Goal: Task Accomplishment & Management: Use online tool/utility

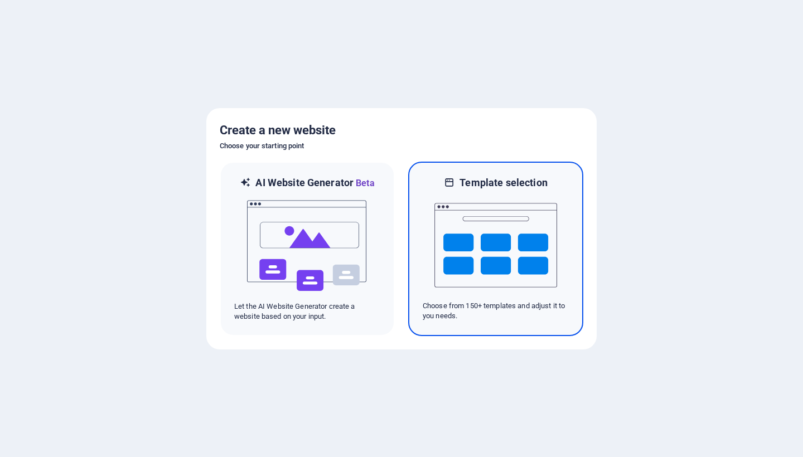
click at [466, 271] on img at bounding box center [496, 246] width 123 height 112
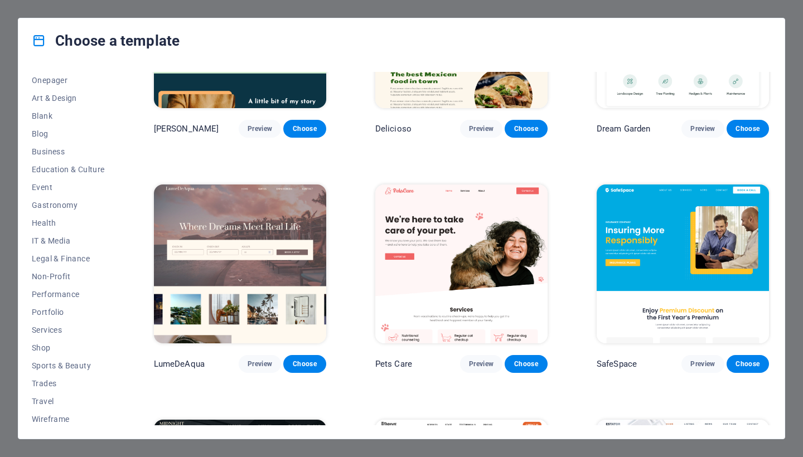
scroll to position [2287, 0]
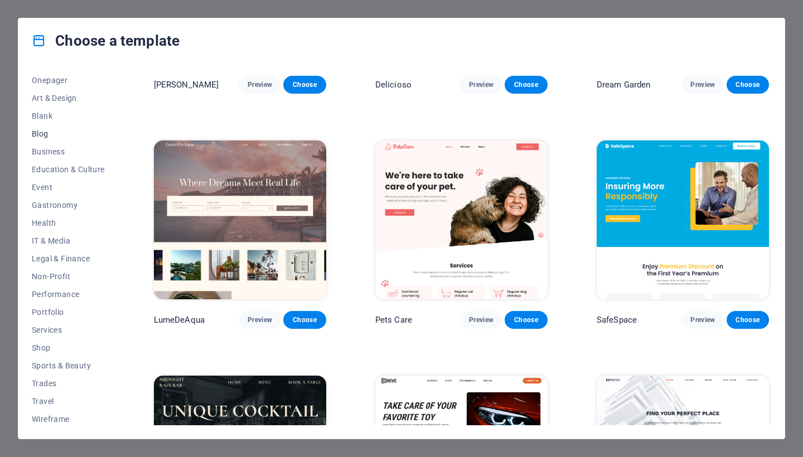
click at [42, 138] on span "Blog" at bounding box center [68, 133] width 73 height 9
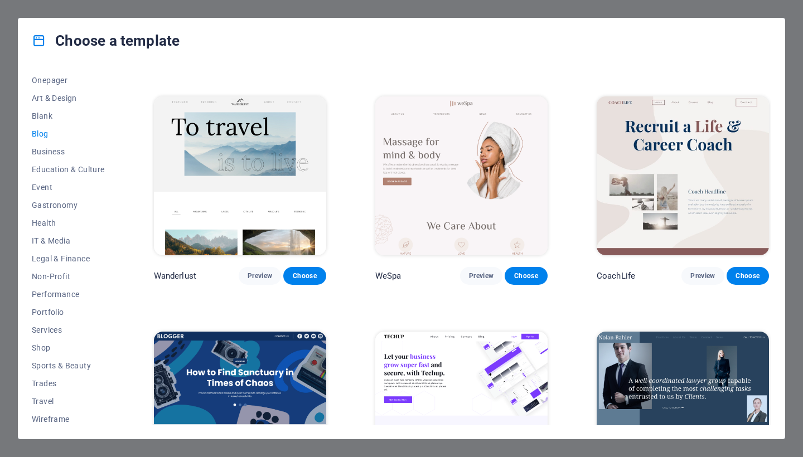
scroll to position [917, 0]
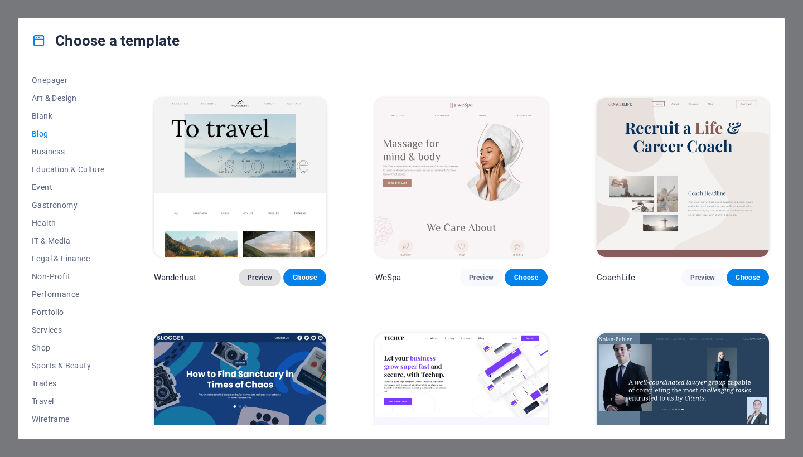
click at [258, 273] on span "Preview" at bounding box center [260, 277] width 25 height 9
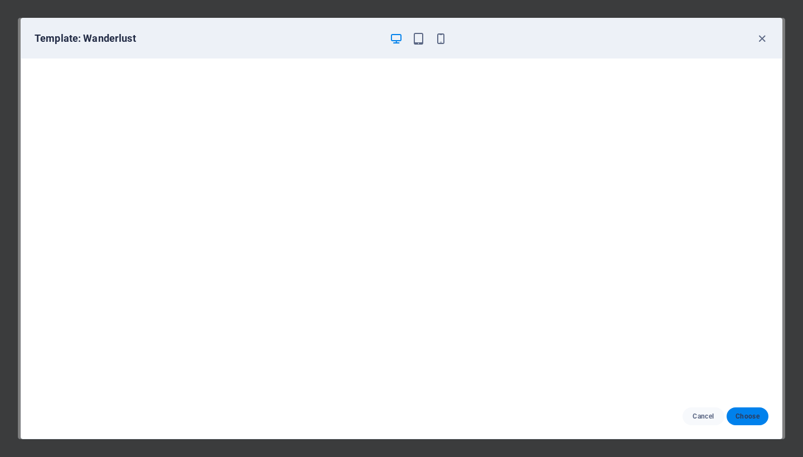
click at [754, 414] on span "Choose" at bounding box center [748, 416] width 24 height 9
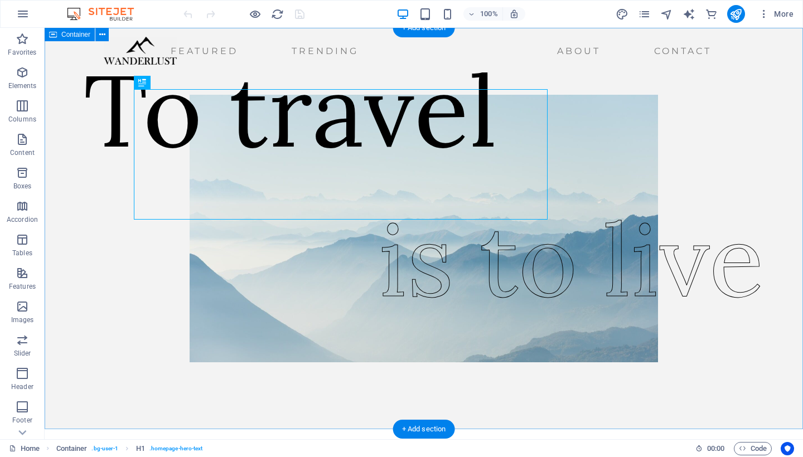
click at [93, 253] on div "To travel is to live" at bounding box center [424, 229] width 759 height 402
click at [242, 151] on div "To travel" at bounding box center [291, 110] width 414 height 131
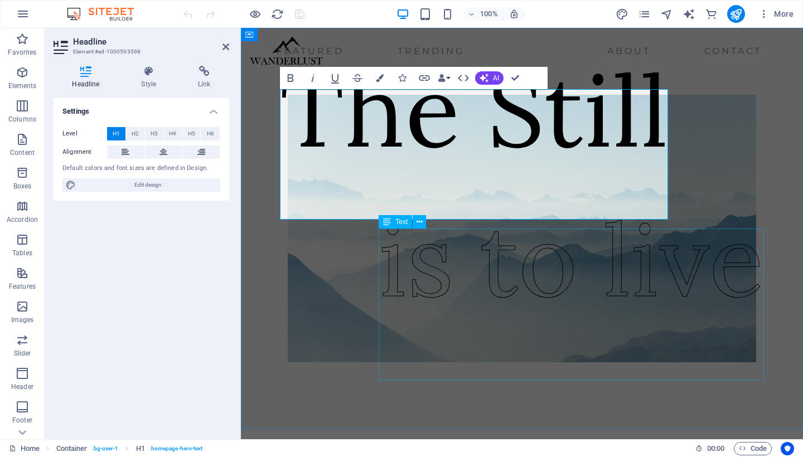
click at [458, 305] on div "is to live" at bounding box center [572, 260] width 386 height 152
click at [459, 305] on div "is to live" at bounding box center [572, 260] width 386 height 152
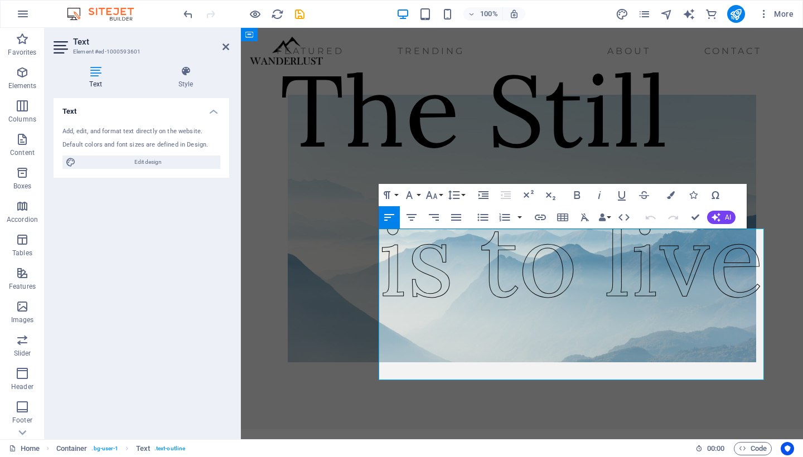
click at [459, 305] on span "is to live" at bounding box center [572, 259] width 386 height 128
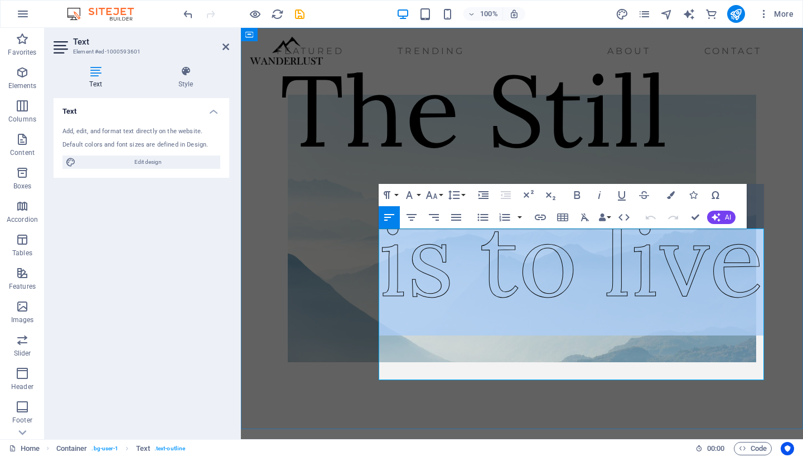
drag, startPoint x: 385, startPoint y: 311, endPoint x: 741, endPoint y: 335, distance: 356.8
click at [741, 324] on span "is to live" at bounding box center [572, 259] width 386 height 128
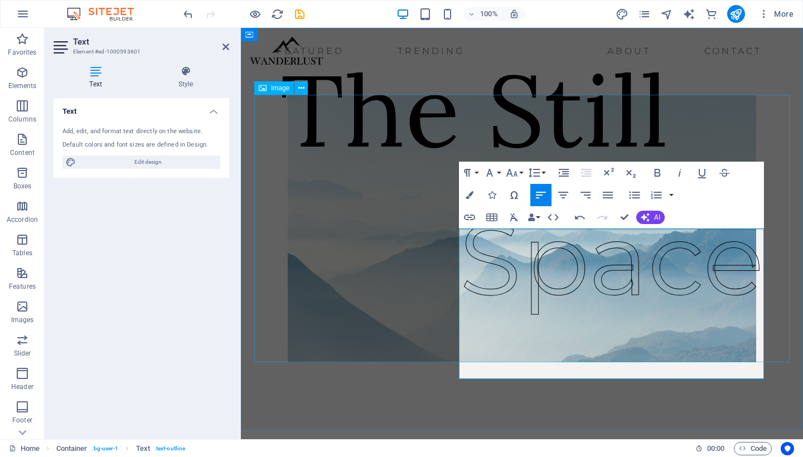
click at [778, 331] on figure at bounding box center [522, 229] width 536 height 268
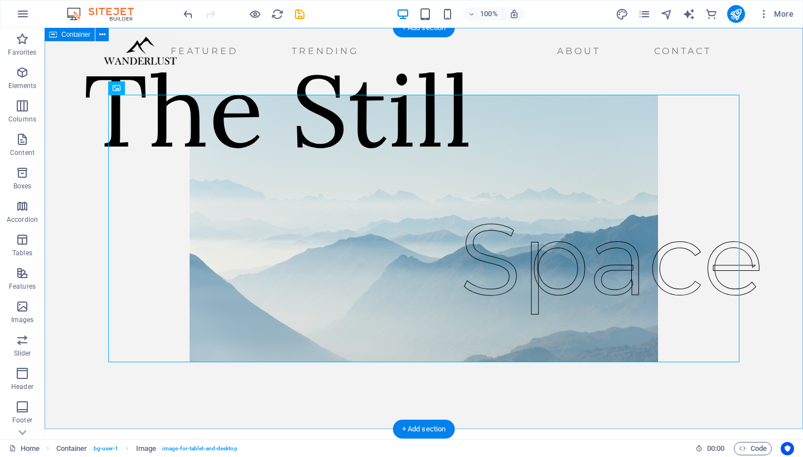
click at [85, 218] on div "The Still Space" at bounding box center [424, 229] width 759 height 402
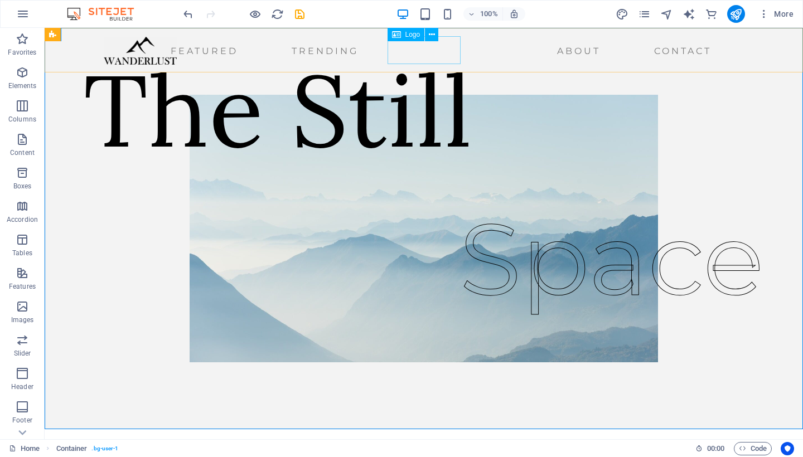
click at [177, 55] on div at bounding box center [140, 51] width 73 height 28
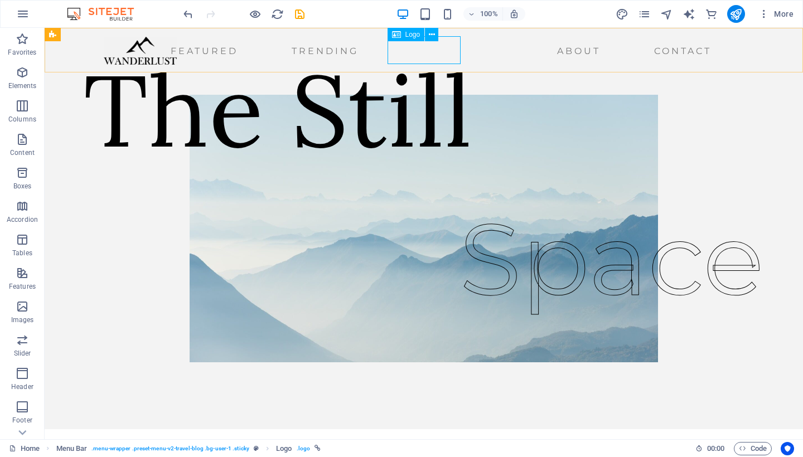
click at [397, 36] on icon at bounding box center [396, 34] width 9 height 13
click at [434, 34] on icon at bounding box center [432, 35] width 6 height 12
click at [401, 36] on icon at bounding box center [396, 34] width 9 height 13
click at [404, 36] on div "Logo" at bounding box center [406, 34] width 37 height 13
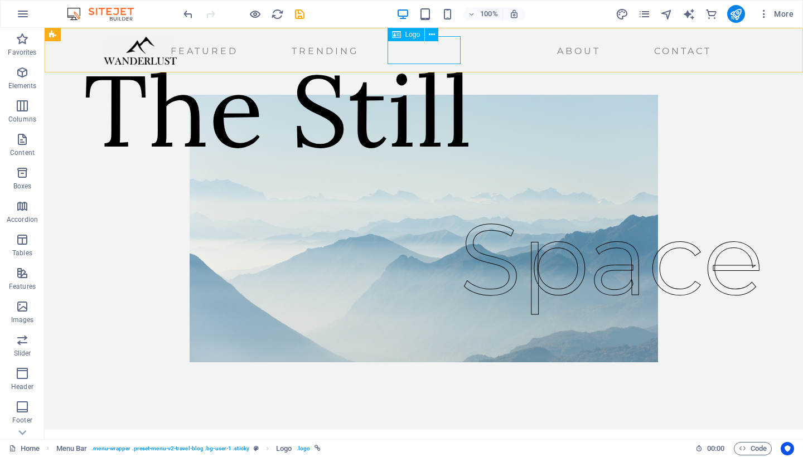
select select "px"
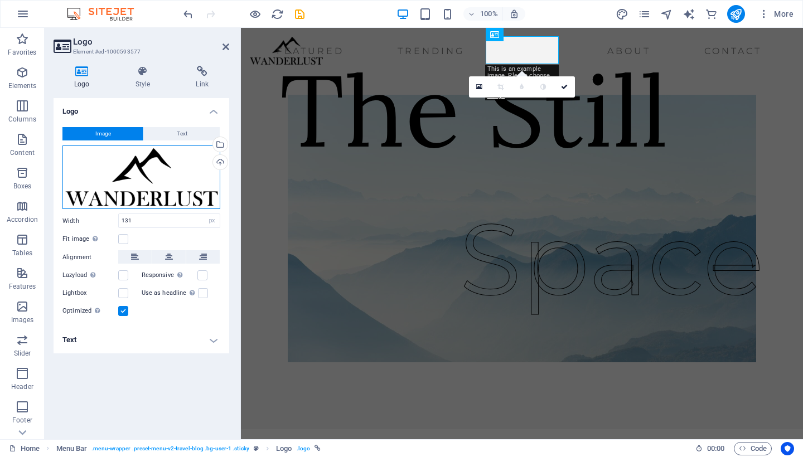
click at [136, 180] on div "Drag files here, click to choose files or select files from Files or our free s…" at bounding box center [141, 178] width 158 height 64
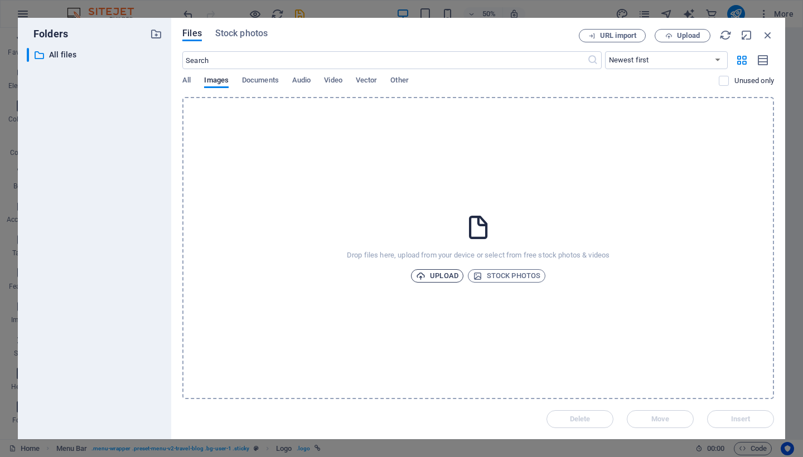
click at [441, 278] on span "Upload" at bounding box center [437, 275] width 42 height 13
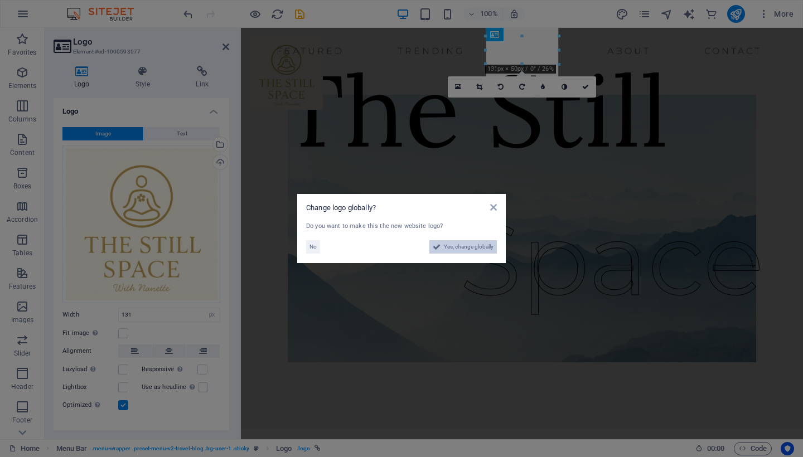
click at [461, 243] on span "Yes, change globally" at bounding box center [469, 246] width 50 height 13
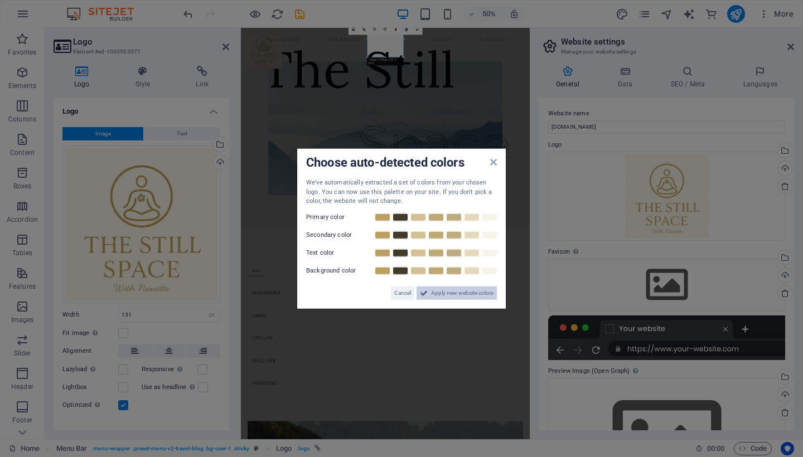
click at [447, 293] on span "Apply new website colors" at bounding box center [462, 292] width 62 height 13
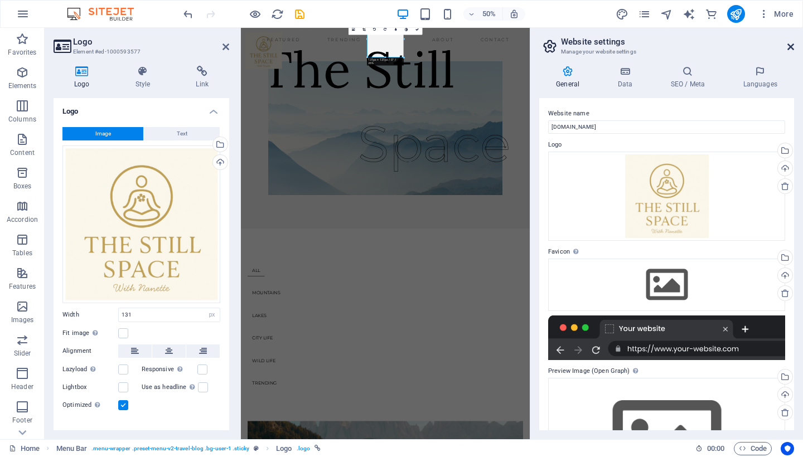
click at [791, 48] on icon at bounding box center [791, 46] width 7 height 9
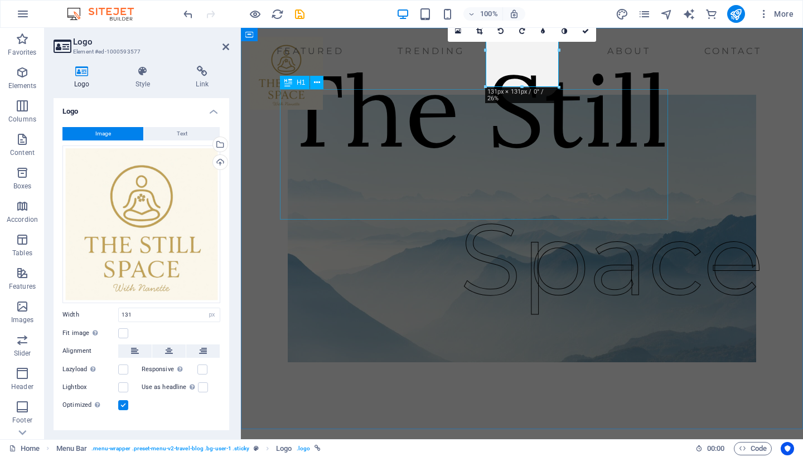
click at [639, 127] on div "The Still" at bounding box center [474, 110] width 389 height 131
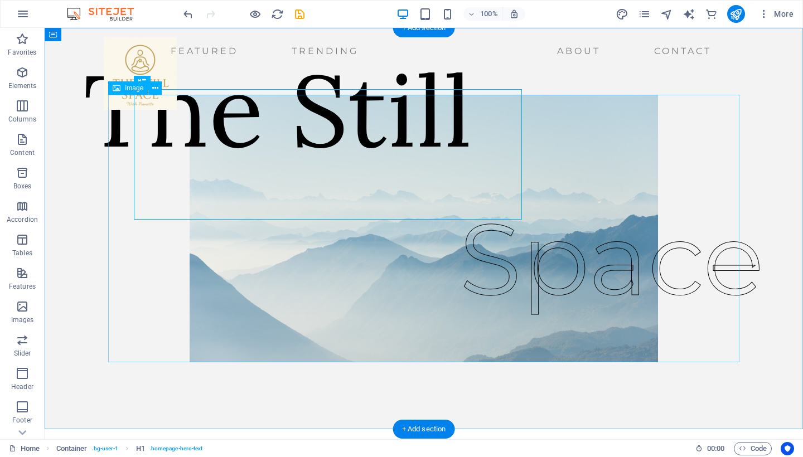
click at [689, 153] on figure at bounding box center [424, 229] width 632 height 268
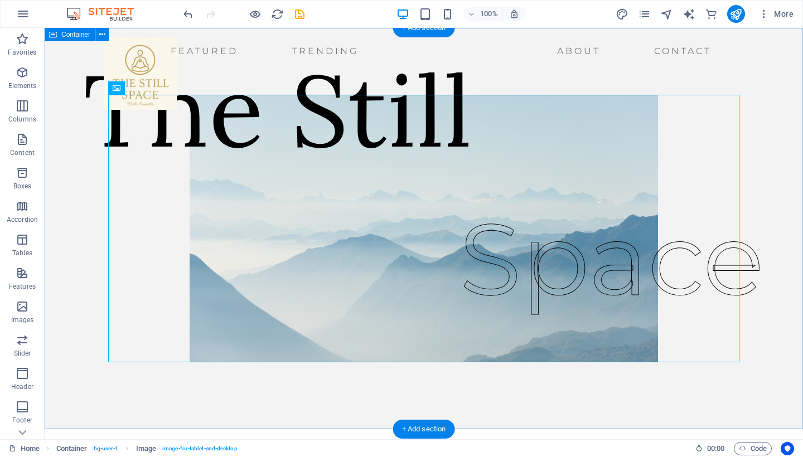
click at [70, 199] on div "The Still Space" at bounding box center [424, 229] width 759 height 402
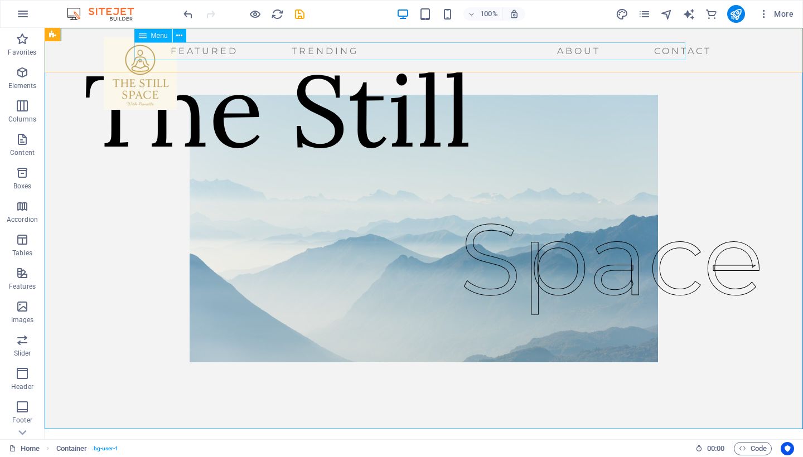
click at [179, 52] on nav "Featured Trending About Contact" at bounding box center [410, 51] width 613 height 18
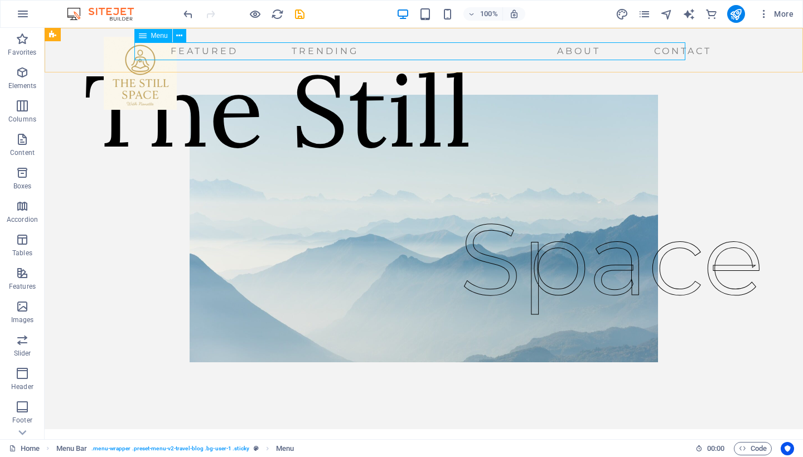
click at [160, 35] on span "Menu" at bounding box center [159, 35] width 17 height 7
click at [182, 35] on icon at bounding box center [179, 36] width 6 height 12
click at [99, 70] on div "Featured Trending About Contact Menu" at bounding box center [424, 50] width 759 height 45
click at [186, 49] on nav "Featured Trending About Contact" at bounding box center [410, 51] width 613 height 18
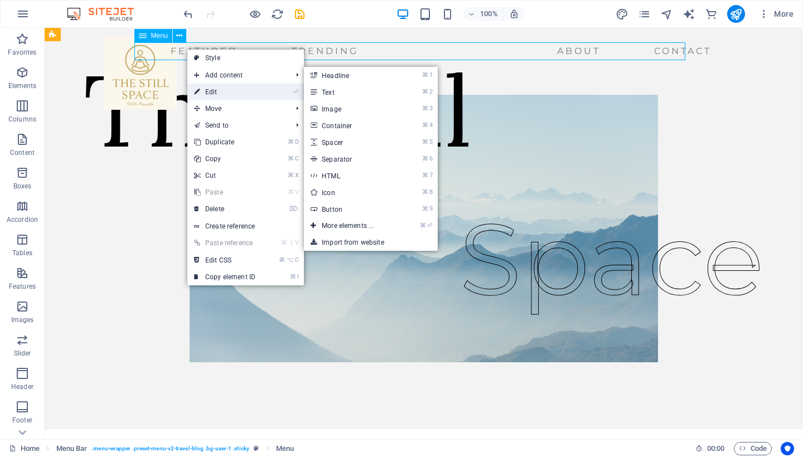
click at [205, 93] on link "⏎ Edit" at bounding box center [224, 92] width 75 height 17
select select
select select "1"
select select
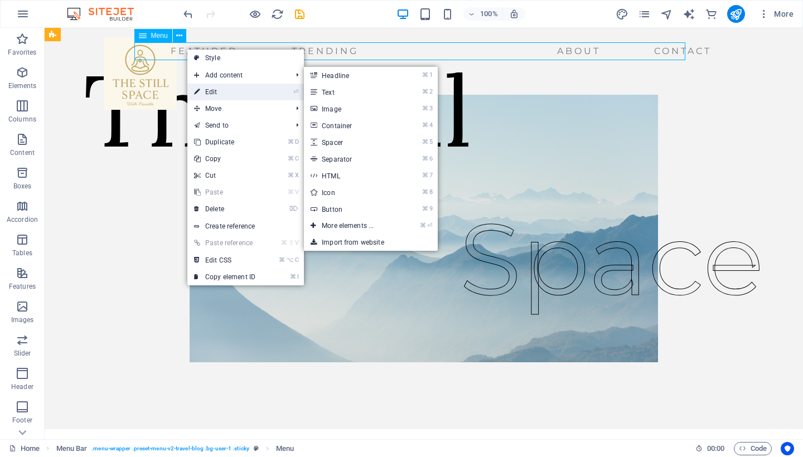
select select "2"
select select
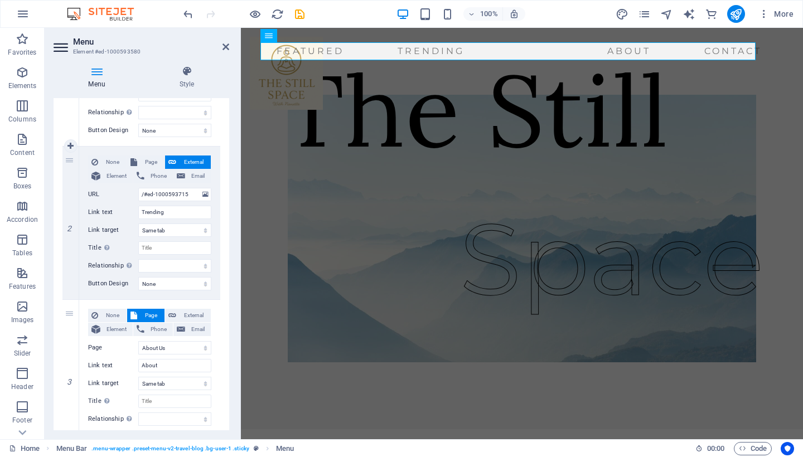
scroll to position [208, 0]
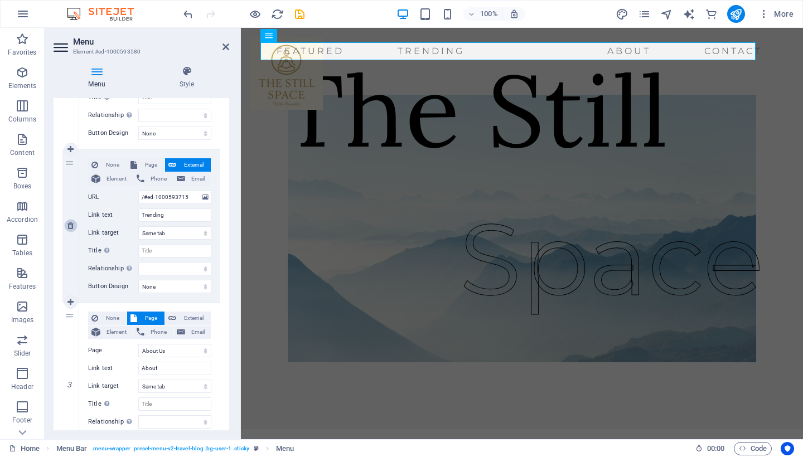
click at [70, 225] on icon at bounding box center [71, 226] width 6 height 8
select select
select select "1"
type input "About"
select select
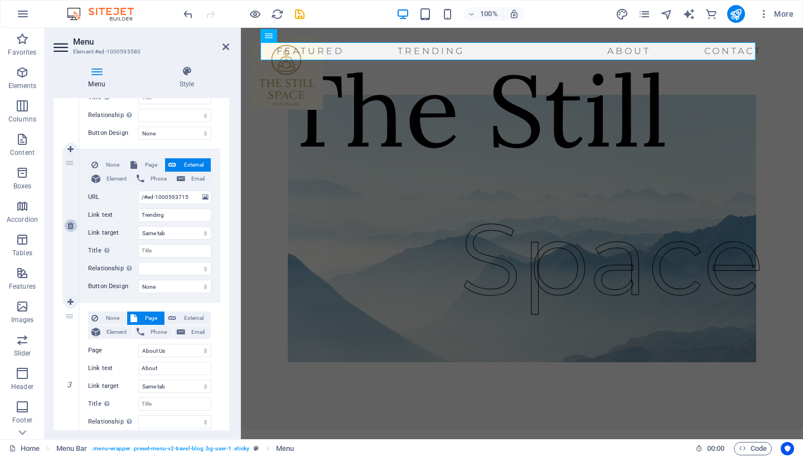
select select "2"
type input "Contact"
select select
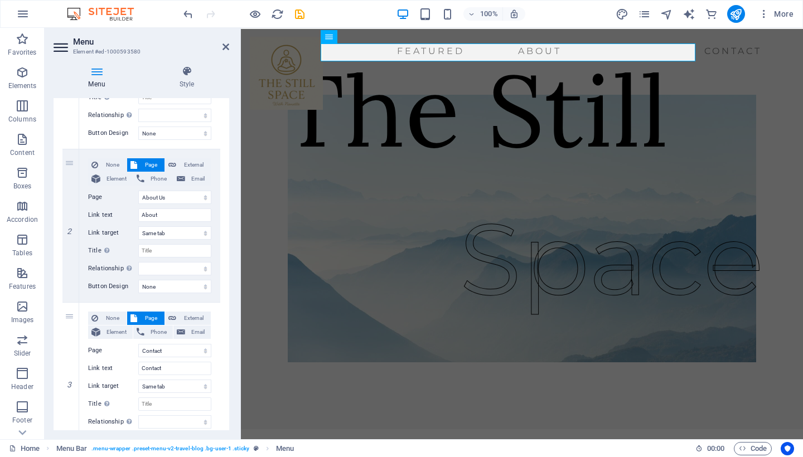
scroll to position [0, 0]
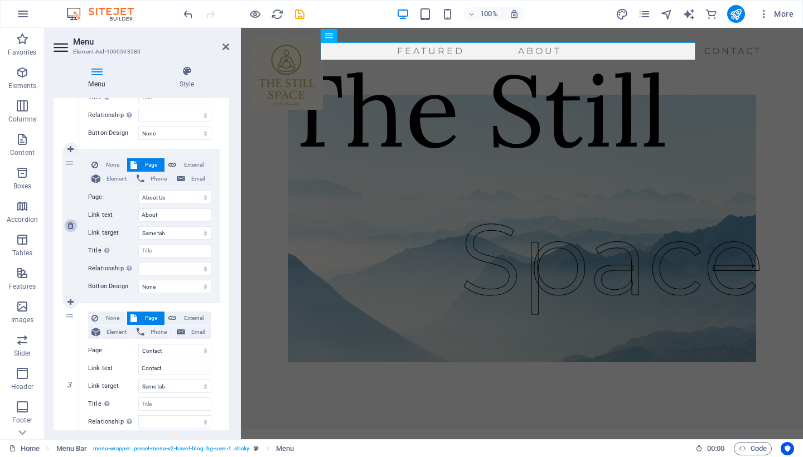
click at [70, 229] on link at bounding box center [70, 225] width 13 height 13
select select
select select "2"
type input "Contact"
select select
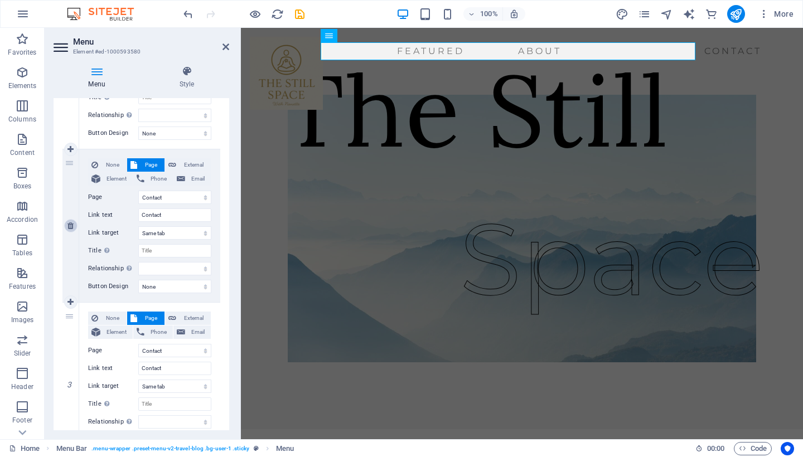
scroll to position [111, 0]
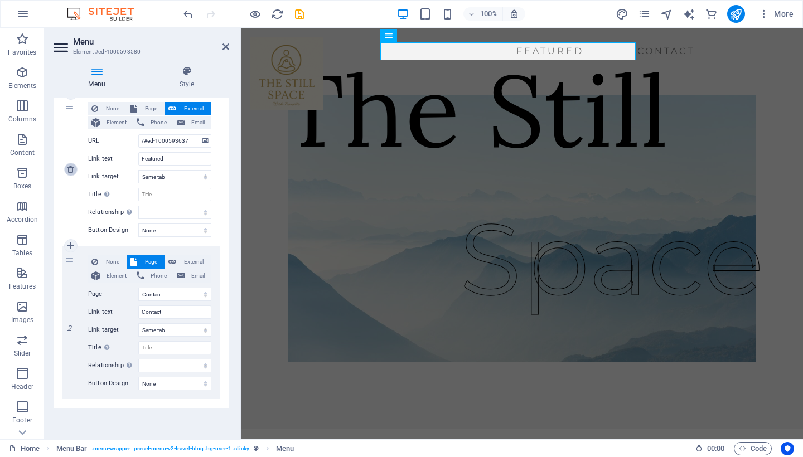
click at [72, 168] on icon at bounding box center [71, 170] width 6 height 8
select select "2"
type input "Contact"
select select
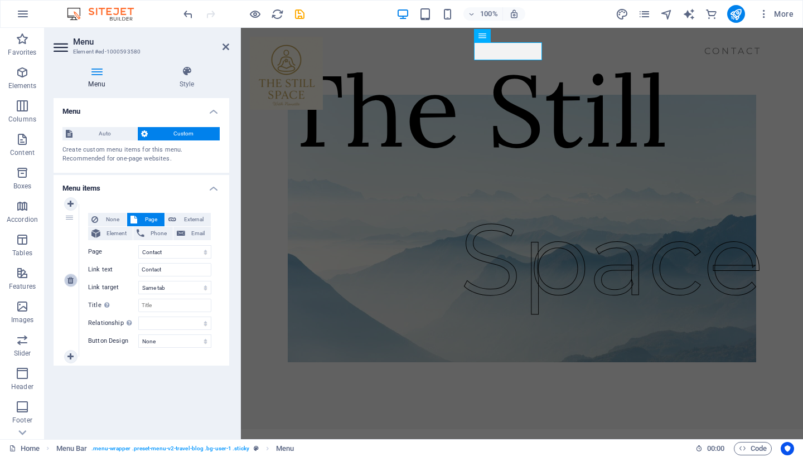
scroll to position [0, 0]
click at [71, 281] on icon at bounding box center [71, 281] width 6 height 8
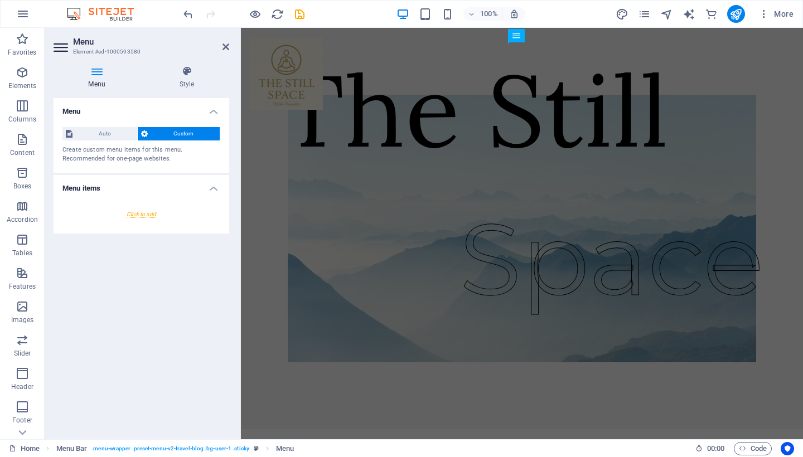
click at [229, 49] on aside "Menu Element #ed-1000593580 Menu Style Menu Auto Custom Create custom menu item…" at bounding box center [143, 234] width 196 height 412
click at [225, 47] on icon at bounding box center [226, 46] width 7 height 9
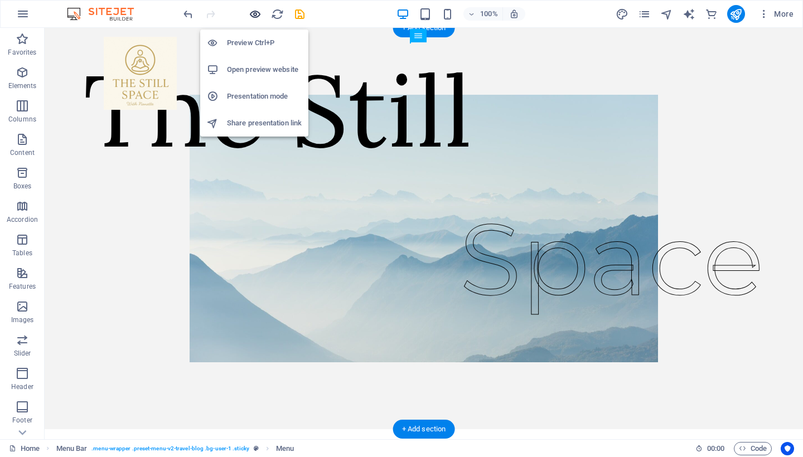
click at [251, 13] on icon "button" at bounding box center [255, 14] width 13 height 13
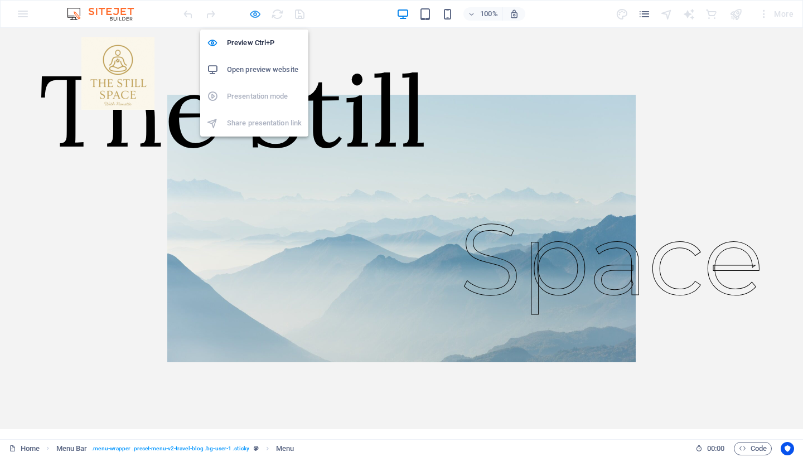
click at [256, 16] on icon "button" at bounding box center [255, 14] width 13 height 13
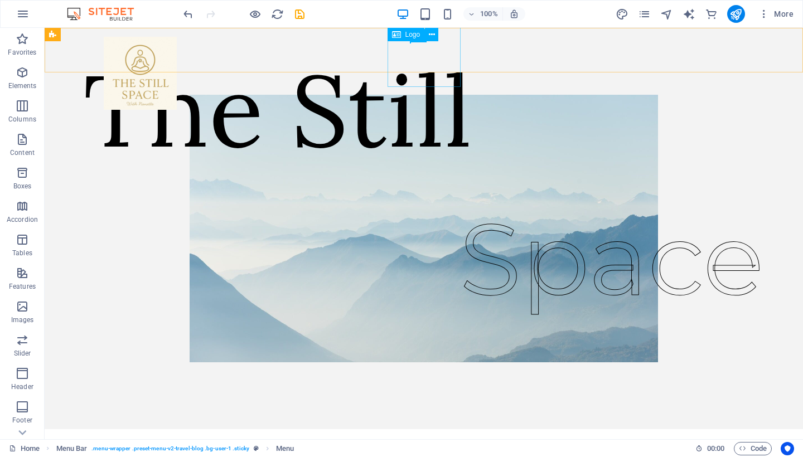
click at [177, 66] on div at bounding box center [140, 73] width 73 height 73
click at [433, 33] on icon at bounding box center [432, 35] width 6 height 12
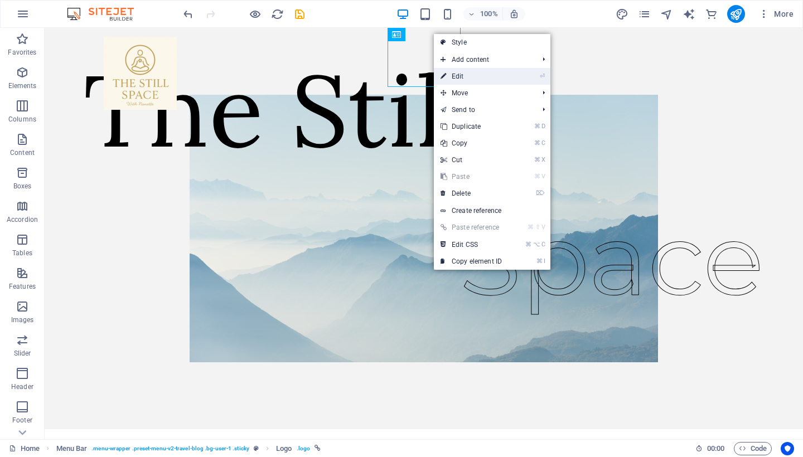
click at [448, 82] on link "⏎ Edit" at bounding box center [471, 76] width 75 height 17
select select "px"
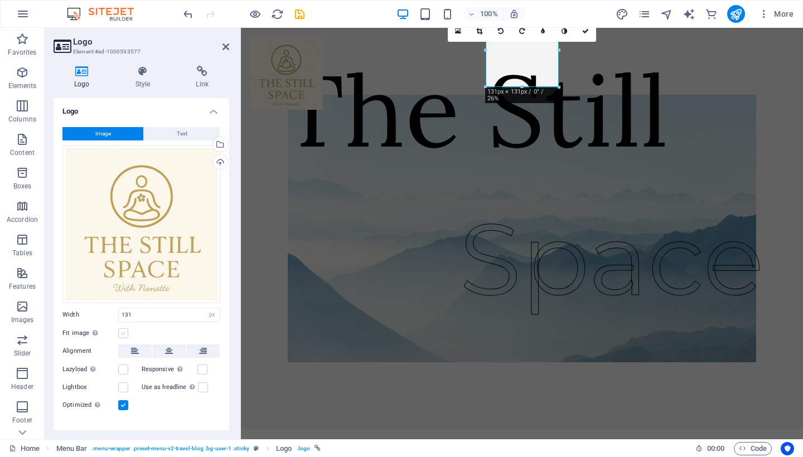
click at [121, 329] on label at bounding box center [123, 334] width 10 height 10
click at [0, 0] on input "Fit image Automatically fit image to a fixed width and height" at bounding box center [0, 0] width 0 height 0
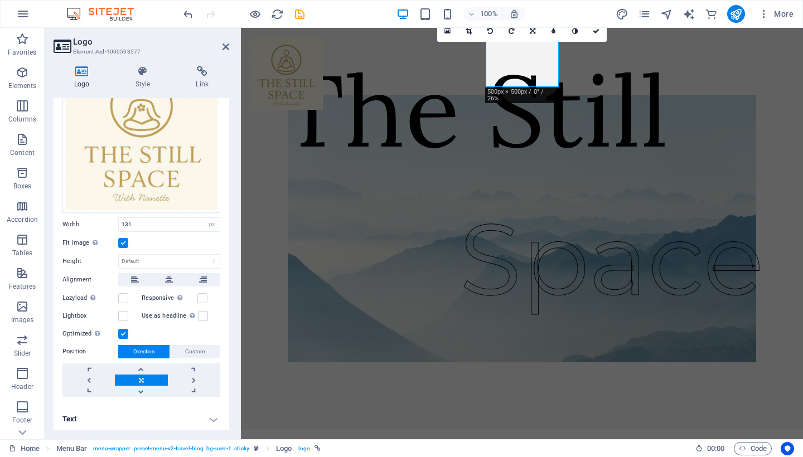
scroll to position [90, 0]
click at [141, 368] on link at bounding box center [141, 369] width 52 height 11
click at [157, 73] on icon at bounding box center [143, 71] width 56 height 11
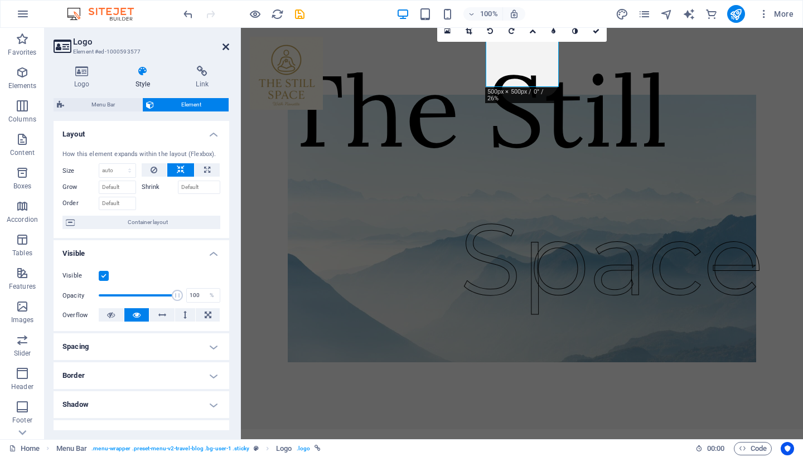
drag, startPoint x: 224, startPoint y: 48, endPoint x: 180, endPoint y: 20, distance: 52.2
click at [224, 48] on icon at bounding box center [226, 46] width 7 height 9
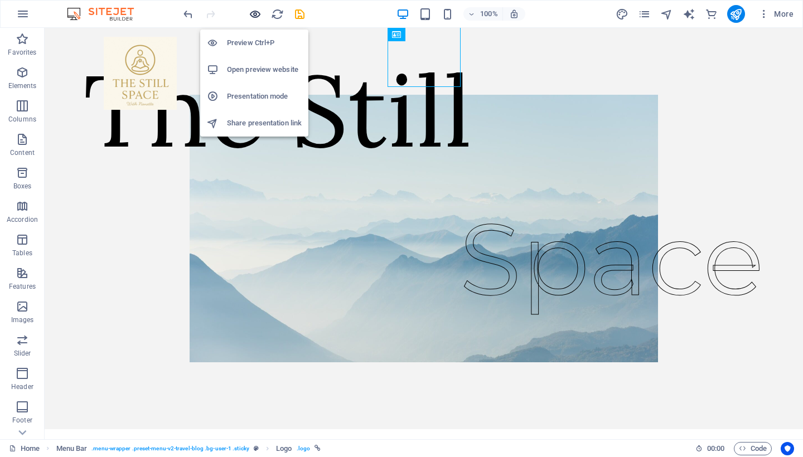
click at [251, 12] on icon "button" at bounding box center [255, 14] width 13 height 13
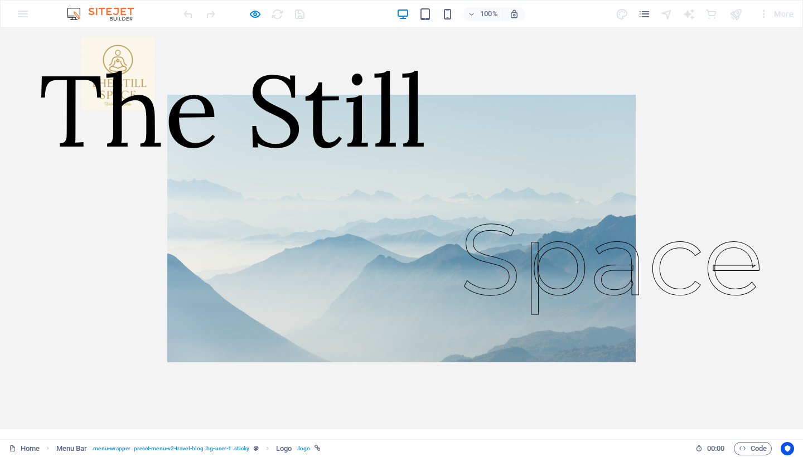
scroll to position [0, 0]
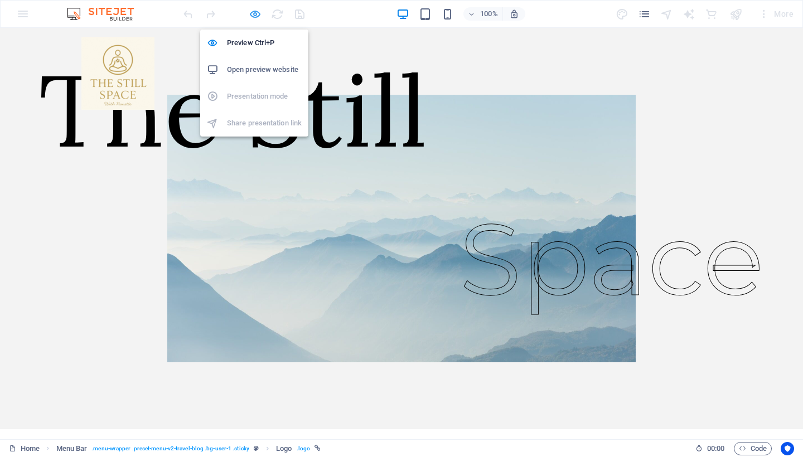
click at [256, 13] on icon "button" at bounding box center [255, 14] width 13 height 13
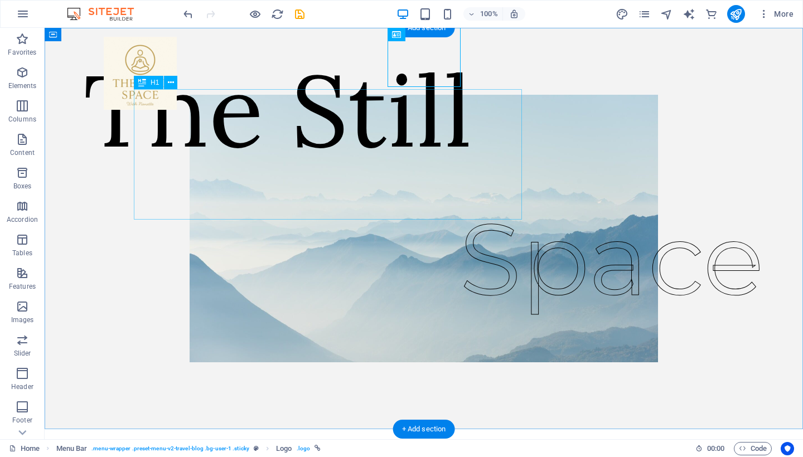
click at [240, 175] on div "The Still" at bounding box center [278, 110] width 389 height 131
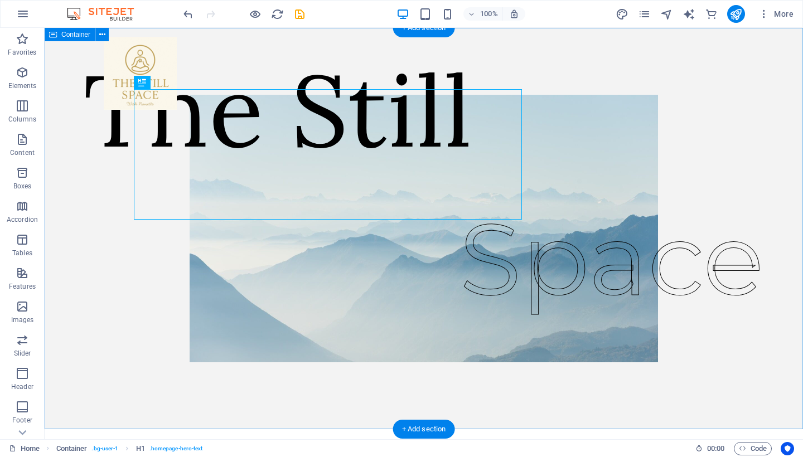
click at [101, 155] on div "The Still Space" at bounding box center [424, 229] width 759 height 402
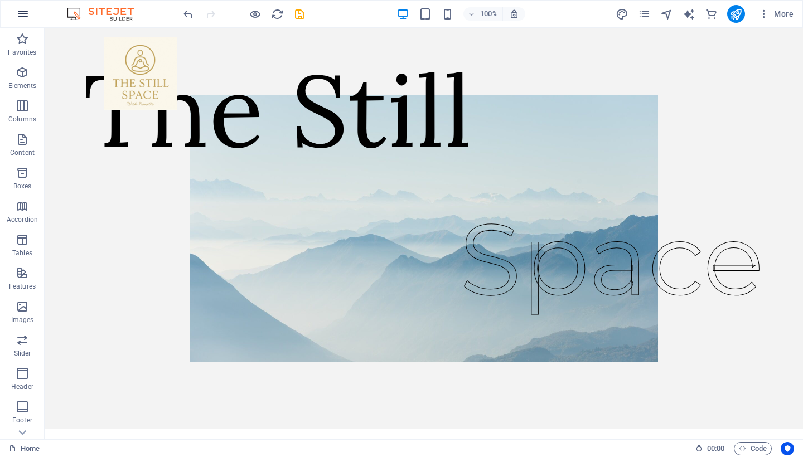
click at [19, 16] on icon "button" at bounding box center [22, 13] width 13 height 13
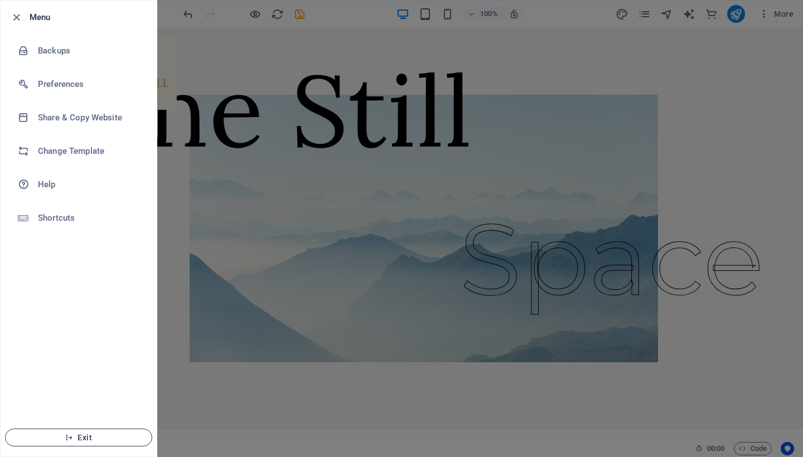
click at [70, 438] on icon "button" at bounding box center [69, 438] width 8 height 8
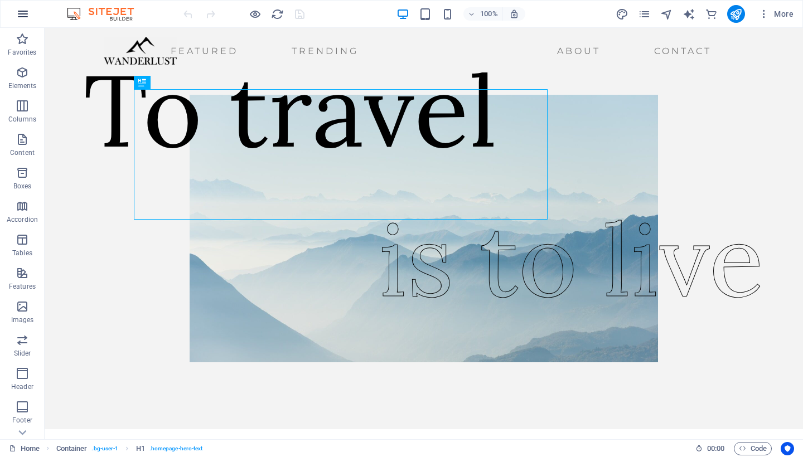
click at [20, 16] on icon "button" at bounding box center [22, 13] width 13 height 13
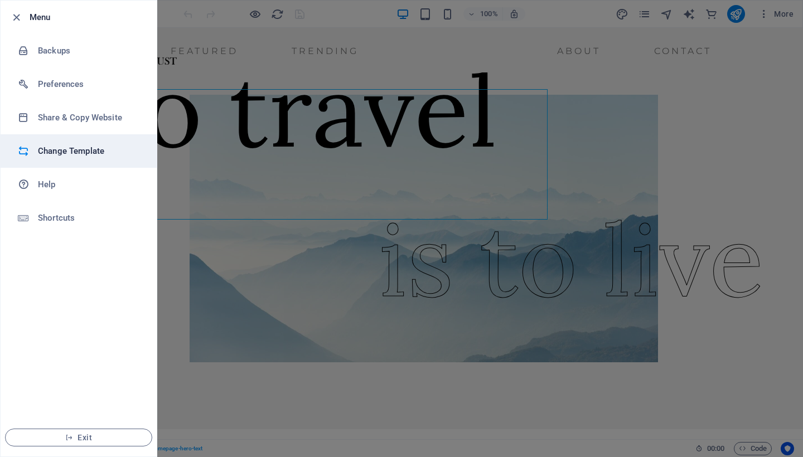
click at [60, 146] on h6 "Change Template" at bounding box center [89, 150] width 103 height 13
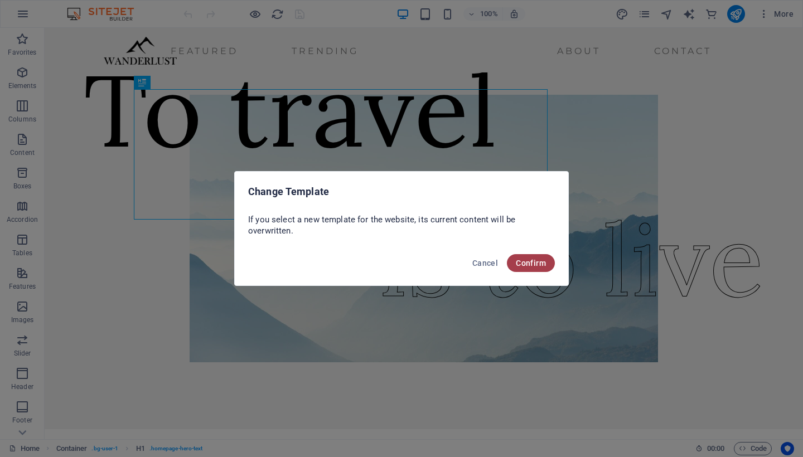
click at [530, 264] on span "Confirm" at bounding box center [531, 263] width 30 height 9
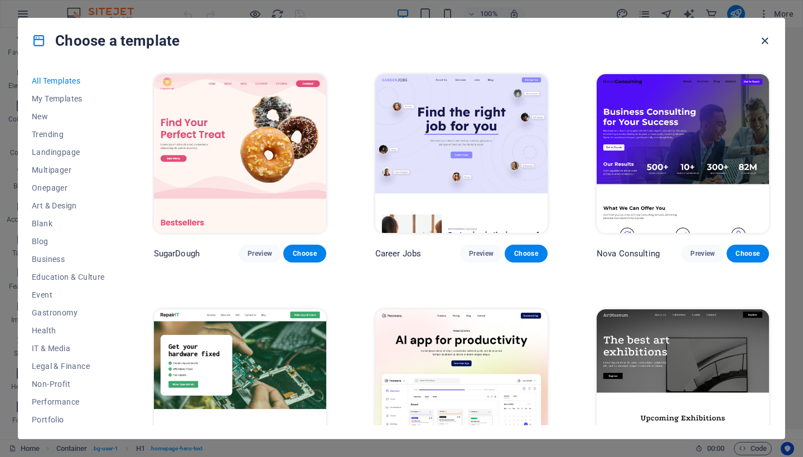
click at [767, 39] on icon "button" at bounding box center [765, 41] width 13 height 13
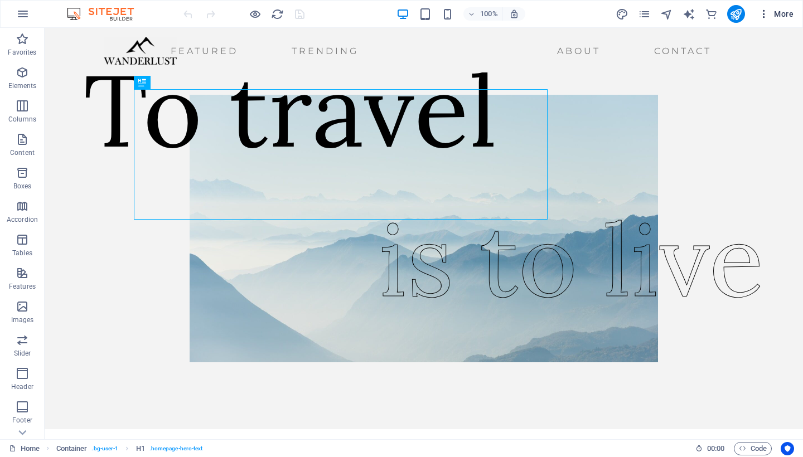
click at [765, 13] on icon "button" at bounding box center [764, 13] width 11 height 11
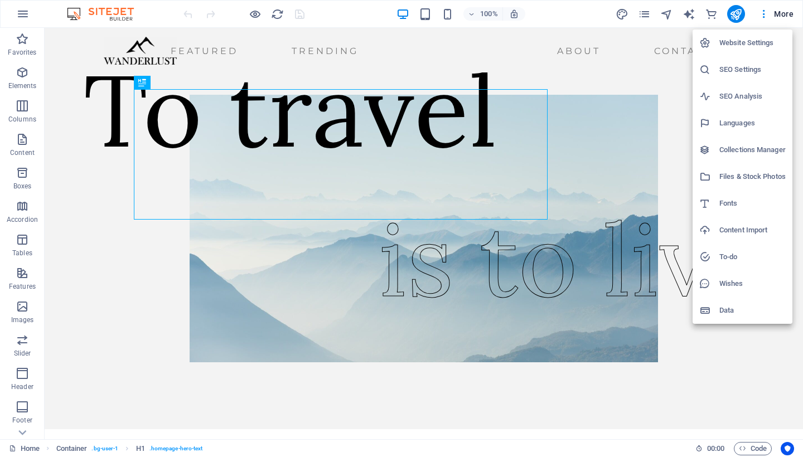
click at [692, 13] on div at bounding box center [401, 228] width 803 height 457
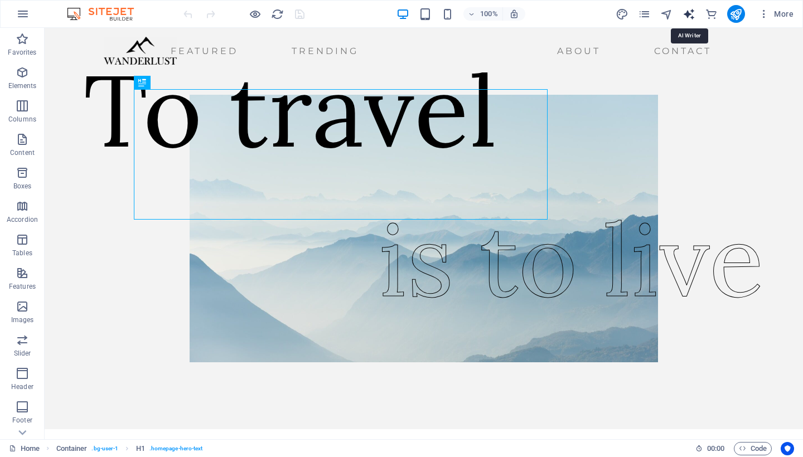
click at [690, 13] on icon "text_generator" at bounding box center [689, 14] width 13 height 13
select select "English"
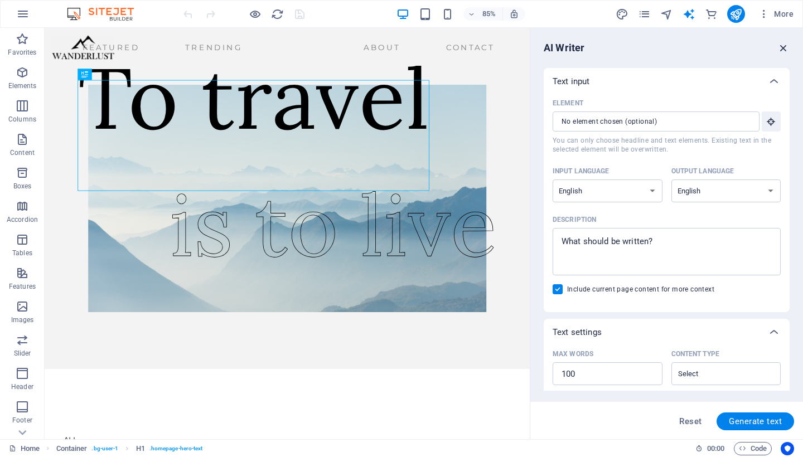
drag, startPoint x: 788, startPoint y: 44, endPoint x: 743, endPoint y: 16, distance: 52.3
click at [788, 44] on icon "button" at bounding box center [784, 48] width 12 height 12
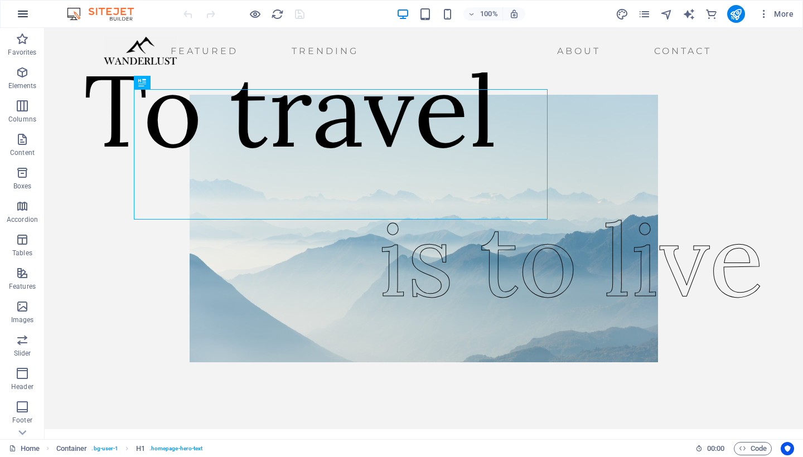
click at [26, 17] on icon "button" at bounding box center [22, 13] width 13 height 13
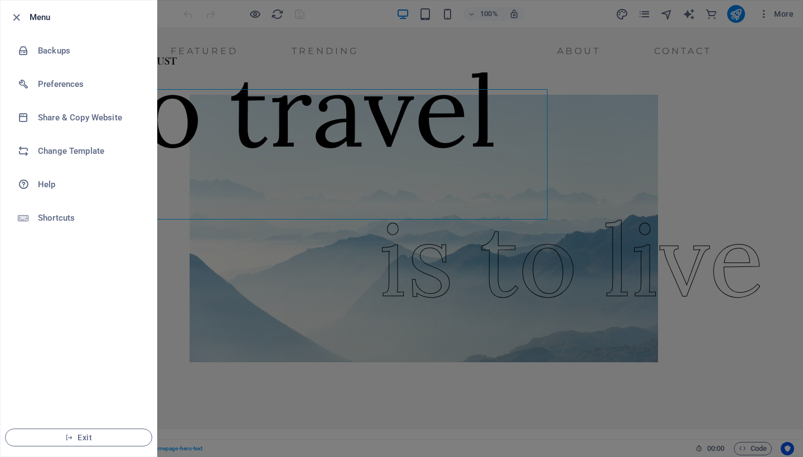
click at [26, 16] on div at bounding box center [19, 17] width 20 height 13
click at [18, 14] on icon "button" at bounding box center [16, 17] width 13 height 13
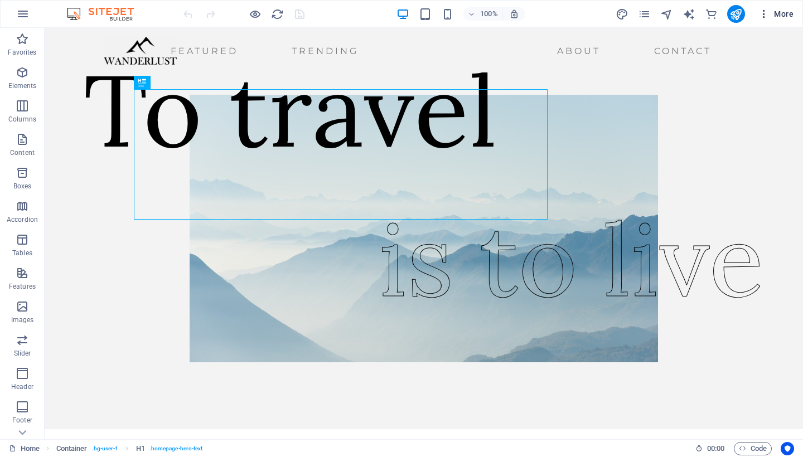
click at [769, 14] on icon "button" at bounding box center [764, 13] width 11 height 11
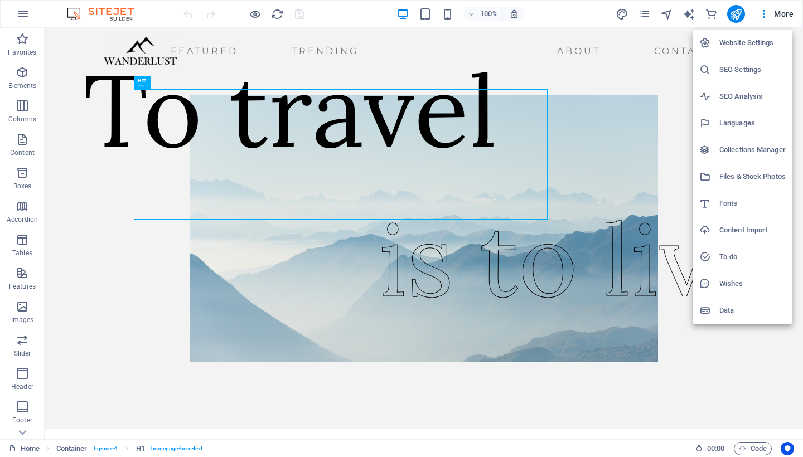
click at [767, 47] on h6 "Website Settings" at bounding box center [753, 42] width 66 height 13
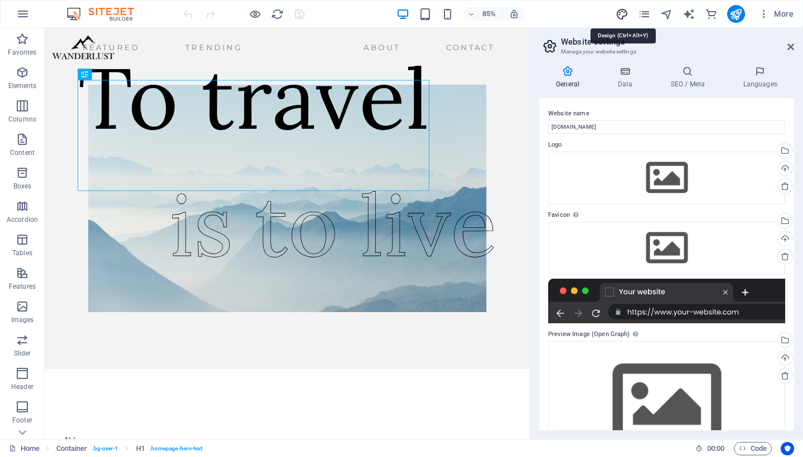
click at [622, 12] on icon "design" at bounding box center [622, 14] width 13 height 13
select select "ease-in-out"
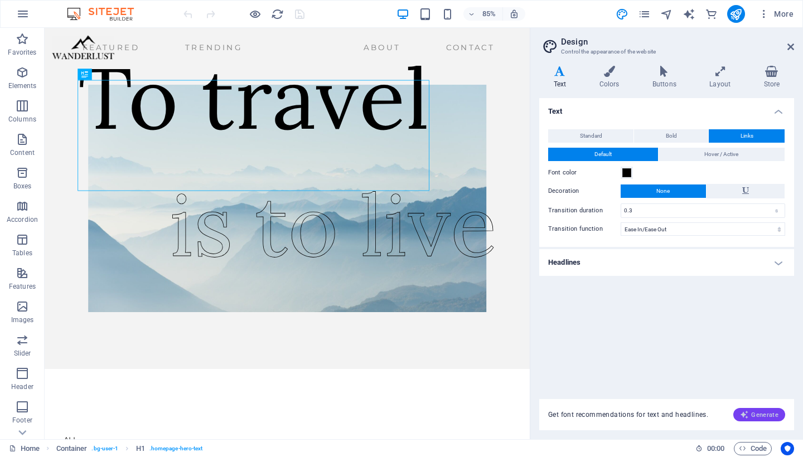
click at [752, 413] on span "Generate" at bounding box center [759, 415] width 38 height 9
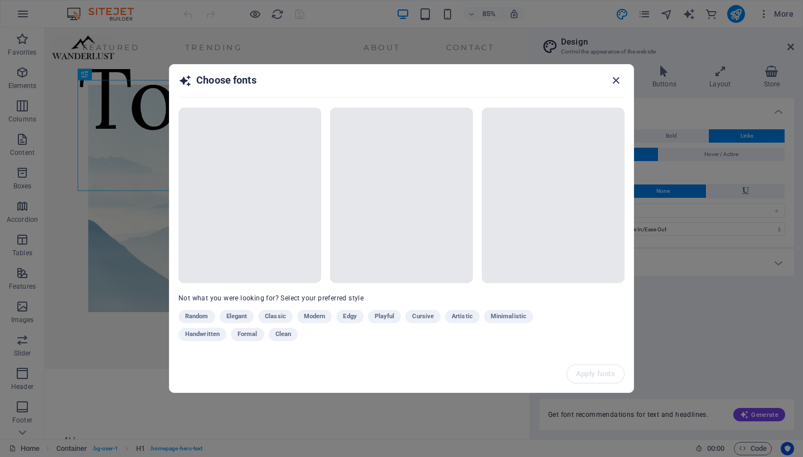
click at [615, 83] on icon "button" at bounding box center [616, 80] width 13 height 13
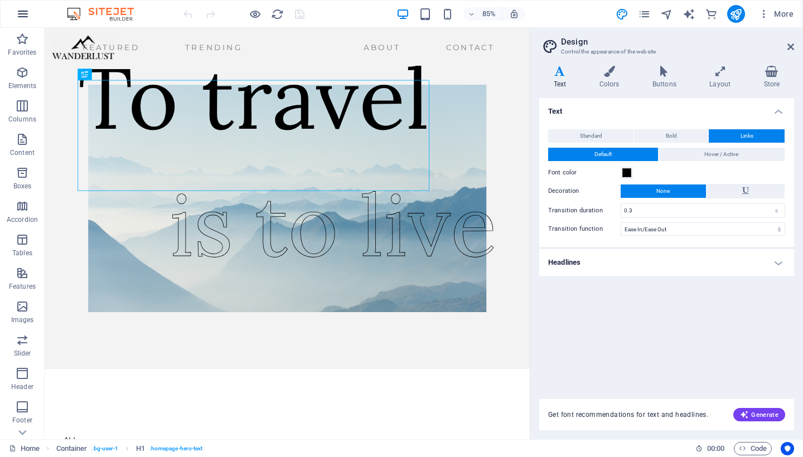
click at [28, 13] on icon "button" at bounding box center [22, 13] width 13 height 13
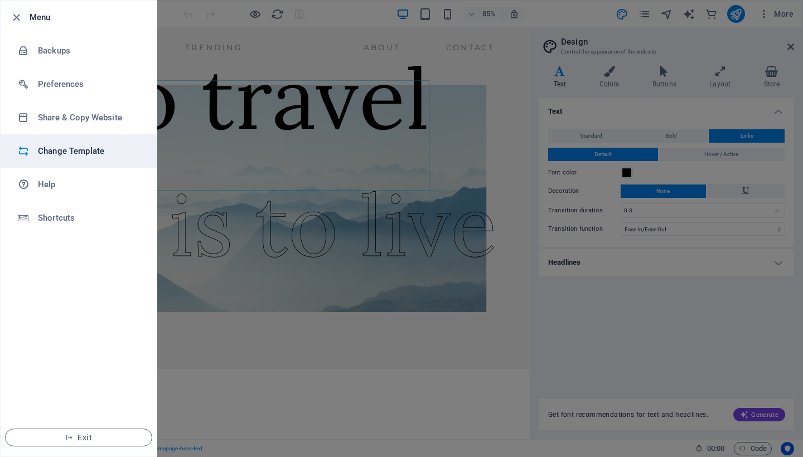
click at [54, 144] on h6 "Change Template" at bounding box center [89, 150] width 103 height 13
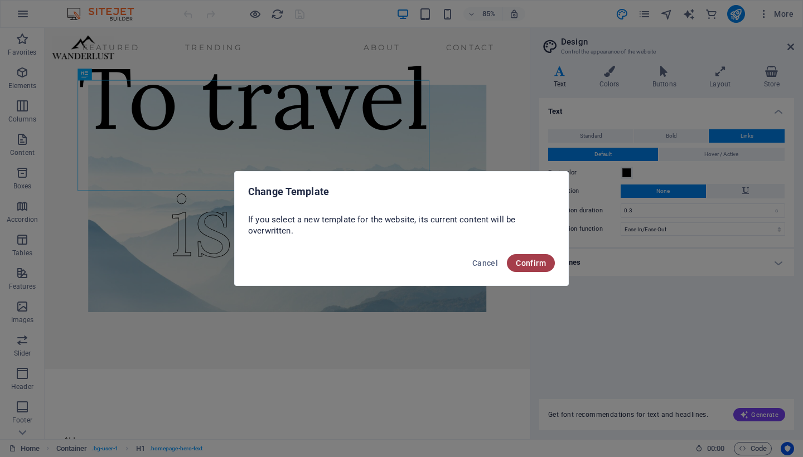
click at [534, 268] on button "Confirm" at bounding box center [531, 263] width 48 height 18
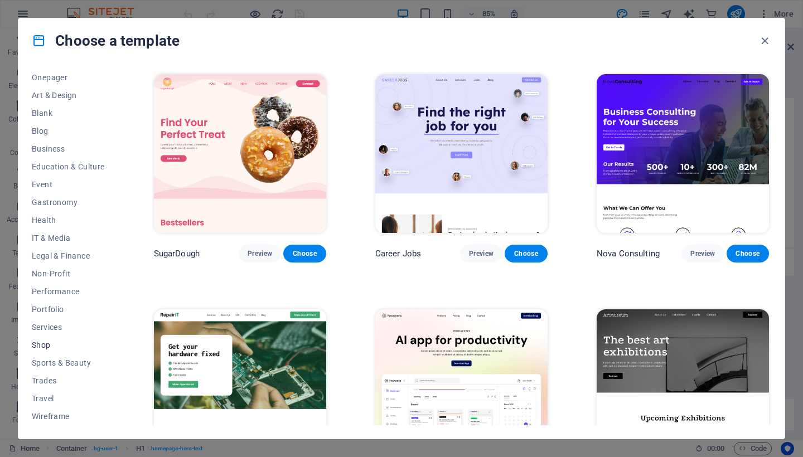
scroll to position [110, 0]
click at [48, 398] on span "Travel" at bounding box center [68, 398] width 73 height 9
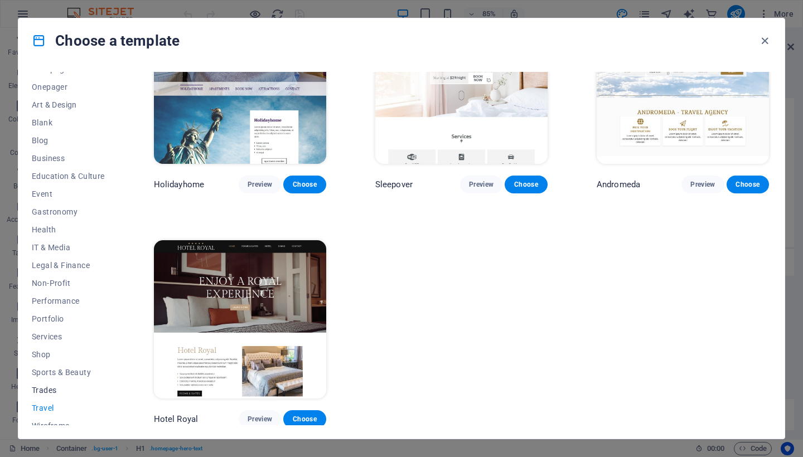
scroll to position [100, 0]
click at [50, 391] on span "Trades" at bounding box center [68, 391] width 73 height 9
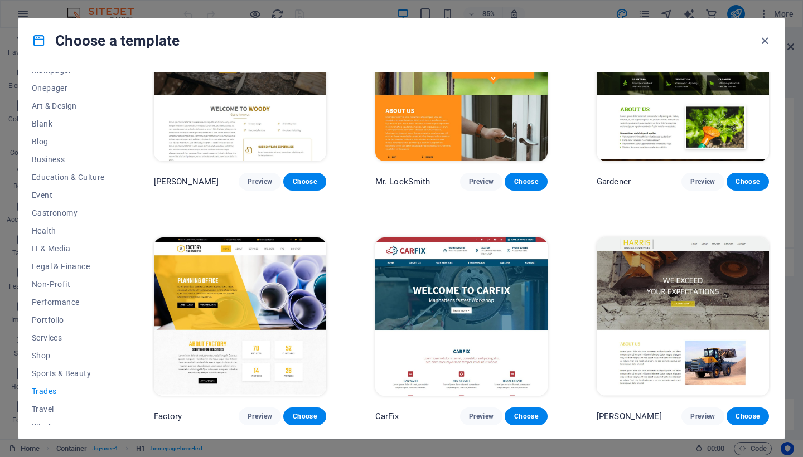
scroll to position [305, 0]
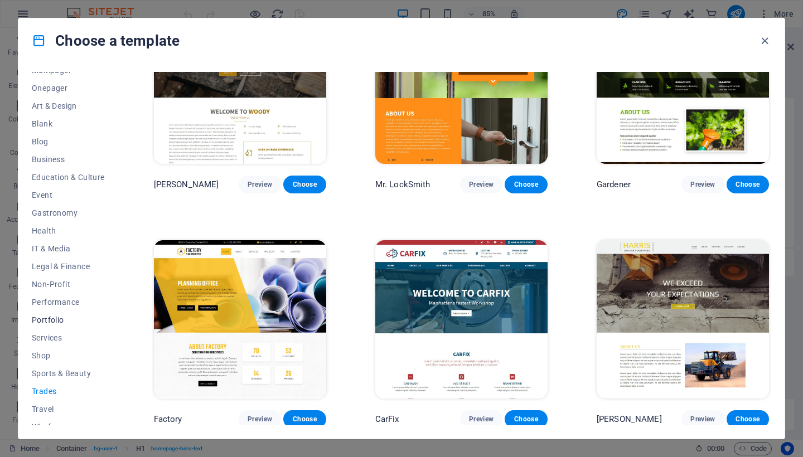
click at [57, 322] on span "Portfolio" at bounding box center [68, 320] width 73 height 9
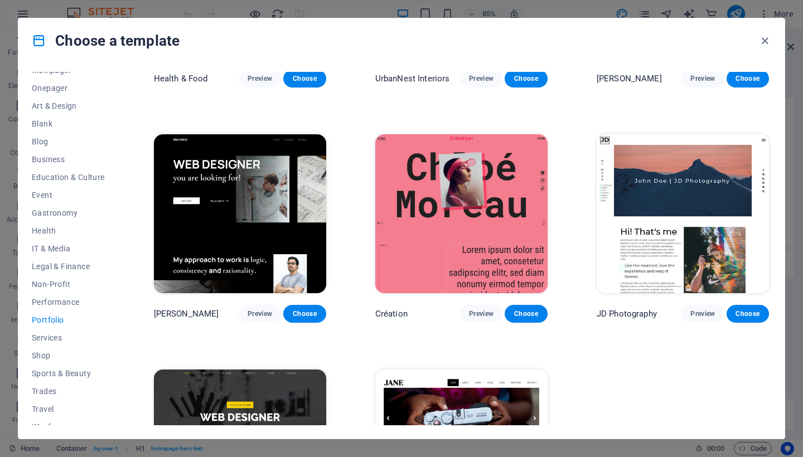
scroll to position [180, 0]
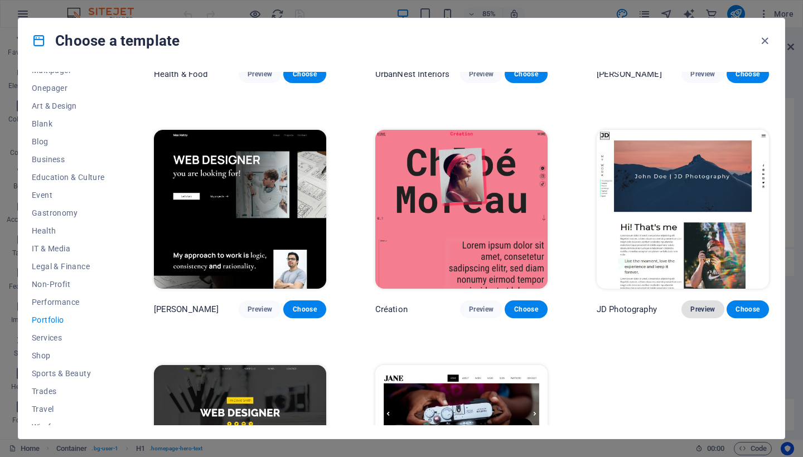
click at [705, 307] on span "Preview" at bounding box center [703, 309] width 25 height 9
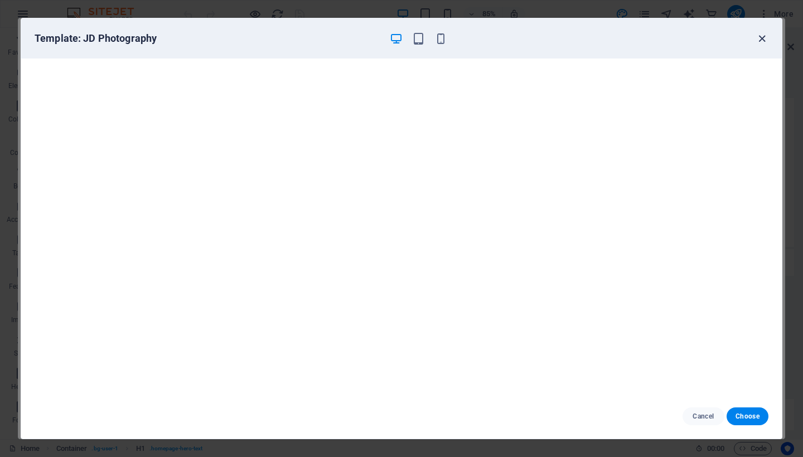
click at [763, 37] on icon "button" at bounding box center [762, 38] width 13 height 13
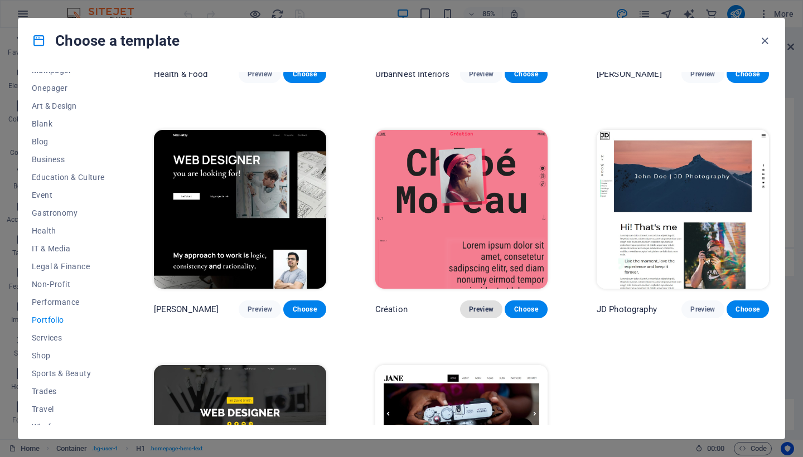
click at [482, 305] on span "Preview" at bounding box center [481, 309] width 25 height 9
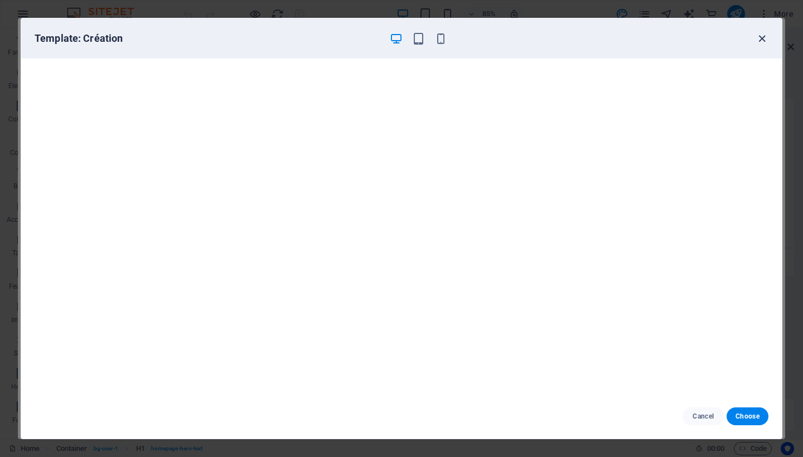
click at [761, 42] on icon "button" at bounding box center [762, 38] width 13 height 13
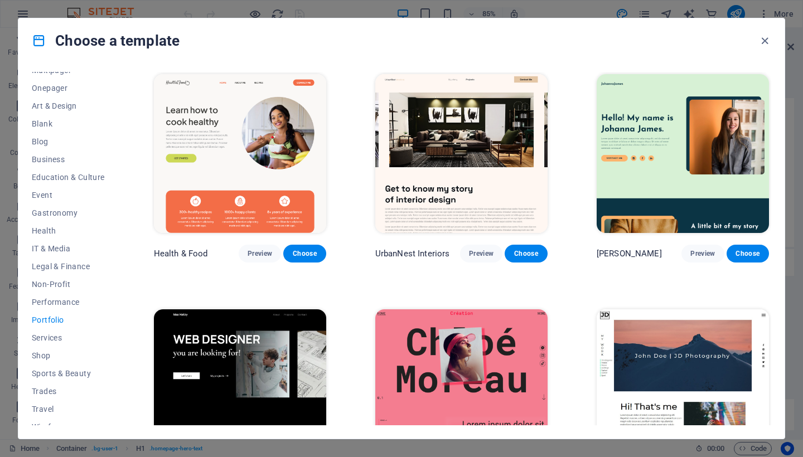
scroll to position [0, 0]
click at [57, 283] on span "Non-Profit" at bounding box center [68, 284] width 73 height 9
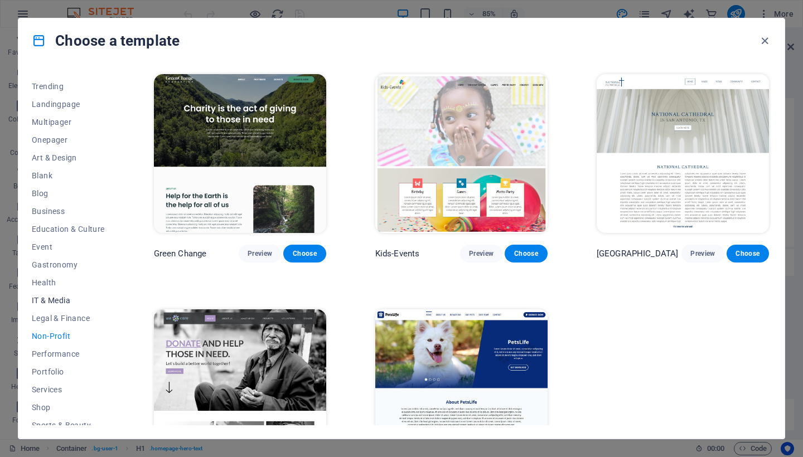
scroll to position [47, 0]
click at [47, 281] on span "Health" at bounding box center [68, 283] width 73 height 9
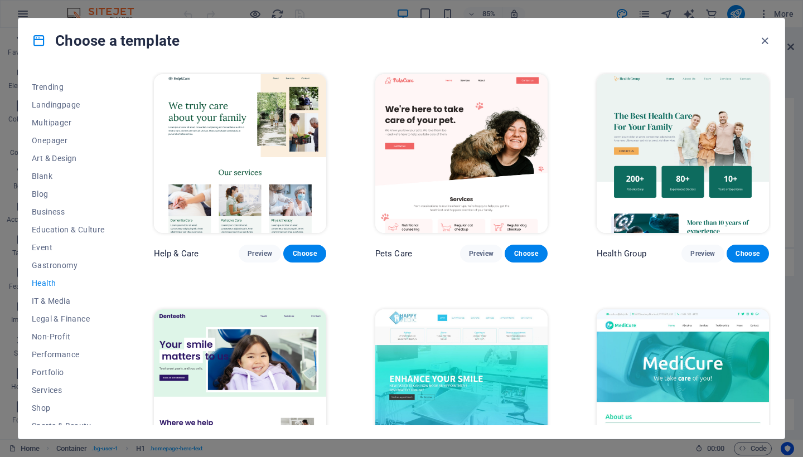
scroll to position [0, 0]
click at [56, 266] on span "Gastronomy" at bounding box center [68, 265] width 73 height 9
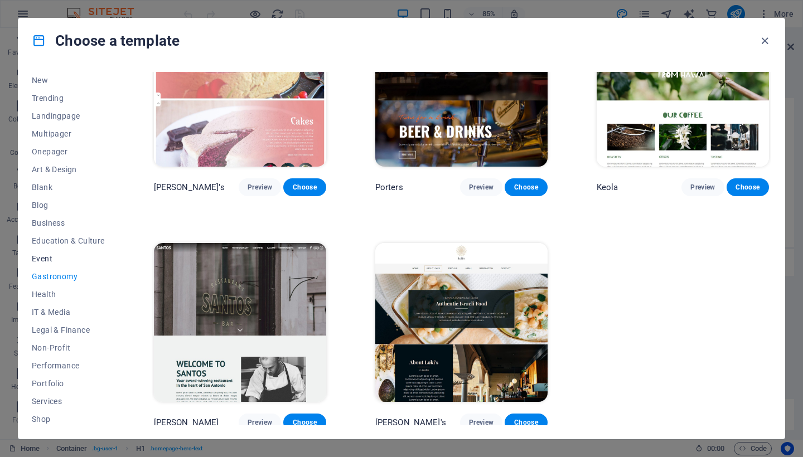
scroll to position [36, 0]
click at [62, 248] on button "Education & Culture" at bounding box center [68, 242] width 73 height 18
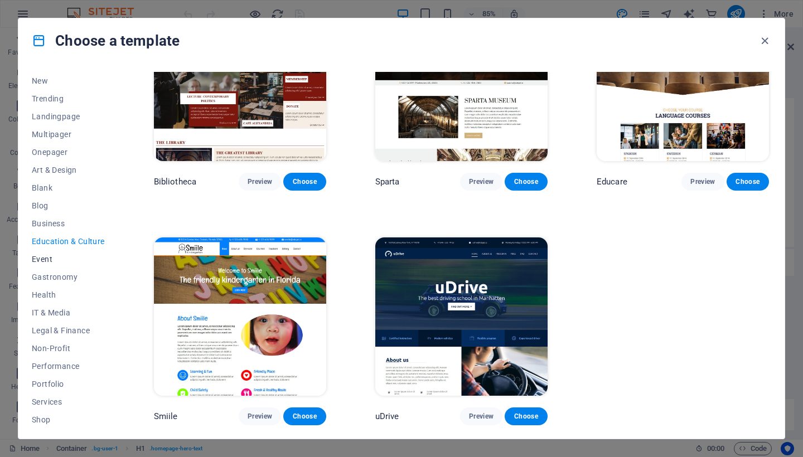
scroll to position [305, 0]
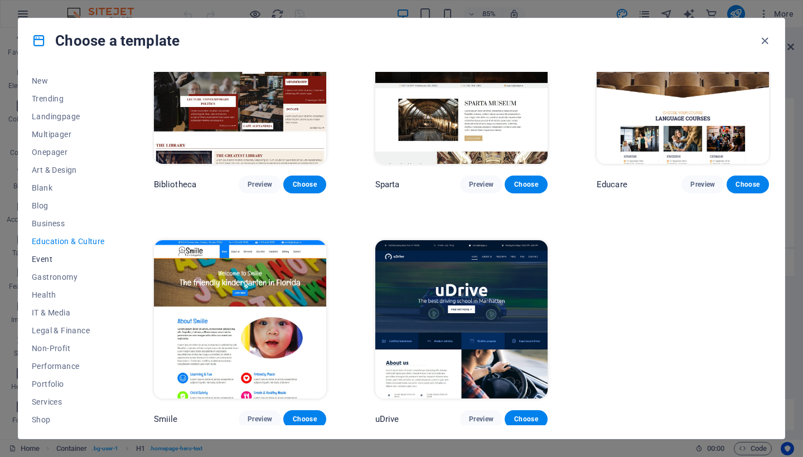
click at [52, 257] on span "Event" at bounding box center [68, 259] width 73 height 9
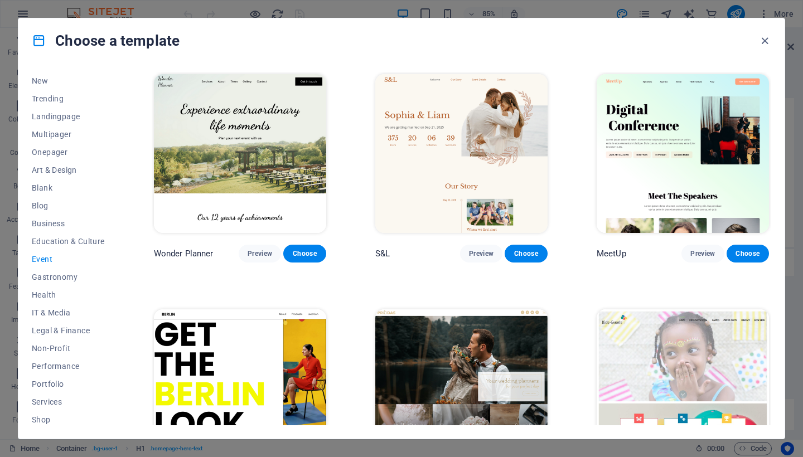
scroll to position [0, 0]
click at [258, 258] on button "Preview" at bounding box center [260, 254] width 42 height 18
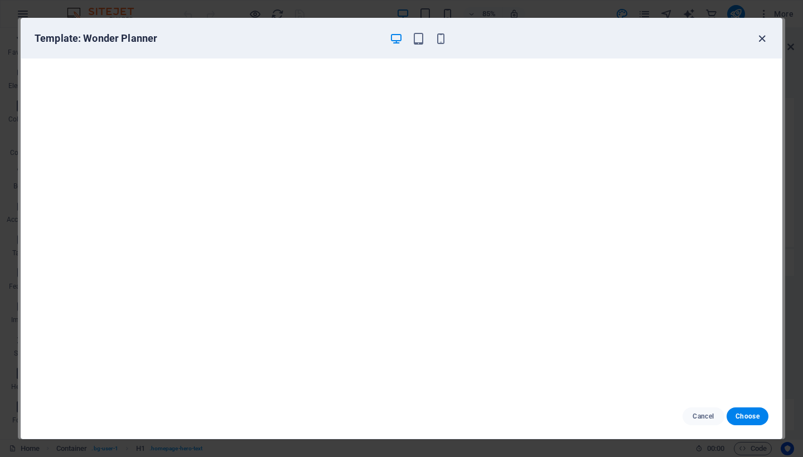
click at [767, 42] on icon "button" at bounding box center [762, 38] width 13 height 13
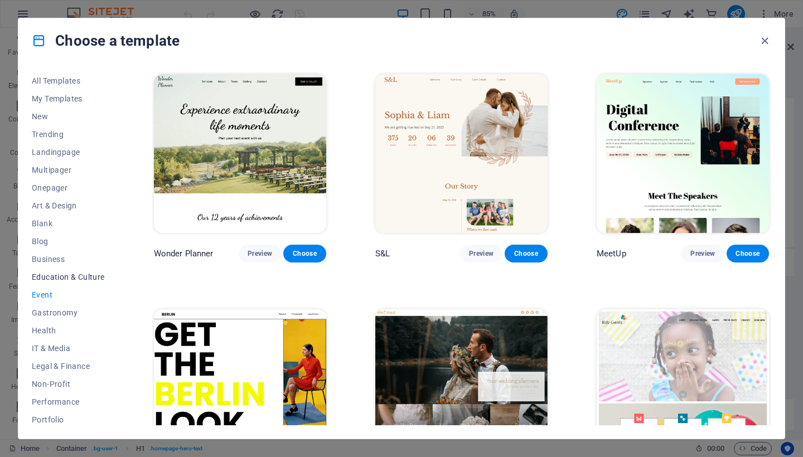
click at [59, 276] on span "Education & Culture" at bounding box center [68, 277] width 73 height 9
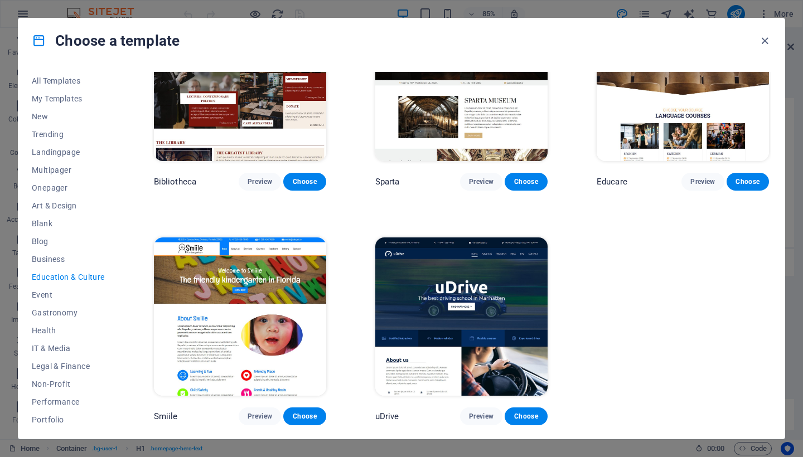
scroll to position [305, 0]
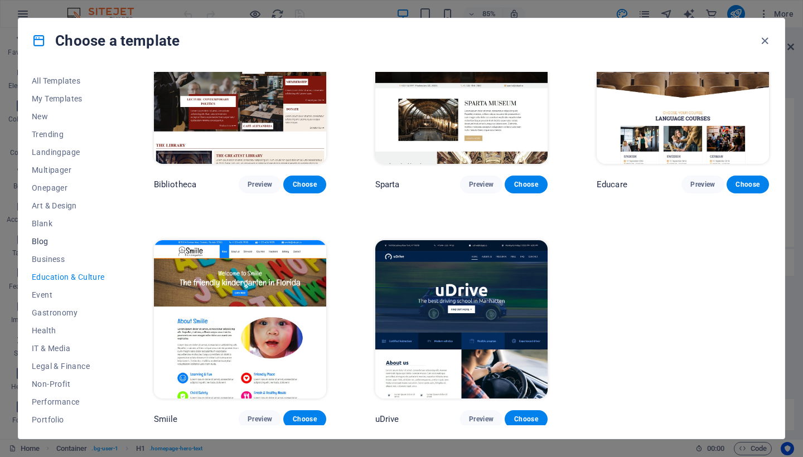
click at [49, 240] on span "Blog" at bounding box center [68, 241] width 73 height 9
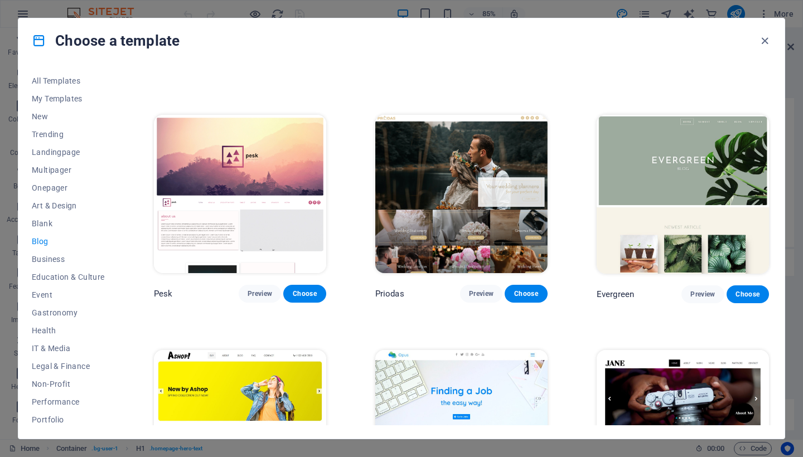
scroll to position [1490, 0]
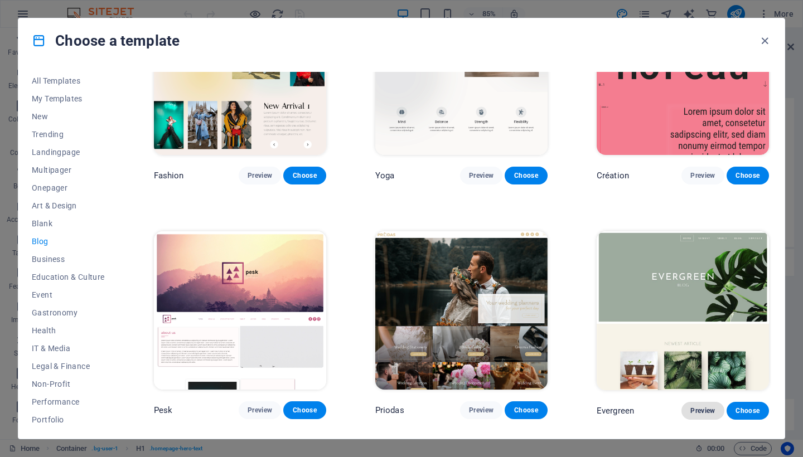
click at [704, 407] on span "Preview" at bounding box center [703, 411] width 25 height 9
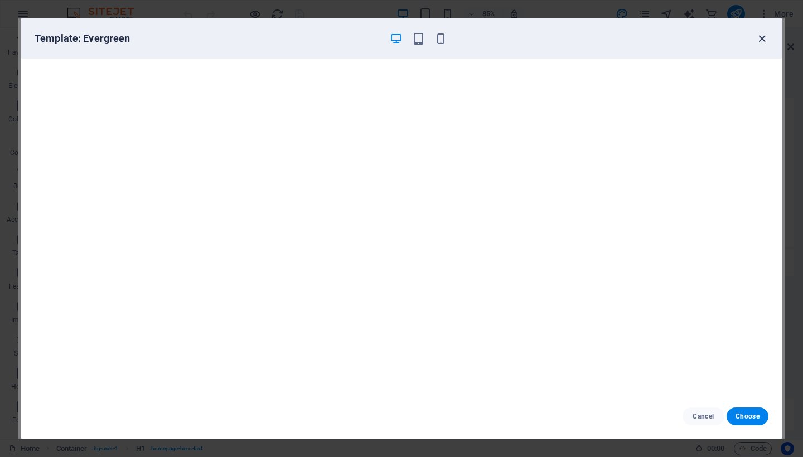
click at [764, 40] on icon "button" at bounding box center [762, 38] width 13 height 13
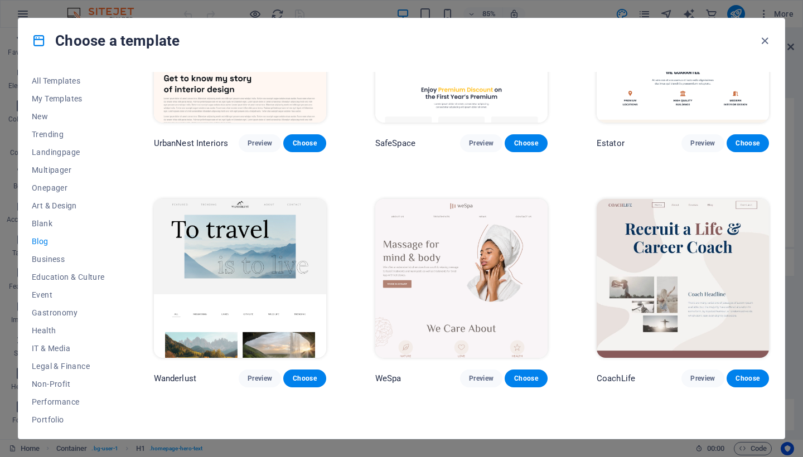
scroll to position [817, 0]
click at [257, 377] on span "Preview" at bounding box center [260, 378] width 25 height 9
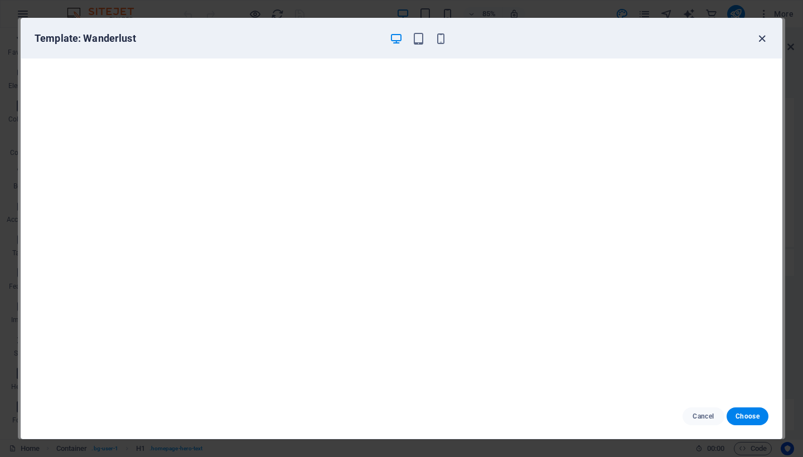
click at [764, 37] on icon "button" at bounding box center [762, 38] width 13 height 13
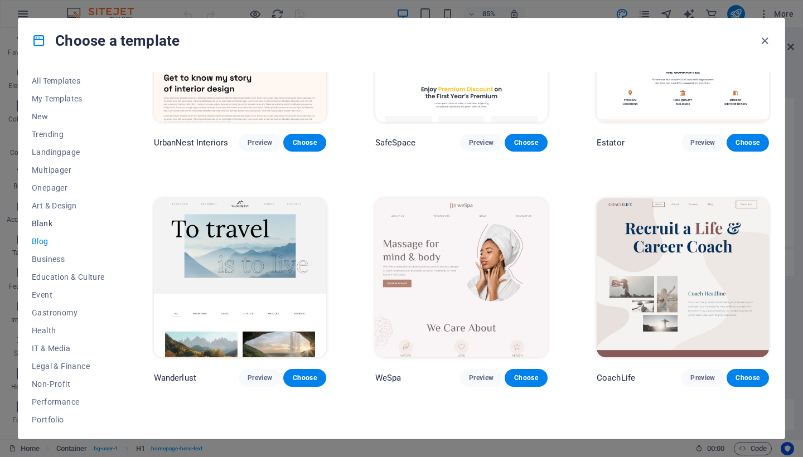
click at [46, 222] on span "Blank" at bounding box center [68, 223] width 73 height 9
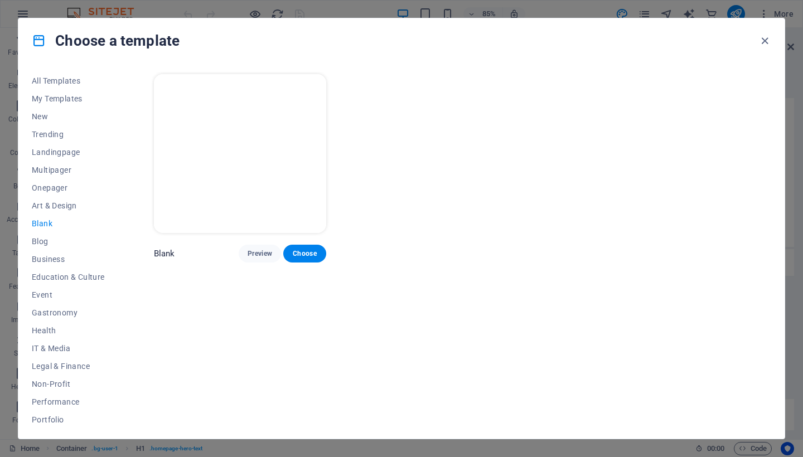
scroll to position [0, 0]
click at [60, 210] on button "Art & Design" at bounding box center [68, 206] width 73 height 18
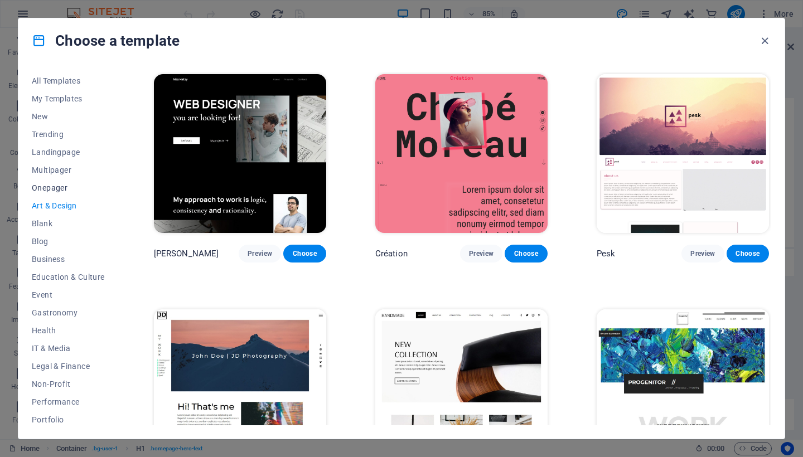
click at [58, 189] on span "Onepager" at bounding box center [68, 188] width 73 height 9
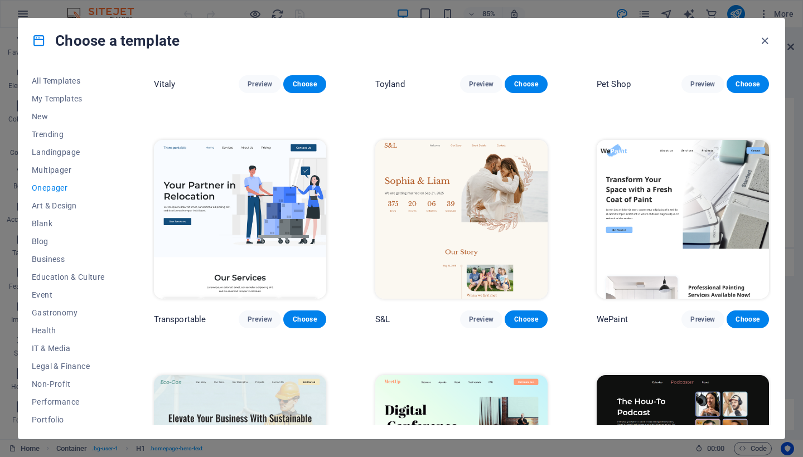
scroll to position [172, 0]
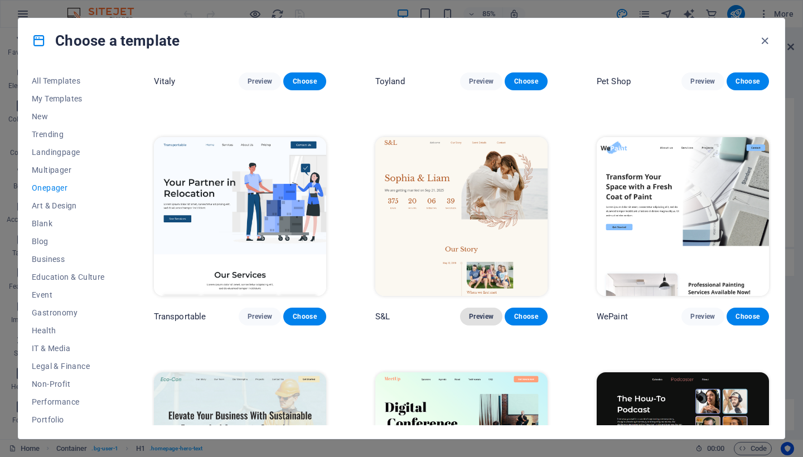
click at [483, 317] on span "Preview" at bounding box center [481, 316] width 25 height 9
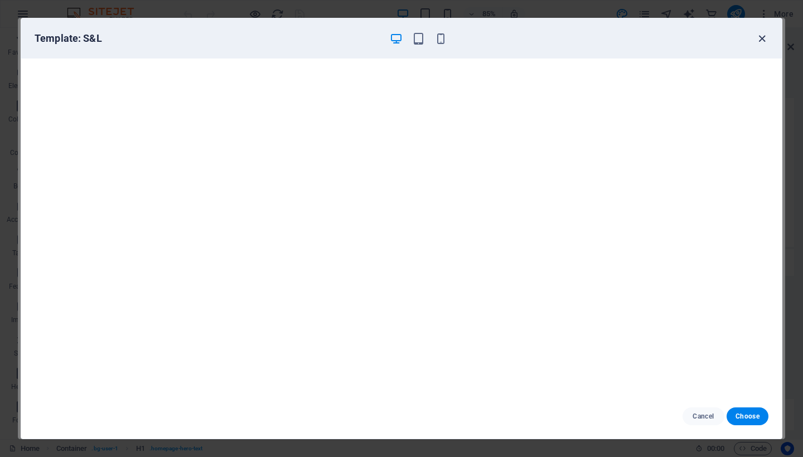
scroll to position [3, 0]
click at [758, 42] on icon "button" at bounding box center [762, 38] width 13 height 13
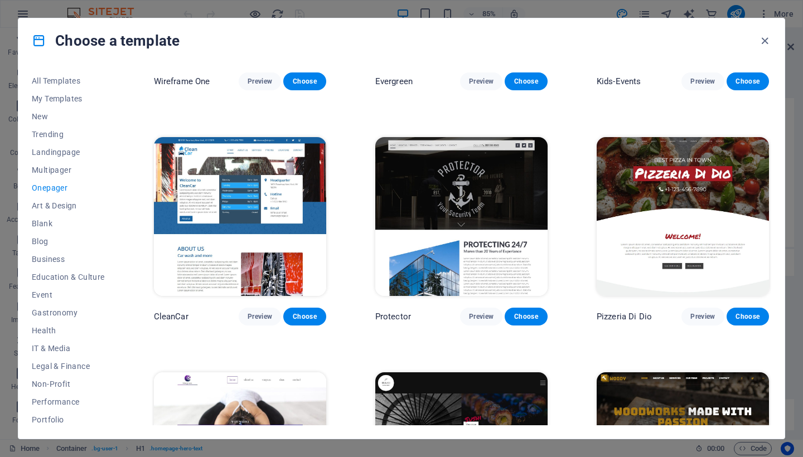
scroll to position [1919, 0]
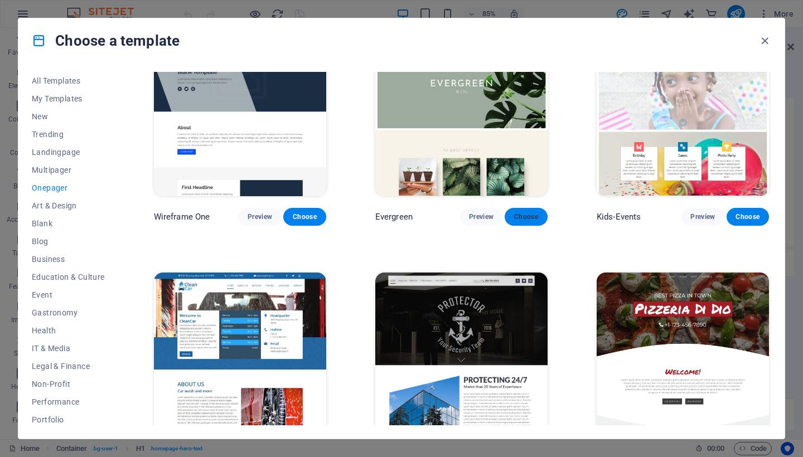
click at [522, 213] on span "Choose" at bounding box center [526, 217] width 25 height 9
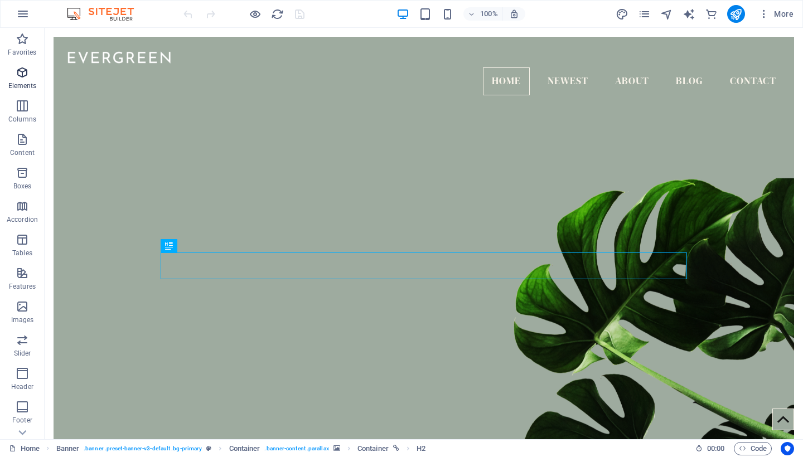
click at [22, 73] on icon "button" at bounding box center [22, 72] width 13 height 13
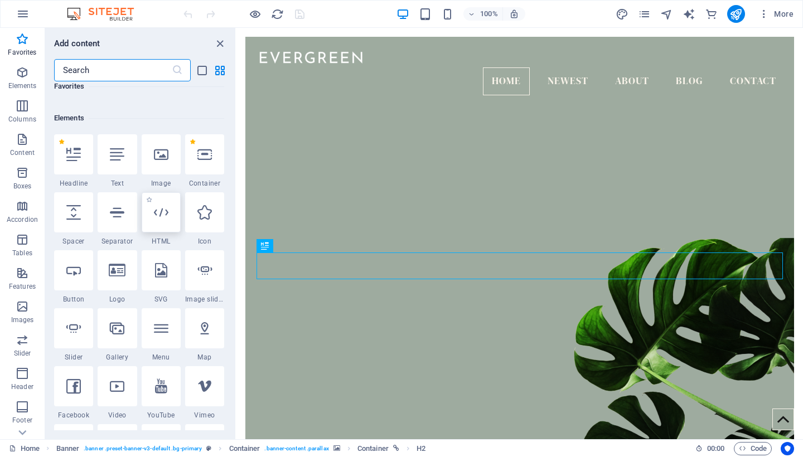
scroll to position [94, 0]
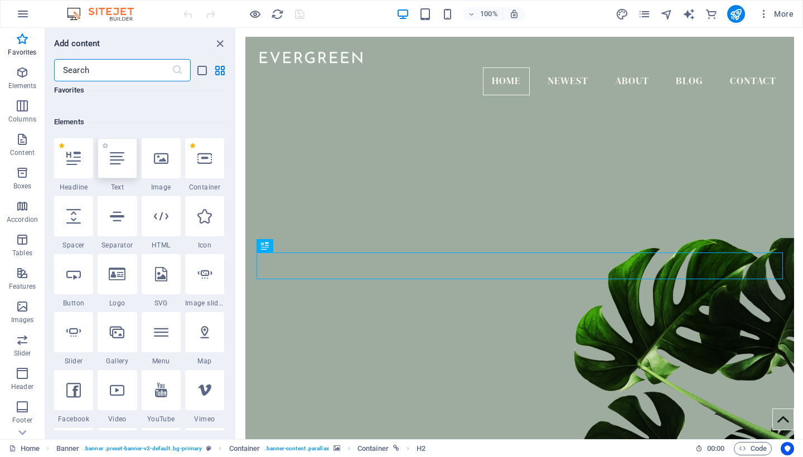
click at [117, 158] on icon at bounding box center [117, 158] width 15 height 15
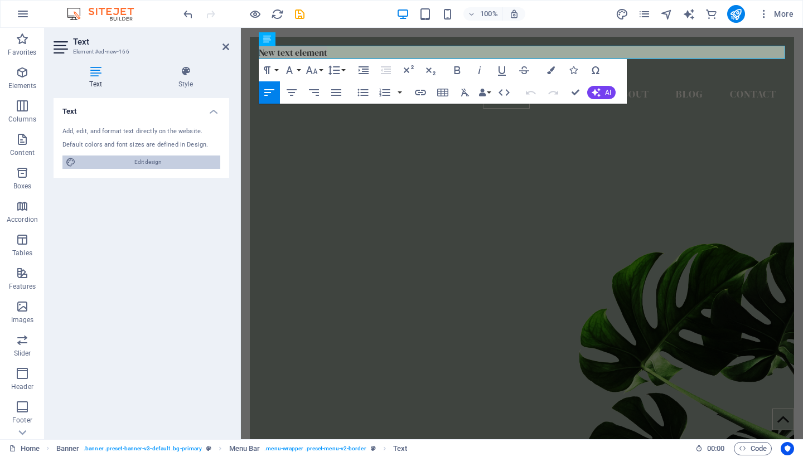
click at [124, 160] on span "Edit design" at bounding box center [148, 162] width 138 height 13
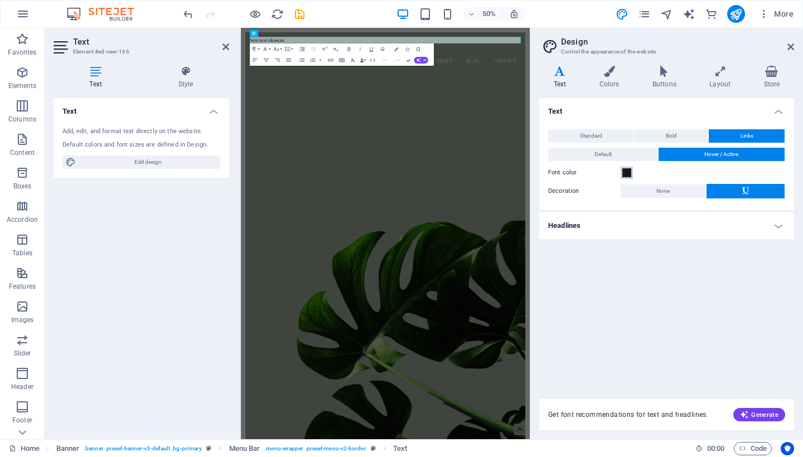
click at [627, 174] on span at bounding box center [627, 172] width 9 height 9
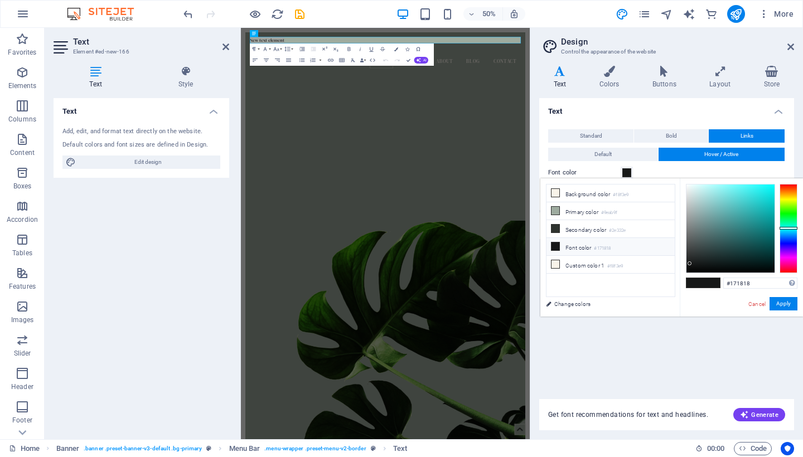
click at [663, 170] on div "Font color" at bounding box center [666, 172] width 237 height 13
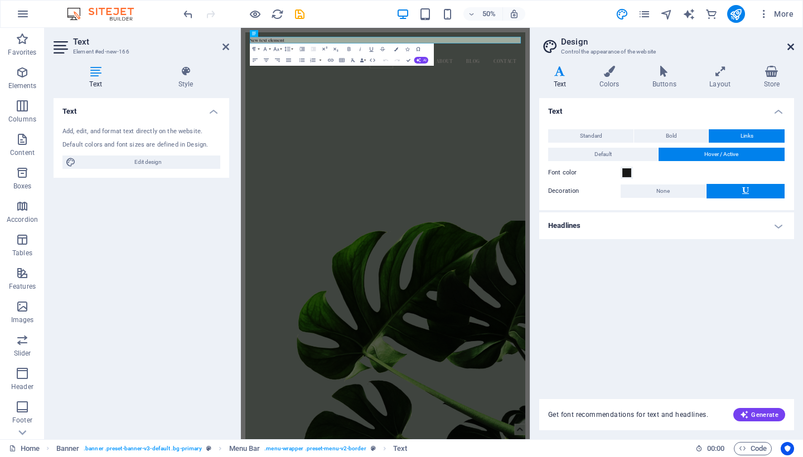
click at [793, 45] on icon at bounding box center [791, 46] width 7 height 9
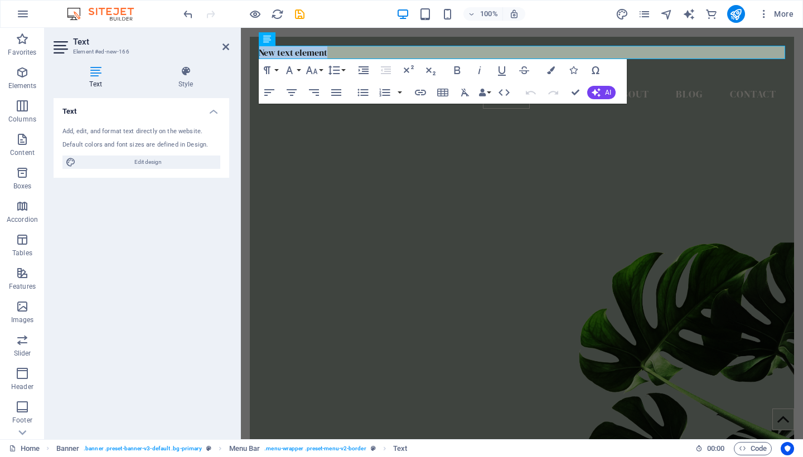
click at [542, 210] on figure at bounding box center [522, 273] width 545 height 366
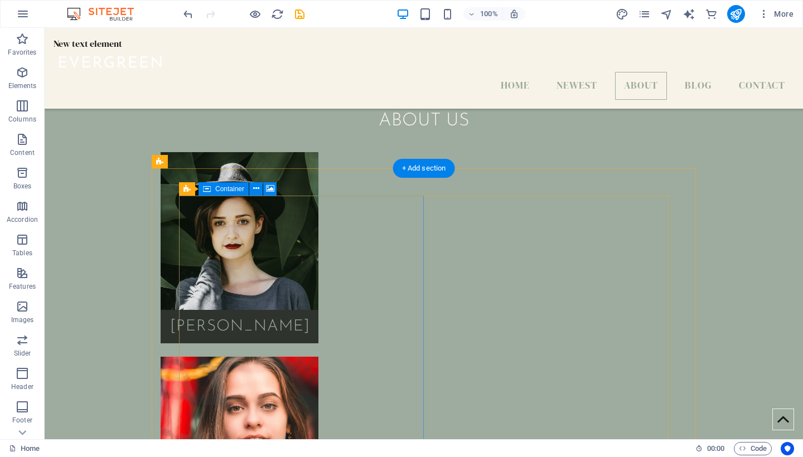
scroll to position [1850, 0]
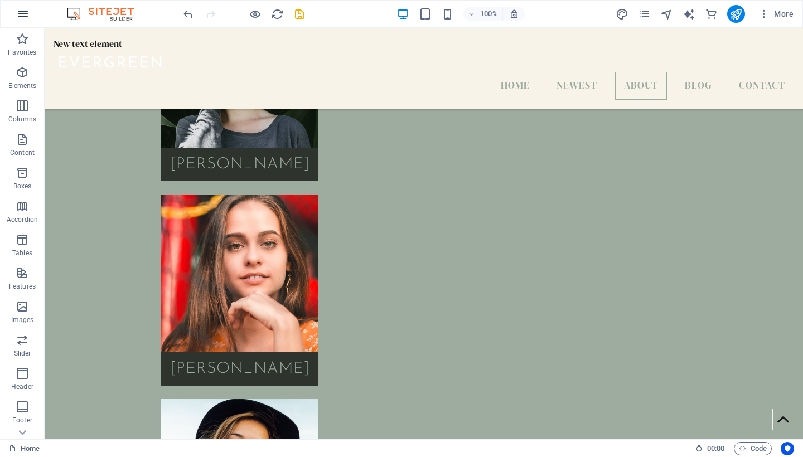
click at [26, 18] on icon "button" at bounding box center [22, 13] width 13 height 13
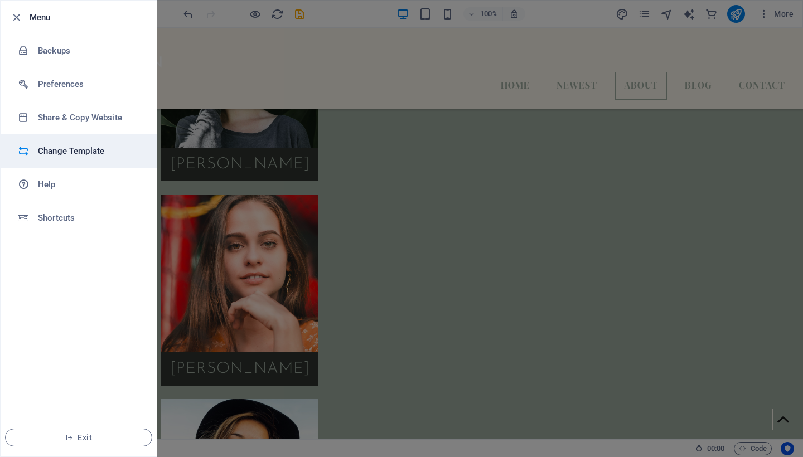
click at [64, 153] on h6 "Change Template" at bounding box center [89, 150] width 103 height 13
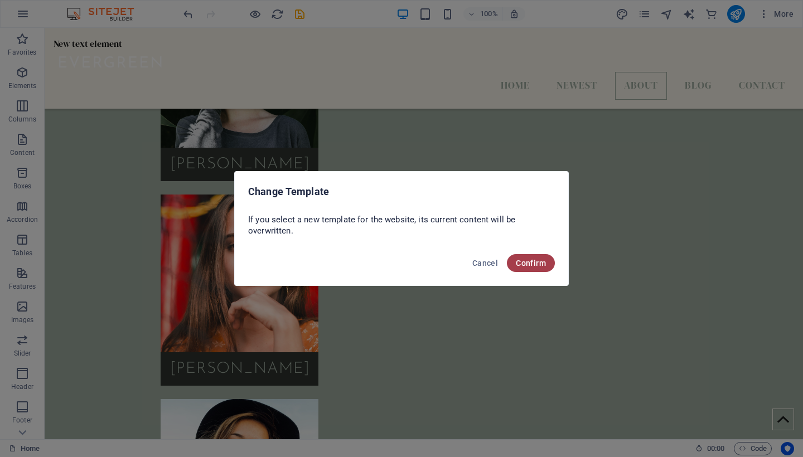
click at [524, 257] on button "Confirm" at bounding box center [531, 263] width 48 height 18
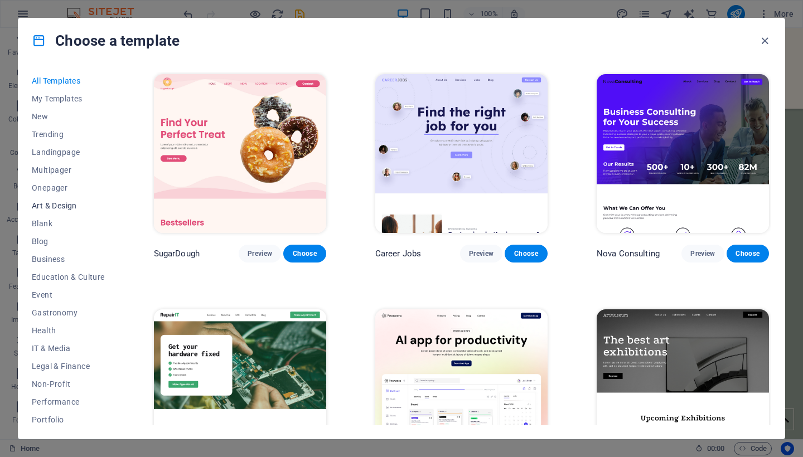
click at [41, 208] on span "Art & Design" at bounding box center [68, 205] width 73 height 9
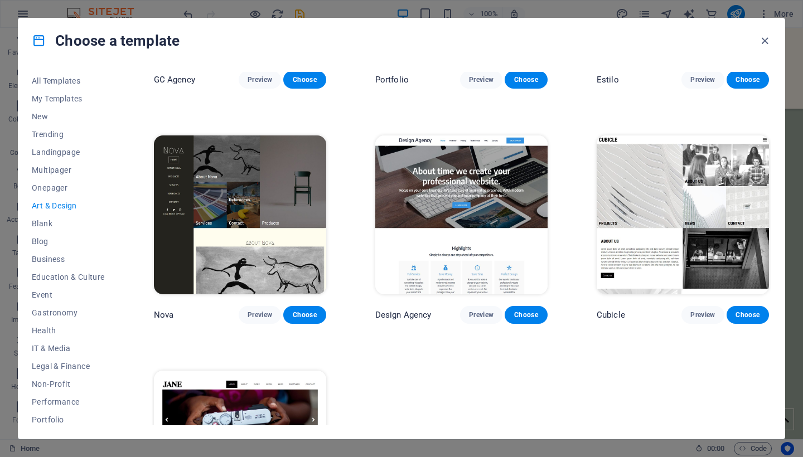
scroll to position [879, 0]
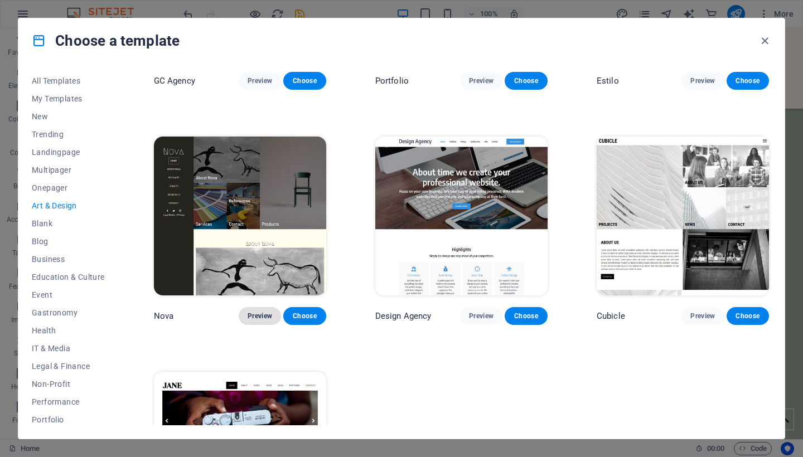
click at [252, 313] on span "Preview" at bounding box center [260, 316] width 25 height 9
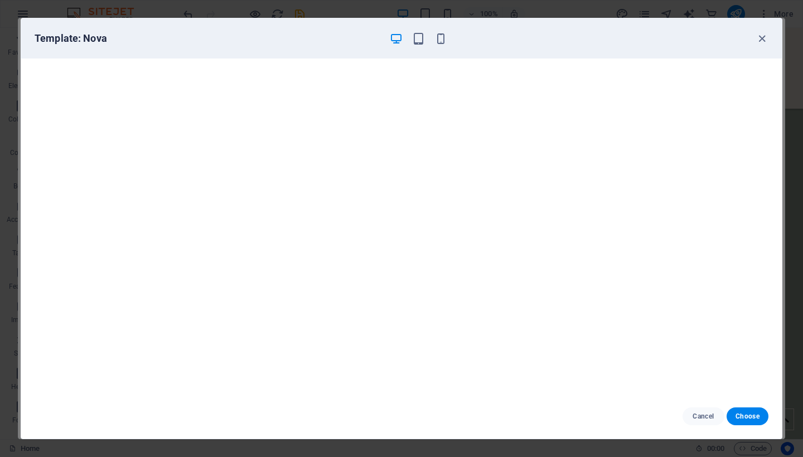
scroll to position [0, 0]
click at [746, 415] on span "Choose" at bounding box center [748, 416] width 24 height 9
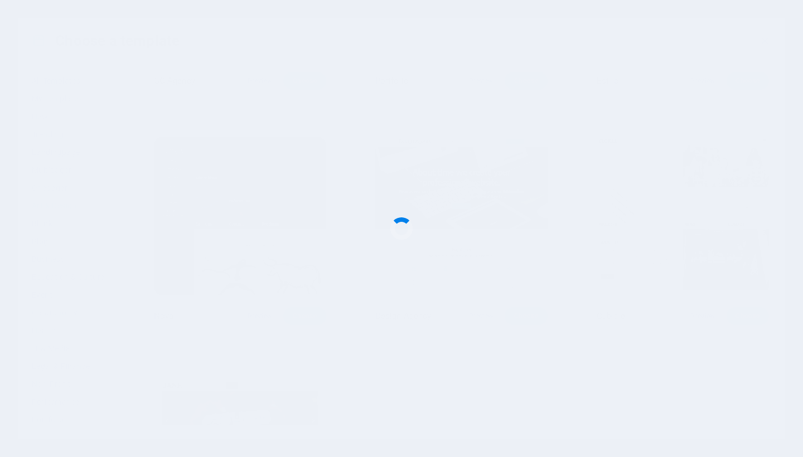
checkbox input "false"
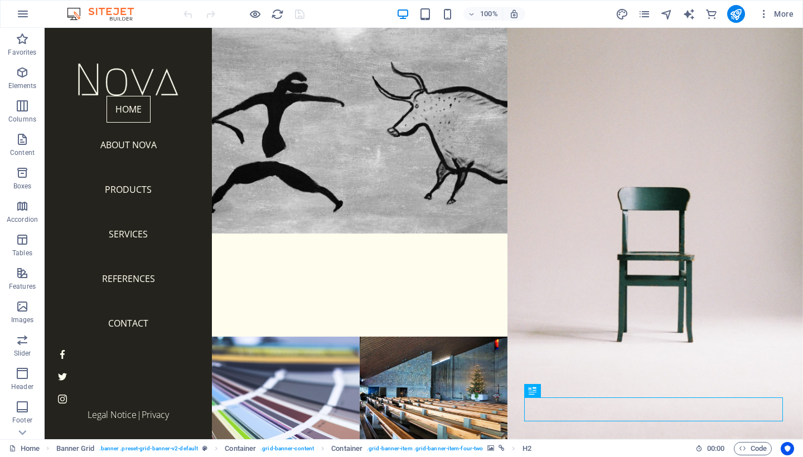
click at [121, 79] on div at bounding box center [129, 80] width 150 height 32
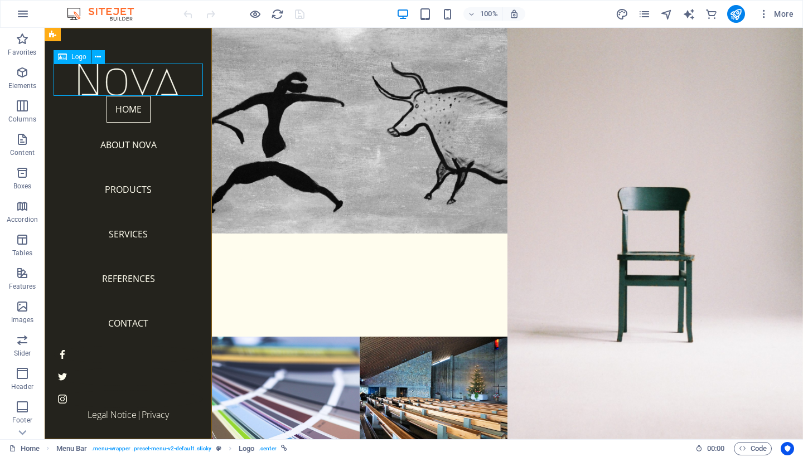
click at [65, 57] on icon at bounding box center [62, 56] width 9 height 13
click at [98, 57] on icon at bounding box center [98, 57] width 6 height 12
click at [72, 78] on div at bounding box center [129, 80] width 150 height 32
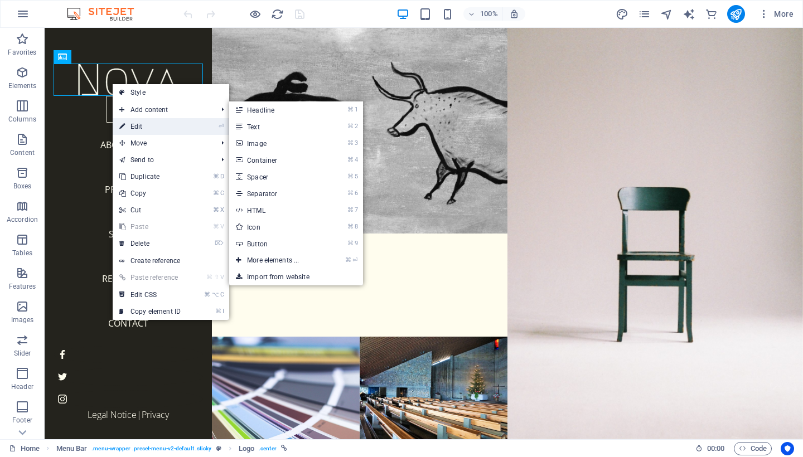
click at [132, 129] on link "⏎ Edit" at bounding box center [150, 126] width 75 height 17
select select "px"
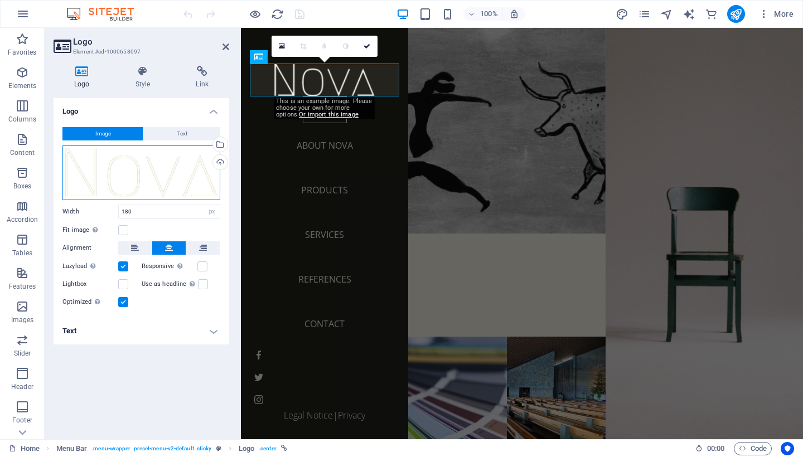
click at [138, 168] on div "Drag files here, click to choose files or select files from Files or our free s…" at bounding box center [141, 173] width 158 height 55
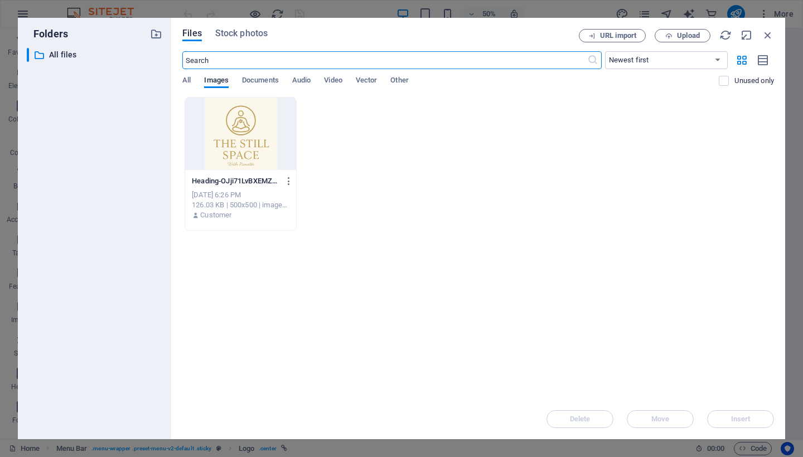
click at [238, 151] on div at bounding box center [240, 134] width 111 height 73
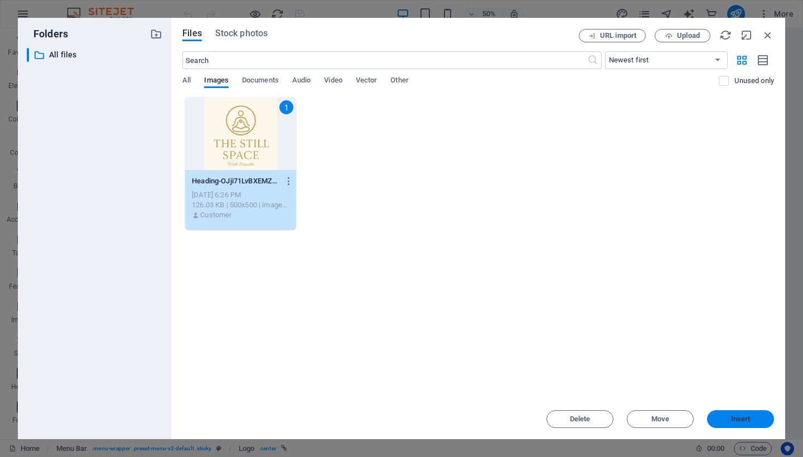
click at [736, 417] on span "Insert" at bounding box center [741, 419] width 20 height 7
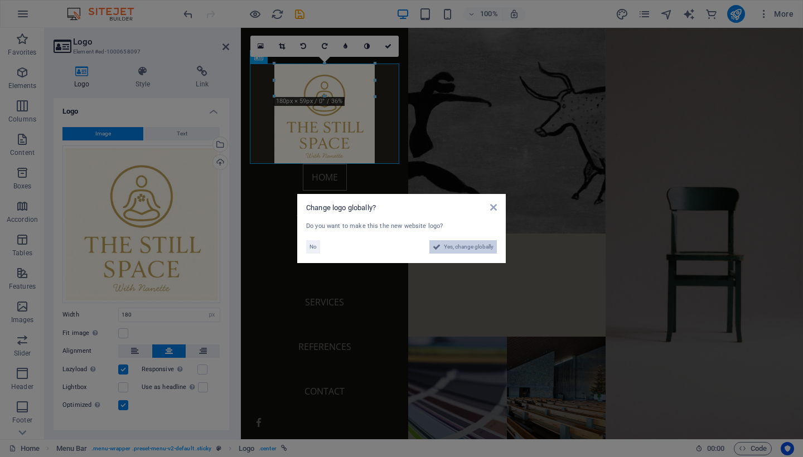
click at [448, 246] on span "Yes, change globally" at bounding box center [469, 246] width 50 height 13
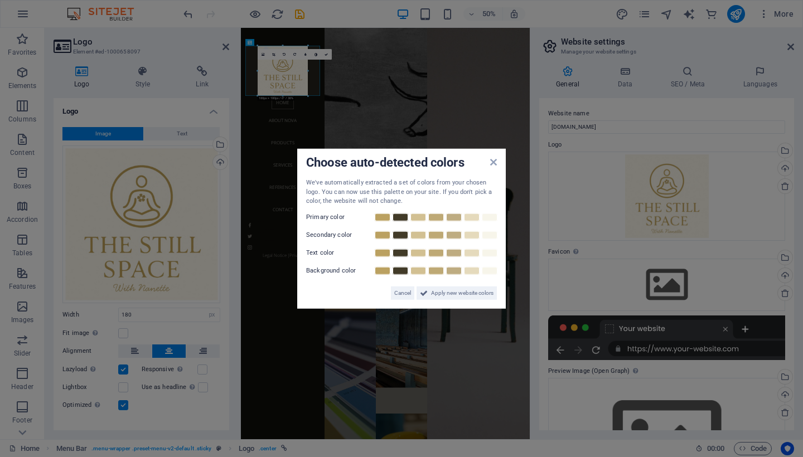
drag, startPoint x: 449, startPoint y: 292, endPoint x: 374, endPoint y: 190, distance: 126.2
click at [375, 190] on div "We've automatically extracted a set of colors from your chosen logo. You can no…" at bounding box center [401, 240] width 191 height 122
click at [372, 208] on div "We've automatically extracted a set of colors from your chosen logo. You can no…" at bounding box center [401, 240] width 191 height 122
click at [458, 294] on span "Apply new website colors" at bounding box center [462, 292] width 62 height 13
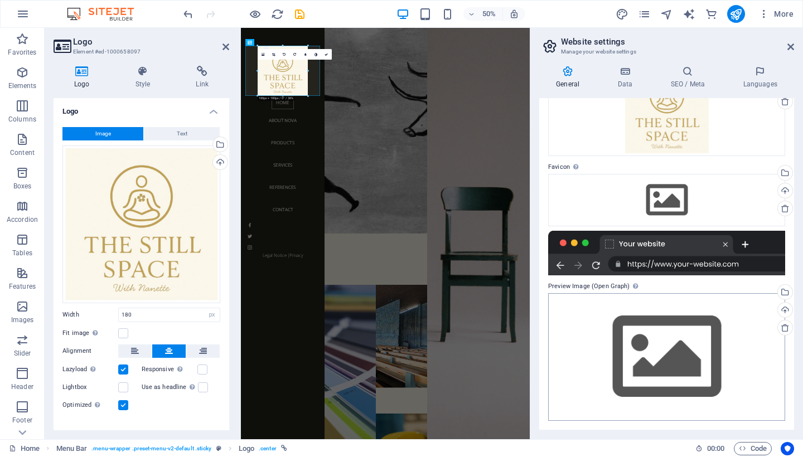
scroll to position [84, 0]
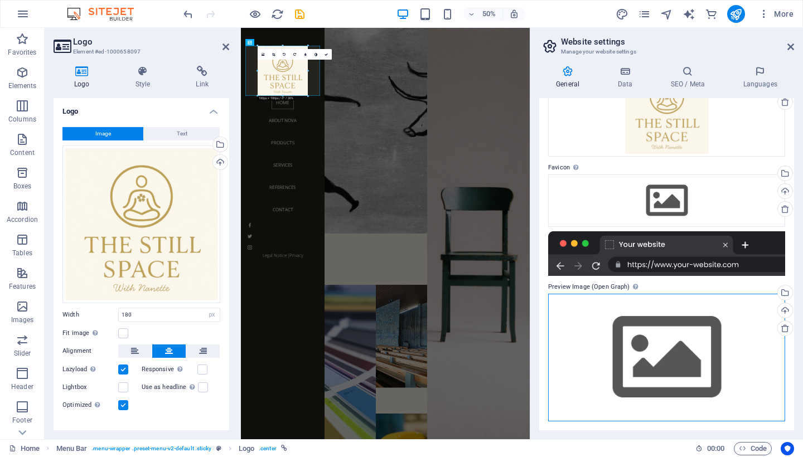
click at [602, 334] on div "Drag files here, click to choose files or select files from Files or our free s…" at bounding box center [666, 358] width 237 height 128
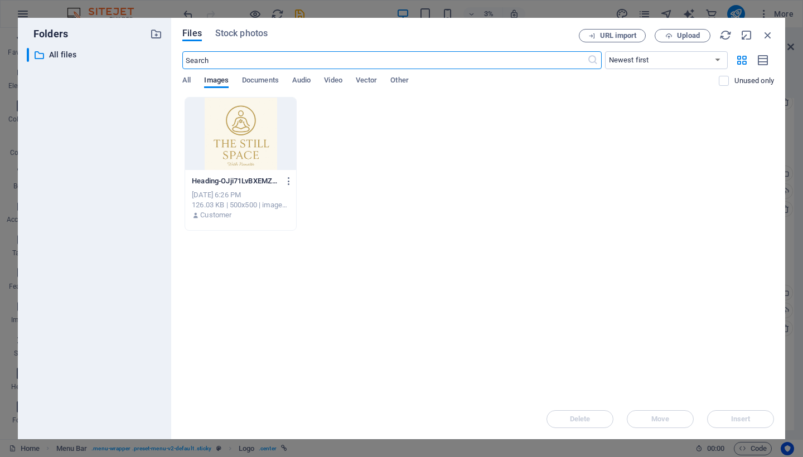
drag, startPoint x: 233, startPoint y: 136, endPoint x: 247, endPoint y: 190, distance: 55.7
click at [233, 136] on div at bounding box center [240, 134] width 111 height 73
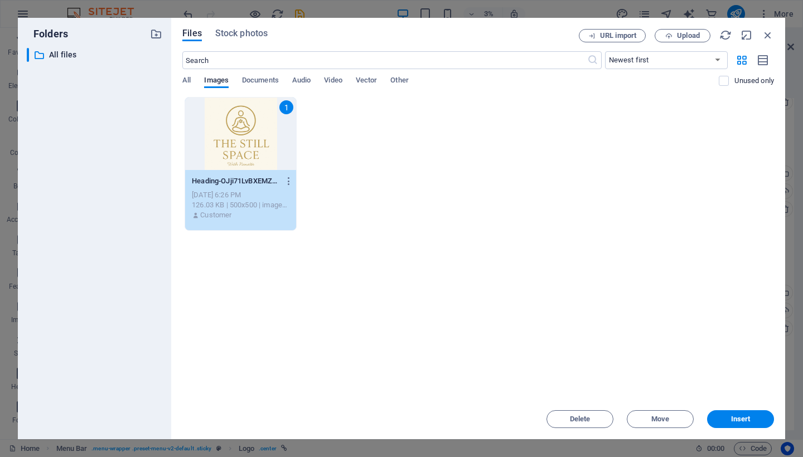
click at [247, 190] on div "Heading-OJji71LvBXEMZ5Pfw8AuUA.png Heading-OJji71LvBXEMZ5Pfw8AuUA.png" at bounding box center [241, 181] width 98 height 18
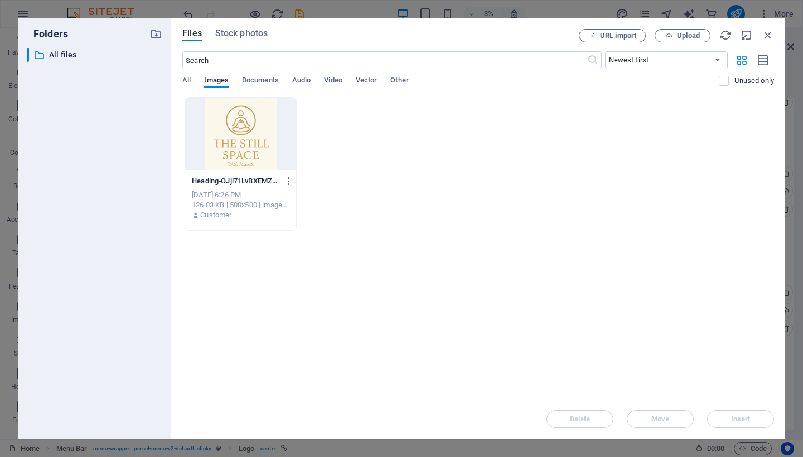
click at [223, 196] on div "[DATE] 6:26 PM" at bounding box center [241, 195] width 98 height 10
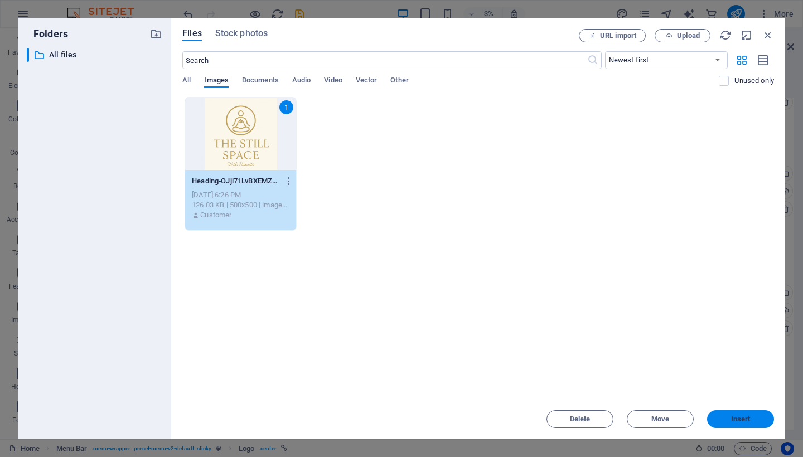
click at [721, 416] on button "Insert" at bounding box center [740, 420] width 67 height 18
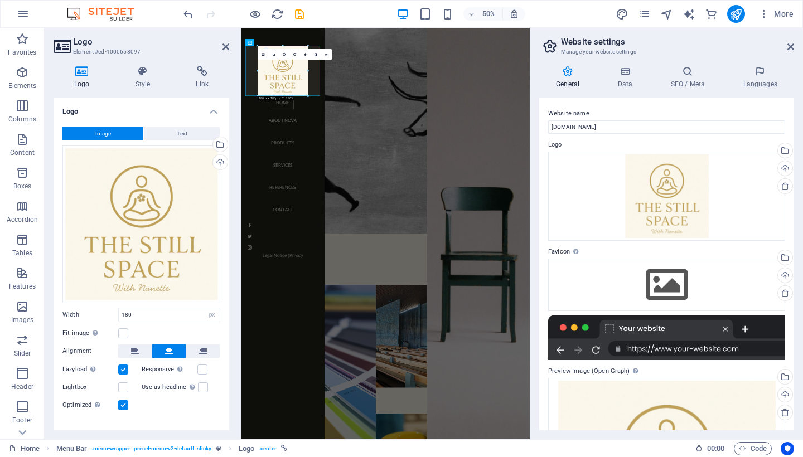
scroll to position [0, 0]
click at [623, 81] on h4 "Data" at bounding box center [627, 77] width 53 height 23
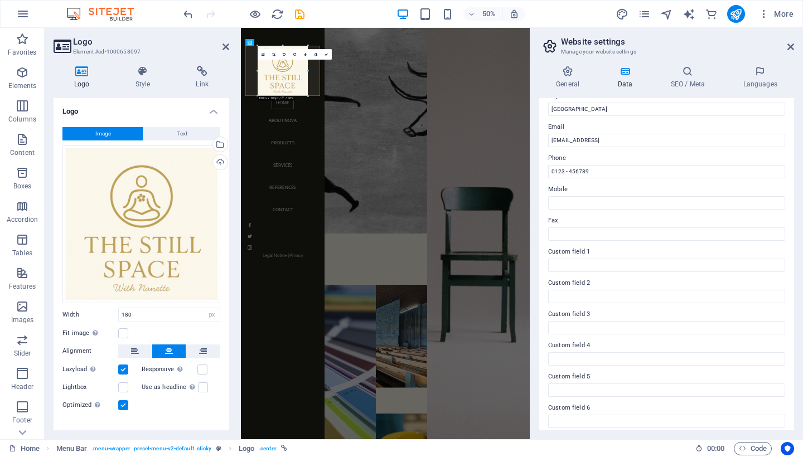
scroll to position [197, 0]
click at [691, 81] on h4 "SEO / Meta" at bounding box center [690, 77] width 73 height 23
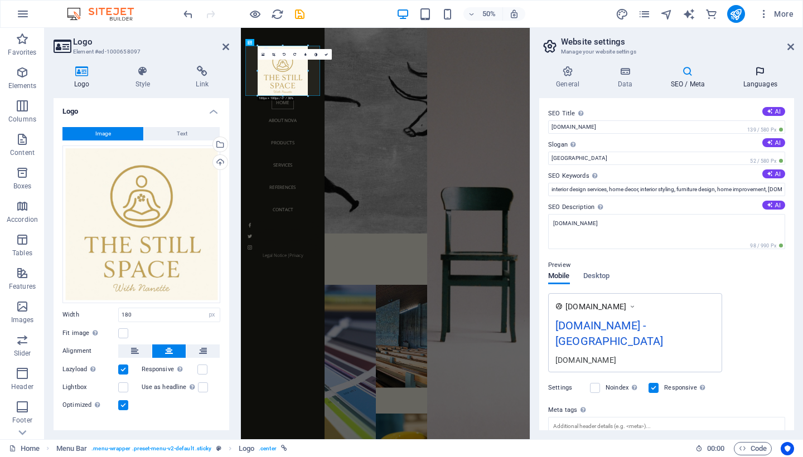
click at [757, 70] on icon at bounding box center [760, 71] width 68 height 11
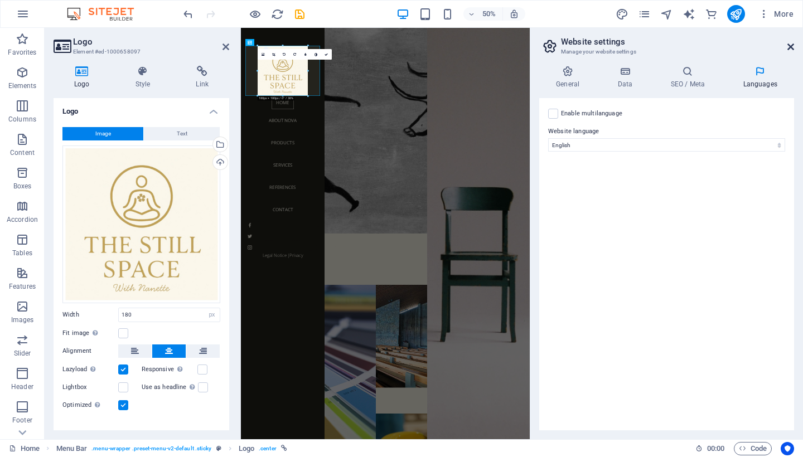
click at [791, 50] on icon at bounding box center [791, 46] width 7 height 9
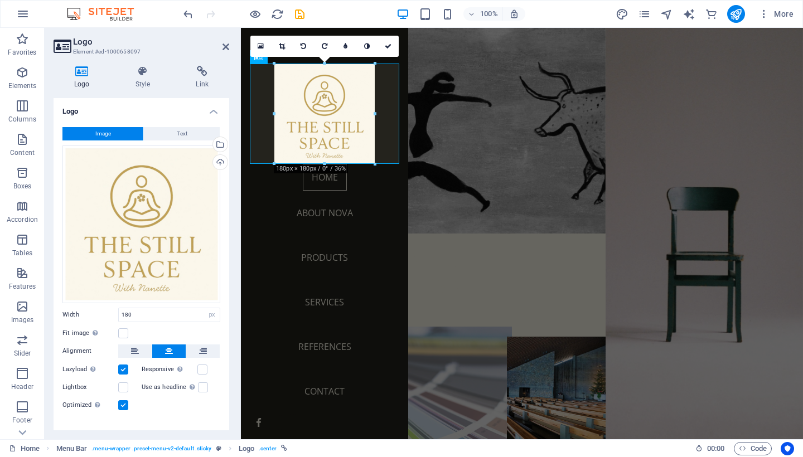
click at [449, 327] on figure at bounding box center [457, 440] width 109 height 227
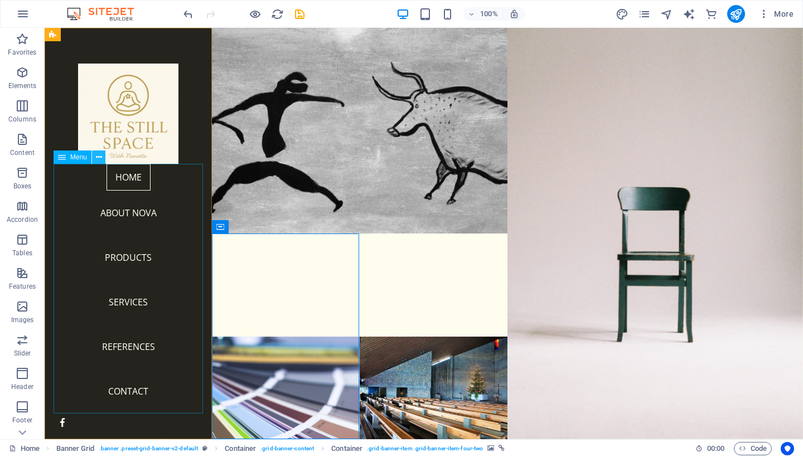
click at [99, 157] on icon at bounding box center [99, 158] width 6 height 12
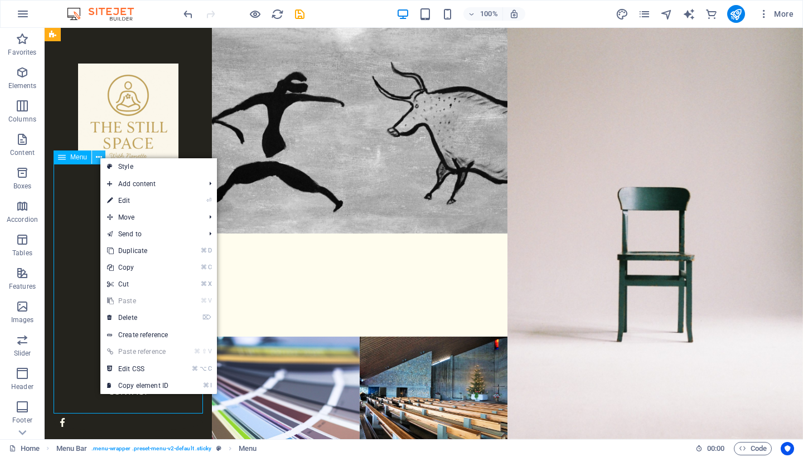
click at [99, 157] on icon at bounding box center [99, 158] width 6 height 12
click at [68, 225] on nav "Home About Nova Products Services References Contact" at bounding box center [129, 289] width 150 height 250
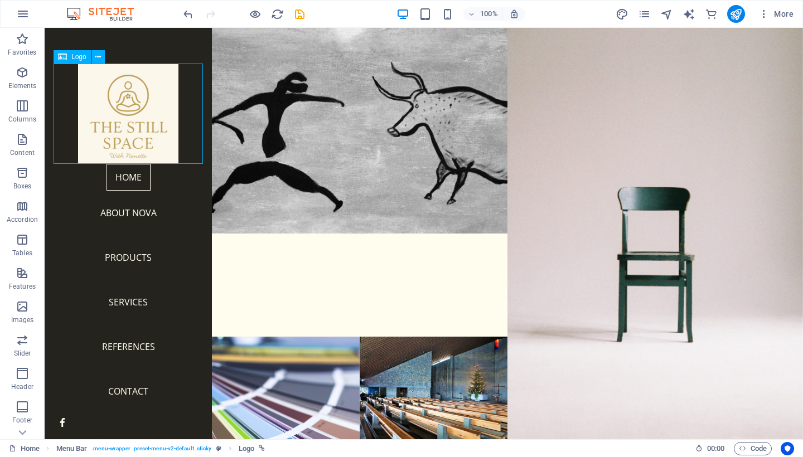
drag, startPoint x: 115, startPoint y: 116, endPoint x: 116, endPoint y: 94, distance: 22.3
click at [116, 94] on div at bounding box center [129, 114] width 150 height 100
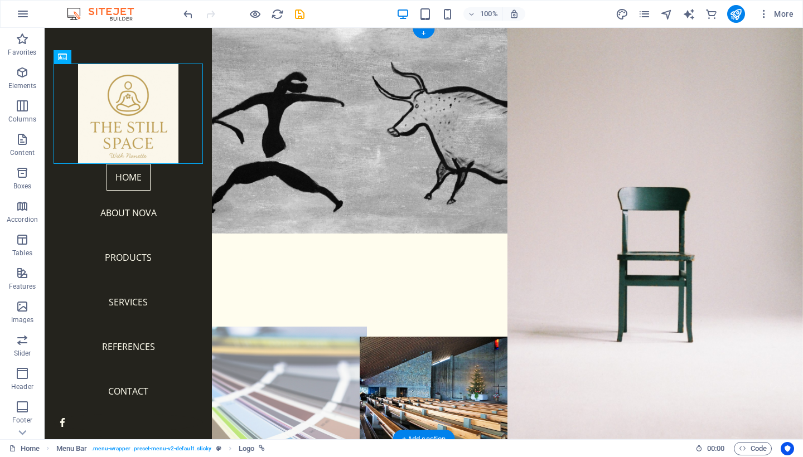
click at [269, 327] on figure at bounding box center [286, 440] width 163 height 227
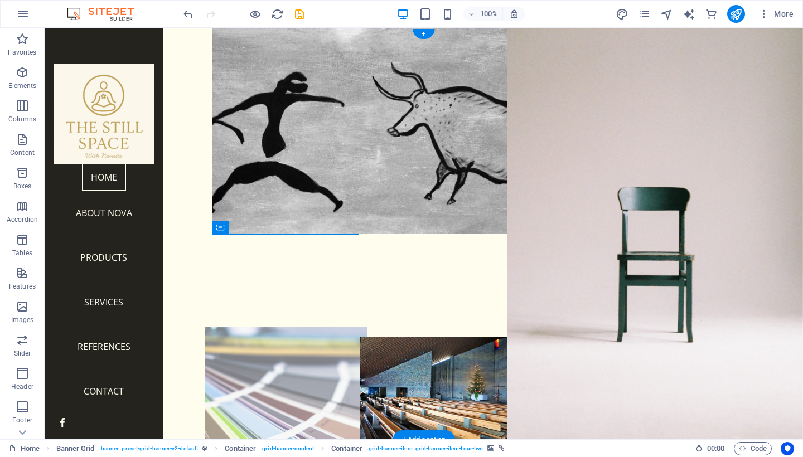
scroll to position [0, 0]
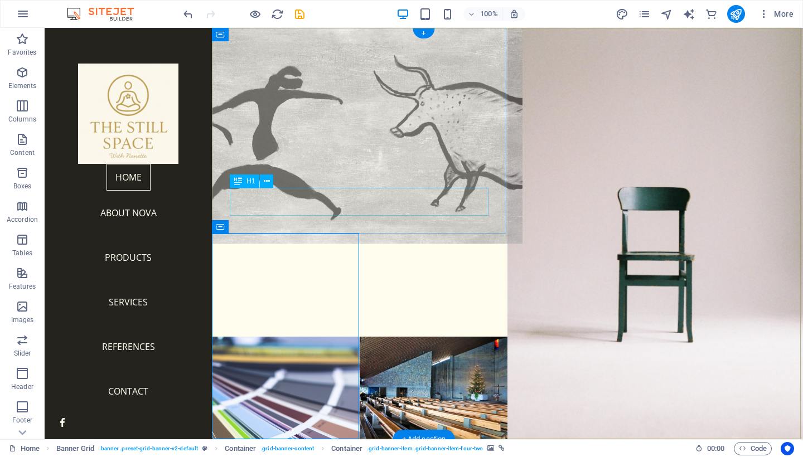
click at [271, 272] on div "NOVA" at bounding box center [360, 286] width 296 height 28
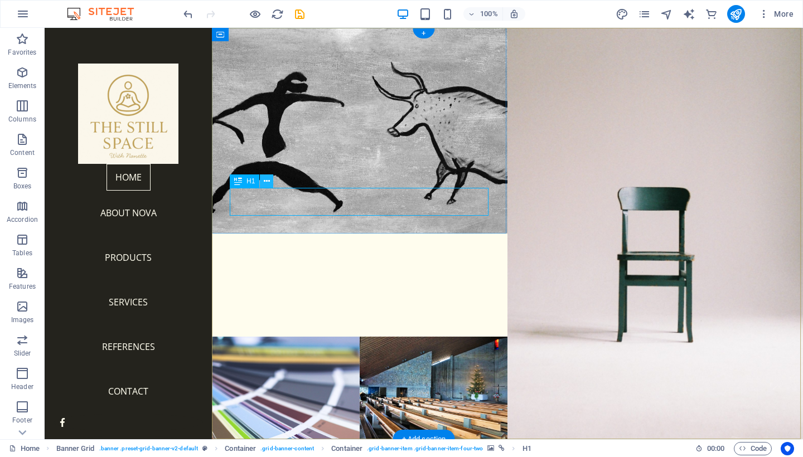
click at [264, 180] on icon at bounding box center [267, 182] width 6 height 12
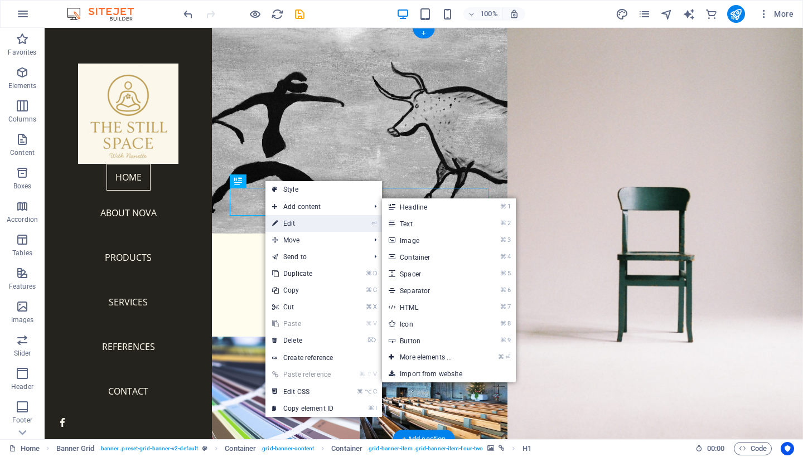
click at [283, 221] on link "⏎ Edit" at bounding box center [303, 223] width 75 height 17
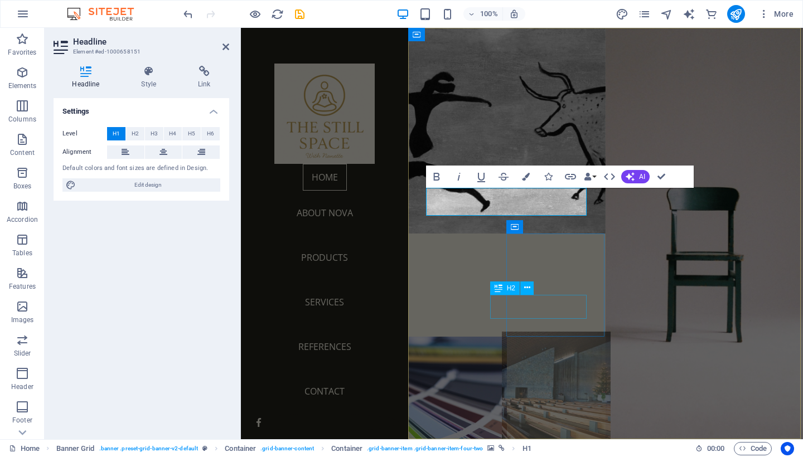
click at [573, 454] on div "References" at bounding box center [556, 466] width 99 height 25
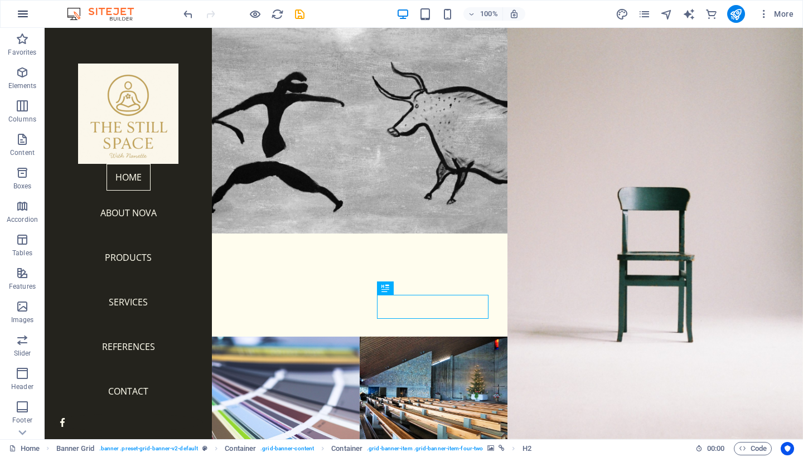
click at [17, 9] on icon "button" at bounding box center [22, 13] width 13 height 13
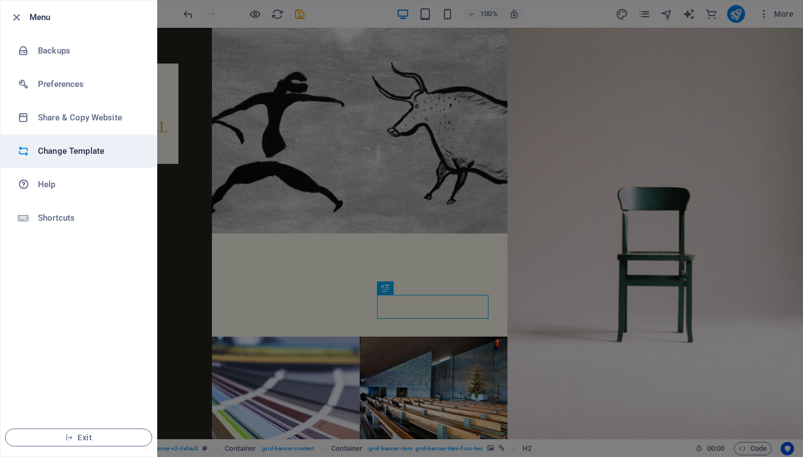
click at [64, 150] on h6 "Change Template" at bounding box center [89, 150] width 103 height 13
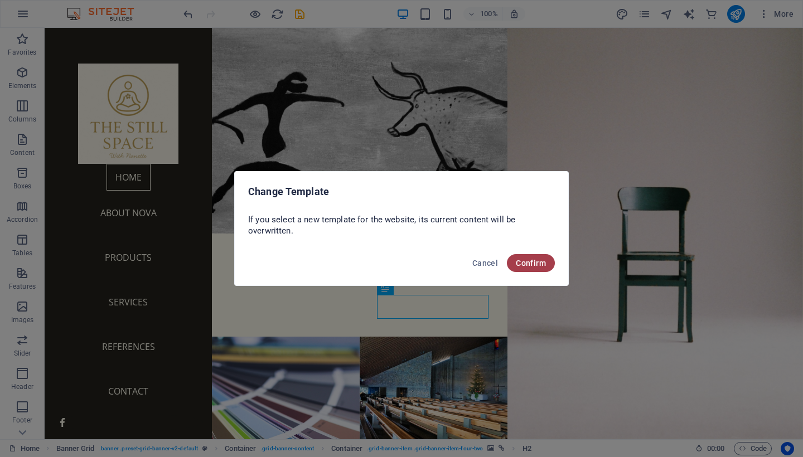
click at [531, 263] on span "Confirm" at bounding box center [531, 263] width 30 height 9
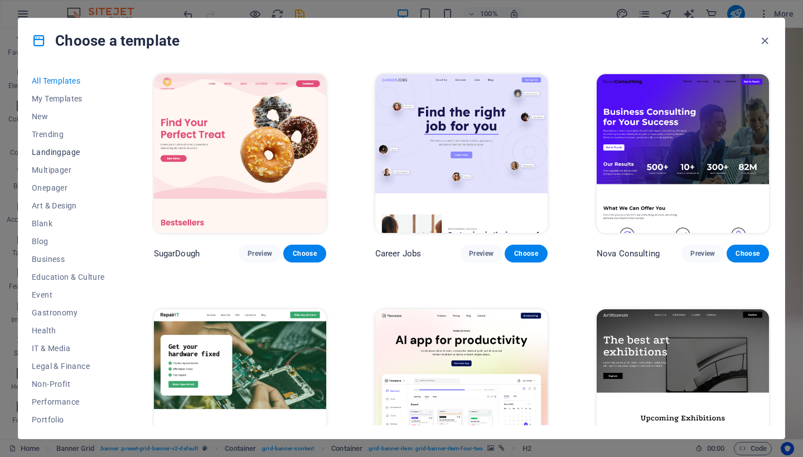
click at [69, 150] on span "Landingpage" at bounding box center [68, 152] width 73 height 9
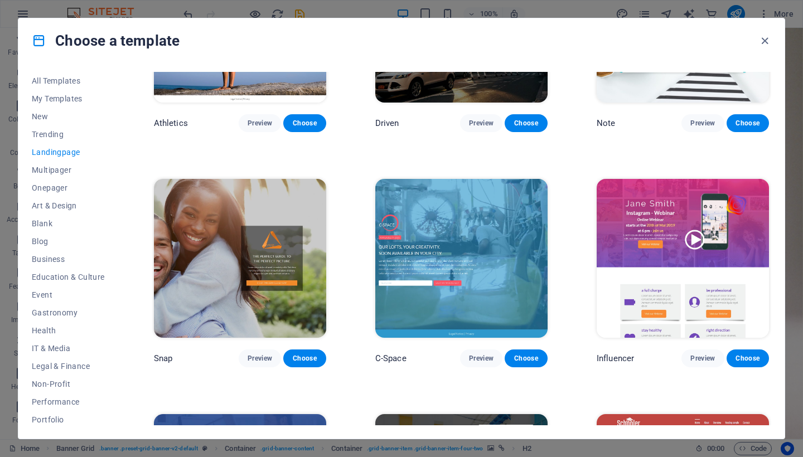
scroll to position [874, 0]
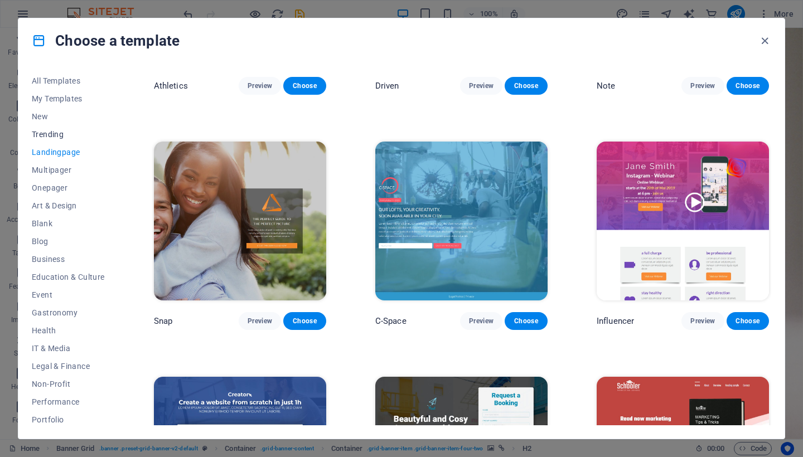
click at [47, 136] on span "Trending" at bounding box center [68, 134] width 73 height 9
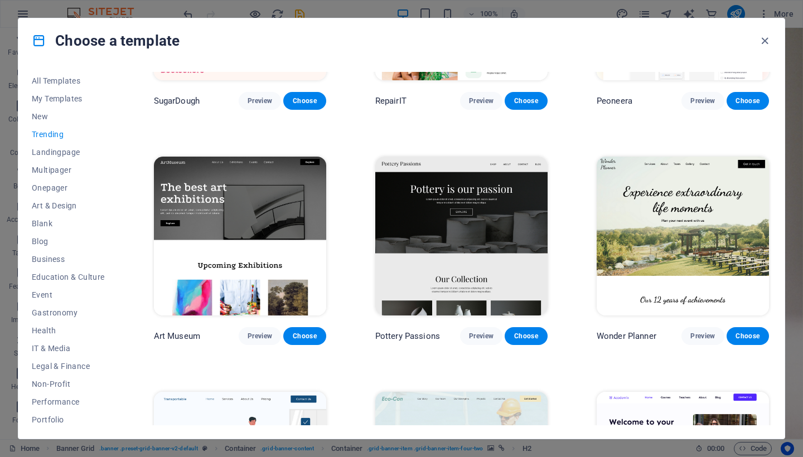
scroll to position [152, 0]
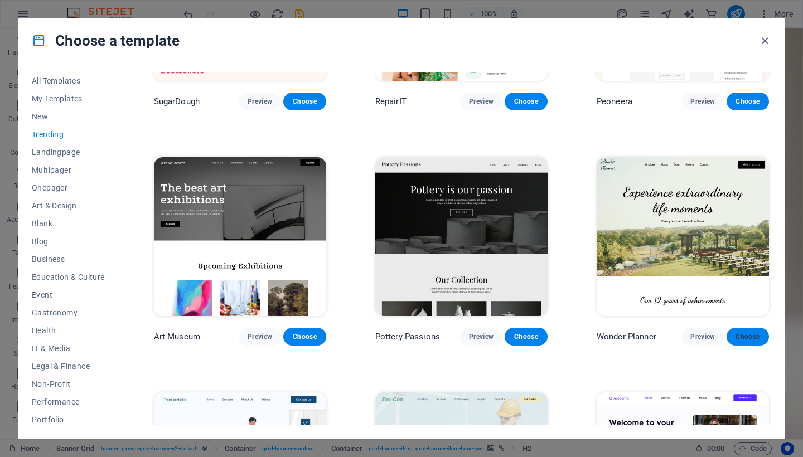
click at [744, 335] on span "Choose" at bounding box center [748, 337] width 25 height 9
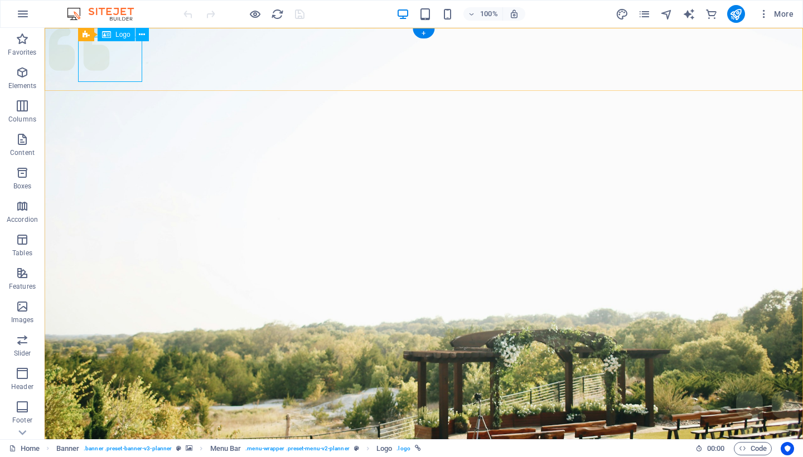
click at [121, 32] on span "Logo" at bounding box center [122, 34] width 15 height 7
click at [150, 33] on div "Menu Bar Logo" at bounding box center [117, 35] width 78 height 14
click at [144, 35] on icon at bounding box center [142, 35] width 6 height 12
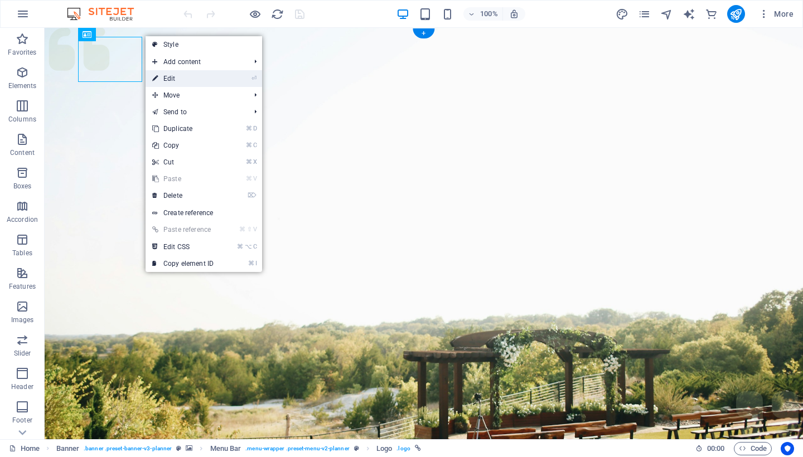
click at [158, 76] on link "⏎ Edit" at bounding box center [183, 78] width 75 height 17
select select "px"
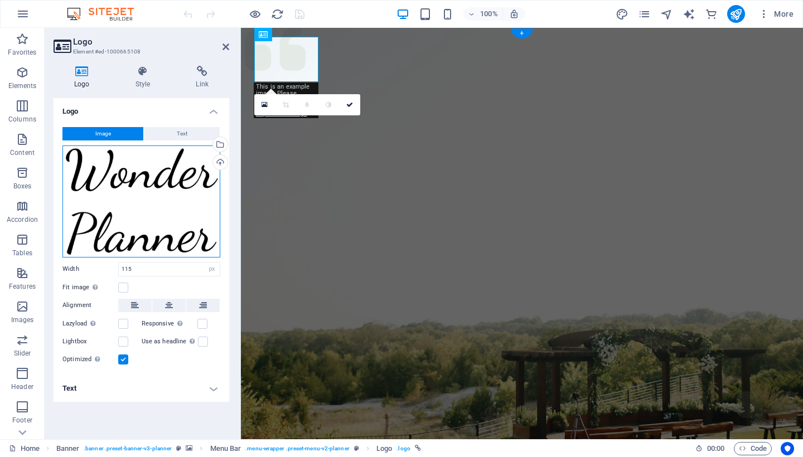
click at [194, 180] on div "Drag files here, click to choose files or select files from Files or our free s…" at bounding box center [141, 202] width 158 height 112
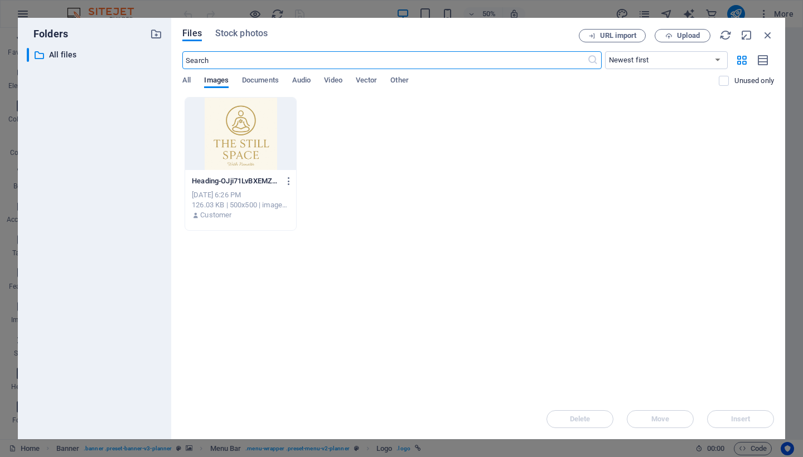
click at [228, 162] on div at bounding box center [240, 134] width 111 height 73
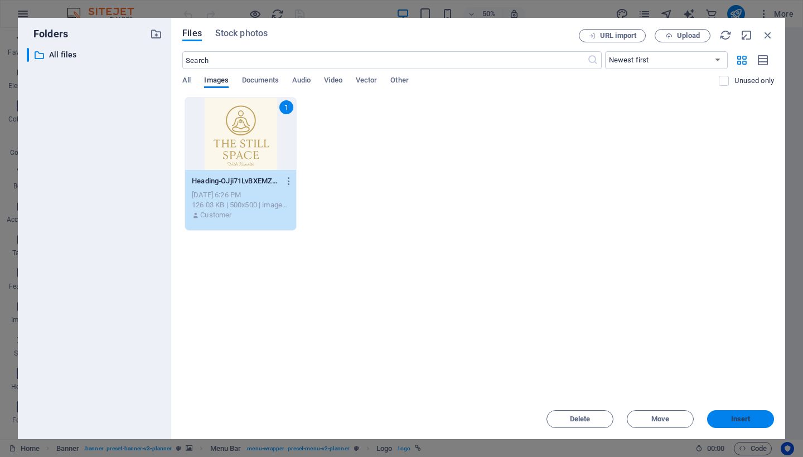
click at [734, 423] on span "Insert" at bounding box center [741, 419] width 20 height 7
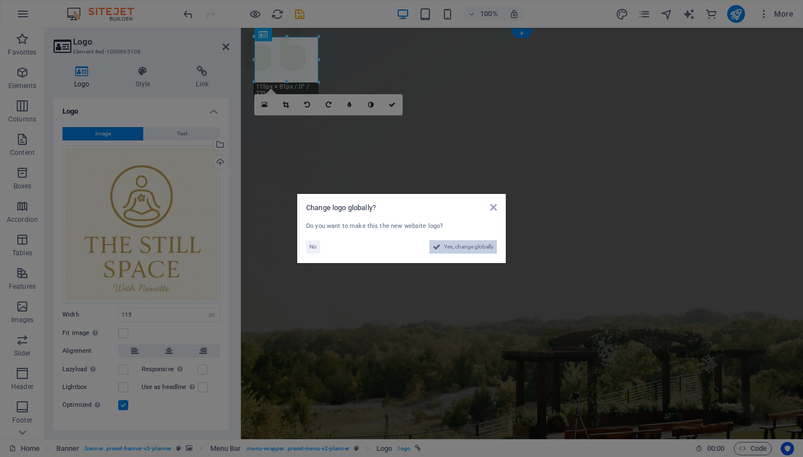
click at [465, 243] on span "Yes, change globally" at bounding box center [469, 246] width 50 height 13
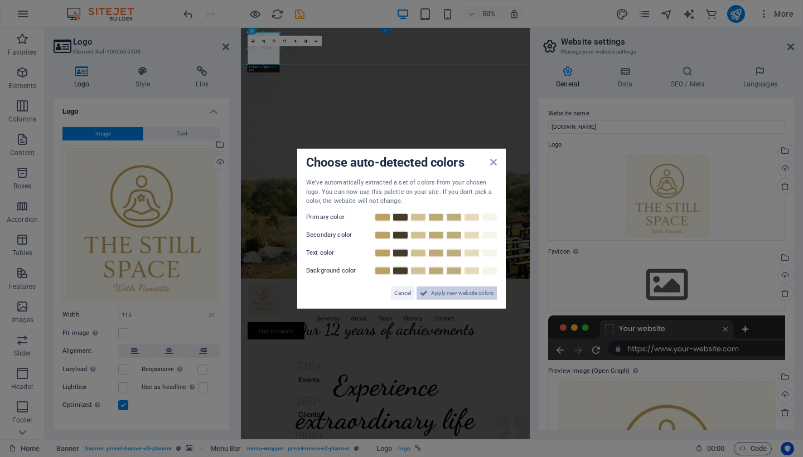
click at [468, 294] on span "Apply new website colors" at bounding box center [462, 292] width 62 height 13
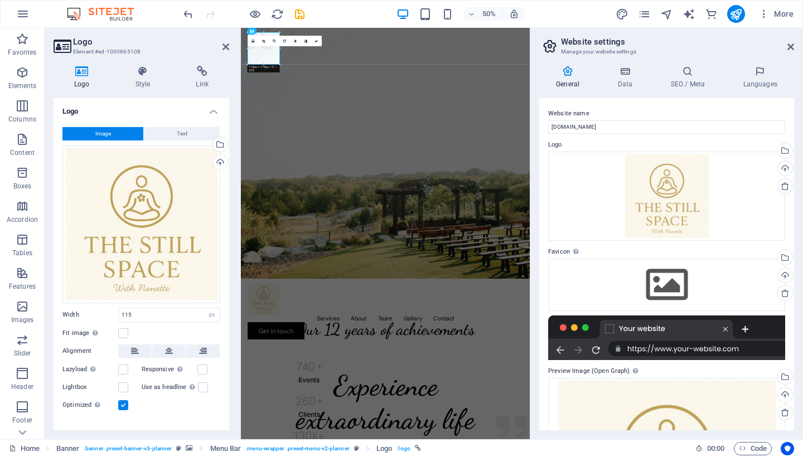
click at [786, 46] on h2 "Website settings" at bounding box center [677, 42] width 233 height 10
click at [789, 47] on icon at bounding box center [791, 46] width 7 height 9
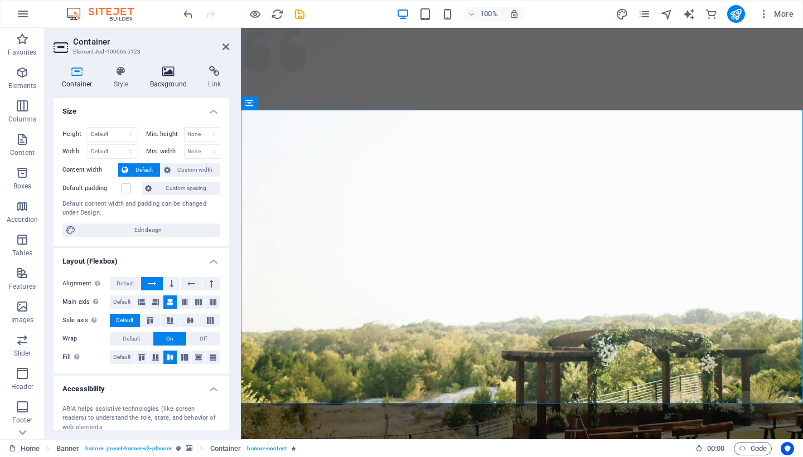
click at [166, 76] on icon at bounding box center [169, 71] width 54 height 11
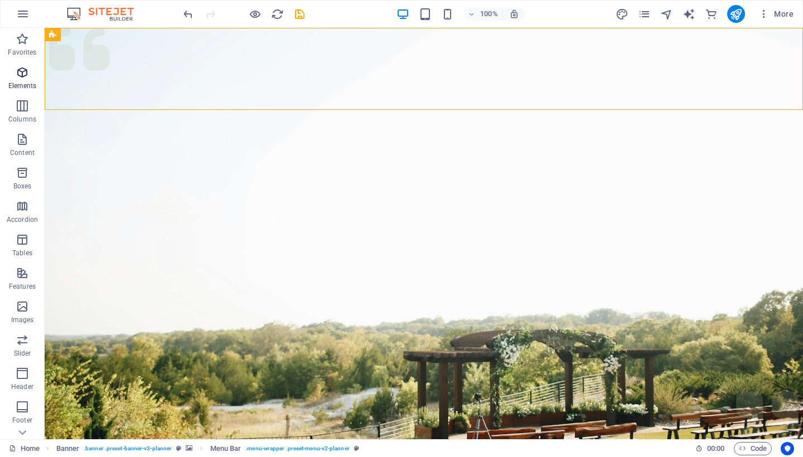
click at [18, 78] on icon "button" at bounding box center [22, 72] width 13 height 13
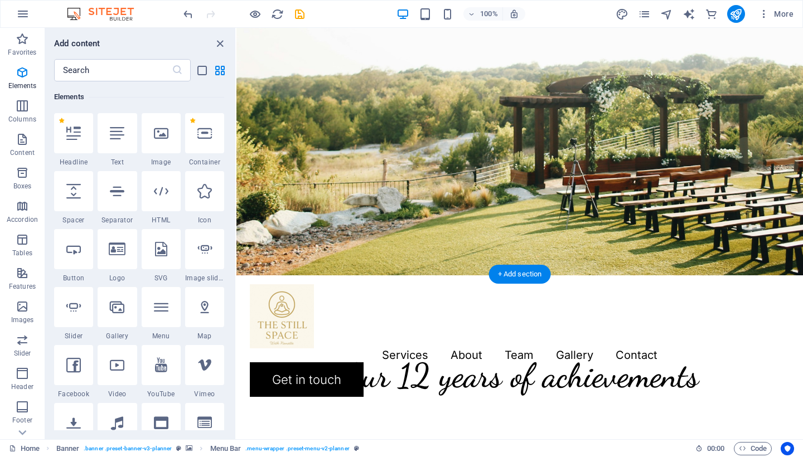
scroll to position [256, 0]
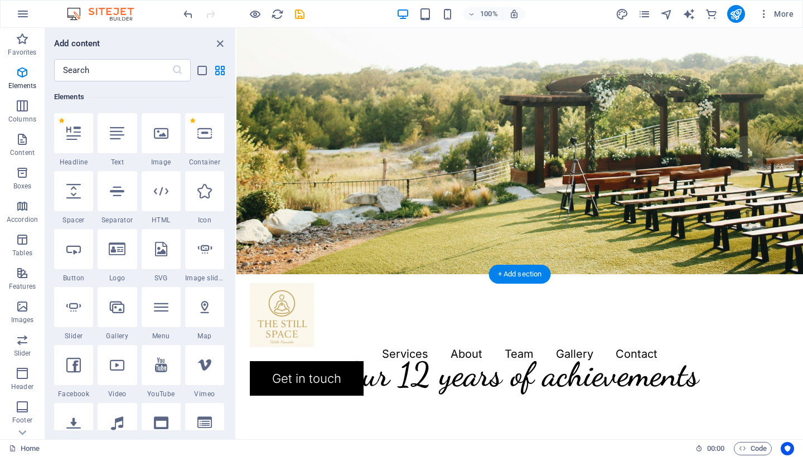
click at [278, 268] on figure at bounding box center [520, 23] width 567 height 502
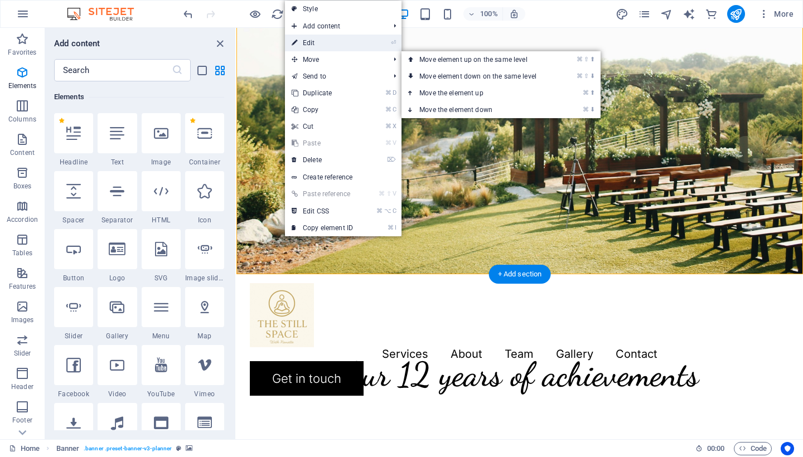
click at [312, 45] on link "⏎ Edit" at bounding box center [322, 43] width 75 height 17
select select "px"
select select "header"
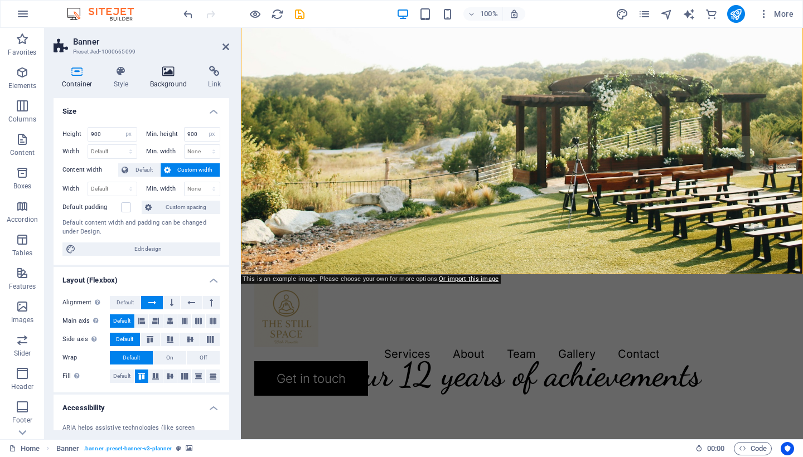
click at [161, 76] on icon at bounding box center [169, 71] width 54 height 11
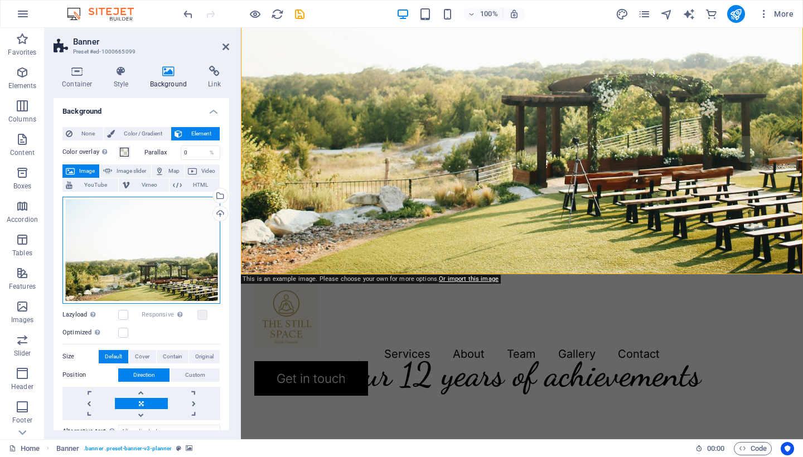
click at [144, 262] on div "Drag files here, click to choose files or select files from Files or our free s…" at bounding box center [141, 250] width 158 height 107
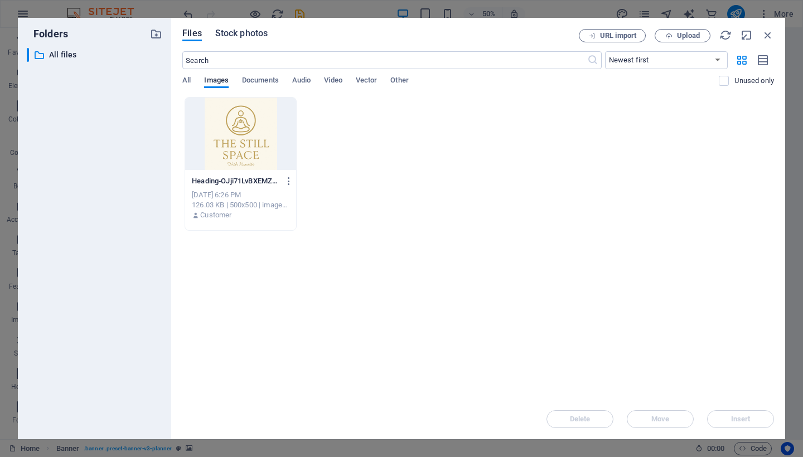
click at [247, 31] on span "Stock photos" at bounding box center [241, 33] width 52 height 13
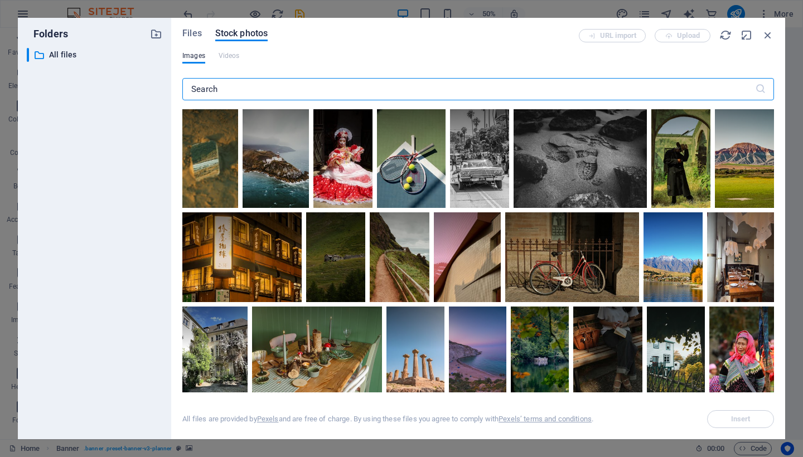
click at [257, 88] on input "text" at bounding box center [468, 89] width 573 height 22
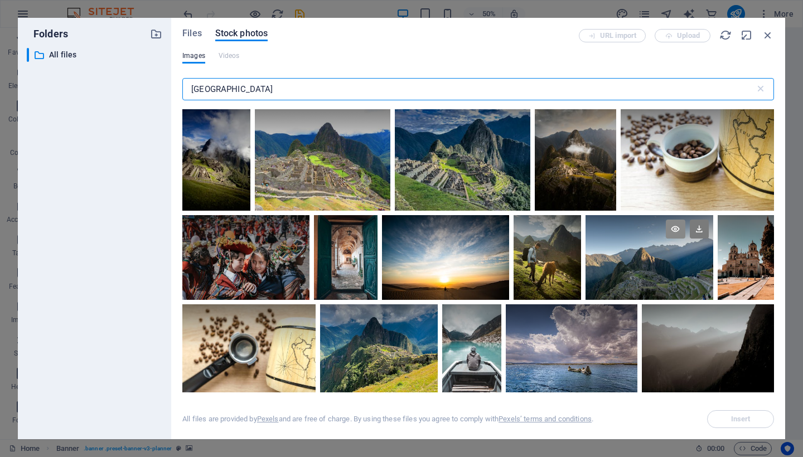
type input "[GEOGRAPHIC_DATA]"
click at [677, 231] on icon at bounding box center [675, 229] width 19 height 19
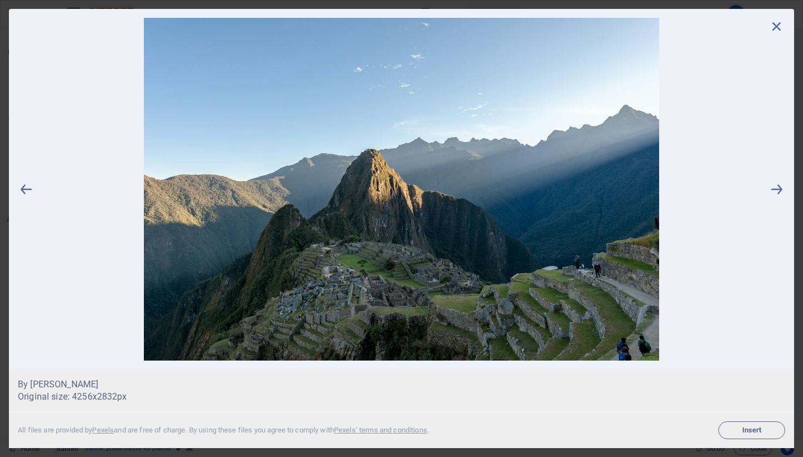
click at [504, 267] on img at bounding box center [402, 189] width 734 height 343
click at [742, 431] on span "Insert" at bounding box center [752, 430] width 57 height 7
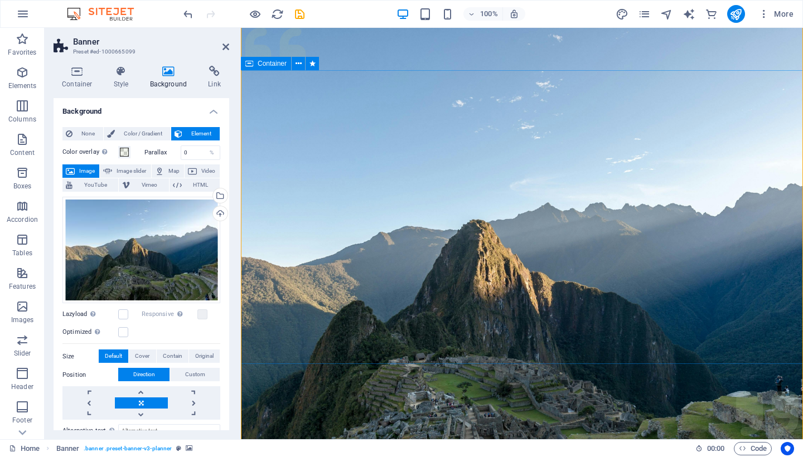
scroll to position [50, 0]
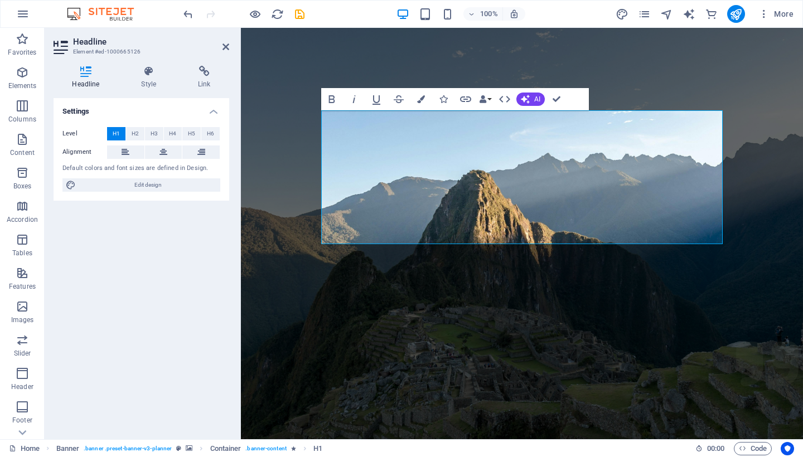
click at [329, 364] on figure at bounding box center [522, 229] width 562 height 502
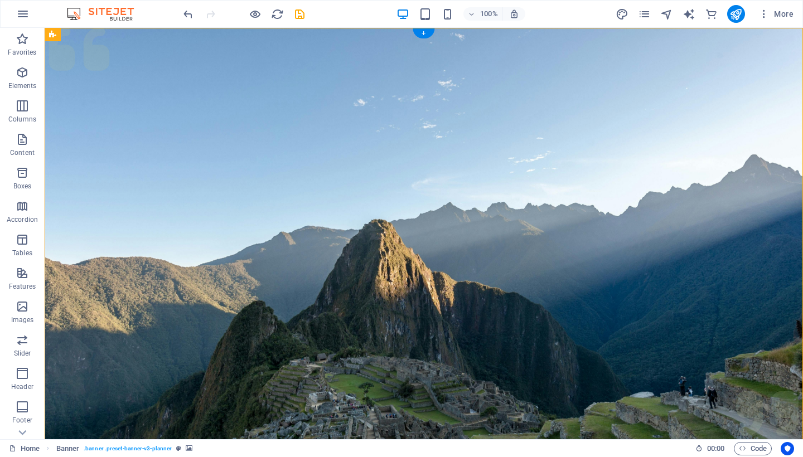
scroll to position [0, 0]
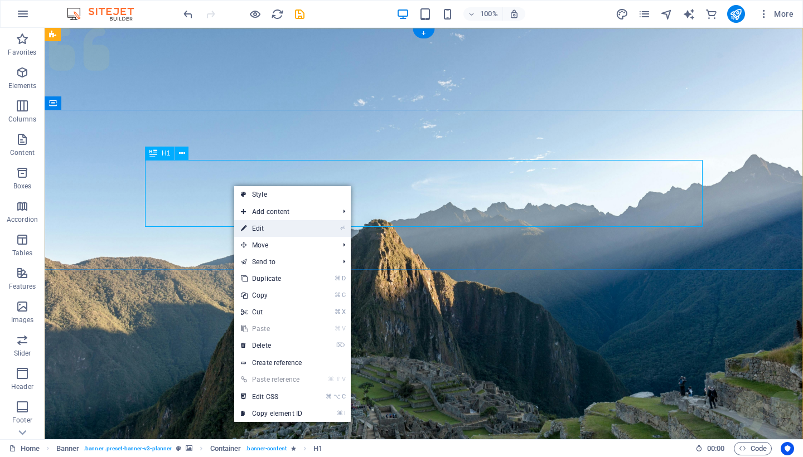
click at [268, 230] on link "⏎ Edit" at bounding box center [271, 228] width 75 height 17
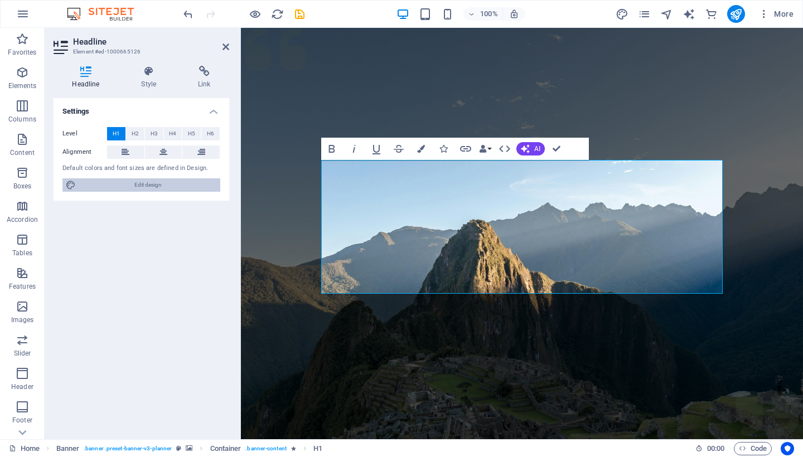
click at [151, 185] on span "Edit design" at bounding box center [148, 185] width 138 height 13
select select "px"
select select "300"
select select "px"
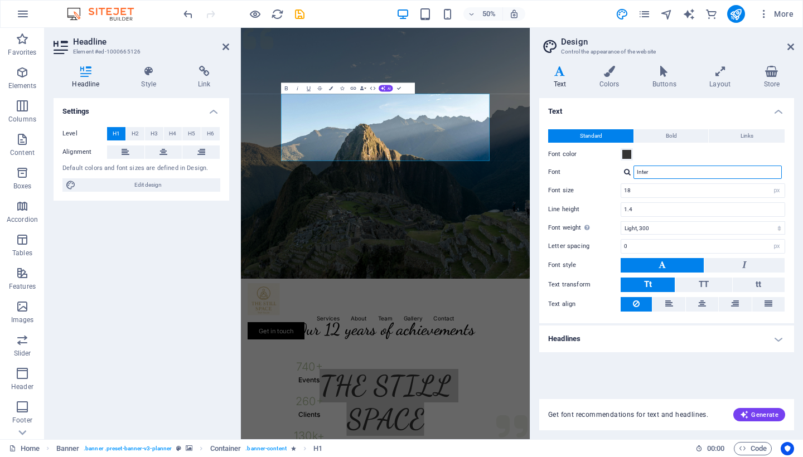
click at [683, 172] on input "Inter" at bounding box center [708, 172] width 148 height 13
drag, startPoint x: 673, startPoint y: 172, endPoint x: 611, endPoint y: 172, distance: 61.4
click at [611, 172] on div "Font Inter" at bounding box center [666, 172] width 237 height 13
type input "aRIE"
click at [663, 189] on div "Manage fonts →" at bounding box center [710, 187] width 147 height 12
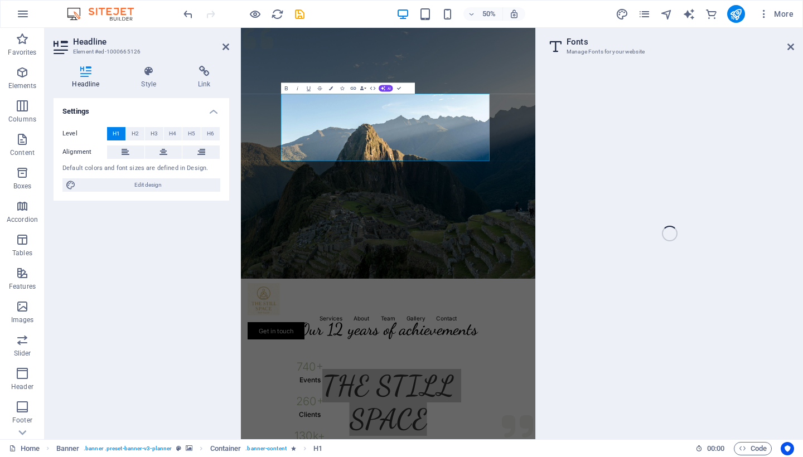
select select "popularity"
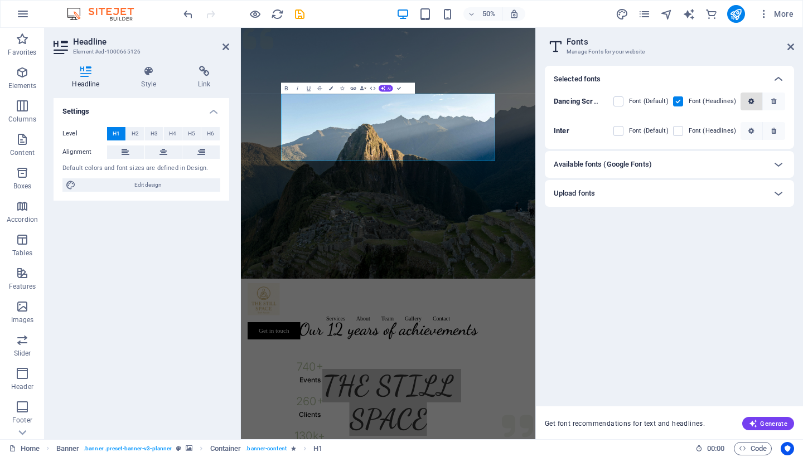
click at [755, 100] on span "button" at bounding box center [752, 101] width 7 height 7
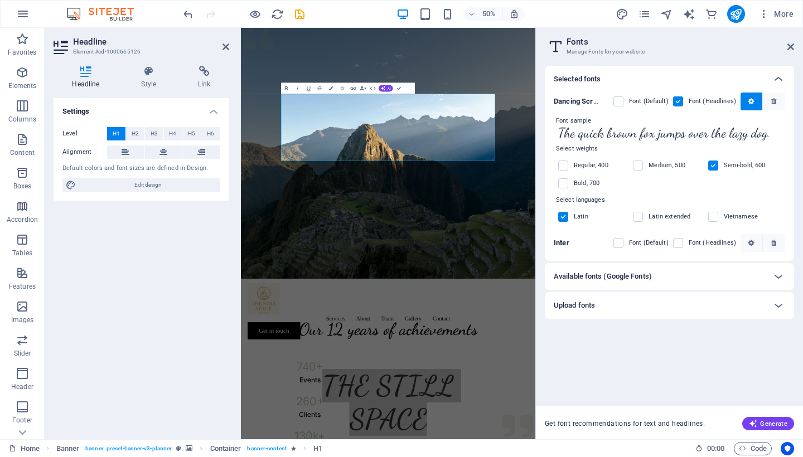
click at [605, 280] on h6 "Available fonts (Google Fonts)" at bounding box center [603, 276] width 98 height 13
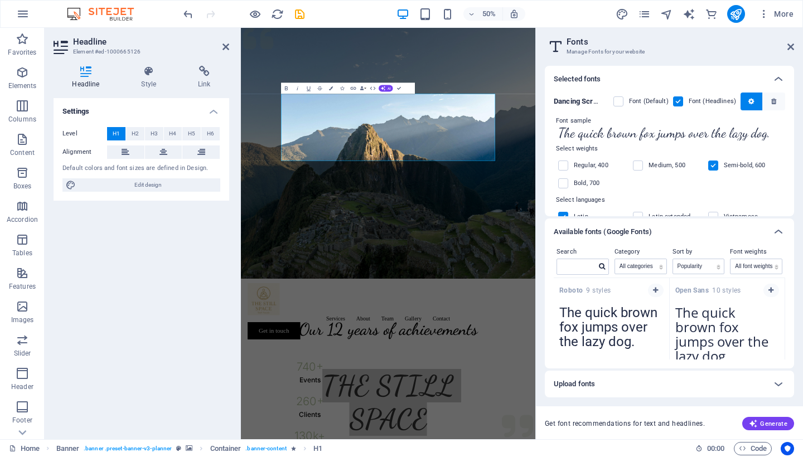
click at [714, 341] on textarea "The quick brown fox jumps over the lazy dog." at bounding box center [727, 330] width 115 height 61
click at [769, 290] on icon "button" at bounding box center [771, 290] width 5 height 7
click at [765, 423] on span "Generate" at bounding box center [768, 424] width 38 height 9
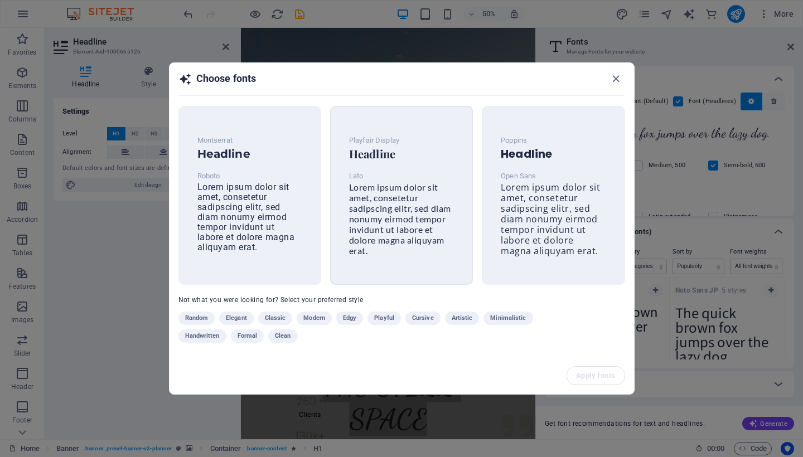
click at [387, 177] on p "Lato" at bounding box center [401, 176] width 105 height 13
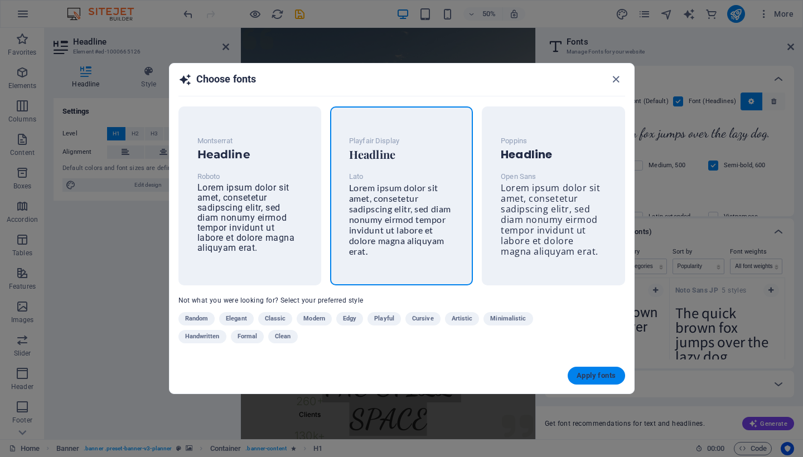
click at [591, 374] on span "Apply fonts" at bounding box center [596, 376] width 39 height 9
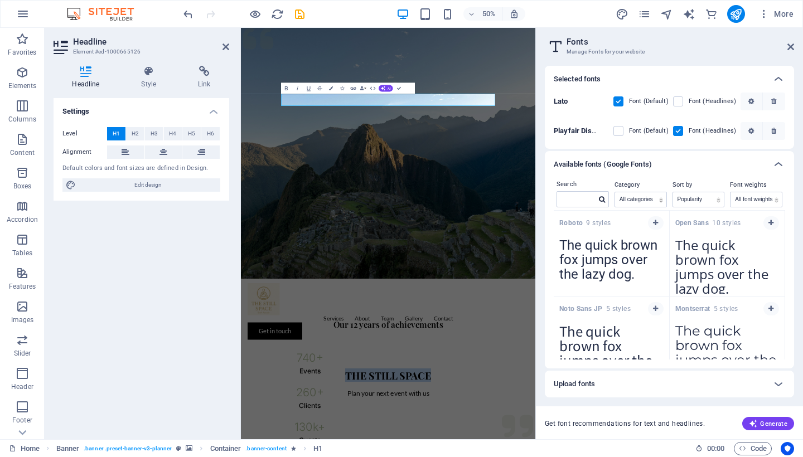
click at [630, 441] on figure at bounding box center [535, 279] width 589 height 502
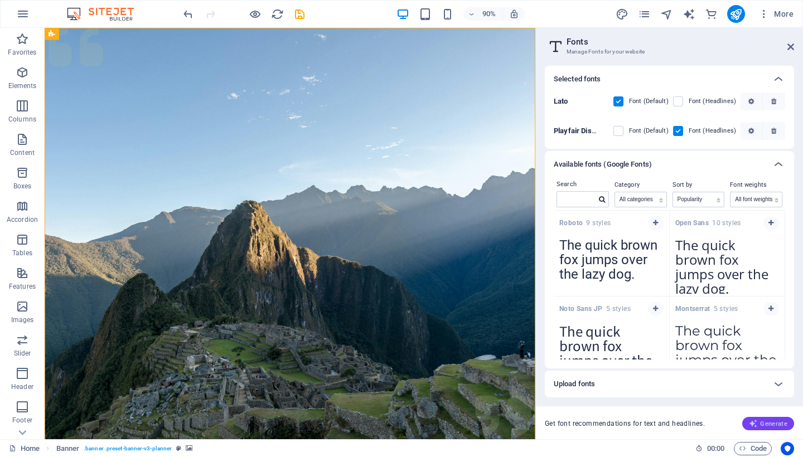
click at [773, 424] on span "Generate" at bounding box center [768, 424] width 38 height 9
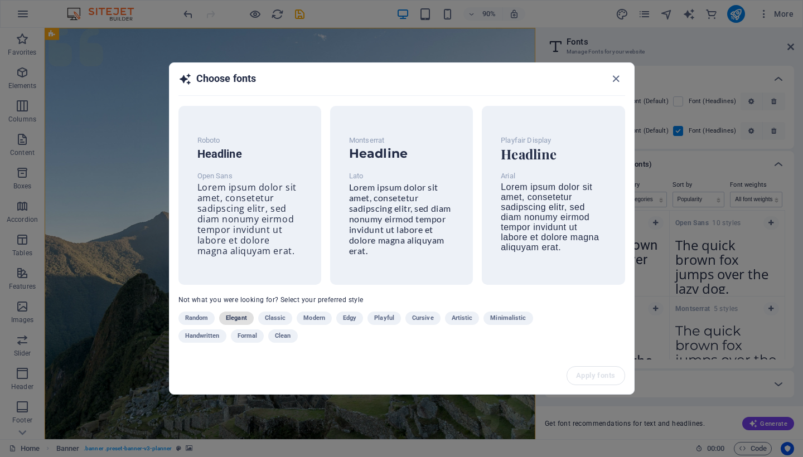
click at [234, 319] on span "Elegant" at bounding box center [236, 318] width 21 height 13
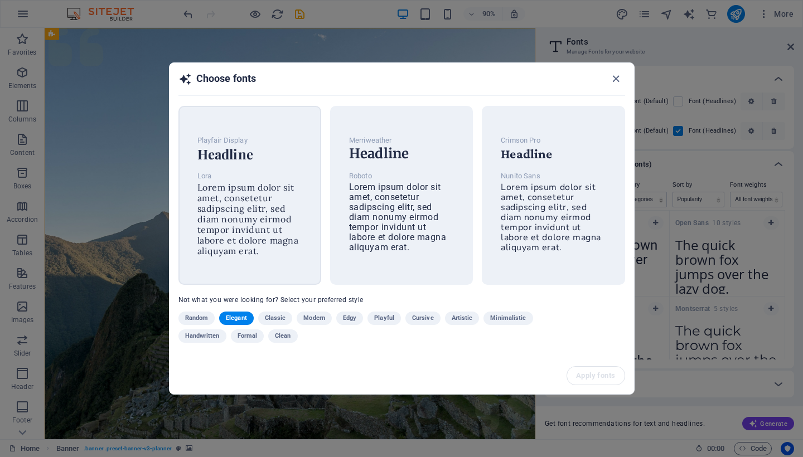
click at [237, 215] on span "Lorem ipsum dolor sit amet, consetetur sadipscing elitr, sed diam nonumy eirmod…" at bounding box center [248, 219] width 102 height 75
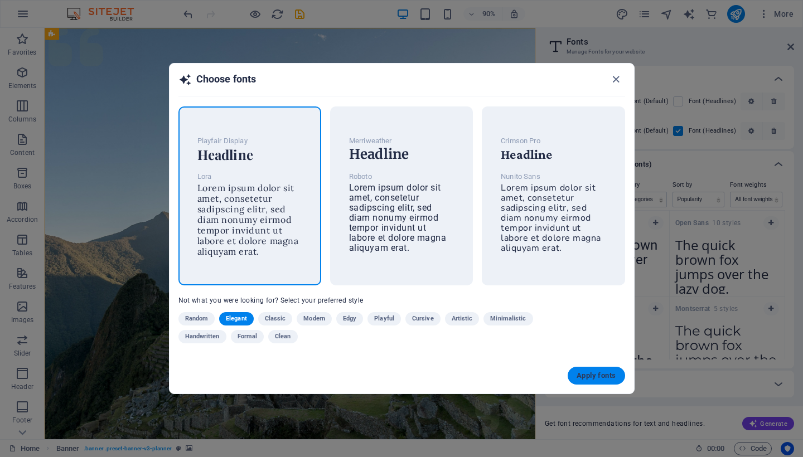
click at [592, 374] on span "Apply fonts" at bounding box center [596, 376] width 39 height 9
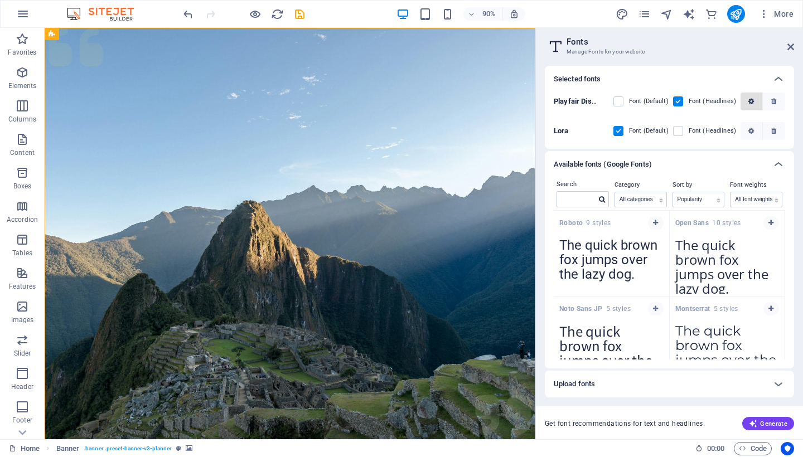
click at [756, 101] on span "button" at bounding box center [751, 101] width 13 height 7
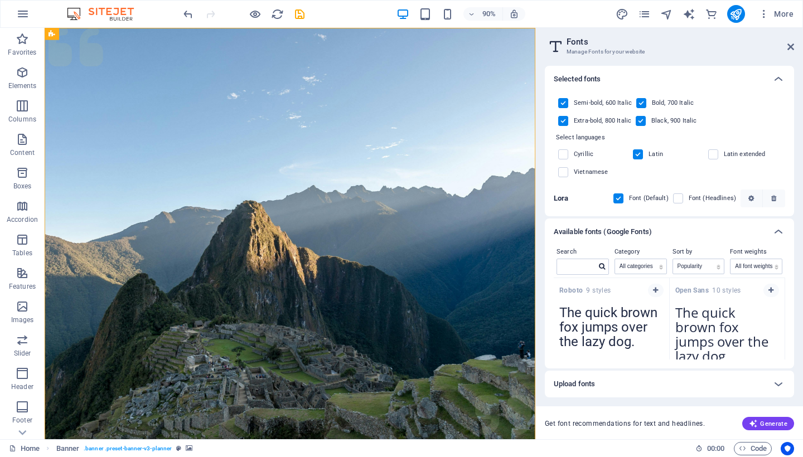
scroll to position [116, 0]
click at [794, 46] on icon at bounding box center [791, 46] width 7 height 9
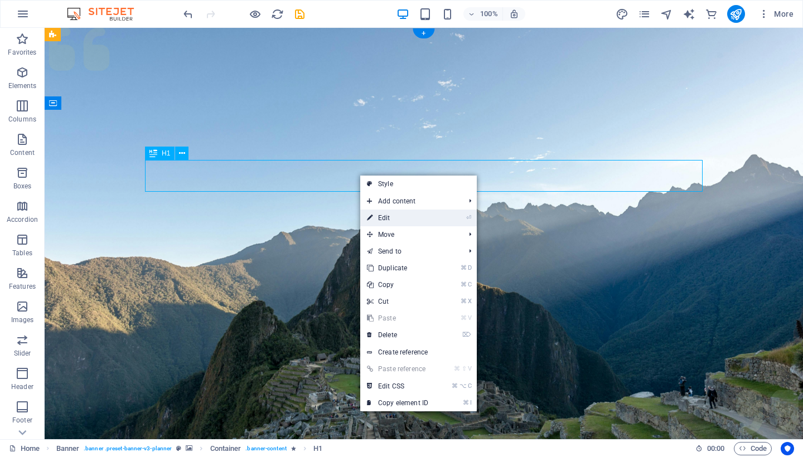
click at [390, 219] on link "⏎ Edit" at bounding box center [397, 218] width 75 height 17
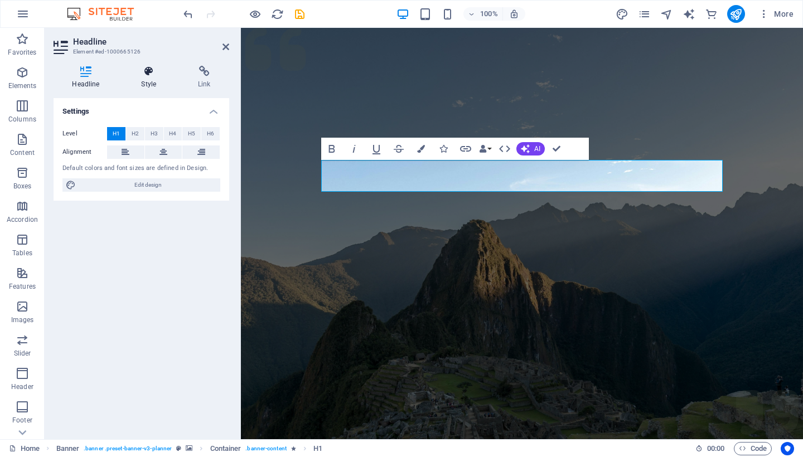
click at [147, 86] on h4 "Style" at bounding box center [151, 77] width 57 height 23
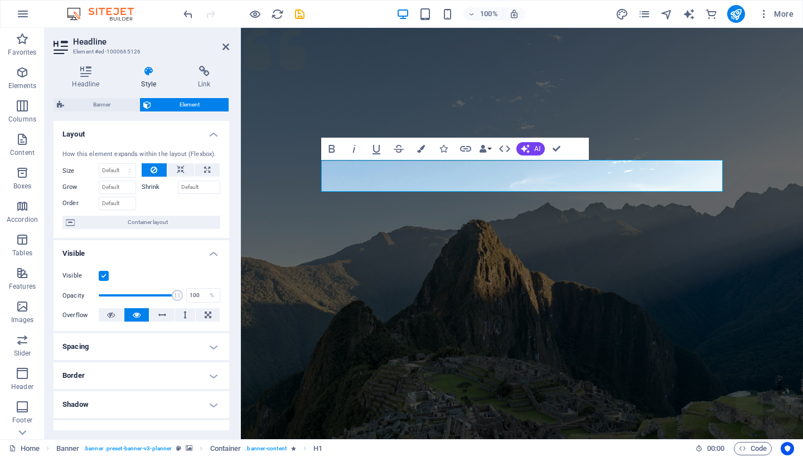
click at [196, 133] on h4 "Layout" at bounding box center [142, 131] width 176 height 20
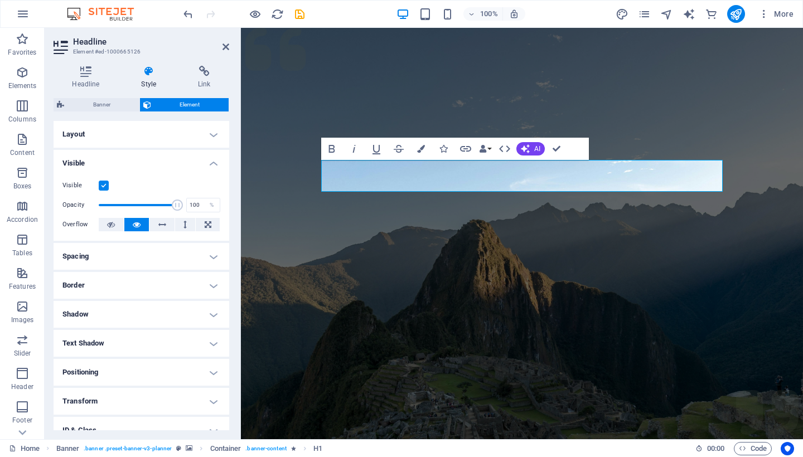
scroll to position [0, 0]
click at [78, 75] on icon at bounding box center [86, 71] width 65 height 11
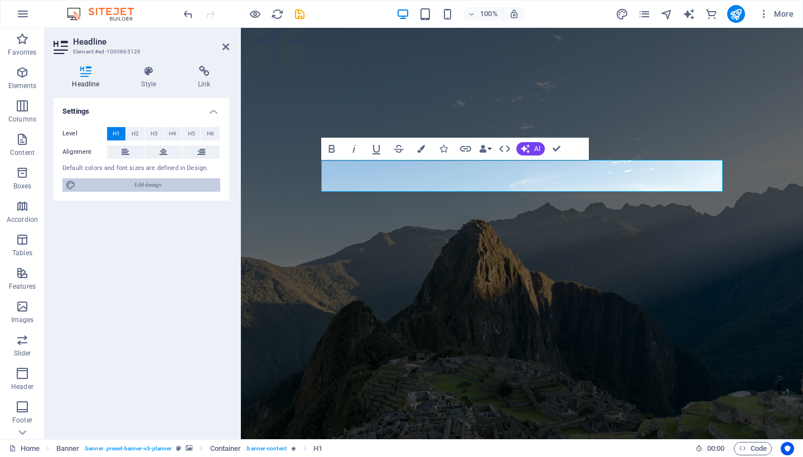
click at [132, 180] on span "Edit design" at bounding box center [148, 185] width 138 height 13
select select "px"
select select "300"
select select "px"
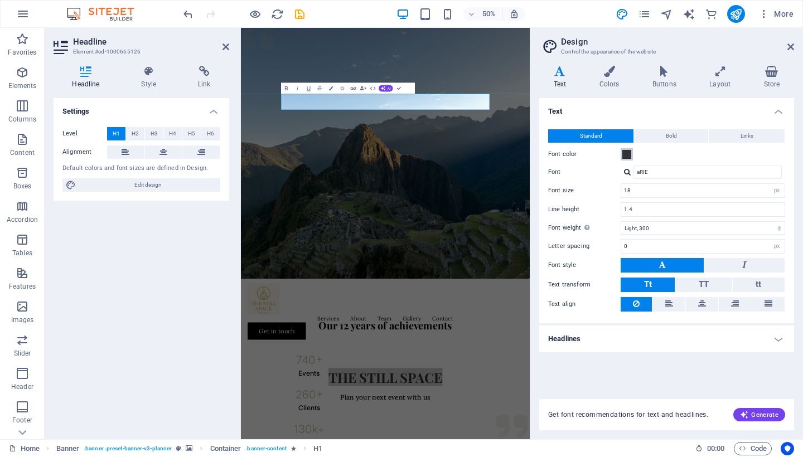
click at [626, 156] on span at bounding box center [627, 154] width 9 height 9
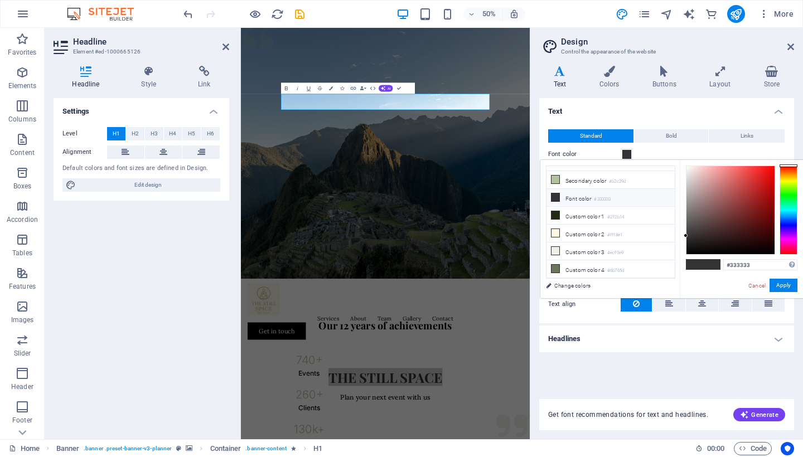
scroll to position [35, 0]
click at [557, 229] on icon at bounding box center [556, 229] width 8 height 8
type input "#fff8e1"
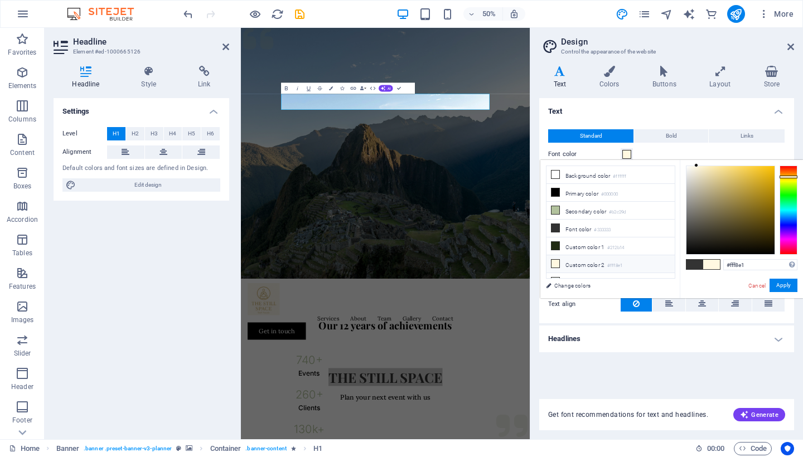
type input "Lora"
type input "16"
type input "1.6"
select select "400"
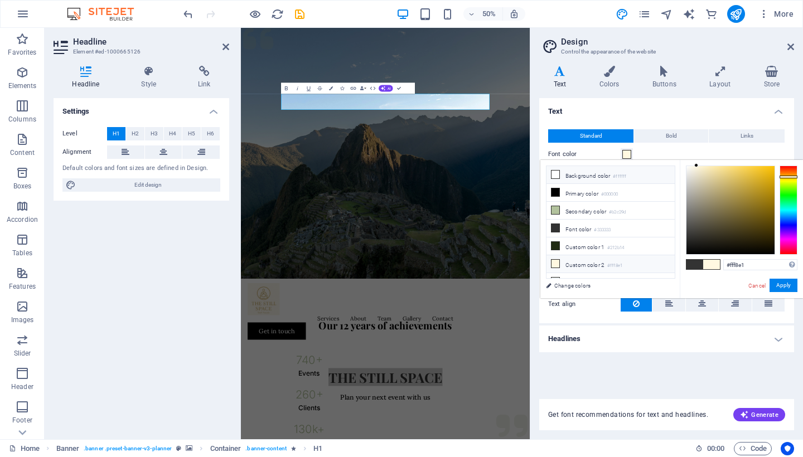
click at [555, 173] on icon at bounding box center [556, 175] width 8 height 8
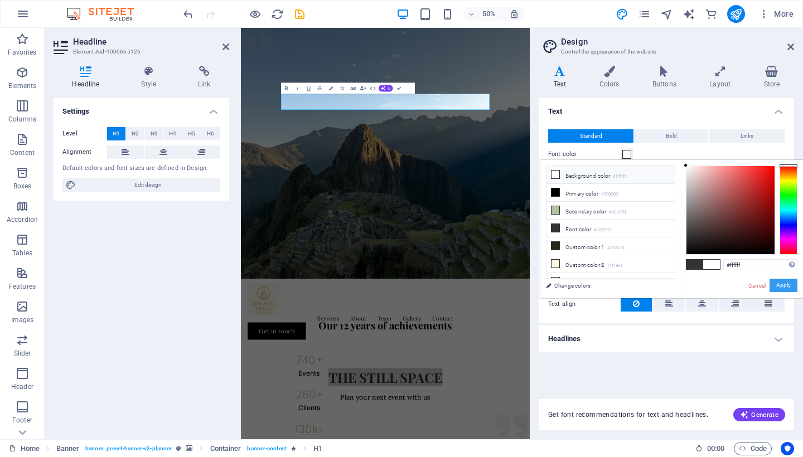
click at [781, 284] on button "Apply" at bounding box center [784, 285] width 28 height 13
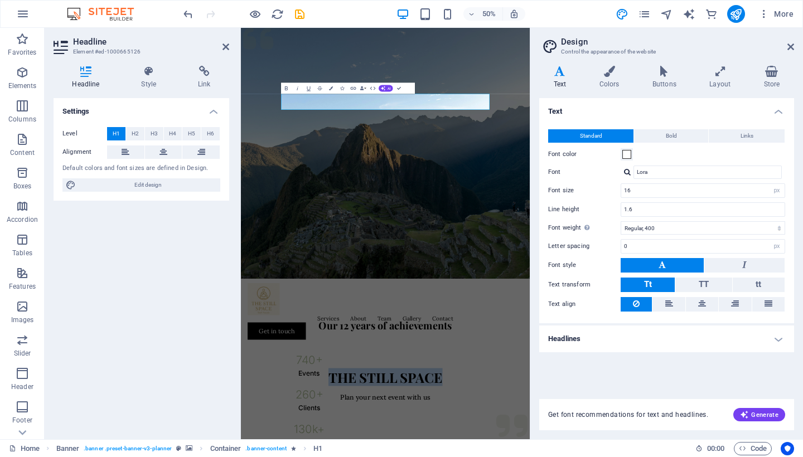
click at [715, 399] on figure at bounding box center [530, 279] width 578 height 502
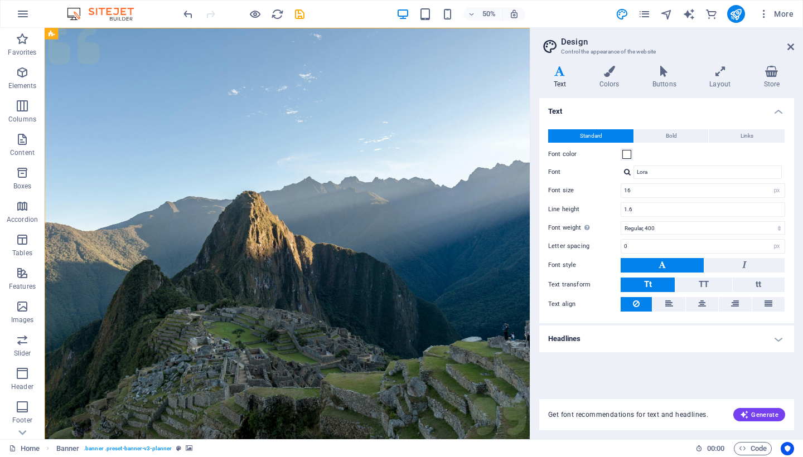
click at [523, 252] on figure at bounding box center [330, 279] width 571 height 502
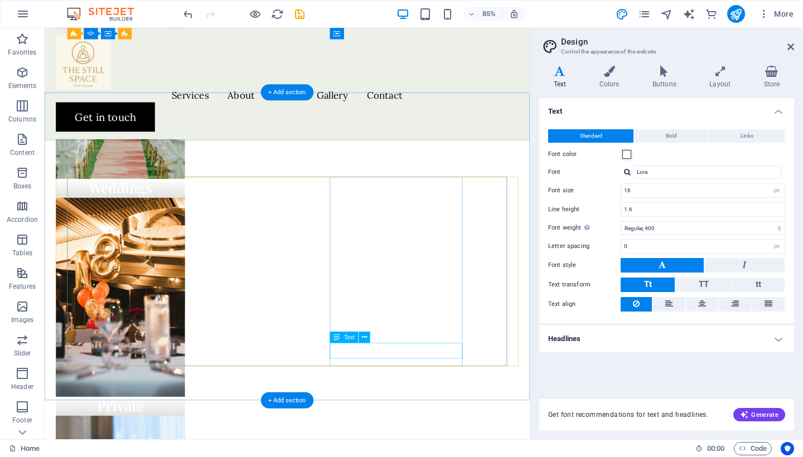
scroll to position [1035, 0]
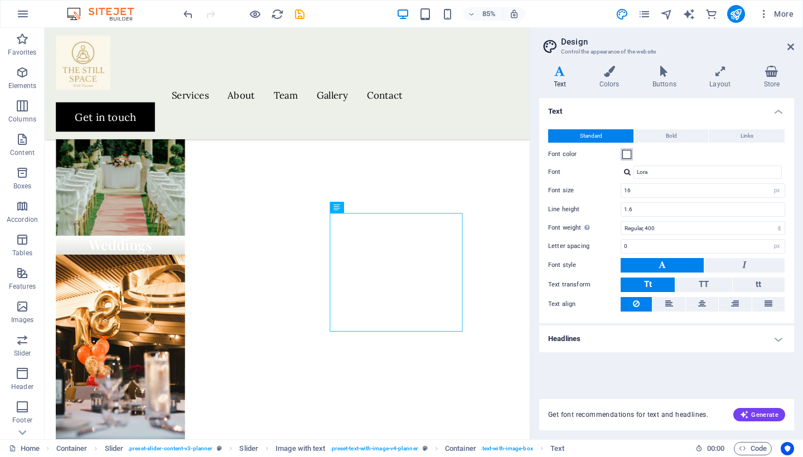
click at [627, 153] on span at bounding box center [627, 154] width 9 height 9
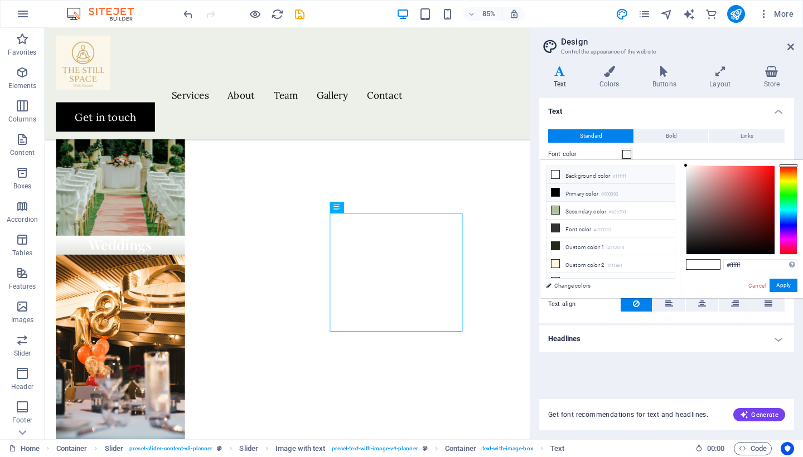
click at [555, 195] on icon at bounding box center [556, 193] width 8 height 8
type input "#000000"
click at [784, 285] on button "Apply" at bounding box center [784, 285] width 28 height 13
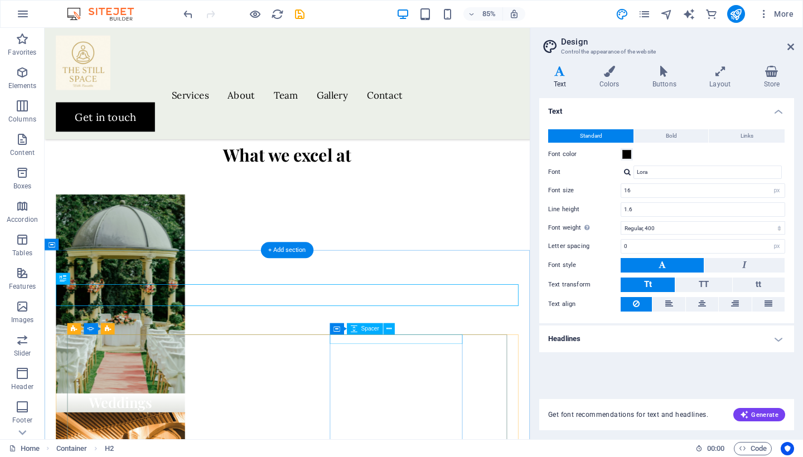
scroll to position [775, 0]
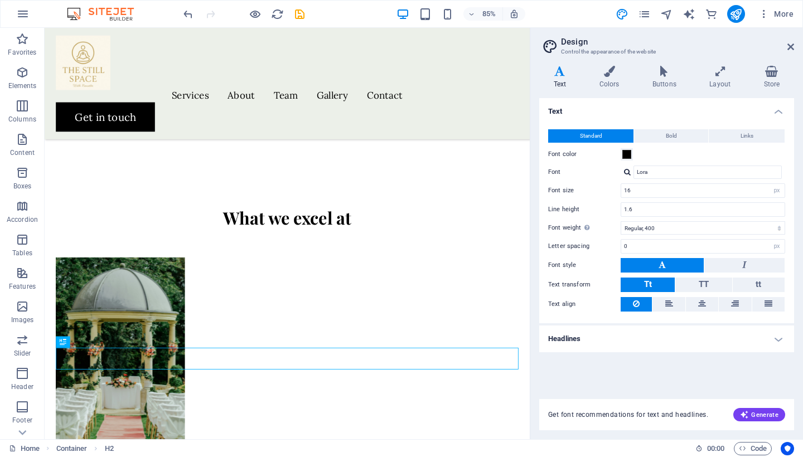
click at [612, 346] on h4 "Headlines" at bounding box center [666, 339] width 255 height 27
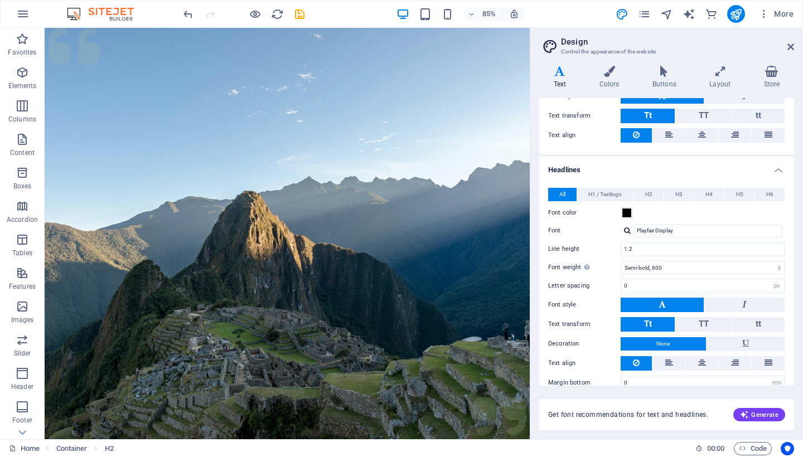
scroll to position [0, 0]
click at [632, 212] on button "Font color" at bounding box center [627, 213] width 12 height 12
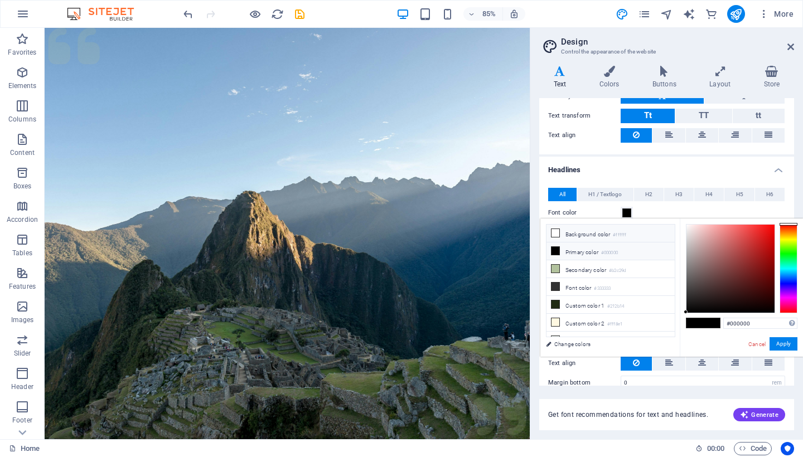
click at [580, 236] on li "Background color #ffffff" at bounding box center [611, 234] width 128 height 18
type input "#ffffff"
click at [560, 233] on li "Background color #ffffff" at bounding box center [611, 234] width 128 height 18
click at [785, 348] on button "Apply" at bounding box center [784, 344] width 28 height 13
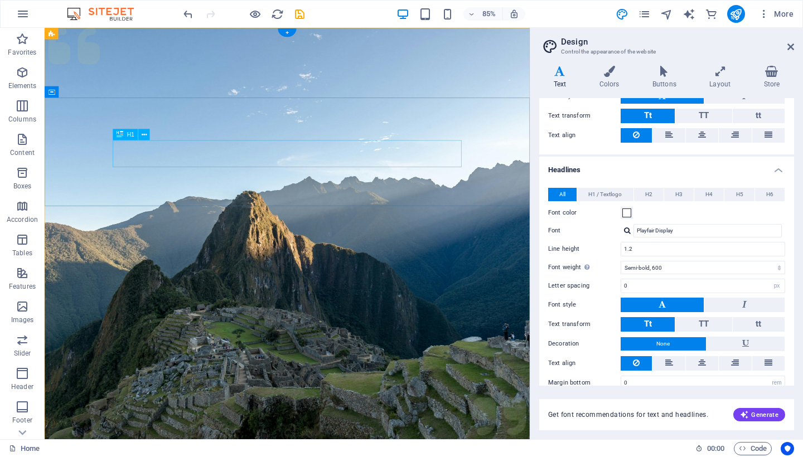
click at [144, 137] on icon at bounding box center [144, 134] width 5 height 10
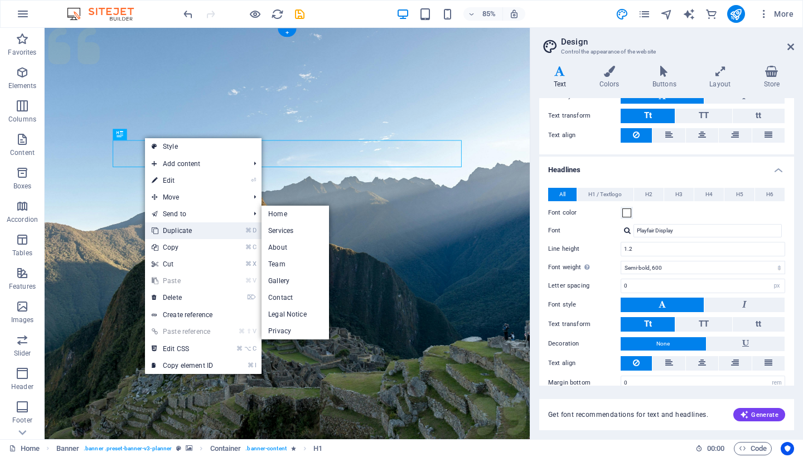
click at [162, 230] on link "⌘ D Duplicate" at bounding box center [182, 231] width 75 height 17
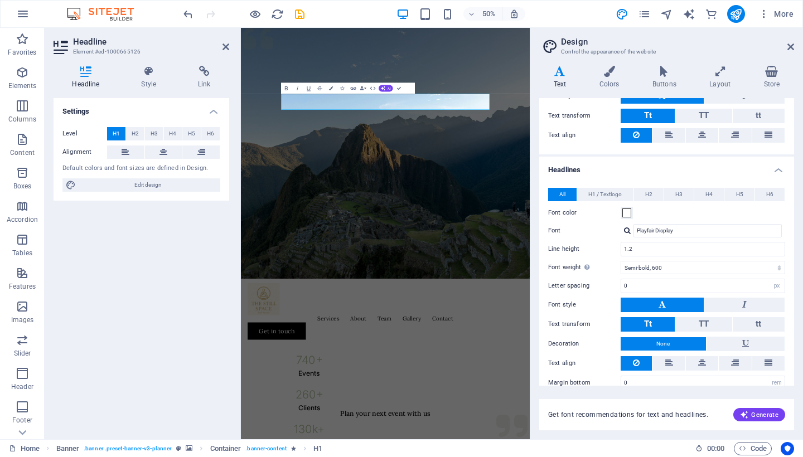
click at [594, 369] on figure at bounding box center [530, 279] width 578 height 502
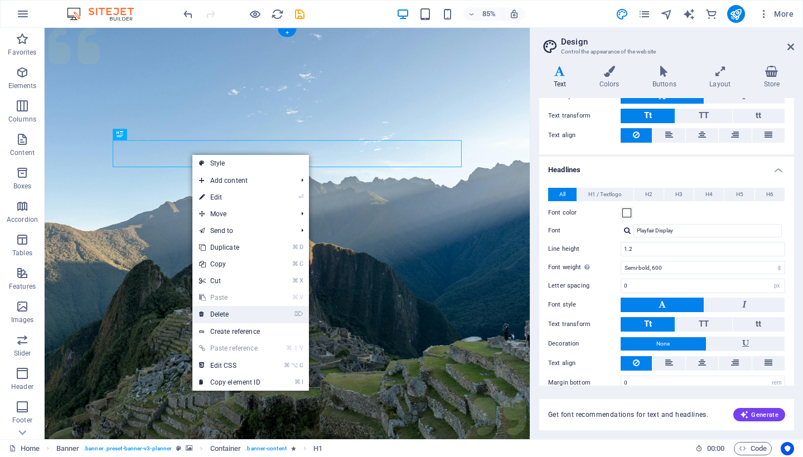
click at [216, 315] on link "⌦ Delete" at bounding box center [229, 314] width 75 height 17
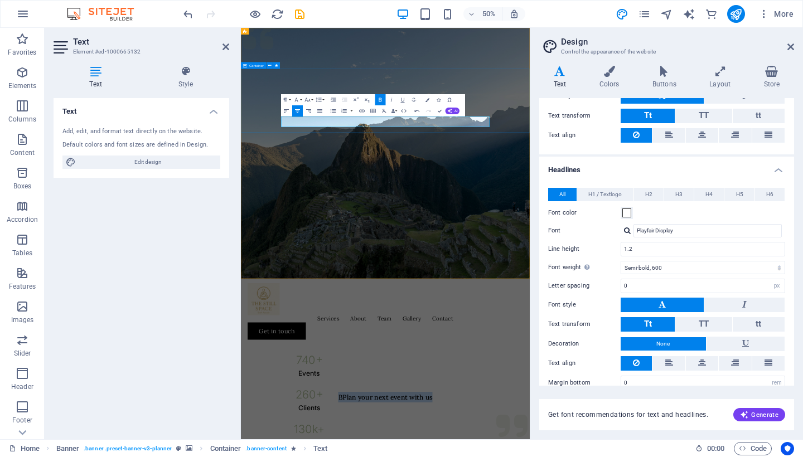
drag, startPoint x: 431, startPoint y: 214, endPoint x: 740, endPoint y: 214, distance: 309.1
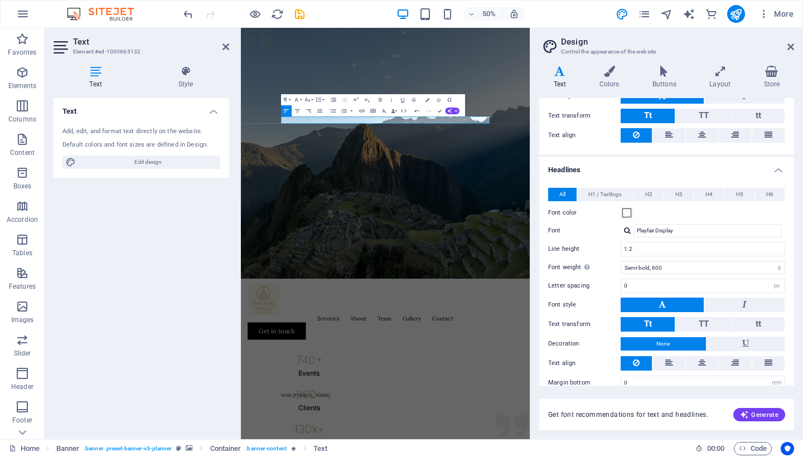
click at [581, 347] on figure at bounding box center [530, 279] width 578 height 502
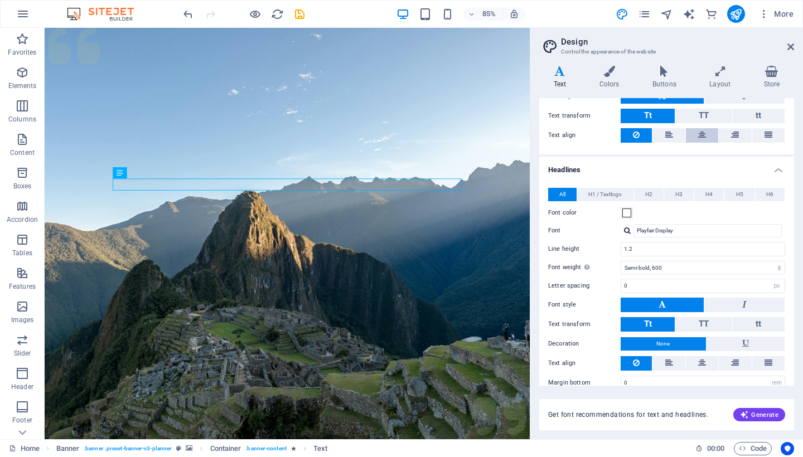
click at [701, 137] on icon at bounding box center [702, 134] width 8 height 13
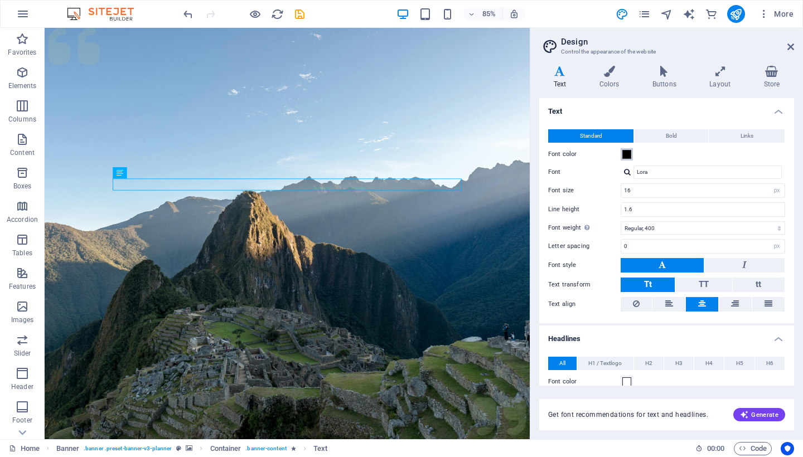
click at [628, 153] on span at bounding box center [627, 154] width 9 height 9
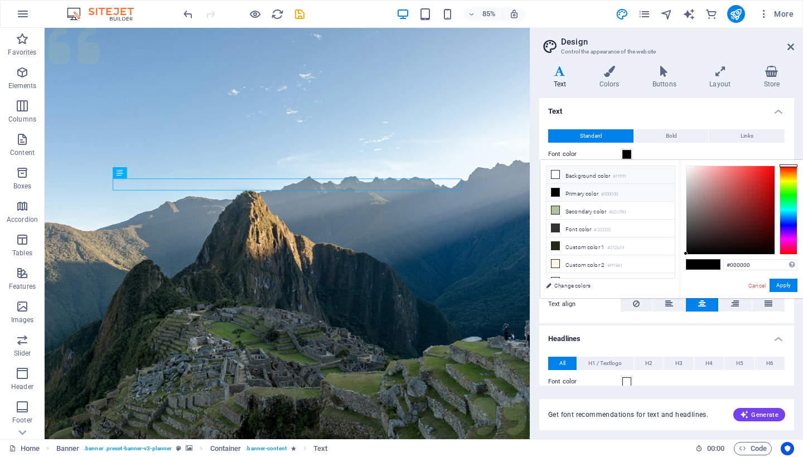
click at [558, 175] on icon at bounding box center [556, 175] width 8 height 8
type input "#ffffff"
click at [786, 283] on button "Apply" at bounding box center [784, 285] width 28 height 13
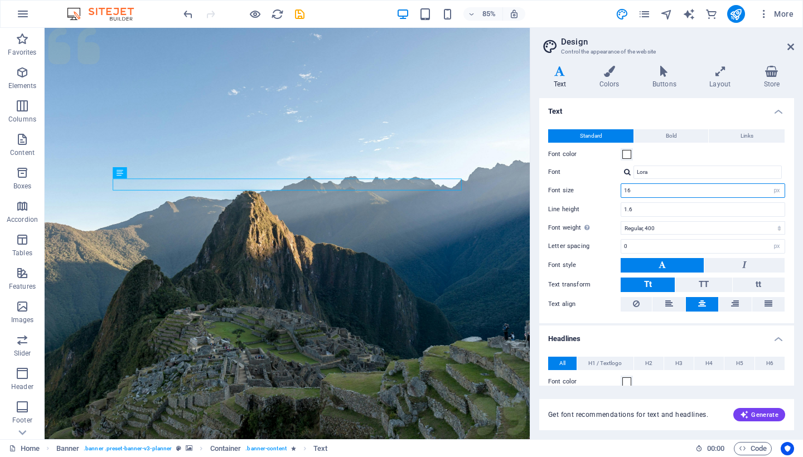
click at [656, 192] on input "16" at bounding box center [703, 190] width 163 height 13
drag, startPoint x: 658, startPoint y: 191, endPoint x: 604, endPoint y: 191, distance: 53.6
click at [604, 191] on div "Font size 16 rem px" at bounding box center [666, 191] width 237 height 15
type input "30"
click at [599, 203] on div "Line height 1.6" at bounding box center [666, 210] width 237 height 15
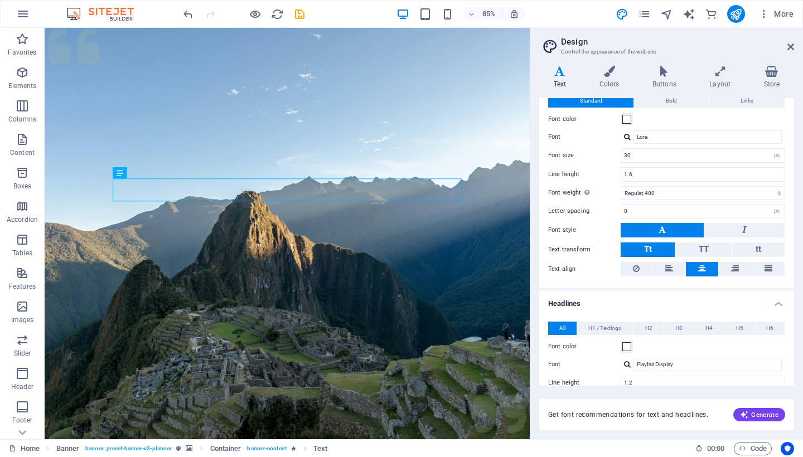
scroll to position [43, 0]
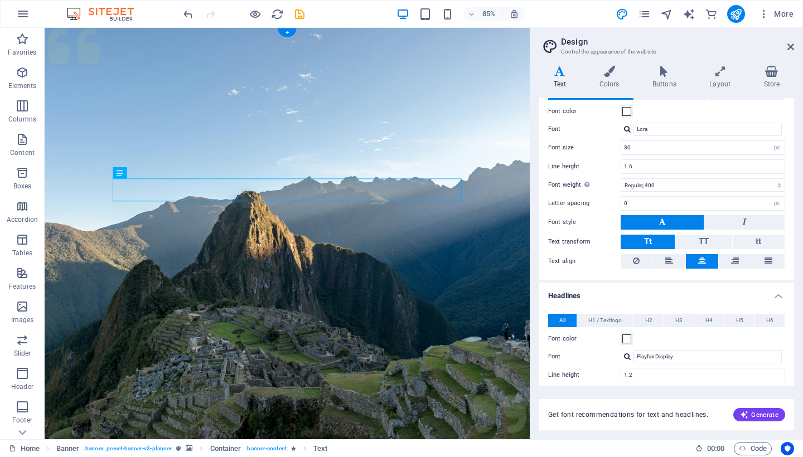
click at [454, 259] on figure at bounding box center [330, 279] width 571 height 502
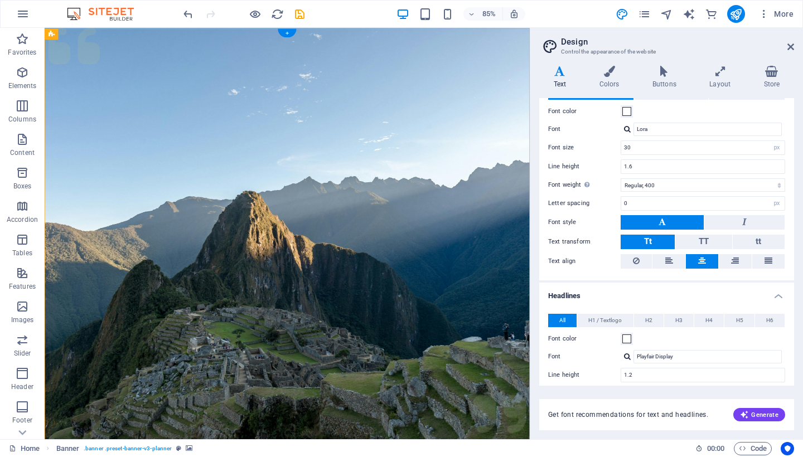
scroll to position [0, 0]
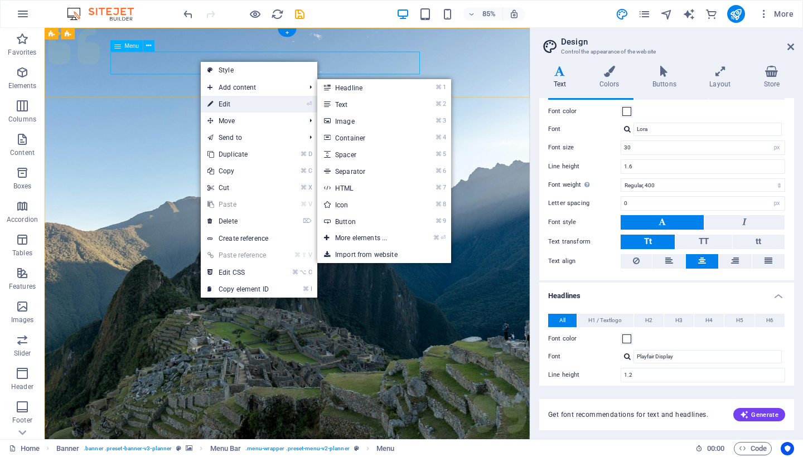
click at [220, 99] on link "⏎ Edit" at bounding box center [238, 104] width 75 height 17
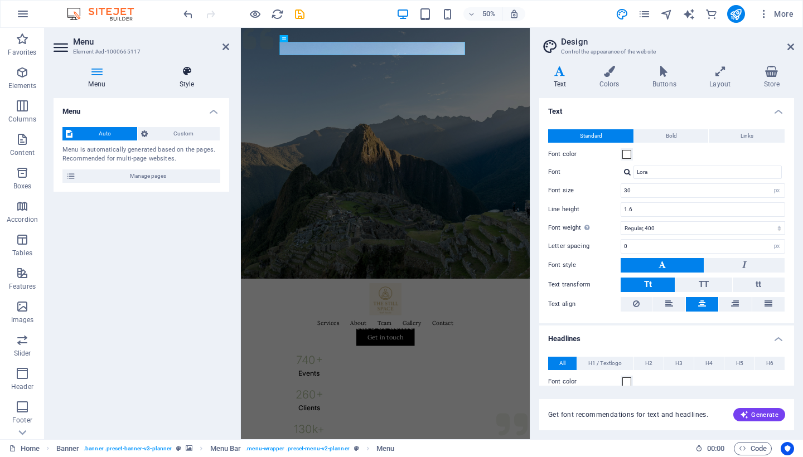
click at [187, 72] on icon at bounding box center [186, 71] width 85 height 11
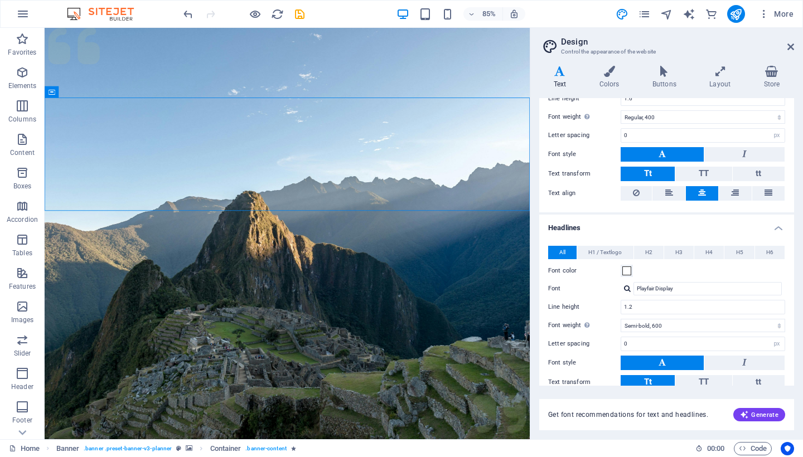
scroll to position [117, 0]
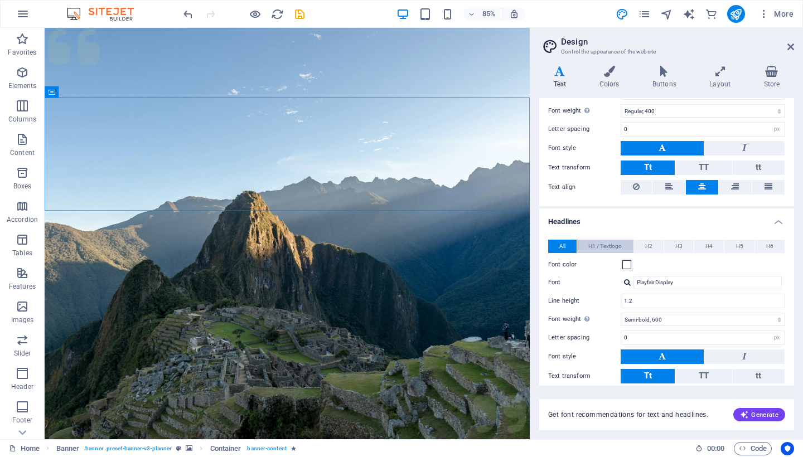
click at [613, 247] on span "H1 / Textlogo" at bounding box center [605, 246] width 33 height 13
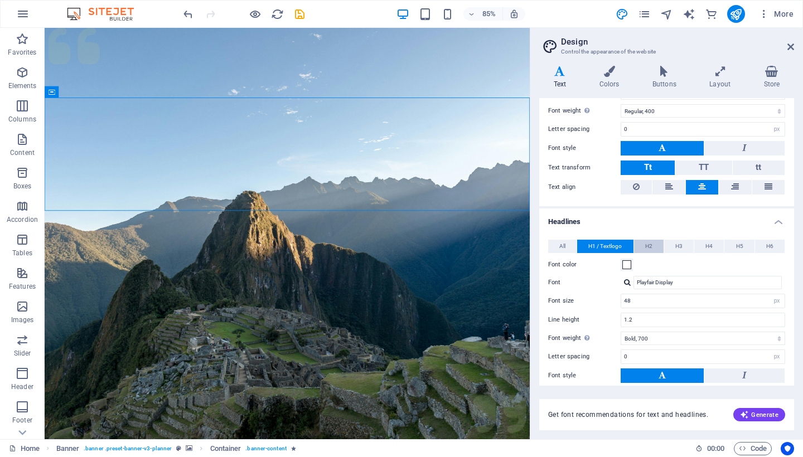
click at [649, 243] on span "H2" at bounding box center [648, 246] width 7 height 13
click at [681, 243] on span "H3" at bounding box center [679, 246] width 7 height 13
click at [711, 244] on span "H4" at bounding box center [709, 246] width 7 height 13
click at [732, 244] on button "H5" at bounding box center [740, 246] width 30 height 13
click at [762, 244] on button "H6" at bounding box center [770, 246] width 30 height 13
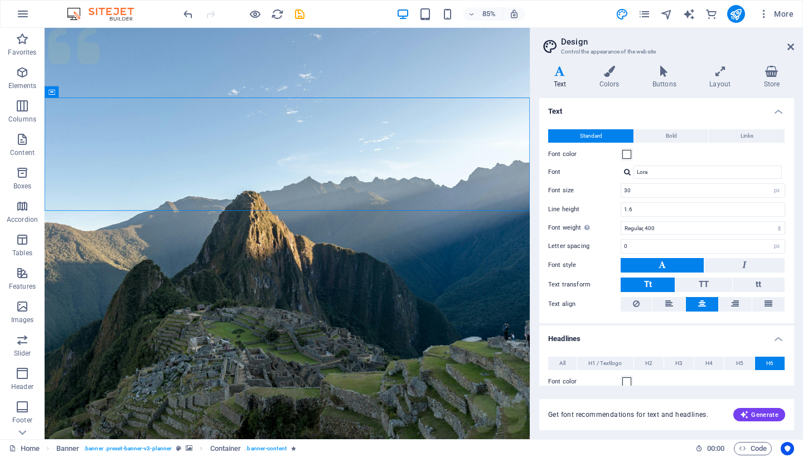
scroll to position [0, 0]
click at [733, 136] on button "Links" at bounding box center [747, 135] width 76 height 13
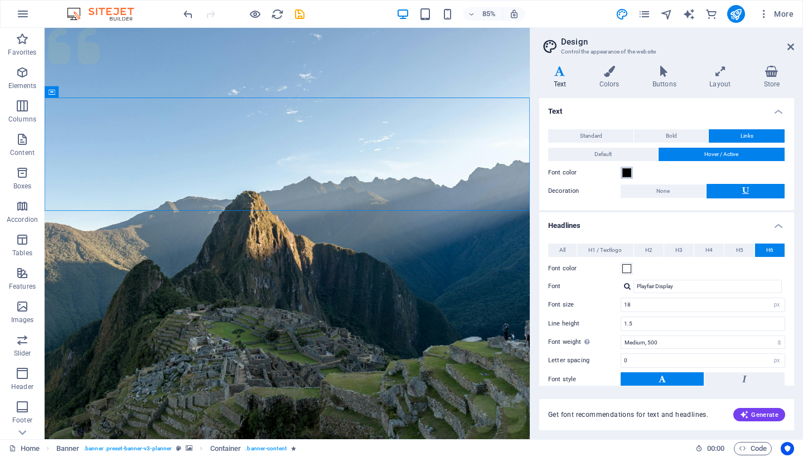
click at [628, 172] on span at bounding box center [627, 172] width 9 height 9
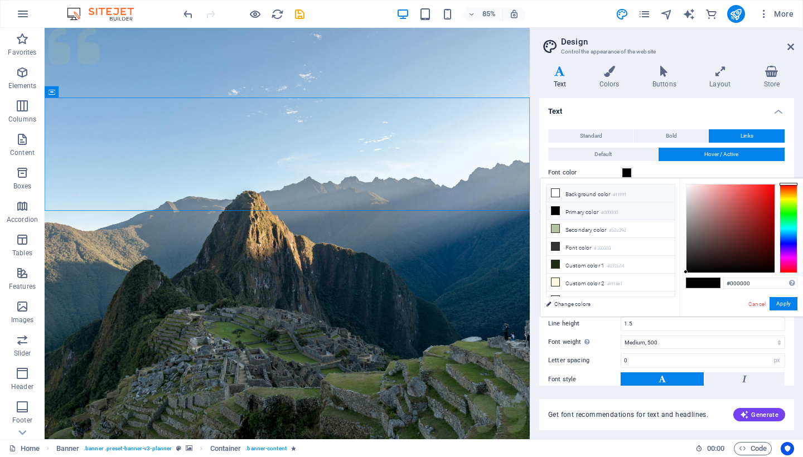
click at [555, 194] on icon at bounding box center [556, 193] width 8 height 8
click at [784, 305] on button "Apply" at bounding box center [784, 303] width 28 height 13
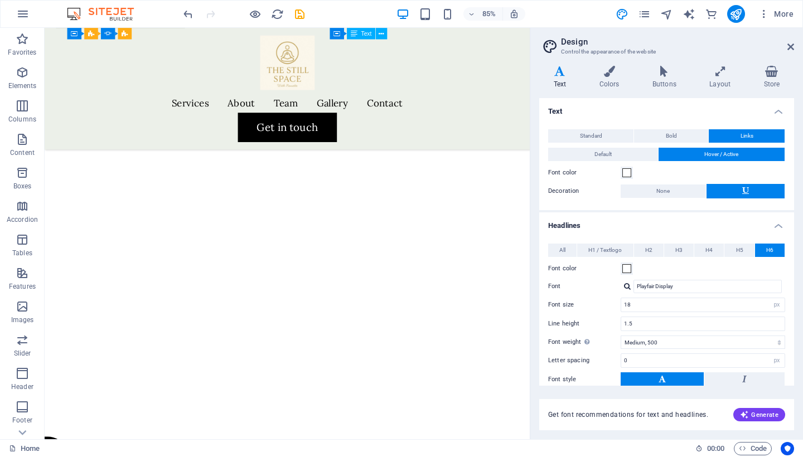
scroll to position [1907, 0]
click at [625, 169] on span at bounding box center [627, 172] width 9 height 9
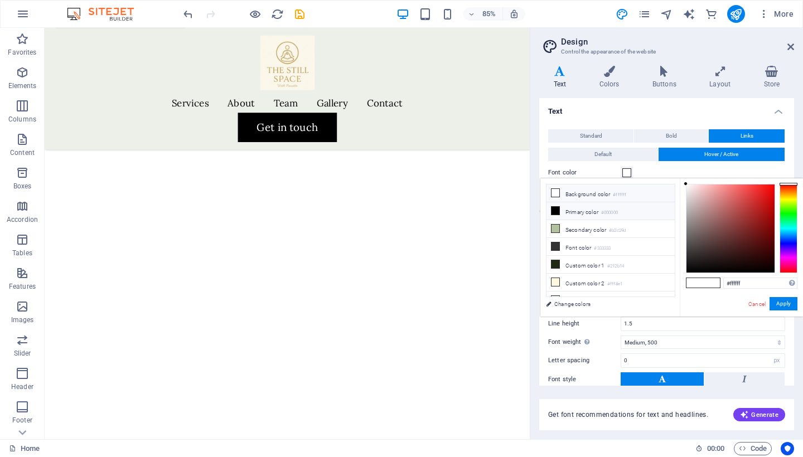
click at [559, 210] on icon at bounding box center [556, 211] width 8 height 8
type input "#000000"
click at [787, 305] on button "Apply" at bounding box center [784, 303] width 28 height 13
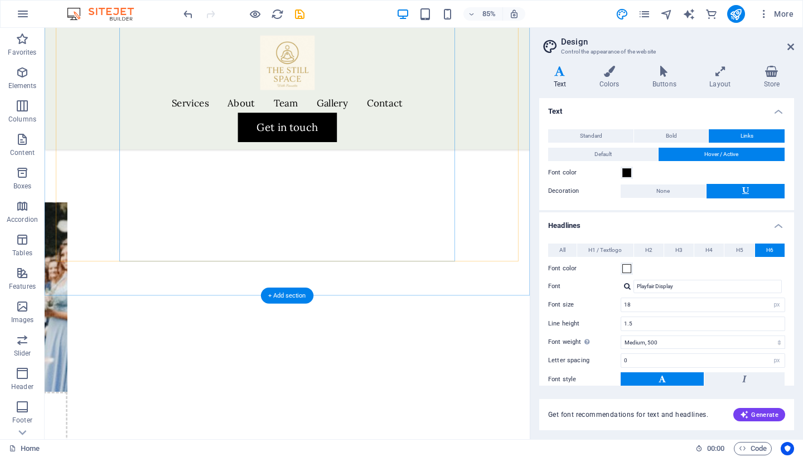
scroll to position [2477, 0]
click at [677, 137] on button "Bold" at bounding box center [671, 135] width 74 height 13
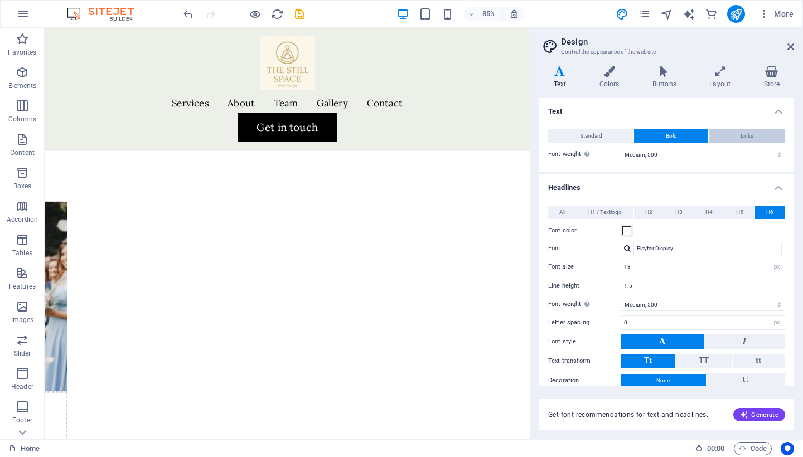
click at [730, 135] on button "Links" at bounding box center [747, 135] width 76 height 13
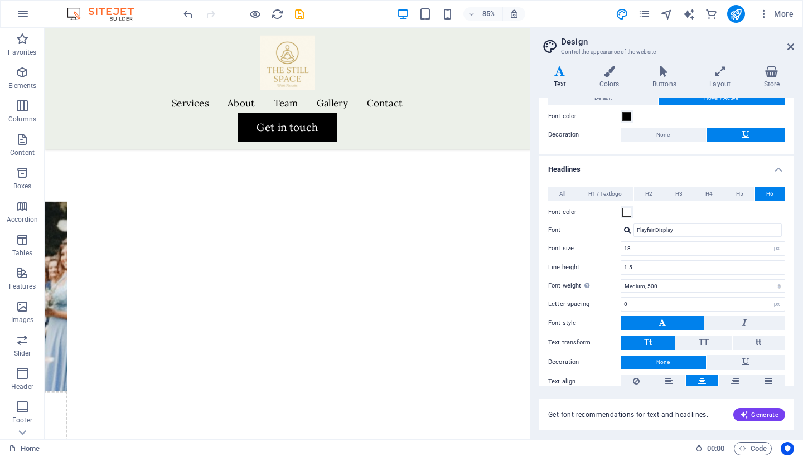
scroll to position [57, 0]
click at [742, 199] on button "H5" at bounding box center [740, 193] width 30 height 13
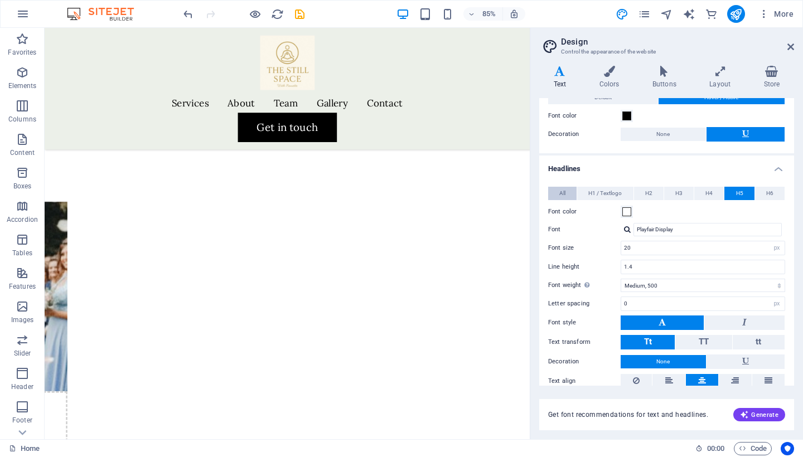
click at [572, 191] on button "All" at bounding box center [562, 193] width 28 height 13
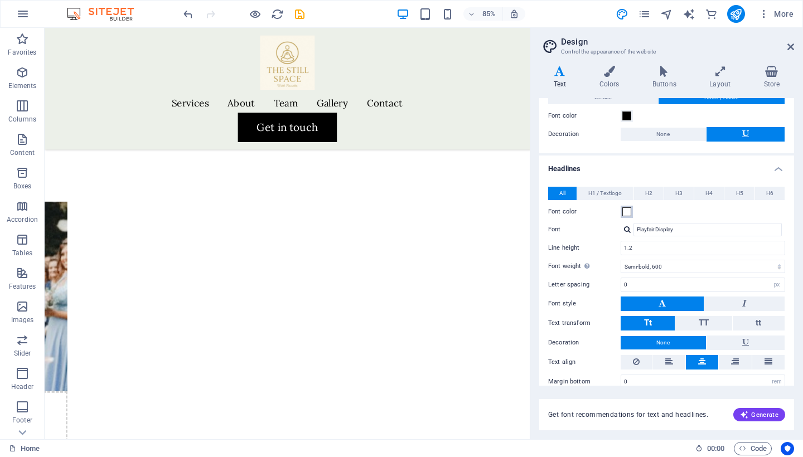
click at [629, 215] on span at bounding box center [627, 212] width 9 height 9
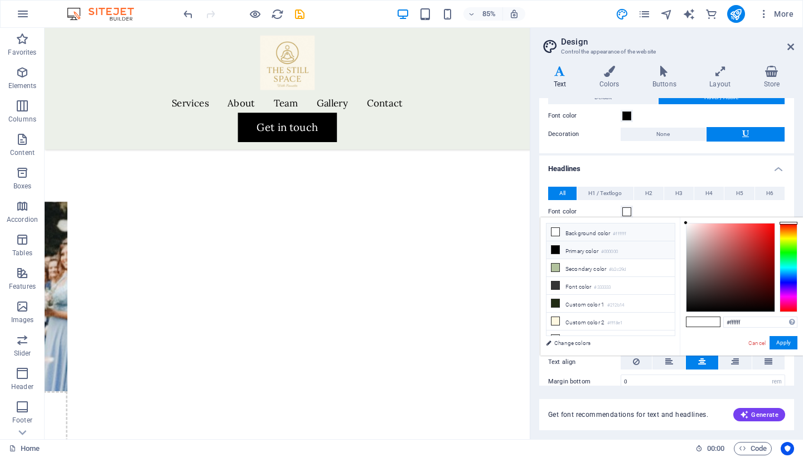
click at [555, 251] on icon at bounding box center [556, 250] width 8 height 8
click at [617, 169] on h4 "Headlines" at bounding box center [666, 166] width 255 height 20
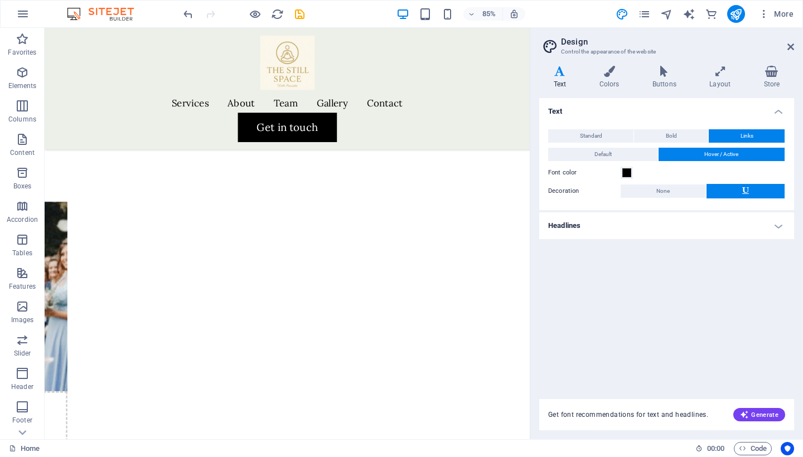
scroll to position [0, 0]
click at [595, 224] on h4 "Headlines" at bounding box center [666, 226] width 255 height 27
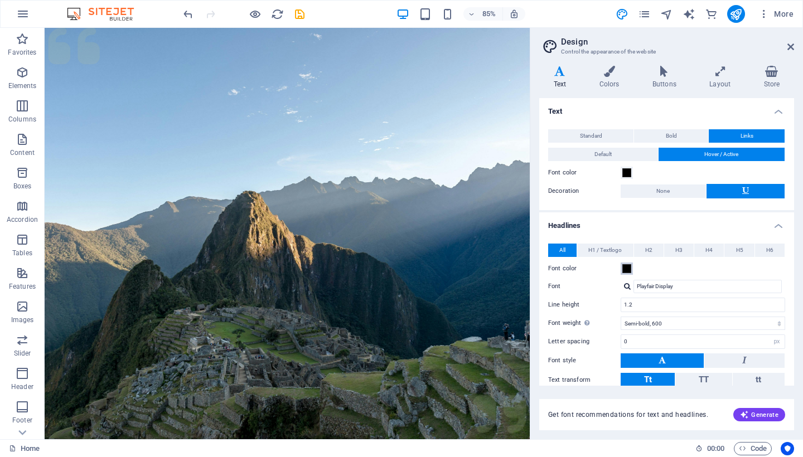
click at [628, 269] on span at bounding box center [627, 268] width 9 height 9
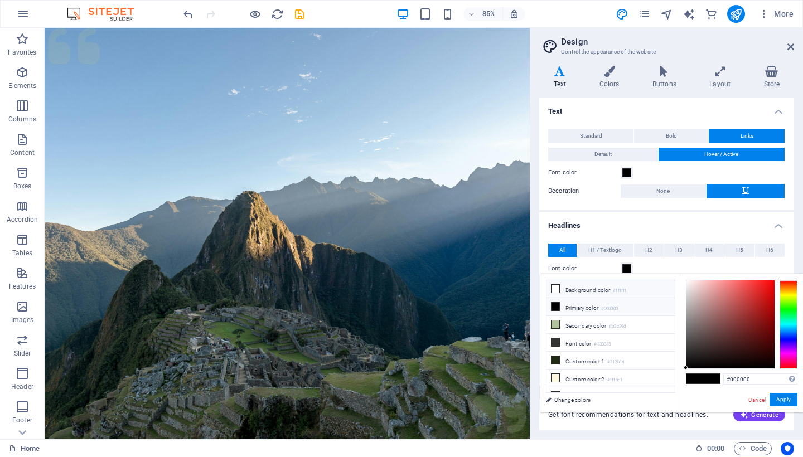
click at [556, 288] on icon at bounding box center [556, 289] width 8 height 8
type input "#ffffff"
click at [784, 401] on button "Apply" at bounding box center [784, 399] width 28 height 13
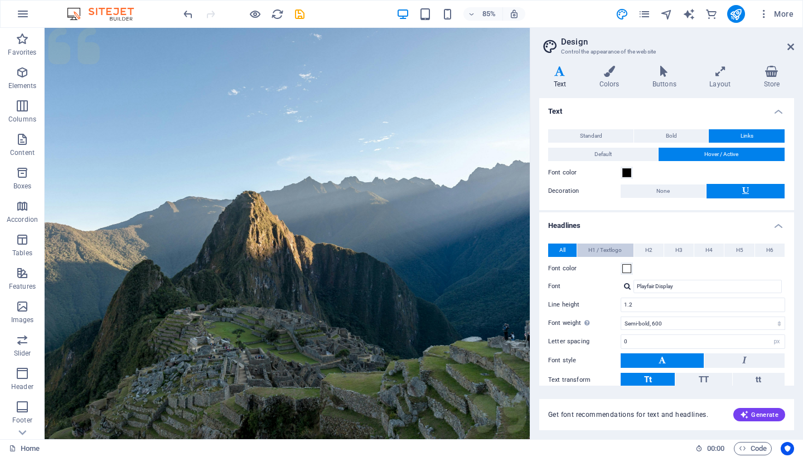
click at [601, 247] on span "H1 / Textlogo" at bounding box center [605, 250] width 33 height 13
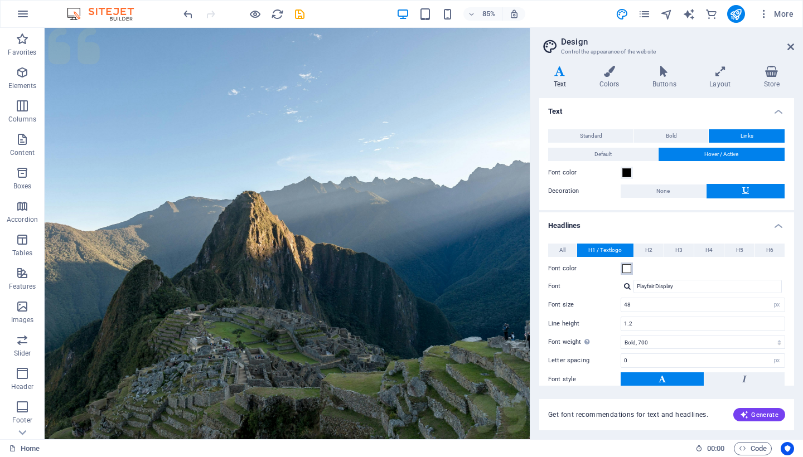
click at [628, 268] on span at bounding box center [627, 268] width 9 height 9
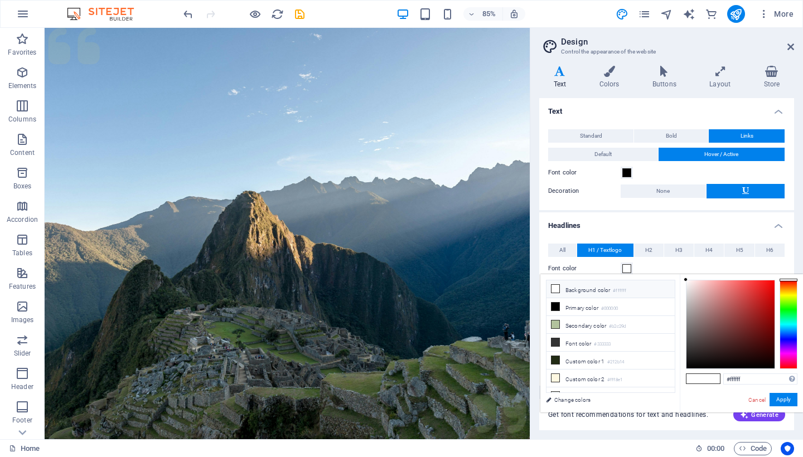
click at [579, 267] on label "Font color" at bounding box center [584, 268] width 73 height 13
click at [621, 267] on button "Font color" at bounding box center [627, 269] width 12 height 12
click at [591, 213] on h4 "Headlines" at bounding box center [666, 223] width 255 height 20
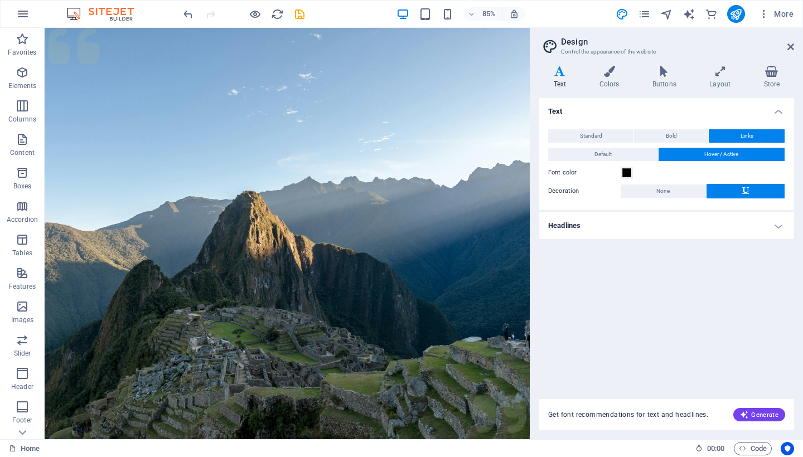
click at [588, 219] on h4 "Headlines" at bounding box center [666, 226] width 255 height 27
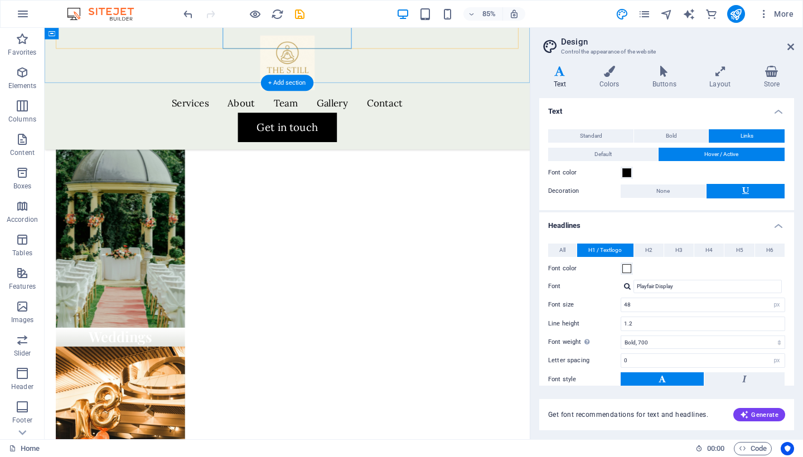
scroll to position [1079, 0]
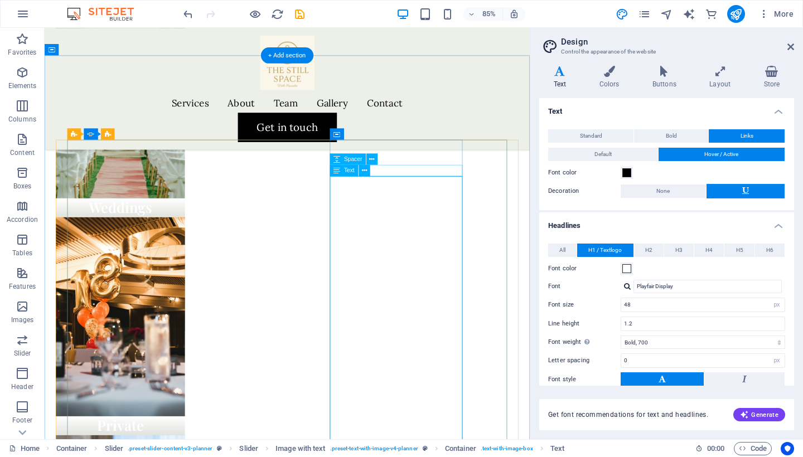
click at [349, 170] on span "Text" at bounding box center [349, 171] width 11 height 6
click at [366, 171] on icon at bounding box center [364, 171] width 5 height 10
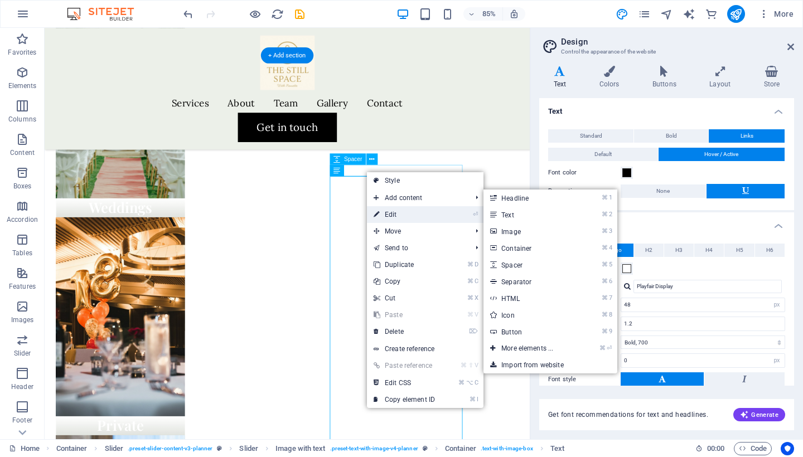
click at [389, 210] on link "⏎ Edit" at bounding box center [404, 214] width 75 height 17
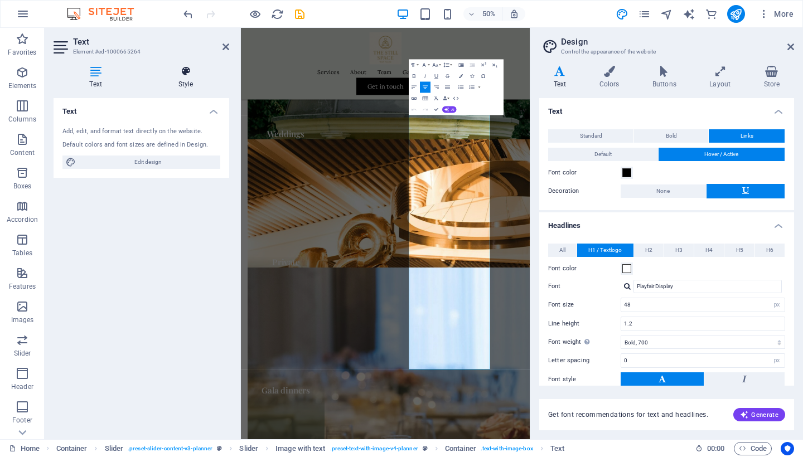
click at [180, 82] on h4 "Style" at bounding box center [185, 77] width 87 height 23
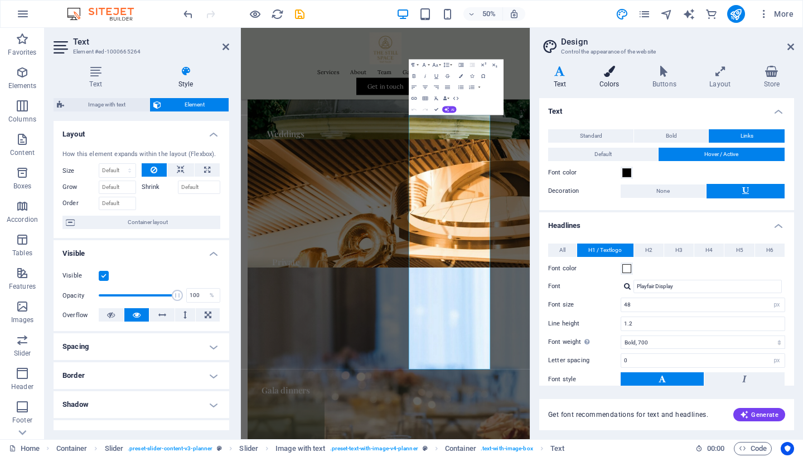
click at [606, 76] on icon at bounding box center [609, 71] width 49 height 11
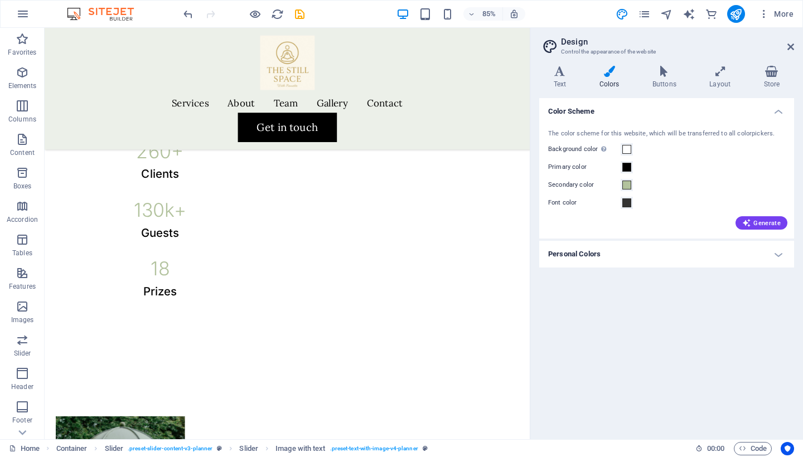
scroll to position [570, 0]
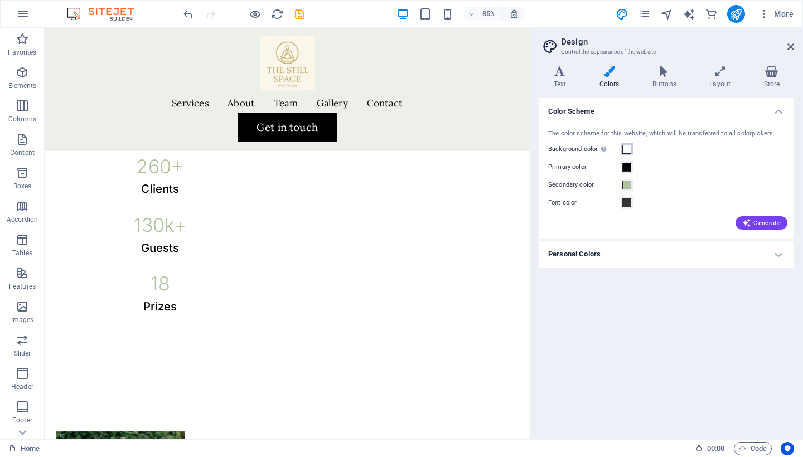
click at [627, 150] on span at bounding box center [627, 149] width 9 height 9
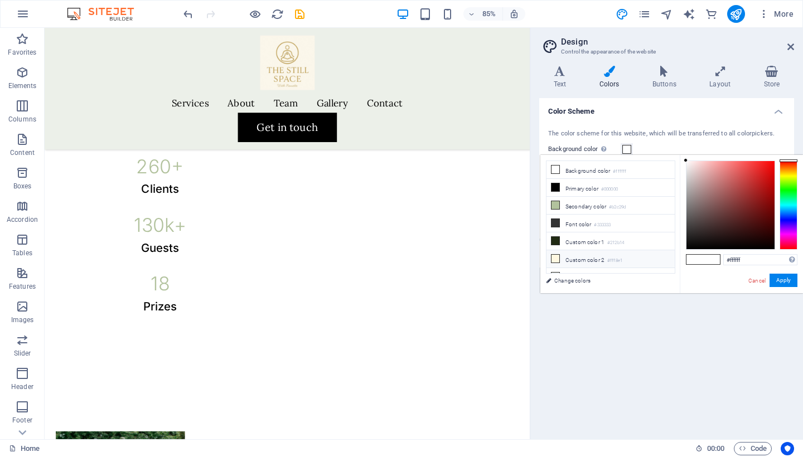
click at [556, 257] on icon at bounding box center [556, 259] width 8 height 8
type input "#fff8e1"
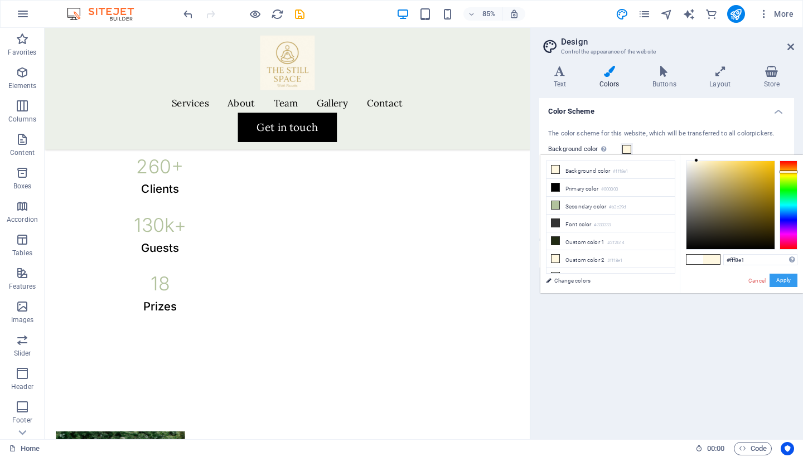
click at [782, 280] on button "Apply" at bounding box center [784, 280] width 28 height 13
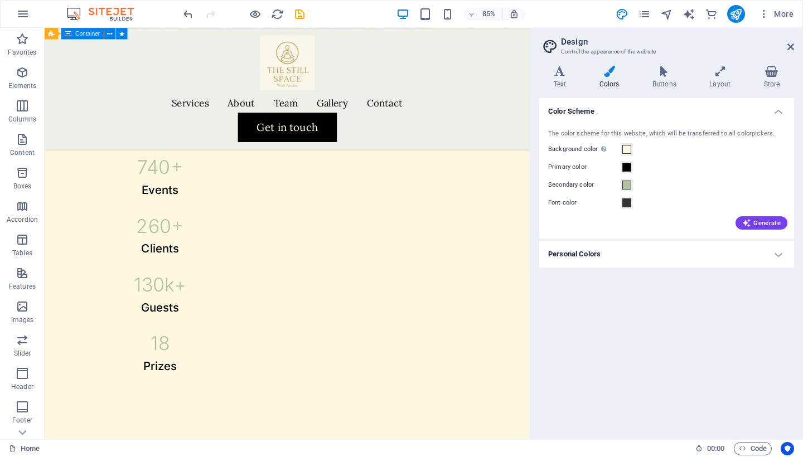
scroll to position [576, 0]
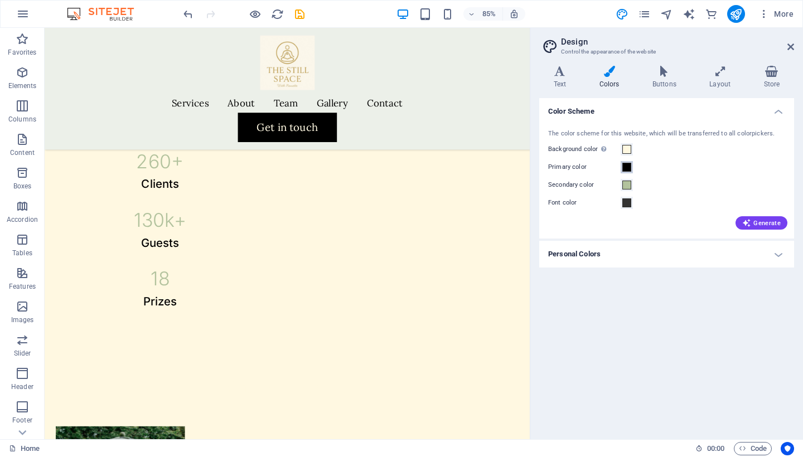
click at [626, 169] on span at bounding box center [627, 167] width 9 height 9
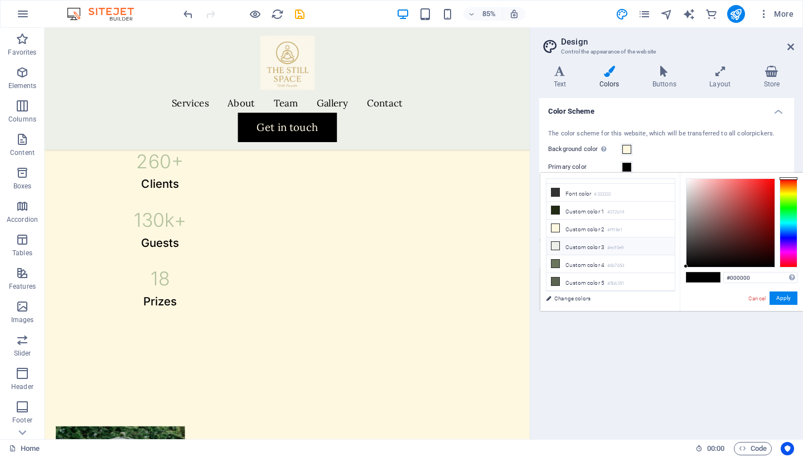
scroll to position [0, 0]
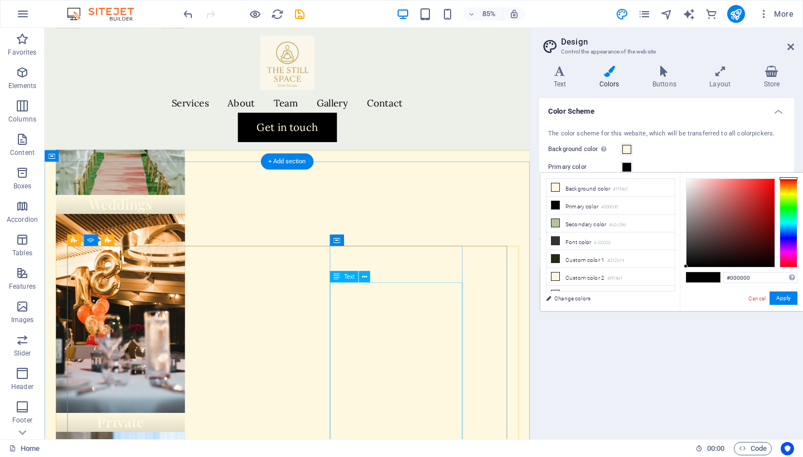
scroll to position [899, 0]
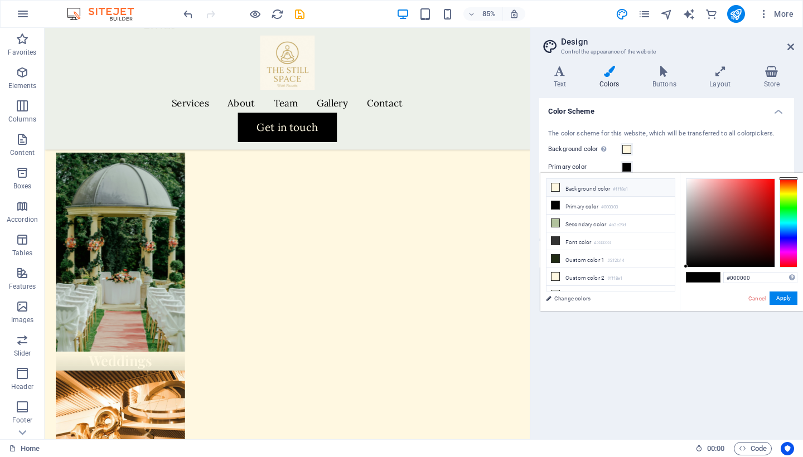
click at [579, 187] on li "Background color #fff8e1" at bounding box center [611, 188] width 128 height 18
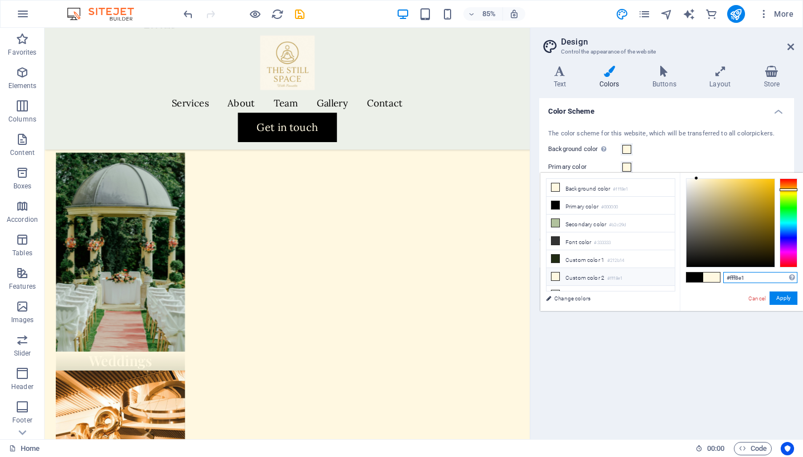
drag, startPoint x: 753, startPoint y: 277, endPoint x: 656, endPoint y: 277, distance: 97.6
click at [656, 277] on div "less Background color #fff8e1 Primary color #000000 Secondary color #b2c29d Fon…" at bounding box center [672, 242] width 263 height 138
paste input "bba16"
type input "#bba161"
click at [789, 298] on button "Apply" at bounding box center [784, 298] width 28 height 13
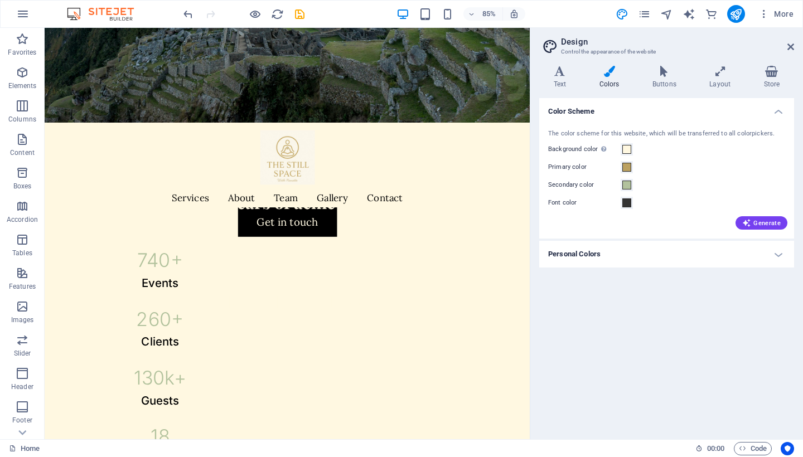
scroll to position [397, 0]
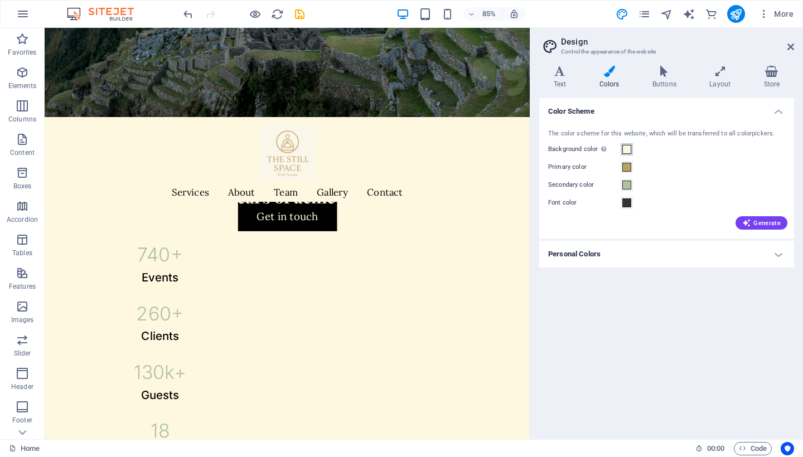
click at [627, 146] on span at bounding box center [627, 149] width 9 height 9
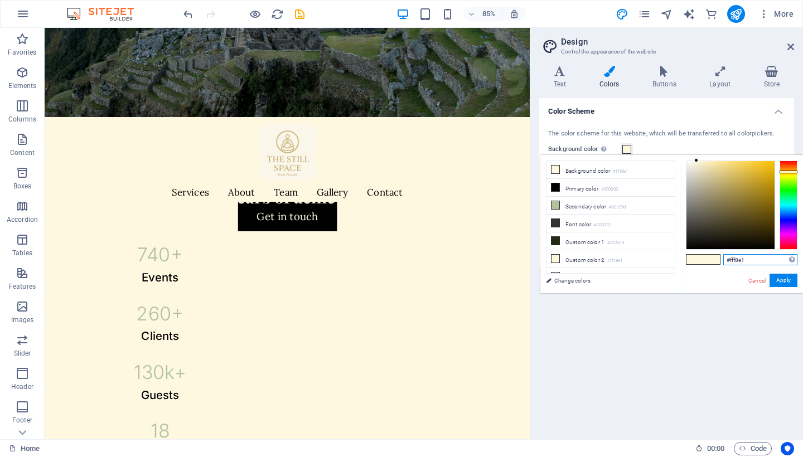
drag, startPoint x: 754, startPoint y: 258, endPoint x: 695, endPoint y: 258, distance: 59.7
click at [695, 258] on div "#fff8e1 Supported formats #0852ed rgb(8, 82, 237) rgba(8, 82, 237, 90%) hsv(221…" at bounding box center [741, 305] width 123 height 300
paste input "bba16"
click at [782, 279] on button "Apply" at bounding box center [784, 280] width 28 height 13
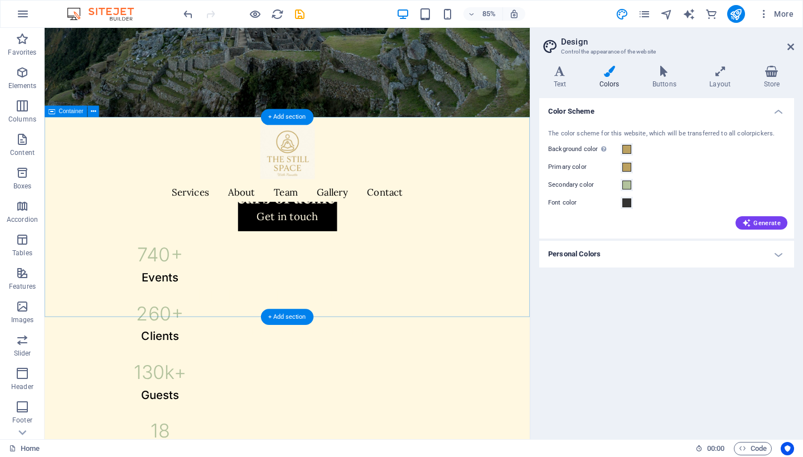
click at [433, 195] on div "Our 12 years of achievements 740 + Events 260 + Clients 130 k+ Guests 18 Prizes" at bounding box center [330, 355] width 571 height 444
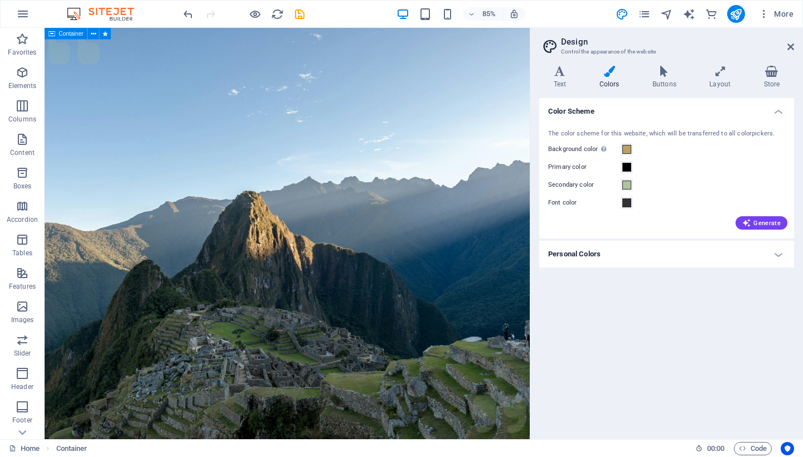
scroll to position [0, 0]
click at [625, 150] on span at bounding box center [627, 149] width 9 height 9
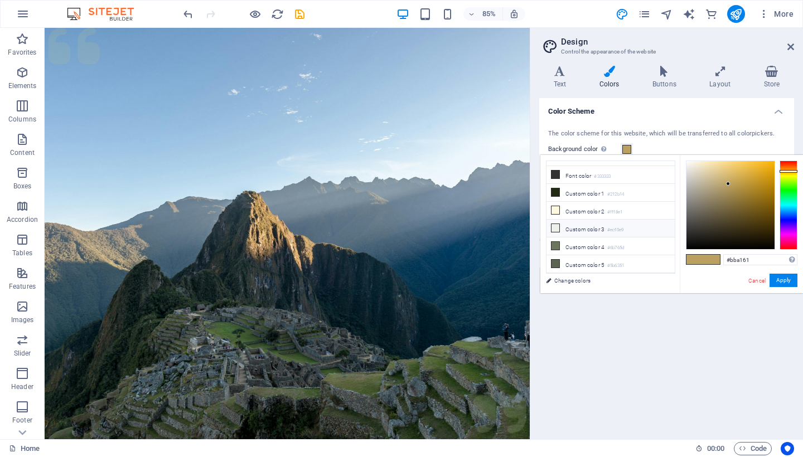
scroll to position [49, 0]
drag, startPoint x: 755, startPoint y: 261, endPoint x: 658, endPoint y: 261, distance: 97.1
click at [659, 261] on div "less Background color #bba161 Primary color #000000 Secondary color #b2c29d Fon…" at bounding box center [672, 224] width 263 height 138
type input "#ffffff"
drag, startPoint x: 710, startPoint y: 168, endPoint x: 631, endPoint y: 121, distance: 92.6
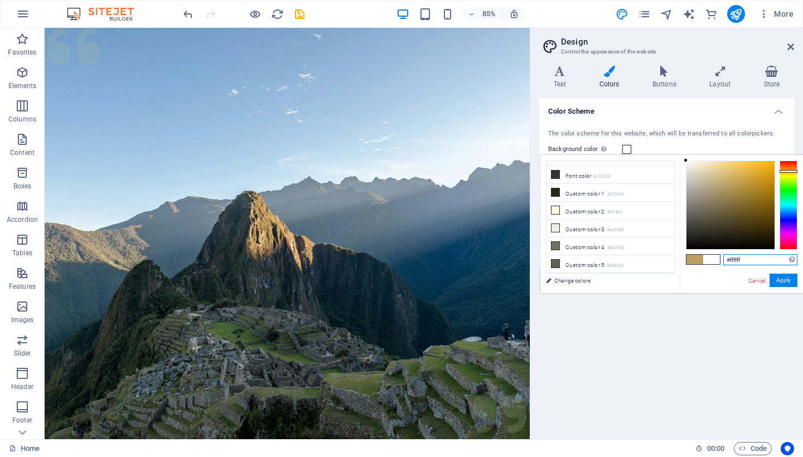
click at [632, 121] on body "thestillspace.ca Home Favorites Elements Columns Content Boxes Accordion Tables…" at bounding box center [401, 228] width 803 height 457
click at [785, 282] on button "Apply" at bounding box center [784, 280] width 28 height 13
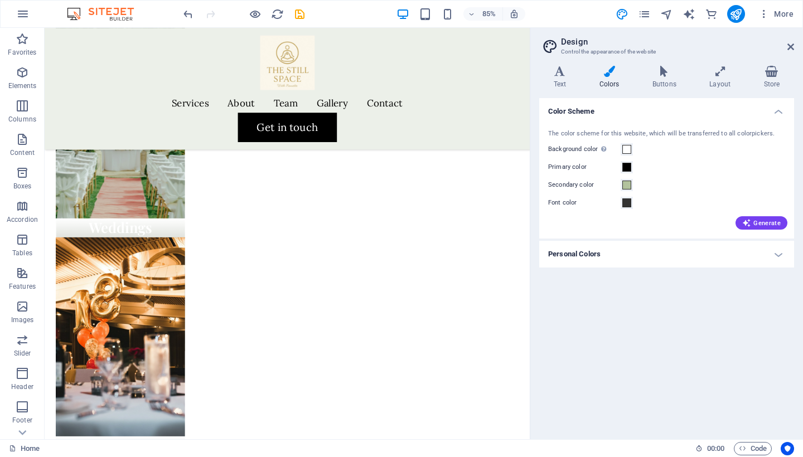
scroll to position [1065, 0]
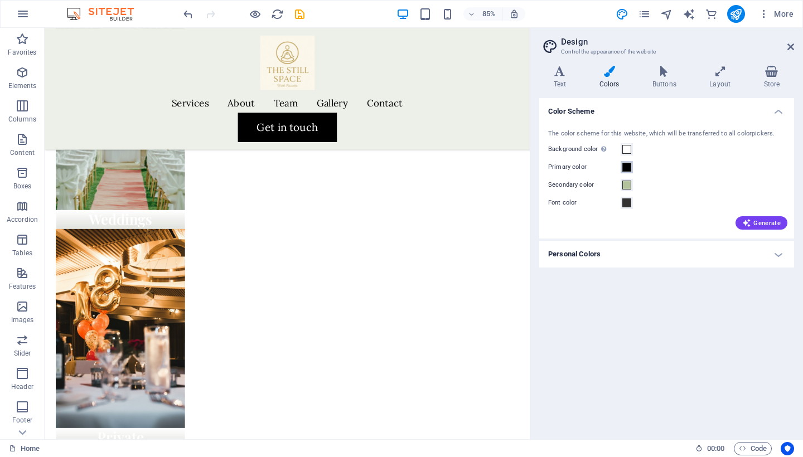
click at [624, 166] on span at bounding box center [627, 167] width 9 height 9
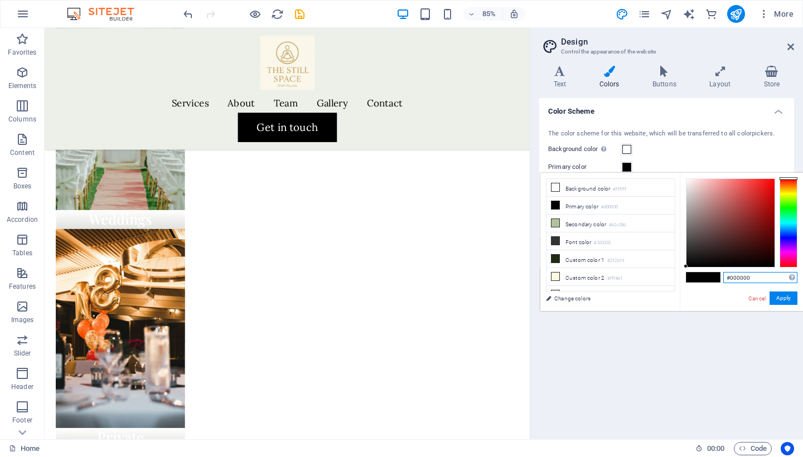
drag, startPoint x: 761, startPoint y: 281, endPoint x: 720, endPoint y: 280, distance: 40.7
click at [722, 281] on div "#000000 Supported formats #0852ed rgb(8, 82, 237) rgba(8, 82, 237, 90%) hsv(221…" at bounding box center [741, 323] width 123 height 300
paste input "bba161"
type input "#bba161"
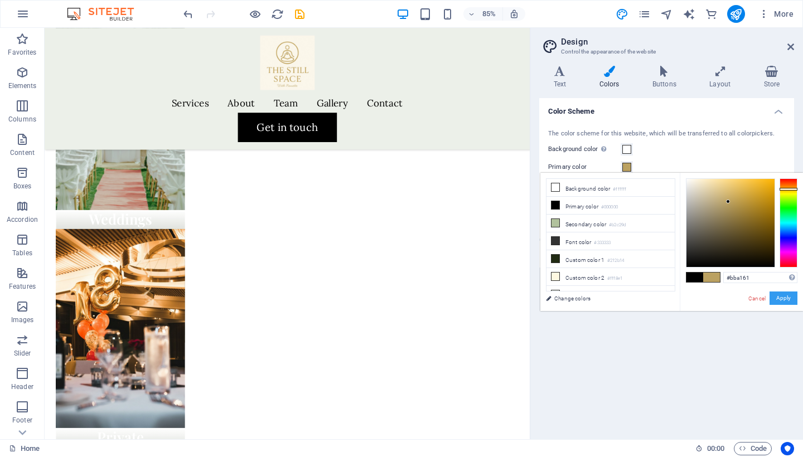
click at [782, 297] on button "Apply" at bounding box center [784, 298] width 28 height 13
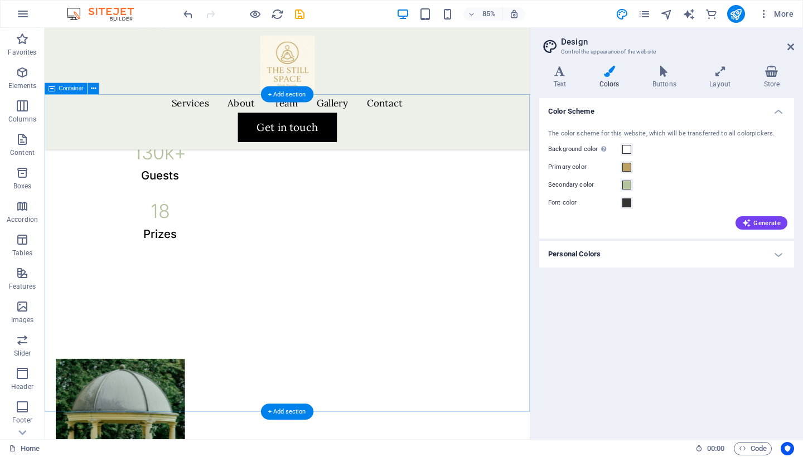
scroll to position [675, 0]
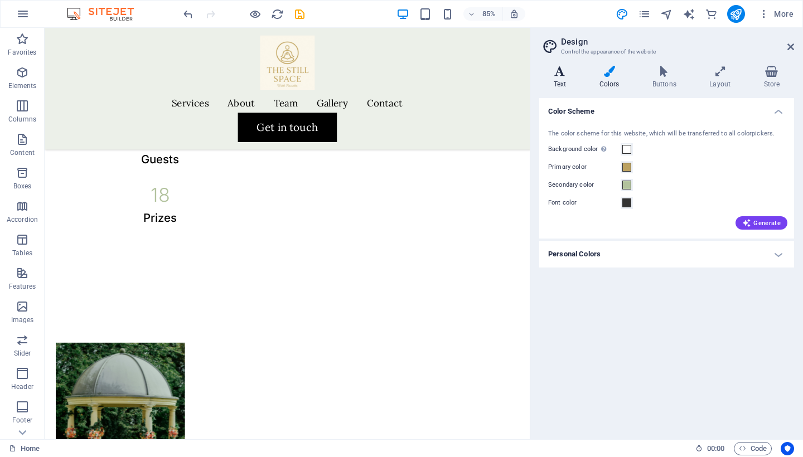
click at [565, 87] on h4 "Text" at bounding box center [562, 77] width 46 height 23
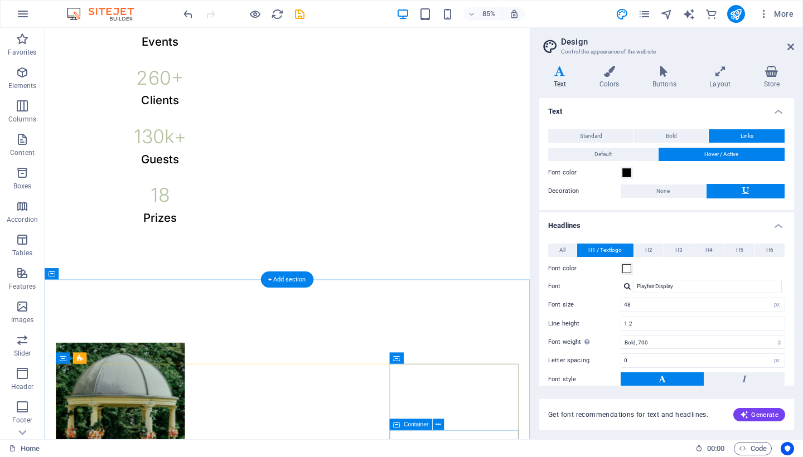
scroll to position [287, 0]
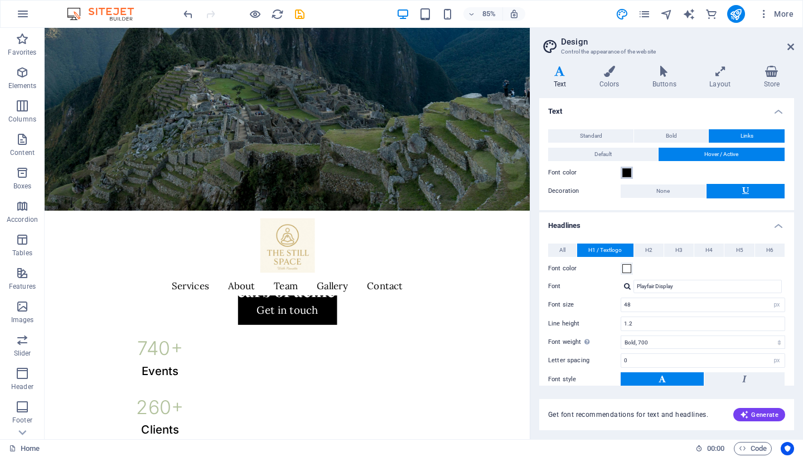
click at [628, 174] on span at bounding box center [627, 172] width 9 height 9
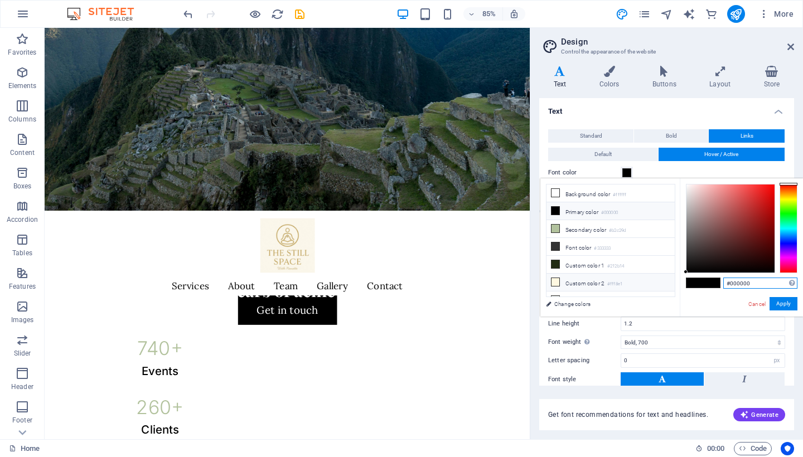
drag, startPoint x: 754, startPoint y: 284, endPoint x: 622, endPoint y: 284, distance: 132.2
click at [625, 284] on div "less Background color #ffffff Primary color #000000 Secondary color #b2c29d Fon…" at bounding box center [672, 248] width 263 height 138
paste input "fbf6ea"
type input "#fbf6ea"
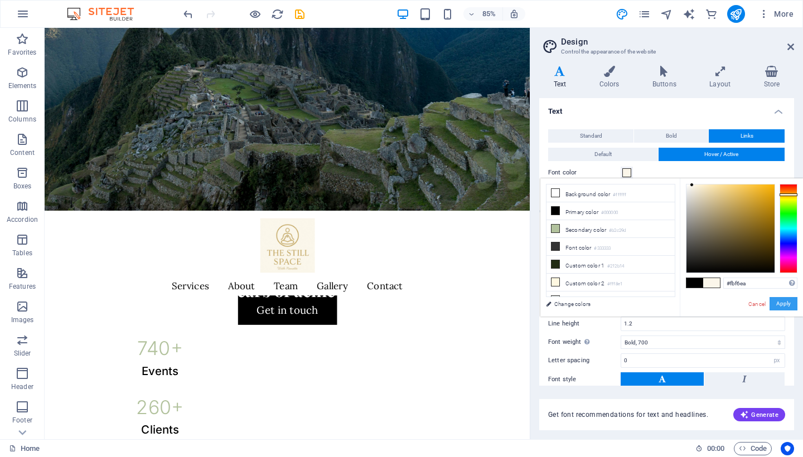
click at [791, 305] on button "Apply" at bounding box center [784, 303] width 28 height 13
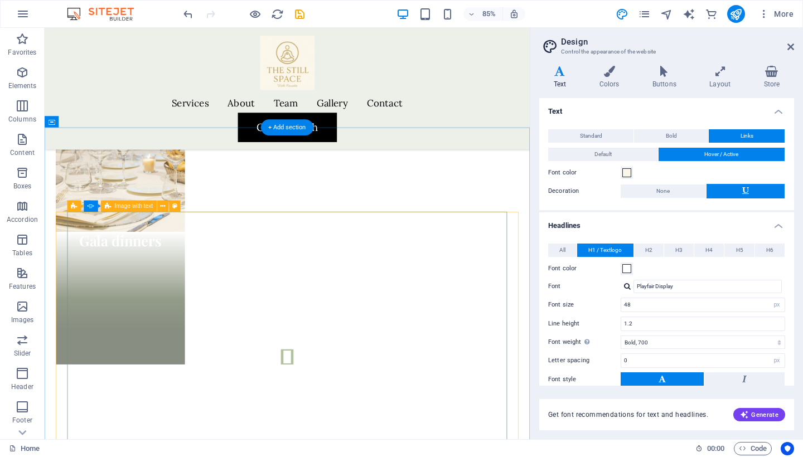
scroll to position [994, 0]
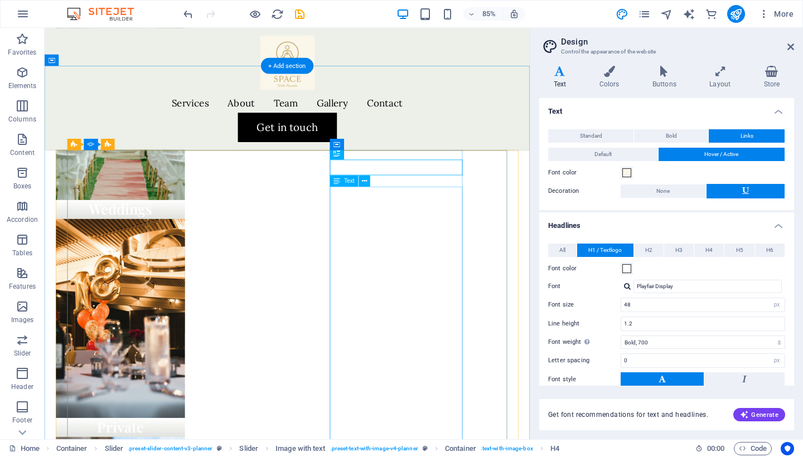
scroll to position [1079, 0]
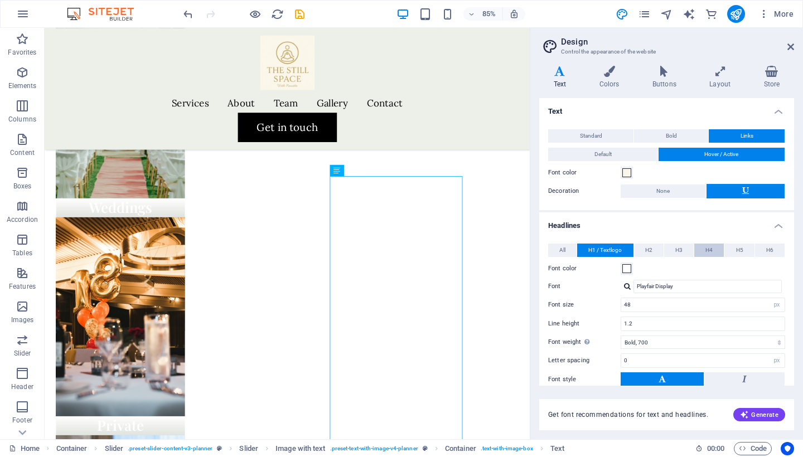
click at [710, 253] on span "H4" at bounding box center [709, 250] width 7 height 13
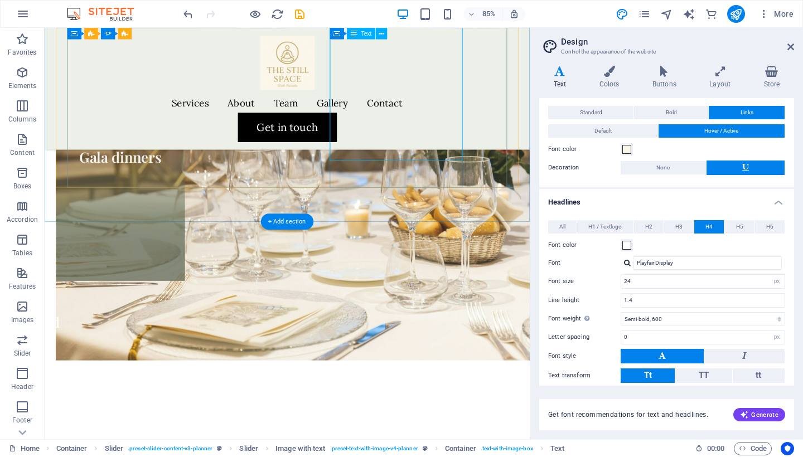
scroll to position [1661, 0]
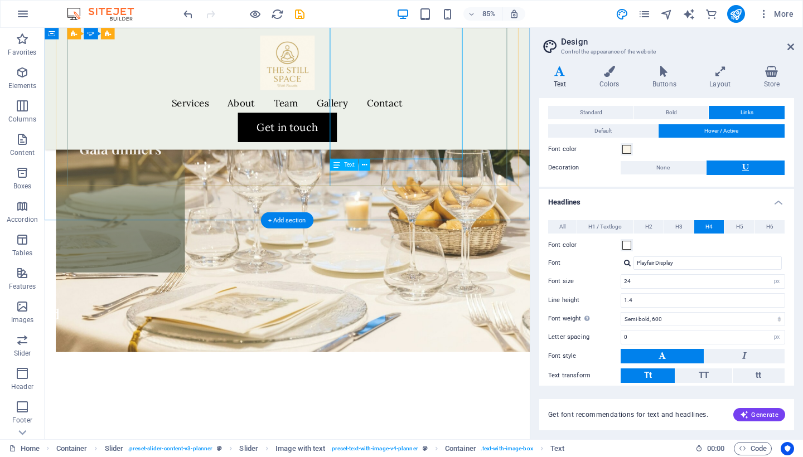
click at [365, 167] on icon at bounding box center [364, 165] width 5 height 10
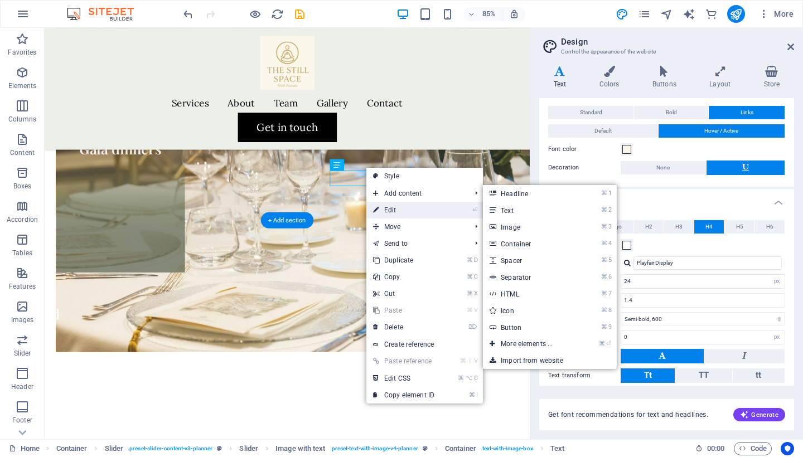
click at [389, 209] on link "⏎ Edit" at bounding box center [404, 210] width 75 height 17
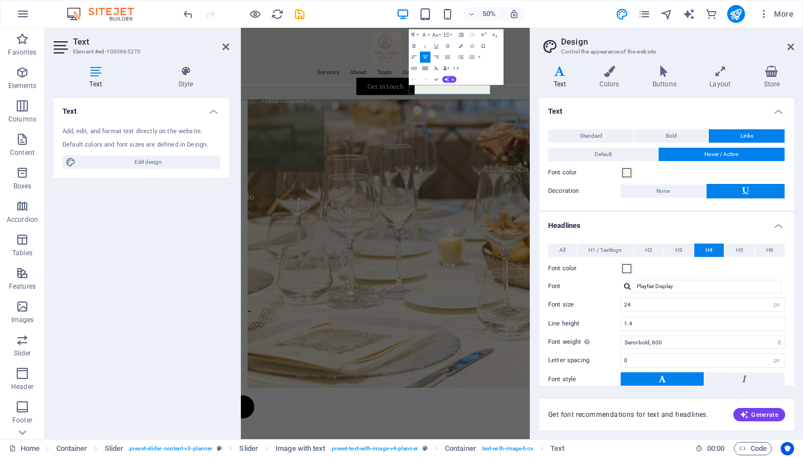
scroll to position [0, 0]
click at [691, 13] on icon "text_generator" at bounding box center [689, 14] width 13 height 13
select select "English"
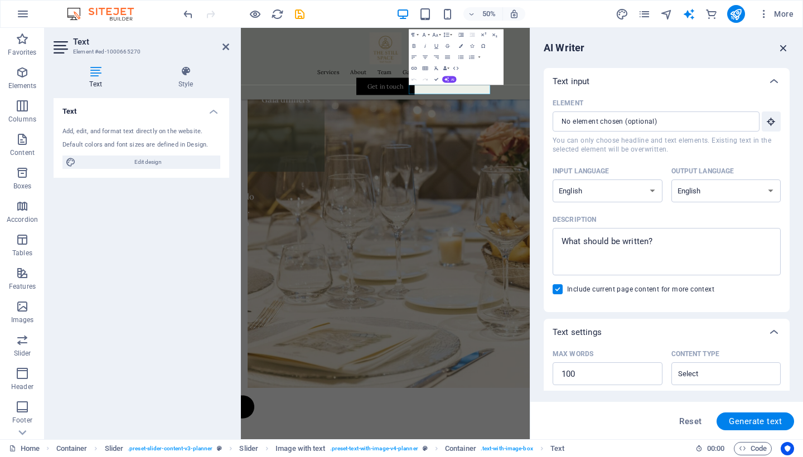
click at [782, 45] on icon "button" at bounding box center [784, 48] width 12 height 12
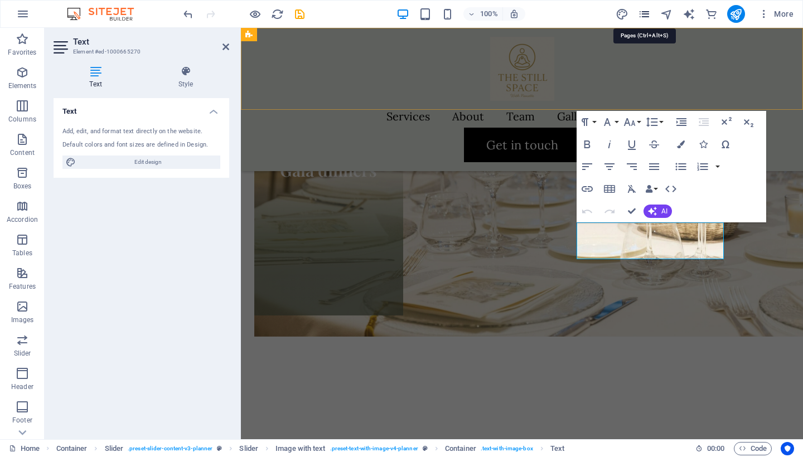
click at [648, 17] on icon "pages" at bounding box center [644, 14] width 13 height 13
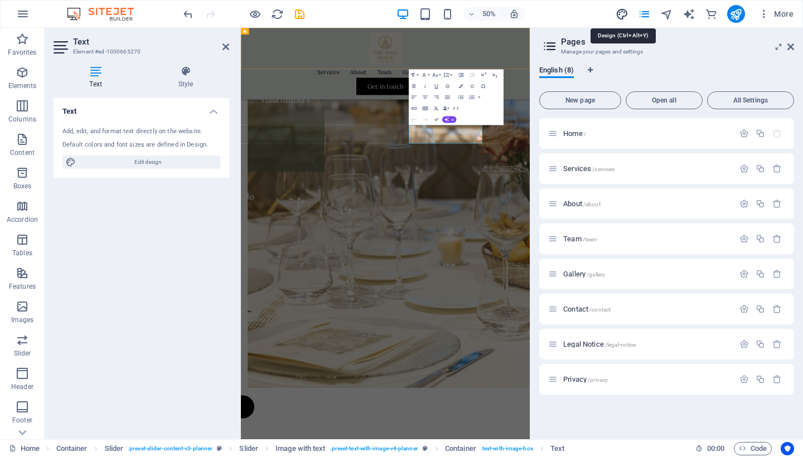
click at [619, 15] on icon "design" at bounding box center [622, 14] width 13 height 13
select select "px"
select select "600"
select select "px"
select select "rem"
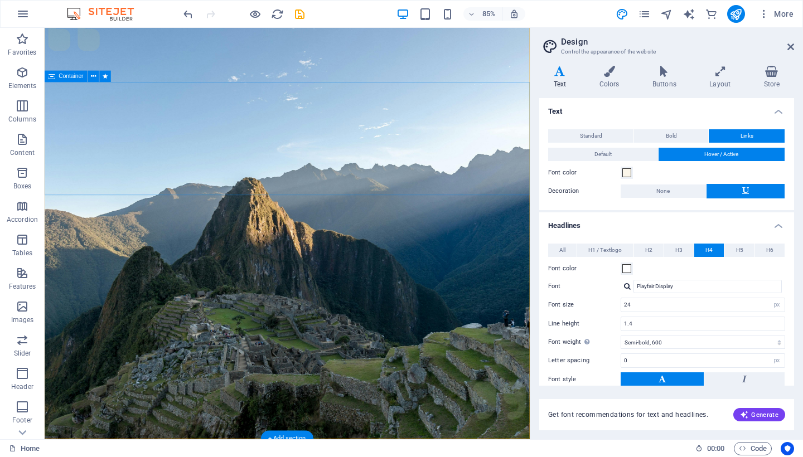
scroll to position [18, 0]
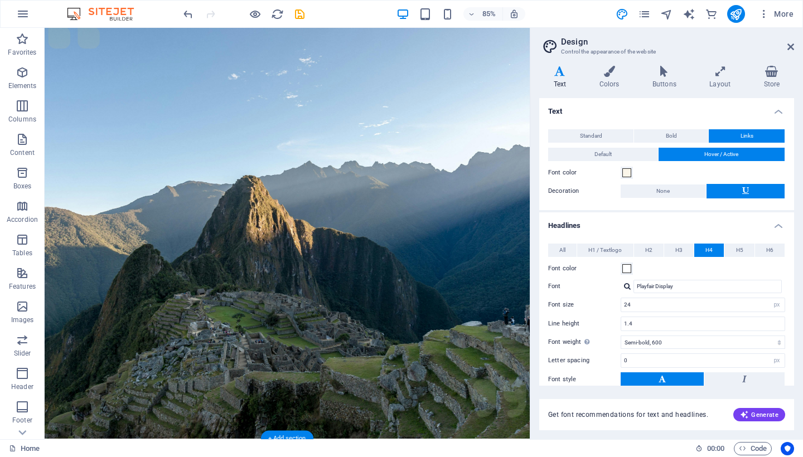
click at [417, 328] on figure at bounding box center [330, 260] width 571 height 502
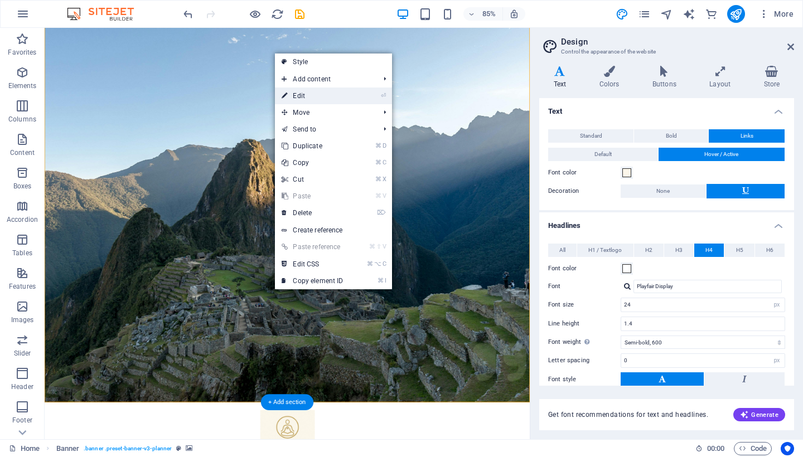
drag, startPoint x: 299, startPoint y: 111, endPoint x: 301, endPoint y: 100, distance: 11.3
click at [301, 100] on ul "Style Add content ⌘ 1 Headline ⌘ 2 Text ⌘ 3 Image ⌘ 4 Container ⌘ 5 Spacer ⌘ 6 …" at bounding box center [333, 172] width 117 height 236
click at [290, 93] on link "⏎ Edit" at bounding box center [312, 96] width 75 height 17
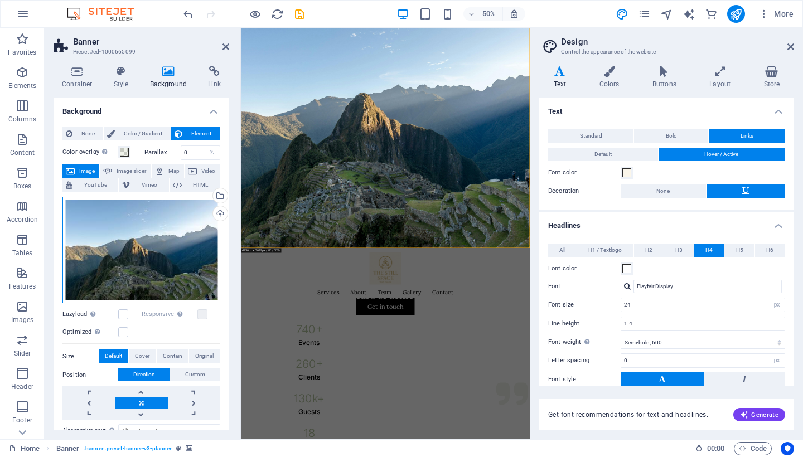
click at [167, 254] on div "Drag files here, click to choose files or select files from Files or our free s…" at bounding box center [141, 250] width 158 height 107
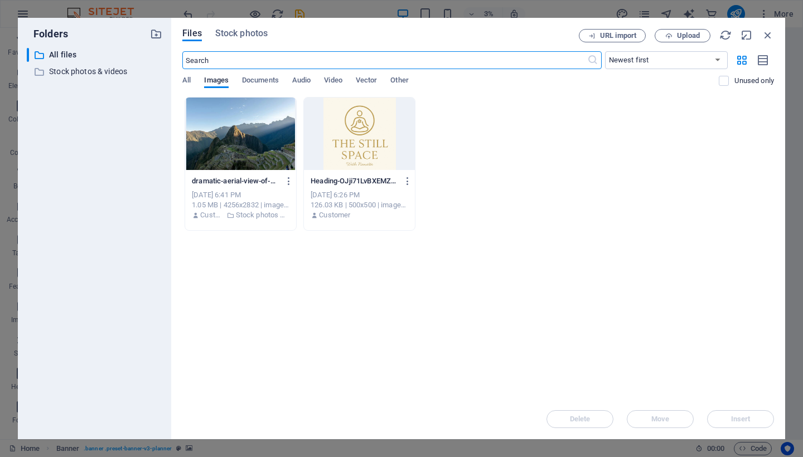
scroll to position [0, 0]
click at [247, 33] on span "Stock photos" at bounding box center [241, 33] width 52 height 13
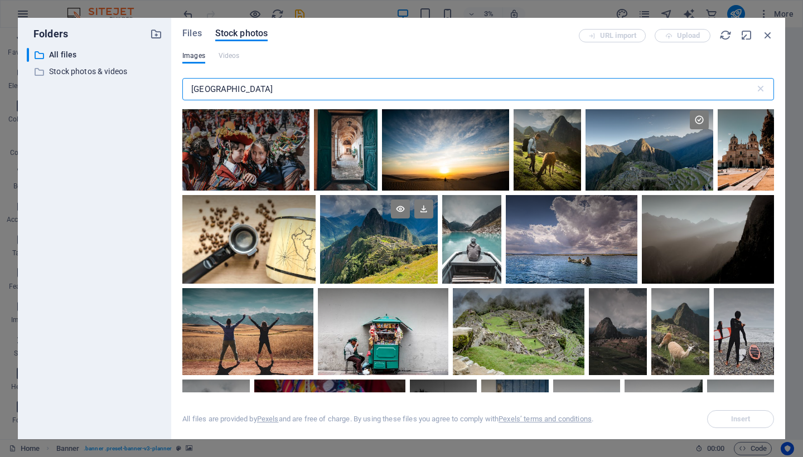
scroll to position [50, 0]
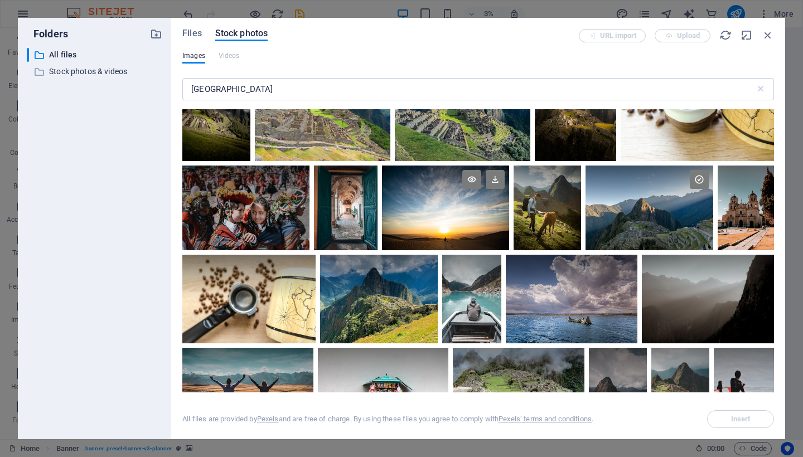
click at [453, 205] on div at bounding box center [445, 187] width 127 height 42
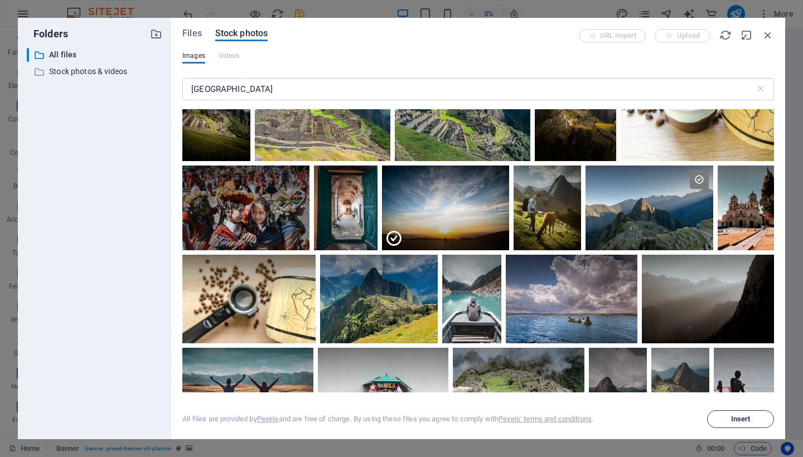
click at [739, 417] on span "Insert" at bounding box center [741, 419] width 20 height 7
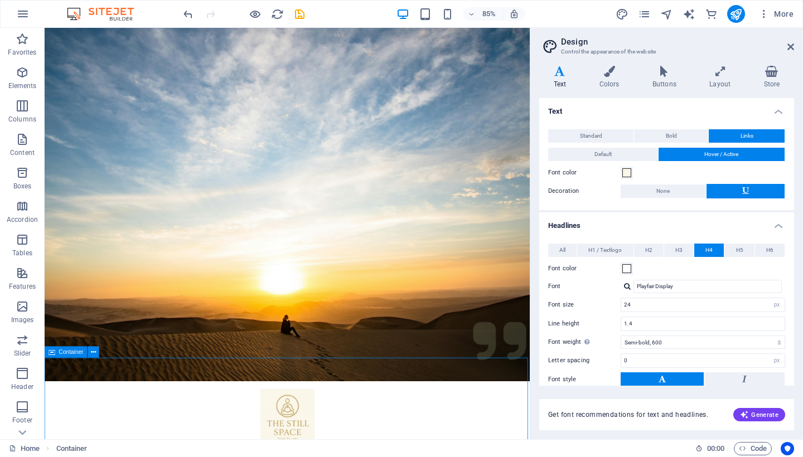
scroll to position [81, 0]
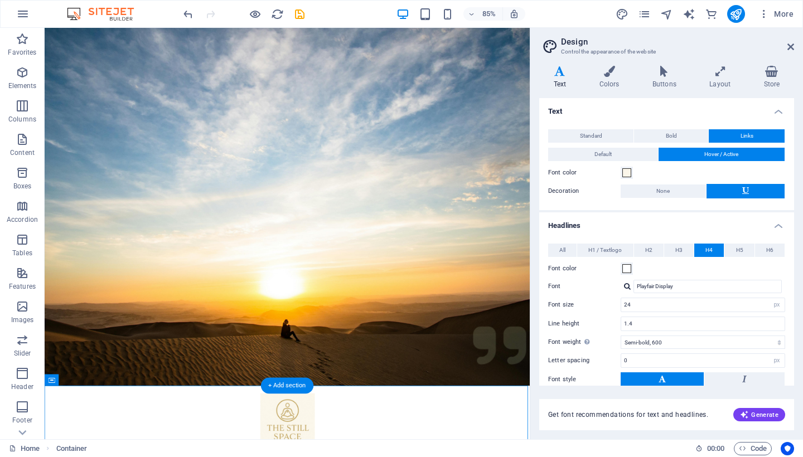
click at [285, 290] on figure at bounding box center [330, 198] width 571 height 502
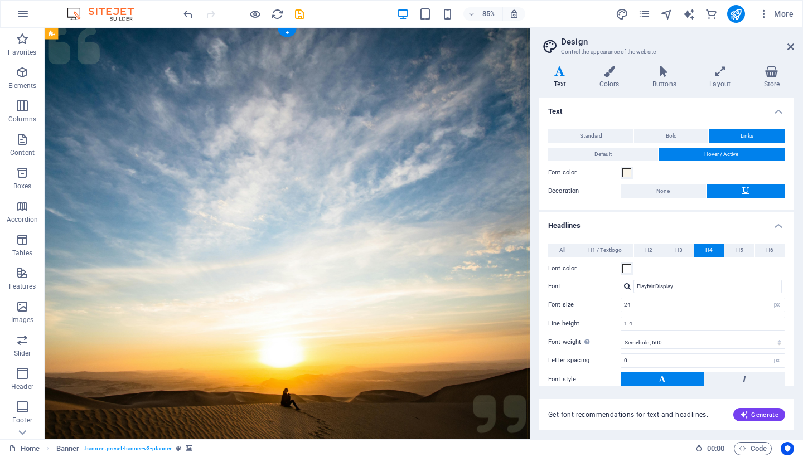
scroll to position [0, 0]
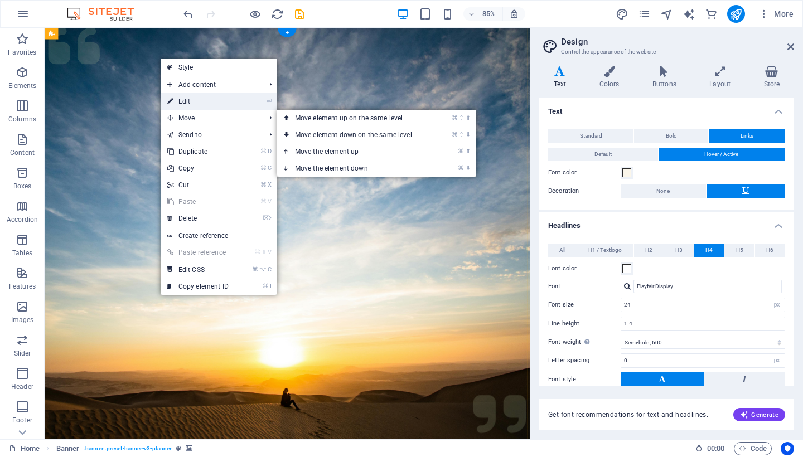
click at [199, 102] on link "⏎ Edit" at bounding box center [198, 101] width 75 height 17
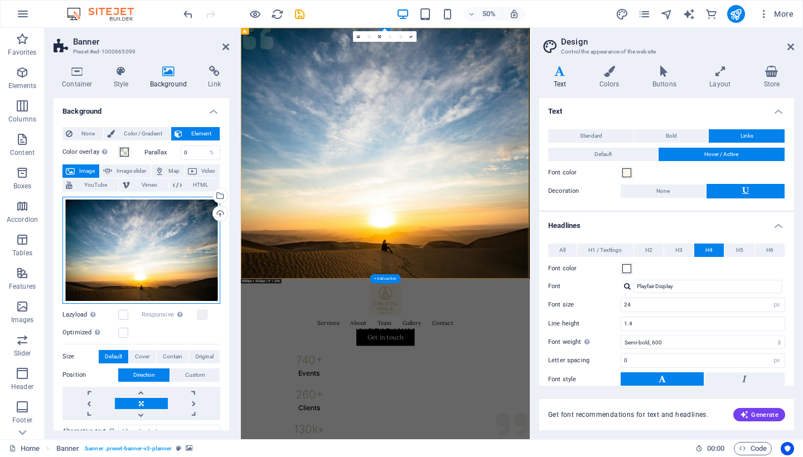
click at [131, 241] on div "Drag files here, click to choose files or select files from Files or our free s…" at bounding box center [141, 250] width 158 height 107
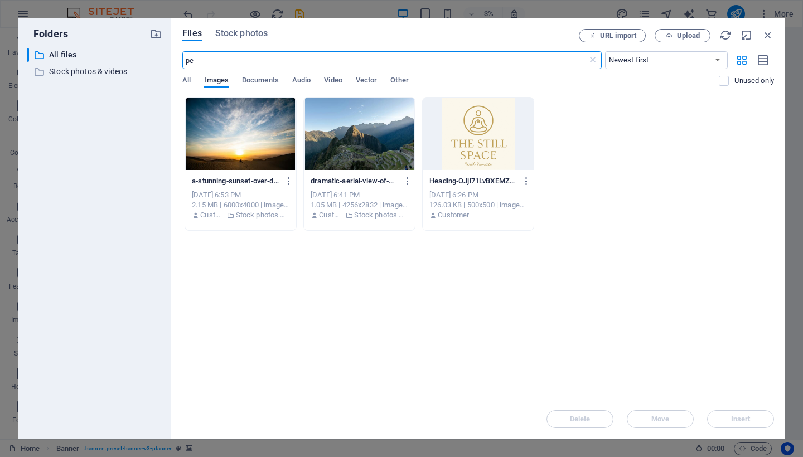
type input "p"
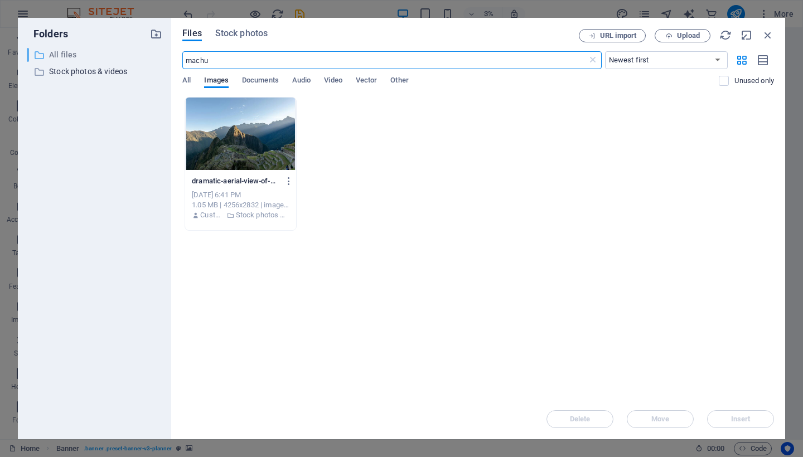
drag, startPoint x: 215, startPoint y: 58, endPoint x: 143, endPoint y: 58, distance: 71.4
click at [143, 58] on div "Folders ​ All files All files ​ Stock photos & videos Stock photos & videos Fil…" at bounding box center [402, 229] width 768 height 422
type input "machu"
click at [229, 41] on button "Stock photos" at bounding box center [241, 35] width 52 height 12
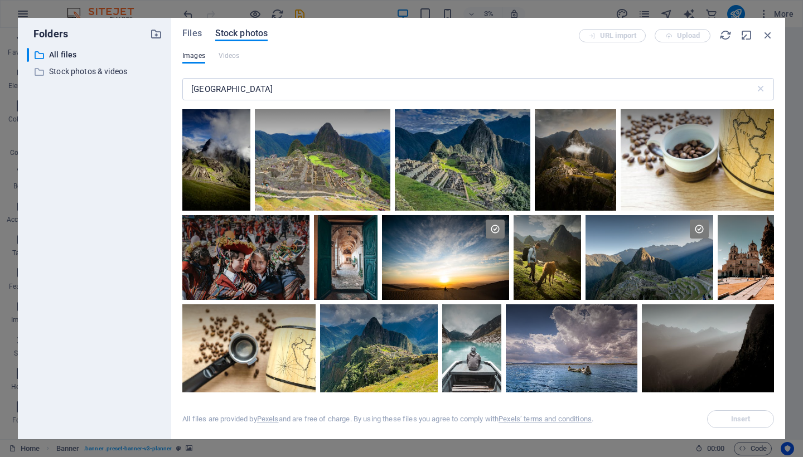
click at [240, 32] on span "Stock photos" at bounding box center [241, 33] width 52 height 13
drag, startPoint x: 231, startPoint y: 91, endPoint x: 148, endPoint y: 77, distance: 84.4
click at [148, 77] on div "Folders ​ All files All files ​ Stock photos & videos Stock photos & videos Fil…" at bounding box center [402, 229] width 768 height 422
paste input "machu picch"
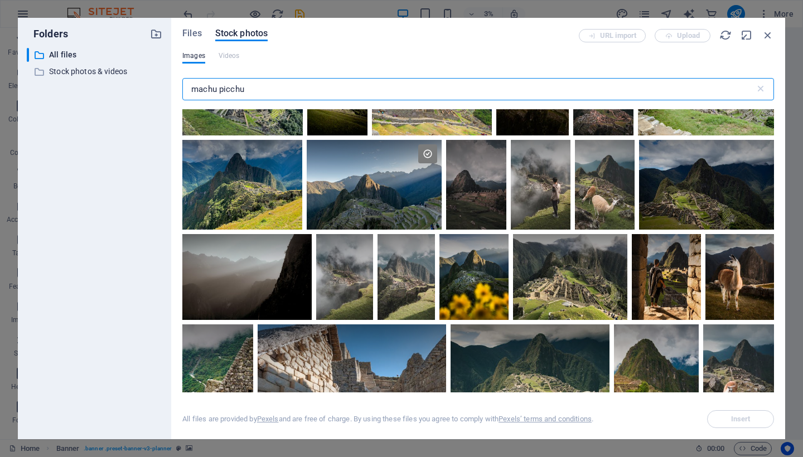
scroll to position [65, 0]
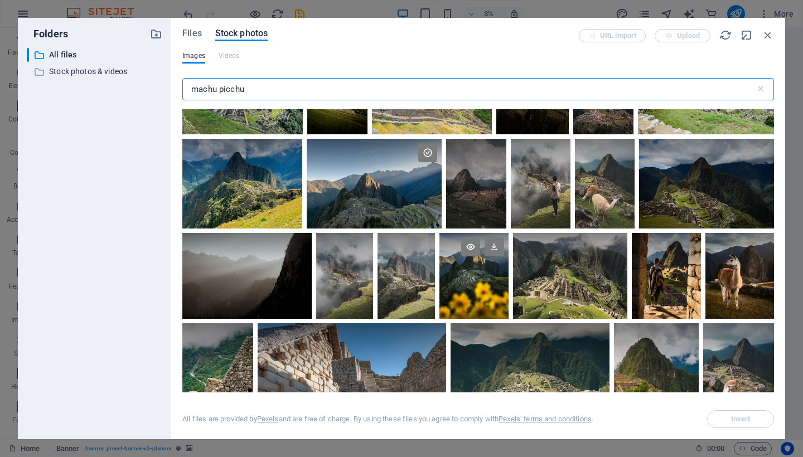
type input "machu picchu"
click at [467, 273] on div at bounding box center [474, 254] width 69 height 43
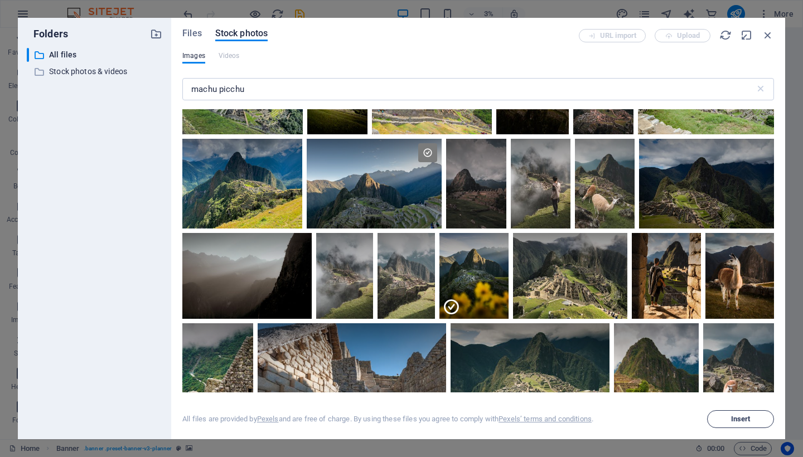
click at [739, 420] on span "Insert" at bounding box center [741, 419] width 20 height 7
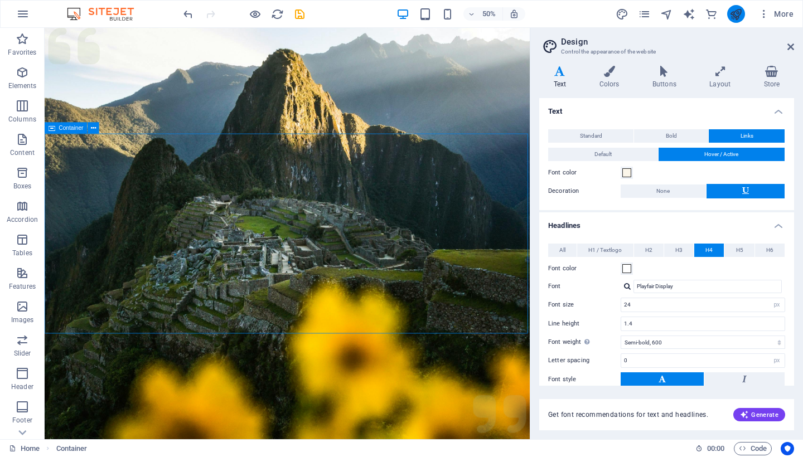
scroll to position [378, 0]
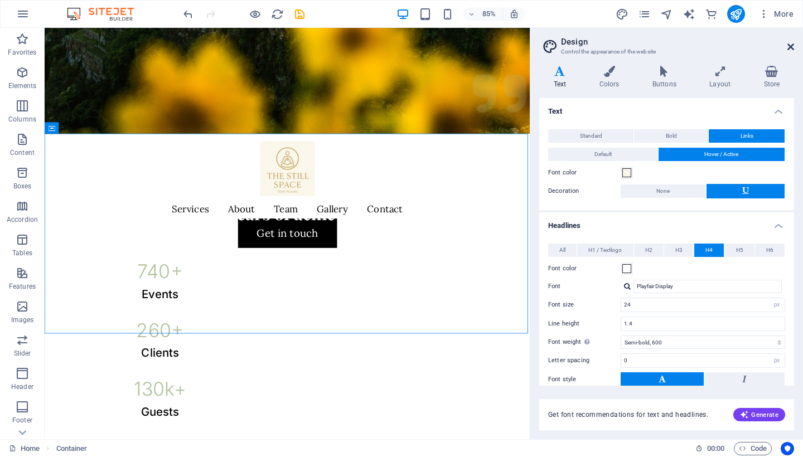
click at [792, 48] on icon at bounding box center [791, 46] width 7 height 9
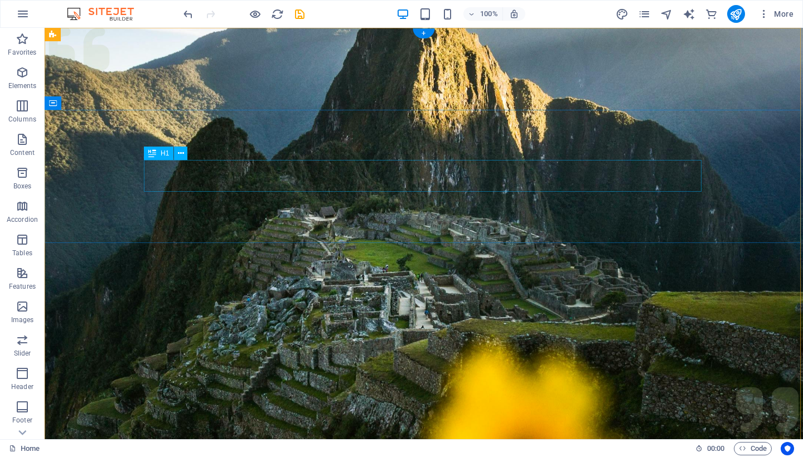
scroll to position [0, 0]
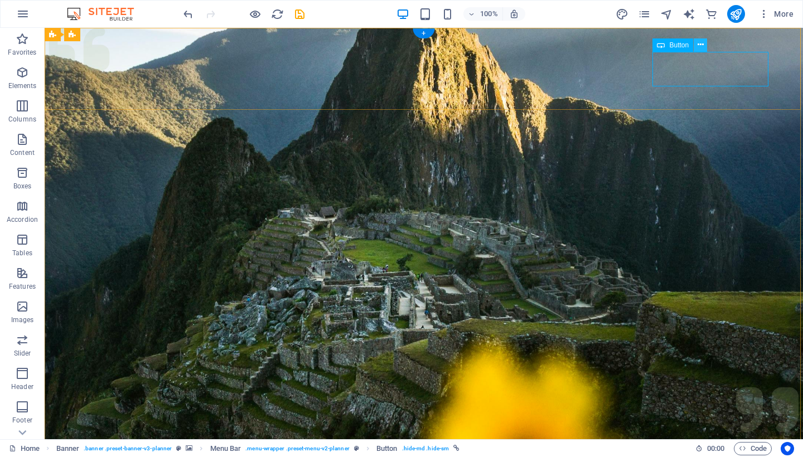
click at [700, 43] on icon at bounding box center [701, 45] width 6 height 12
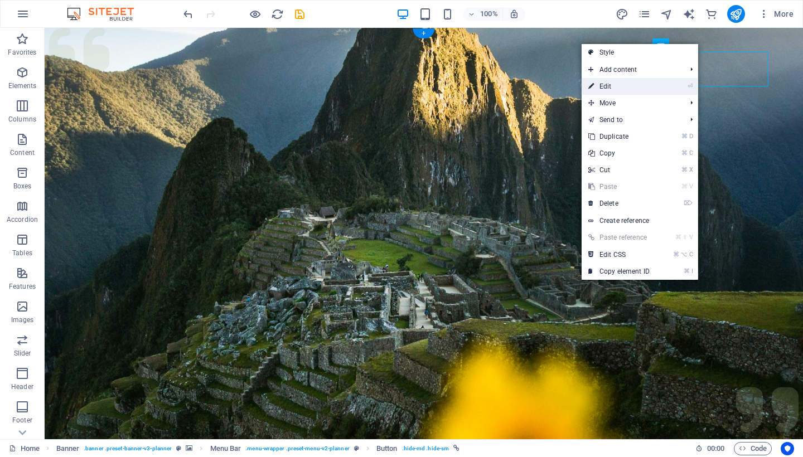
click at [625, 90] on link "⏎ Edit" at bounding box center [619, 86] width 75 height 17
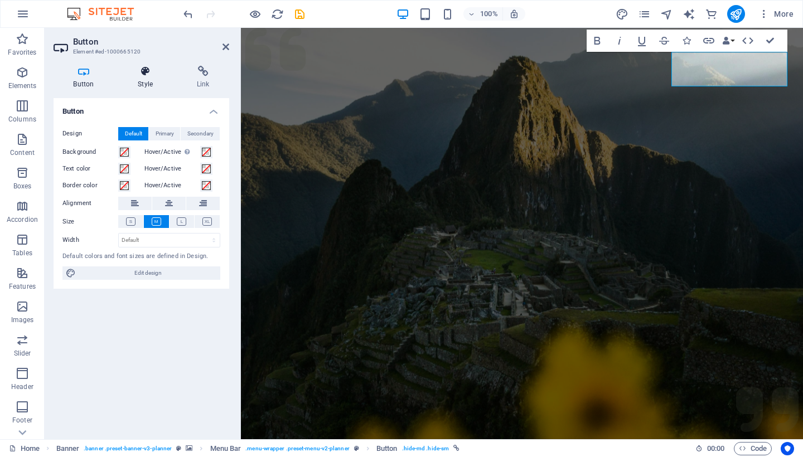
click at [143, 79] on h4 "Style" at bounding box center [147, 77] width 59 height 23
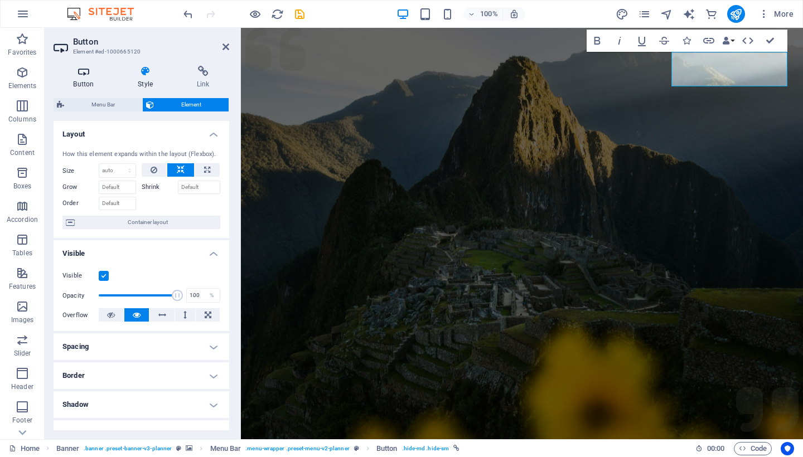
click at [89, 79] on h4 "Button" at bounding box center [86, 77] width 65 height 23
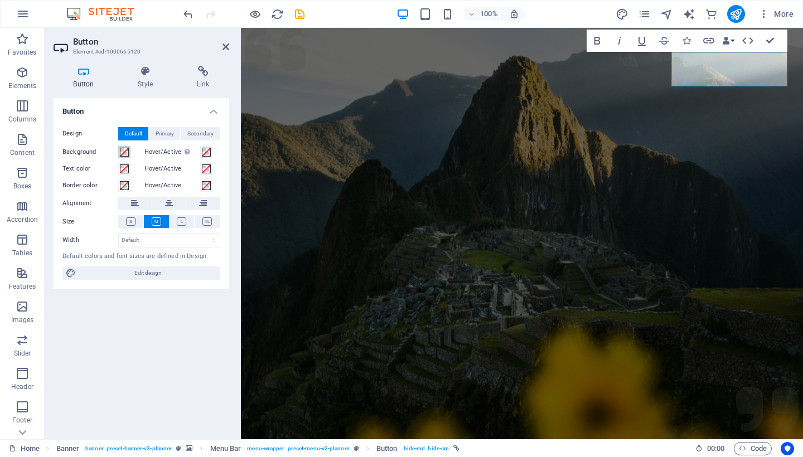
click at [124, 152] on span at bounding box center [124, 152] width 9 height 9
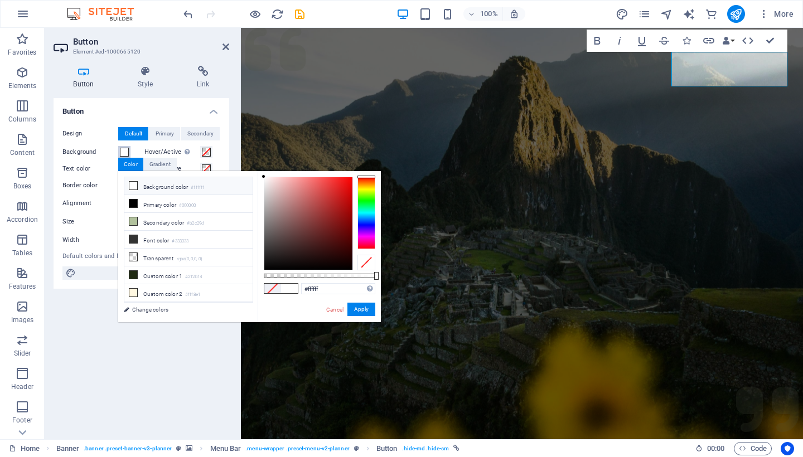
drag, startPoint x: 297, startPoint y: 224, endPoint x: 203, endPoint y: 122, distance: 139.0
click at [203, 122] on body "thestillspace.ca Home Favorites Elements Columns Content Boxes Accordion Tables…" at bounding box center [401, 228] width 803 height 457
click at [357, 310] on button "Apply" at bounding box center [362, 309] width 28 height 13
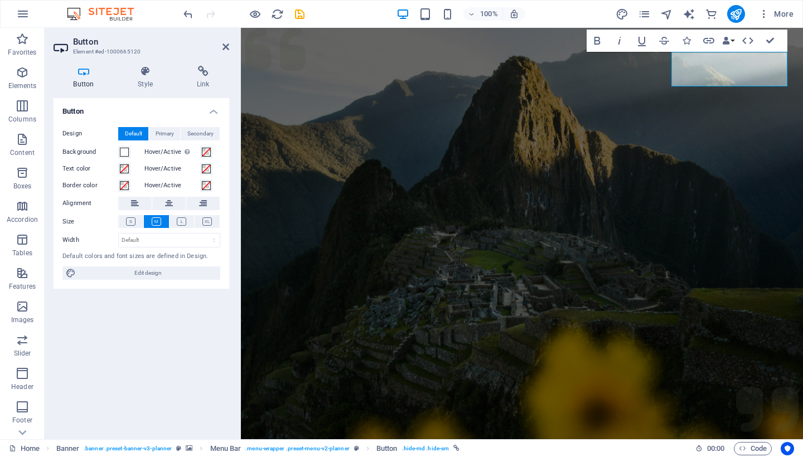
click at [387, 248] on figure at bounding box center [522, 279] width 562 height 502
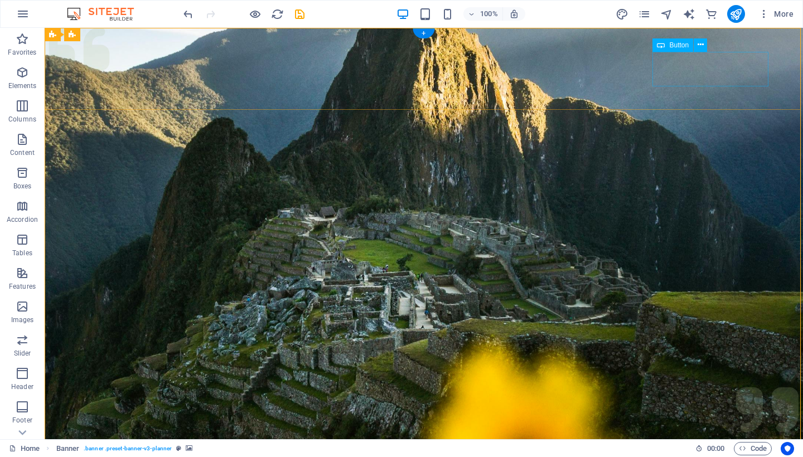
click at [701, 44] on icon at bounding box center [701, 45] width 6 height 12
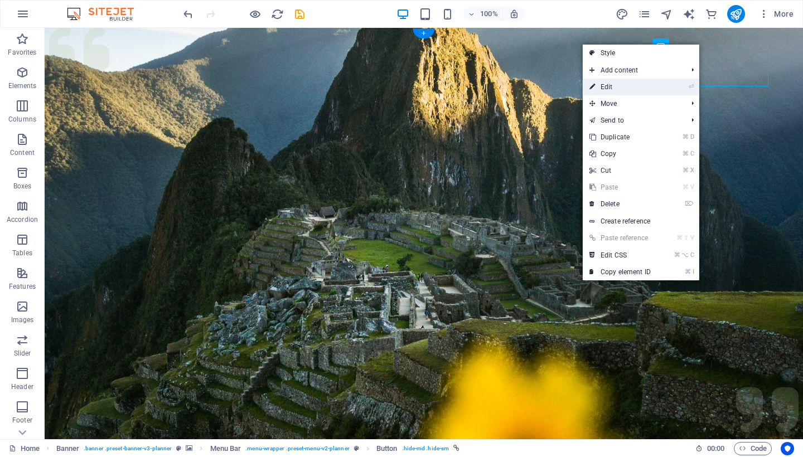
click at [600, 86] on link "⏎ Edit" at bounding box center [620, 87] width 75 height 17
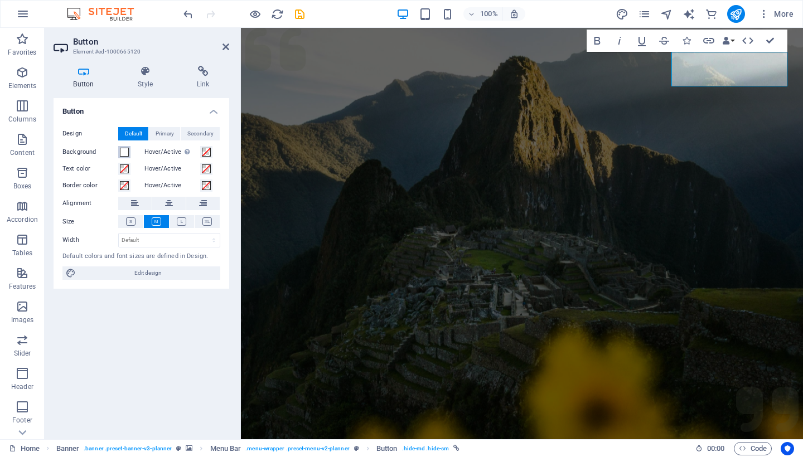
click at [126, 155] on span at bounding box center [124, 152] width 9 height 9
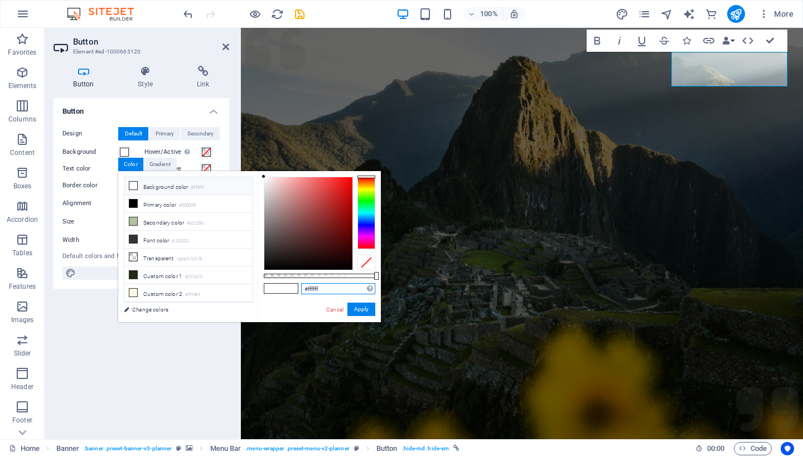
drag, startPoint x: 334, startPoint y: 285, endPoint x: 268, endPoint y: 285, distance: 65.8
click at [268, 285] on div "#ffffff Supported formats #0852ed rgb(8, 82, 237) rgba(8, 82, 237, 90%) hsv(221…" at bounding box center [319, 327] width 123 height 313
drag, startPoint x: 329, startPoint y: 290, endPoint x: 280, endPoint y: 290, distance: 49.7
click at [280, 290] on div "#ffffff Supported formats #0852ed rgb(8, 82, 237) rgba(8, 82, 237, 90%) hsv(221…" at bounding box center [319, 327] width 123 height 313
paste input "bf6ea"
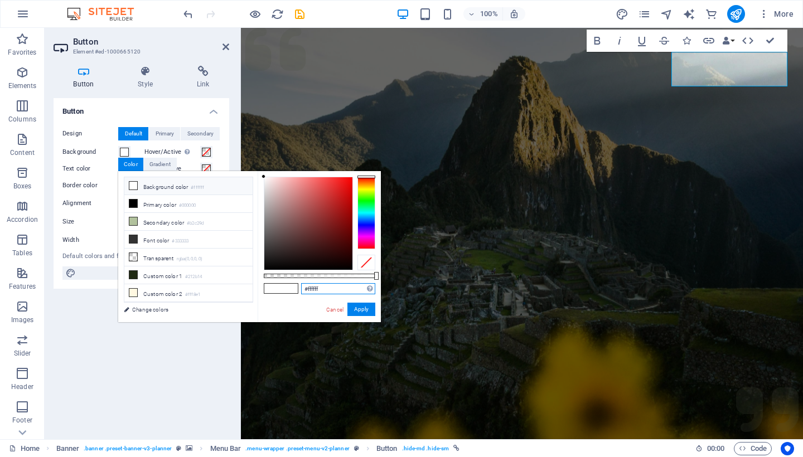
type input "#fbf6ea"
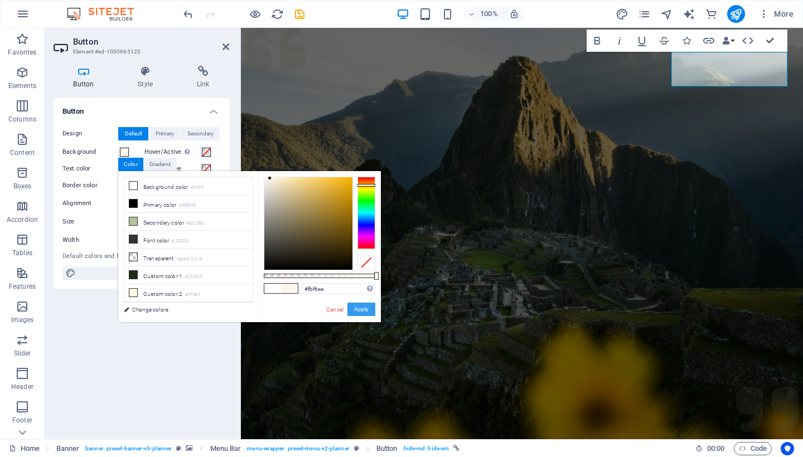
click at [365, 310] on button "Apply" at bounding box center [362, 309] width 28 height 13
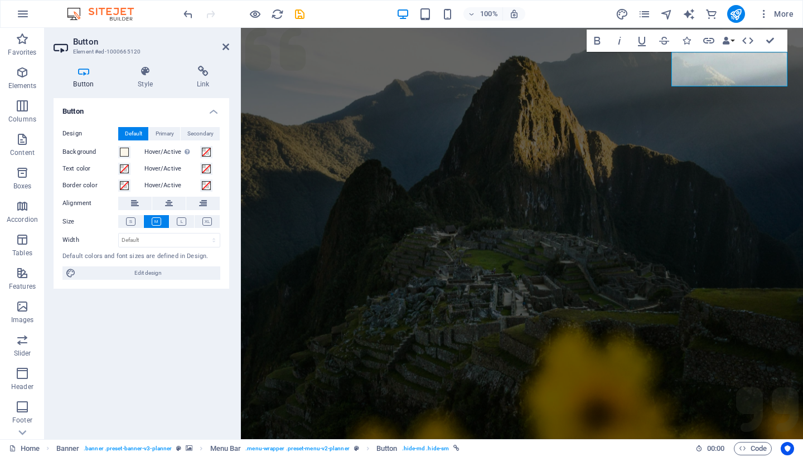
click at [123, 114] on h4 "Button" at bounding box center [142, 108] width 176 height 20
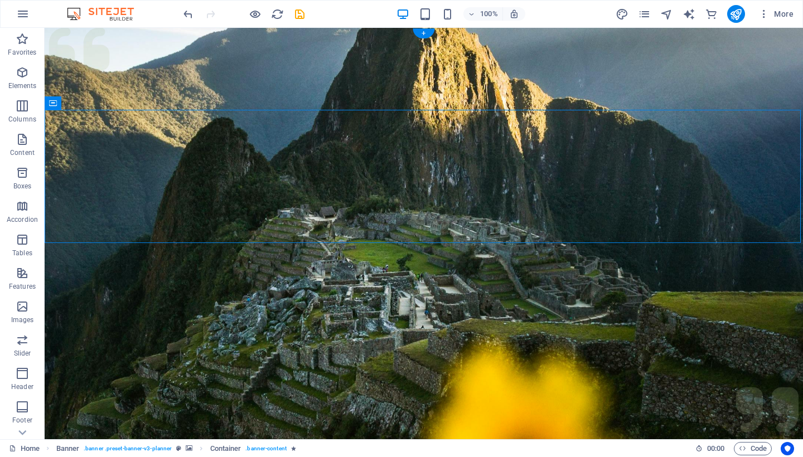
click at [401, 275] on figure at bounding box center [424, 279] width 759 height 502
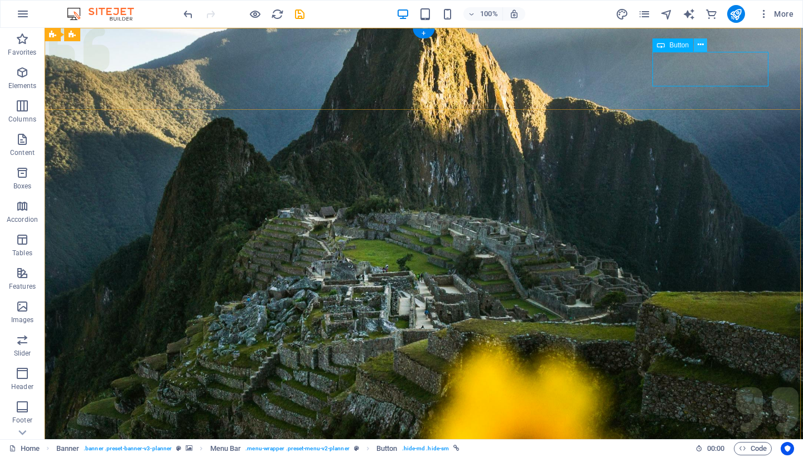
click at [702, 45] on icon at bounding box center [701, 45] width 6 height 12
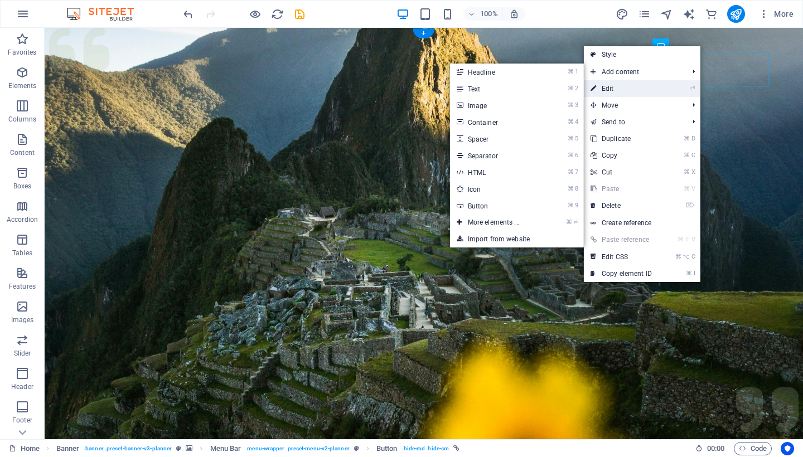
click at [613, 87] on link "⏎ Edit" at bounding box center [621, 88] width 75 height 17
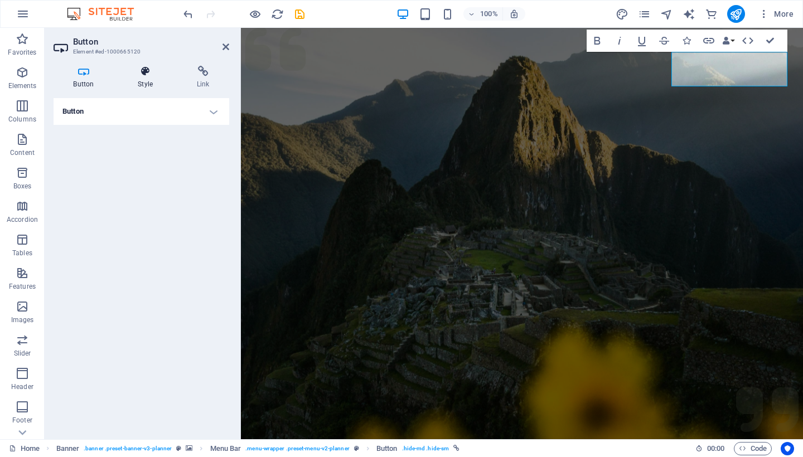
click at [144, 77] on h4 "Style" at bounding box center [147, 77] width 59 height 23
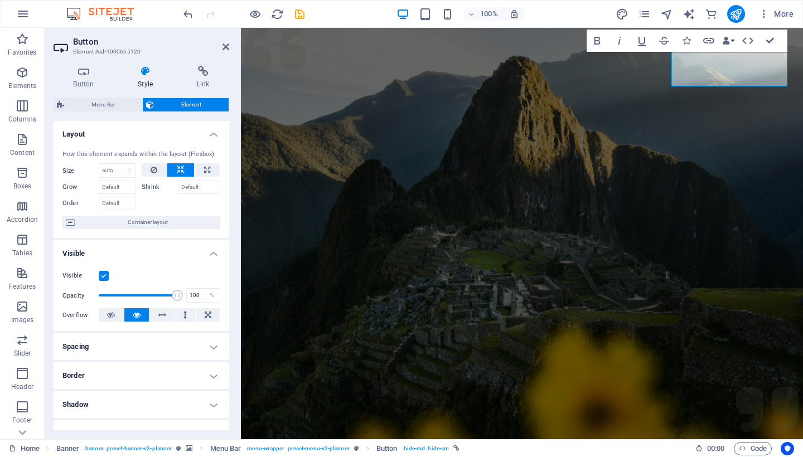
click at [147, 80] on h4 "Style" at bounding box center [147, 77] width 59 height 23
click at [93, 76] on icon at bounding box center [84, 71] width 60 height 11
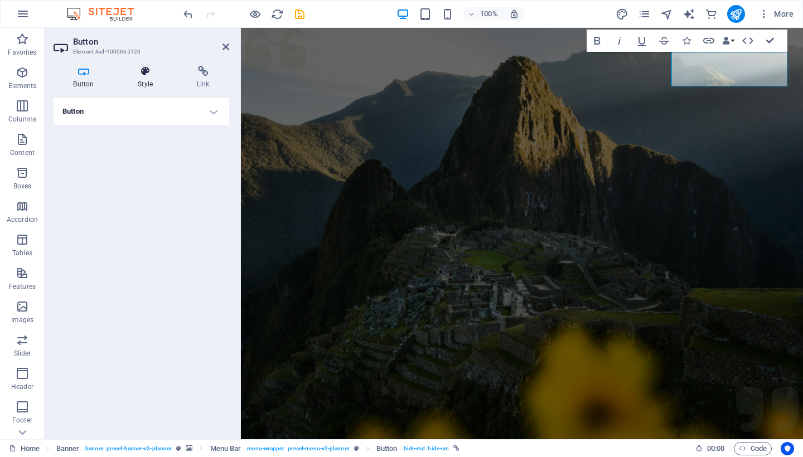
click at [144, 84] on h4 "Style" at bounding box center [147, 77] width 59 height 23
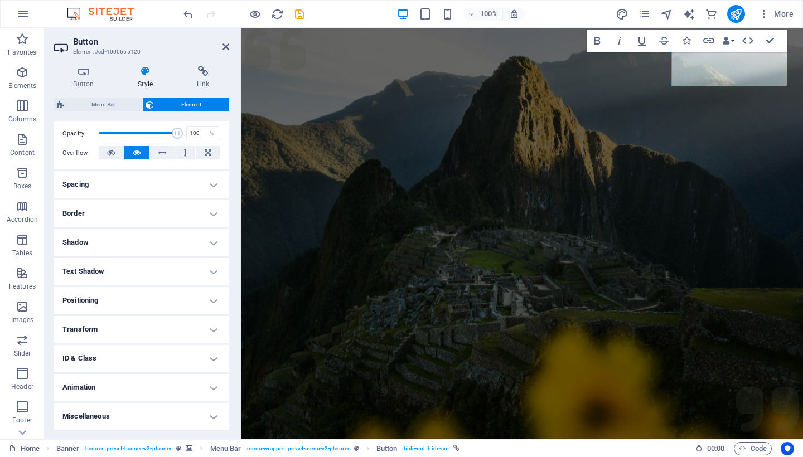
scroll to position [161, 0]
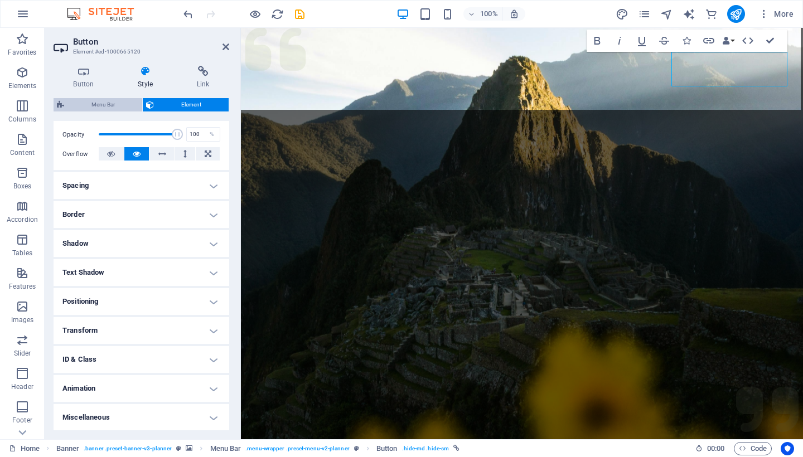
click at [123, 104] on span "Menu Bar" at bounding box center [103, 104] width 71 height 13
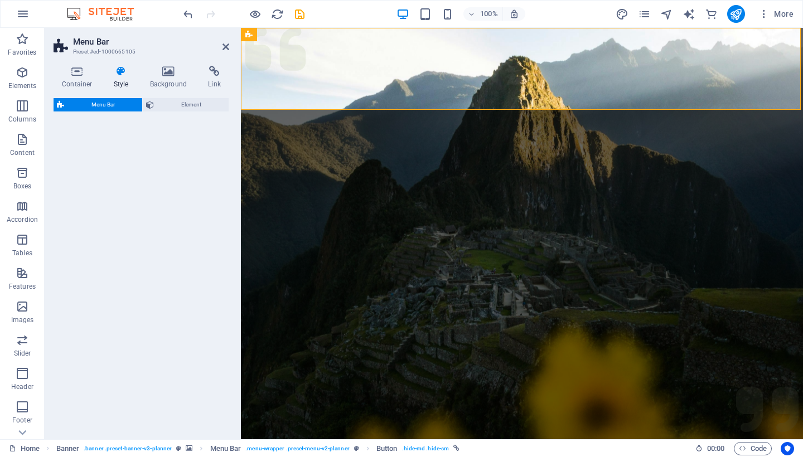
select select "rem"
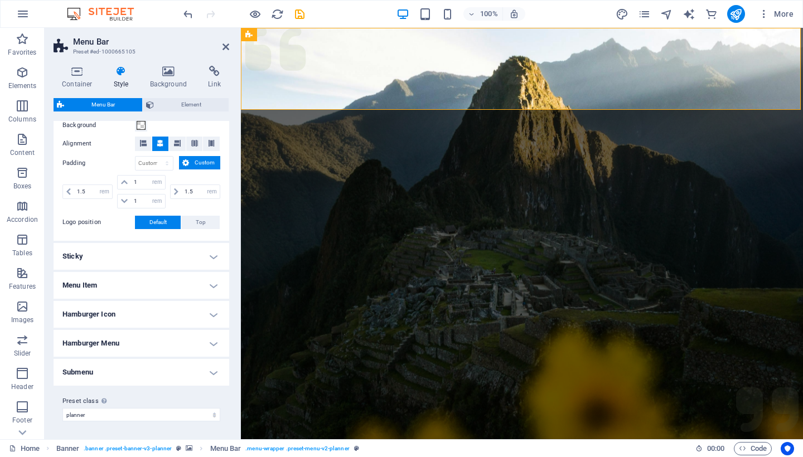
scroll to position [223, 0]
click at [176, 274] on h4 "Menu Item" at bounding box center [142, 286] width 176 height 27
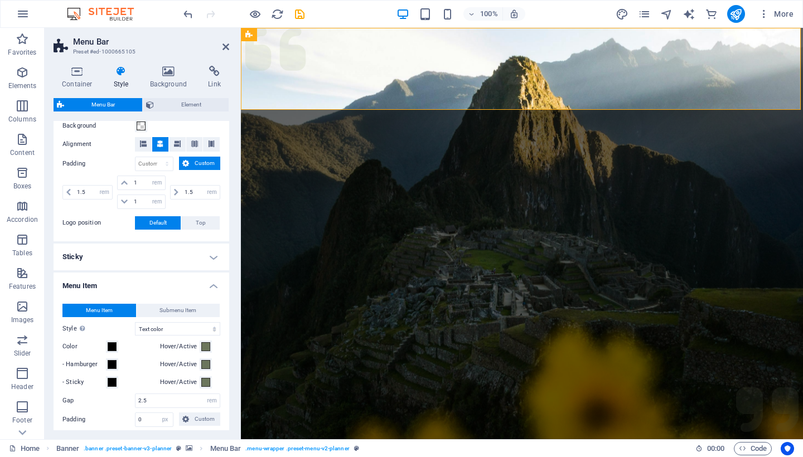
scroll to position [244, 0]
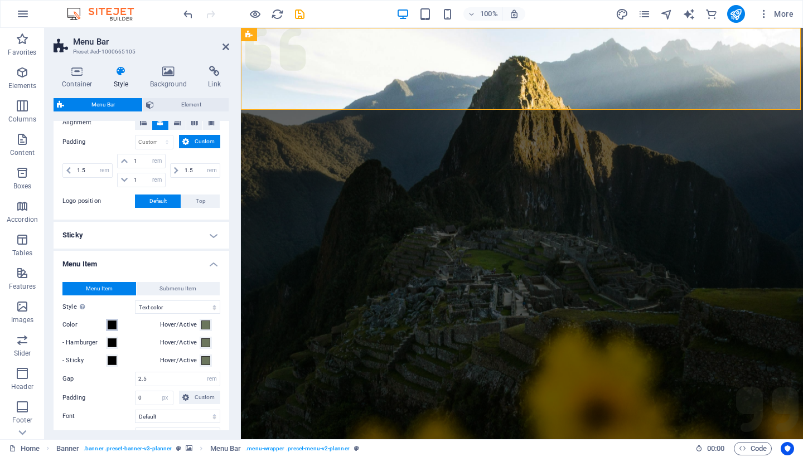
click at [113, 325] on span at bounding box center [112, 325] width 9 height 9
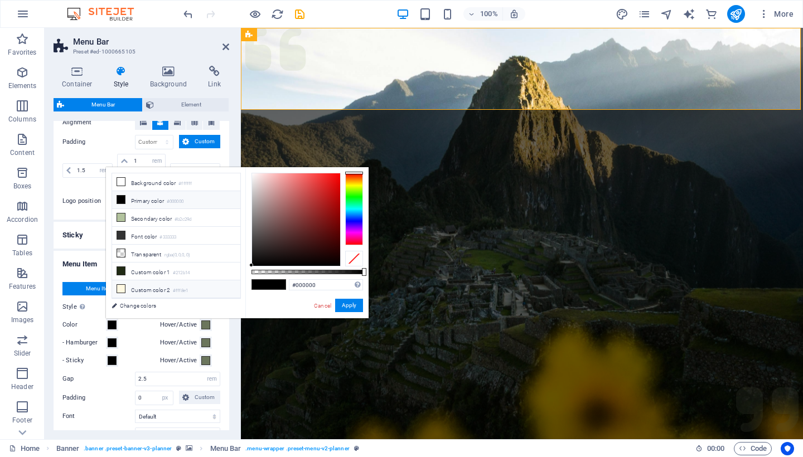
click at [123, 290] on icon at bounding box center [121, 289] width 8 height 8
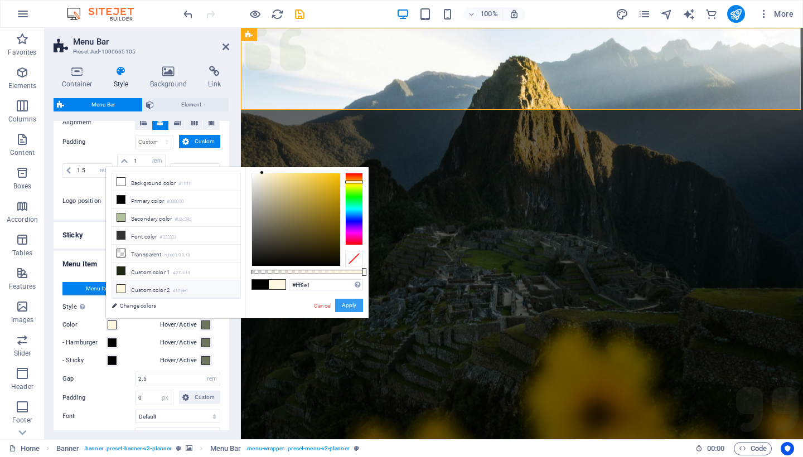
click at [346, 306] on button "Apply" at bounding box center [349, 305] width 28 height 13
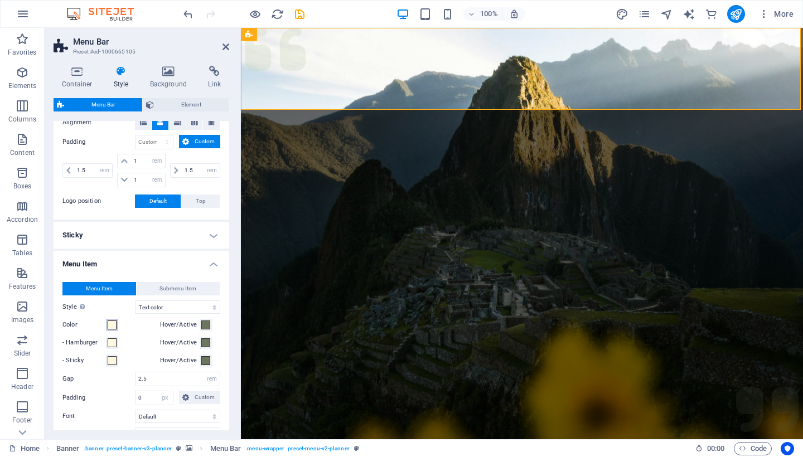
click at [112, 324] on span at bounding box center [112, 325] width 9 height 9
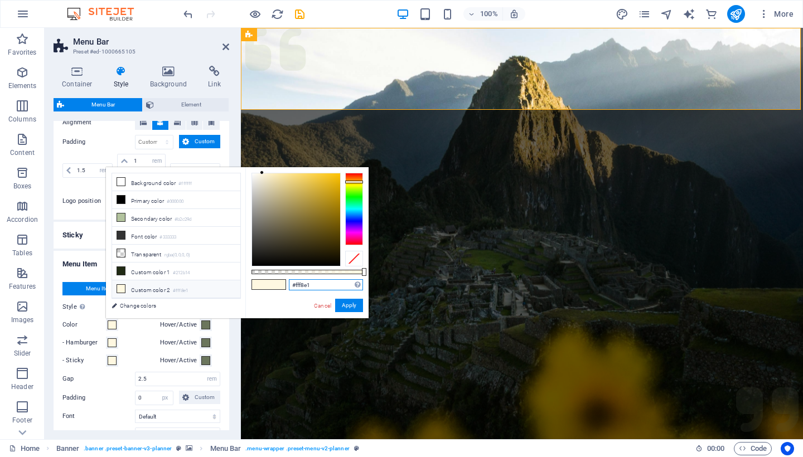
drag, startPoint x: 325, startPoint y: 286, endPoint x: 263, endPoint y: 286, distance: 61.9
click at [264, 286] on div "#fff8e1 Supported formats #0852ed rgb(8, 82, 237) rgba(8, 82, 237, 90%) hsv(221…" at bounding box center [306, 323] width 123 height 313
paste input "bba16"
type input "#bba161"
click at [359, 307] on button "Apply" at bounding box center [349, 305] width 28 height 13
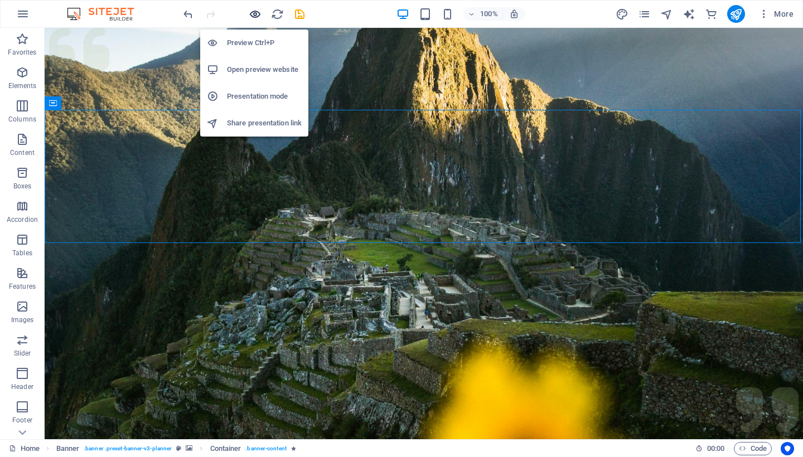
click at [258, 15] on icon "button" at bounding box center [255, 14] width 13 height 13
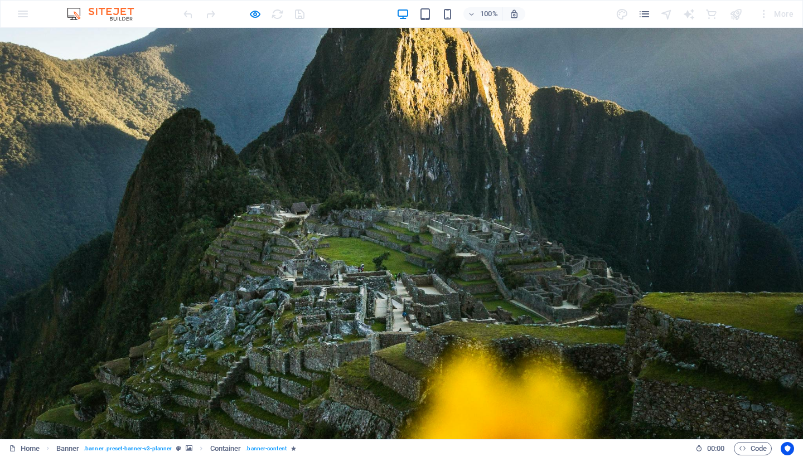
scroll to position [0, 0]
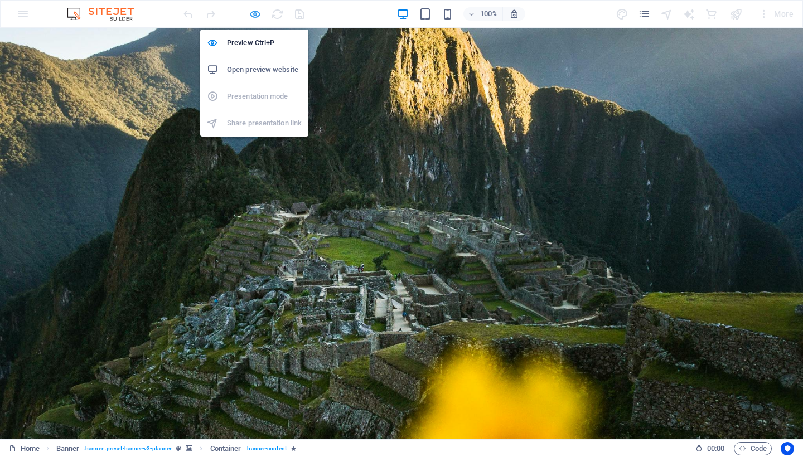
click at [254, 14] on icon "button" at bounding box center [255, 14] width 13 height 13
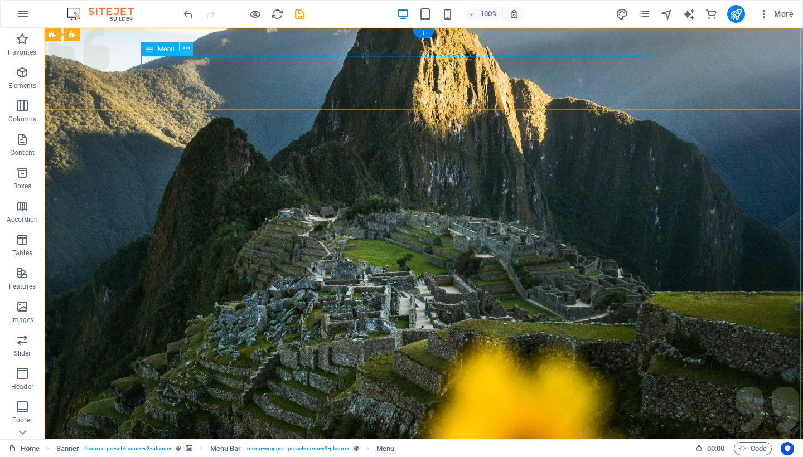
click at [190, 51] on button at bounding box center [186, 48] width 13 height 13
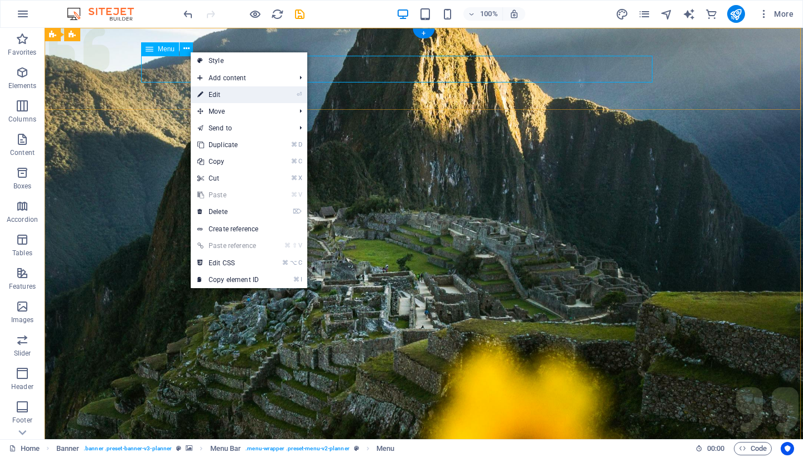
click at [210, 91] on link "⏎ Edit" at bounding box center [228, 94] width 75 height 17
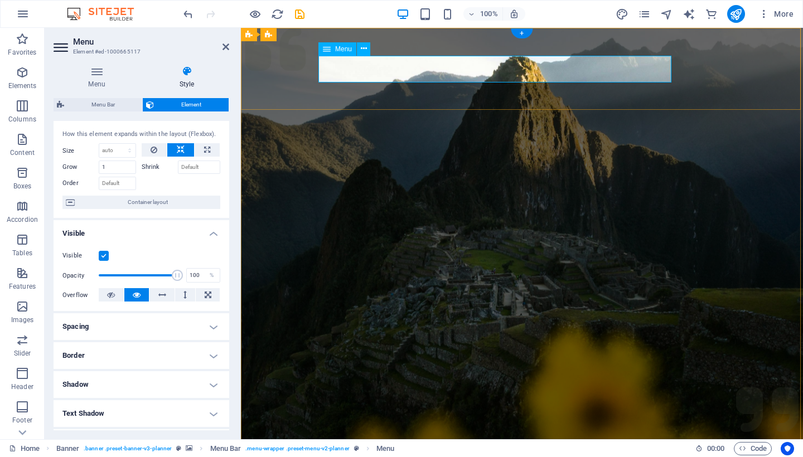
scroll to position [27, 0]
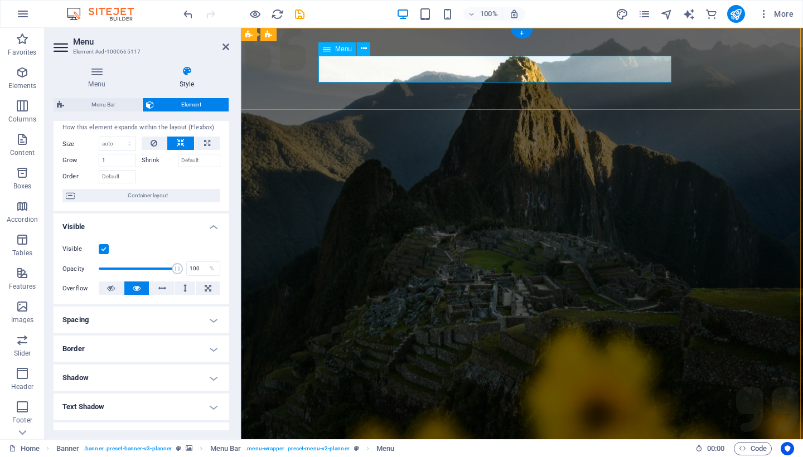
click at [165, 345] on h4 "Border" at bounding box center [142, 349] width 176 height 27
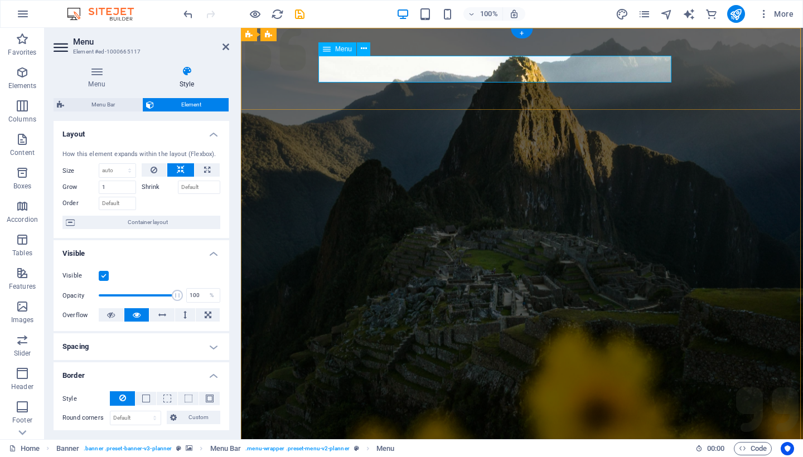
scroll to position [0, 0]
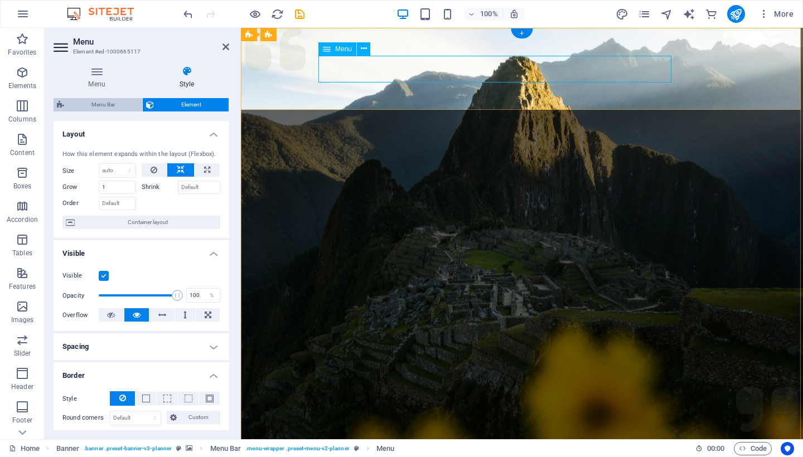
click at [115, 103] on span "Menu Bar" at bounding box center [103, 104] width 71 height 13
select select "rem"
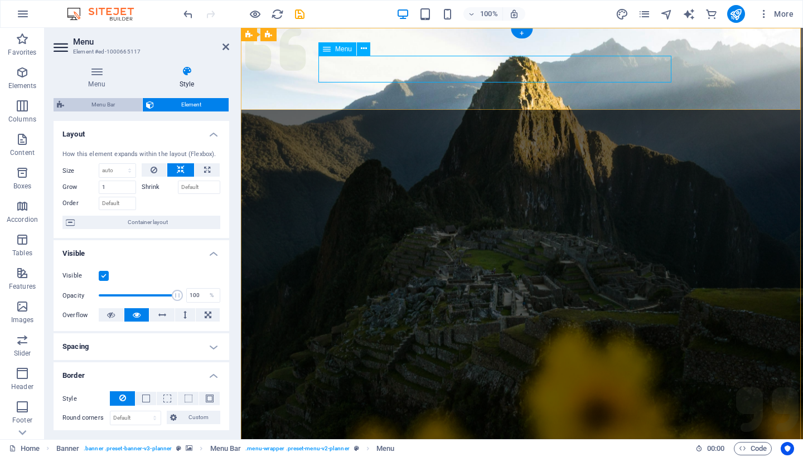
select select "hover_text_color"
select select "rem"
select select "px"
select select "400"
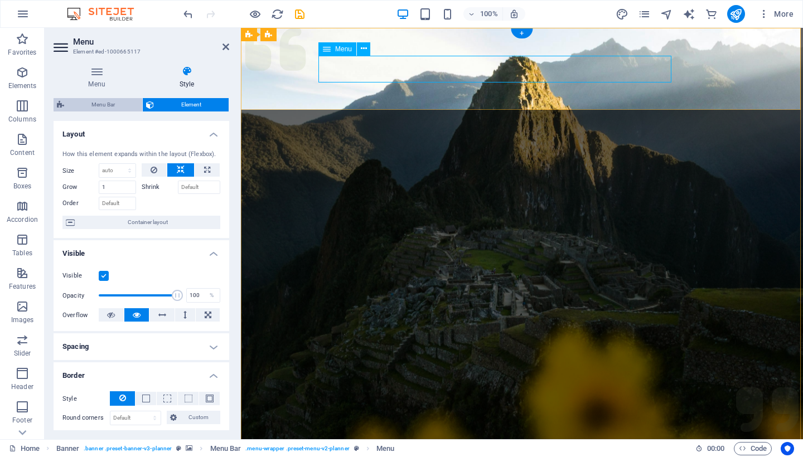
select select "px"
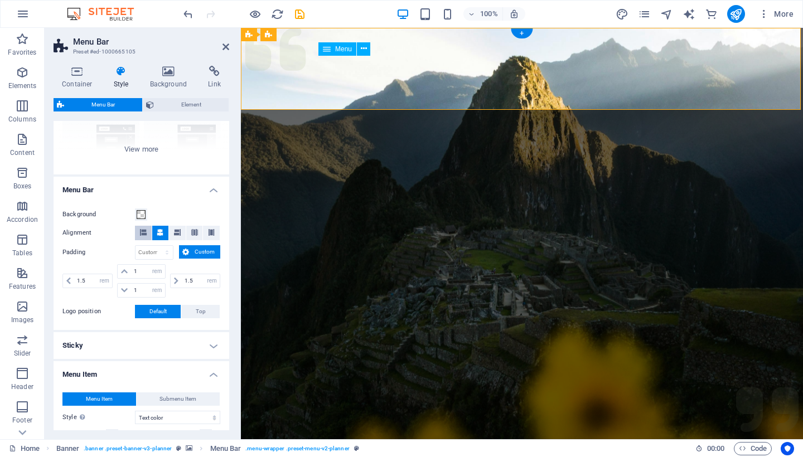
scroll to position [139, 0]
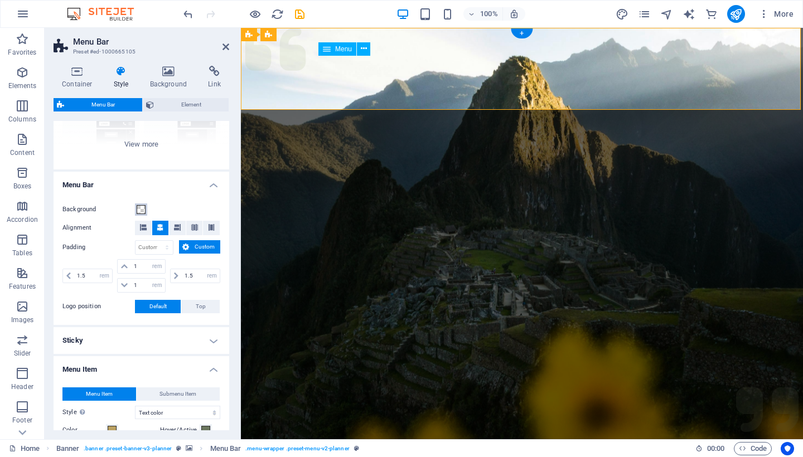
click at [141, 210] on span at bounding box center [141, 209] width 9 height 9
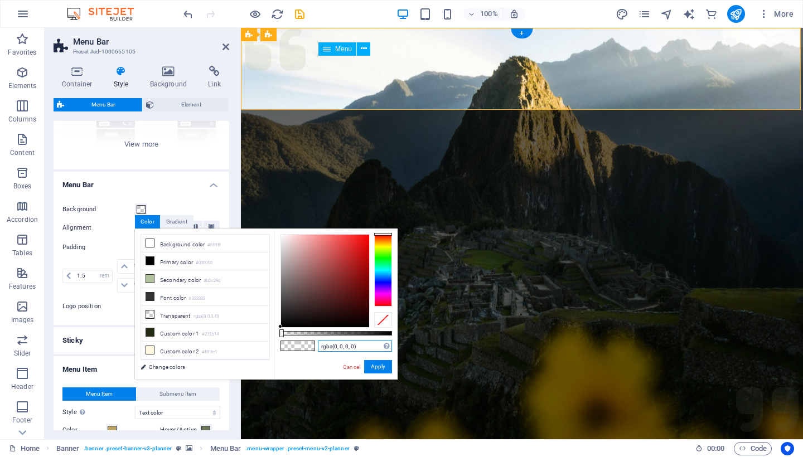
click at [364, 346] on input "rgba(0, 0, 0, 0)" at bounding box center [355, 346] width 74 height 11
drag, startPoint x: 364, startPoint y: 346, endPoint x: 296, endPoint y: 345, distance: 67.5
click at [297, 346] on div "rgba(0, 0, 0, 0) Supported formats #0852ed rgb(8, 82, 237) rgba(8, 82, 237, 90%…" at bounding box center [335, 385] width 123 height 313
paste input "#fbf6ea"
type input "#fbf6ea"
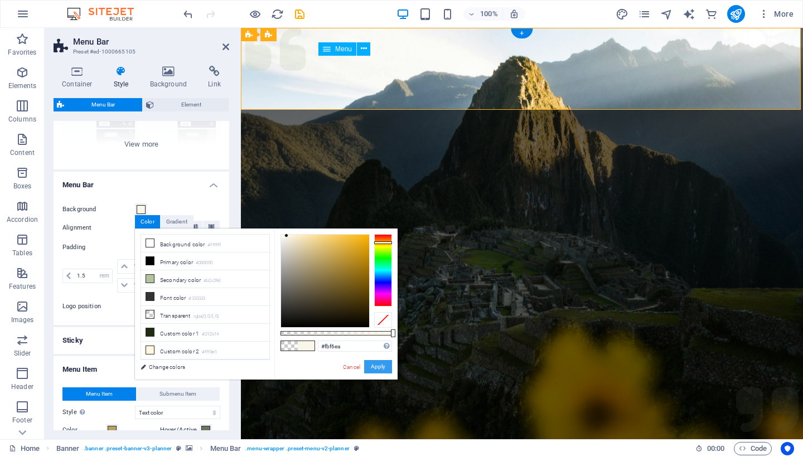
click at [382, 367] on button "Apply" at bounding box center [378, 366] width 28 height 13
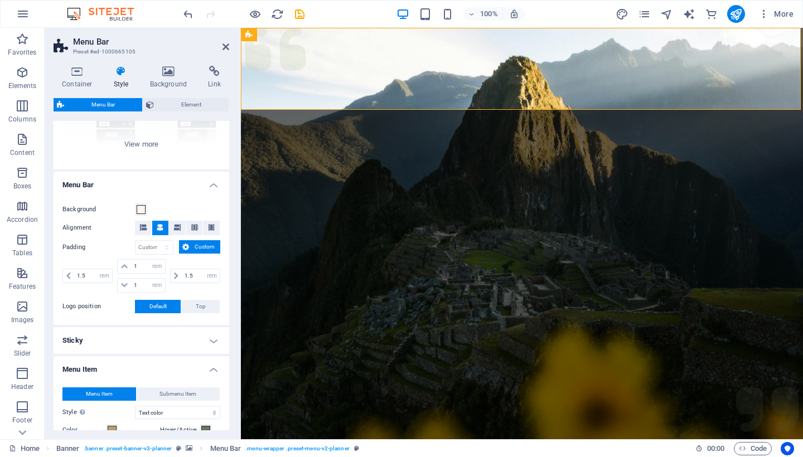
click at [340, 258] on figure at bounding box center [522, 279] width 562 height 502
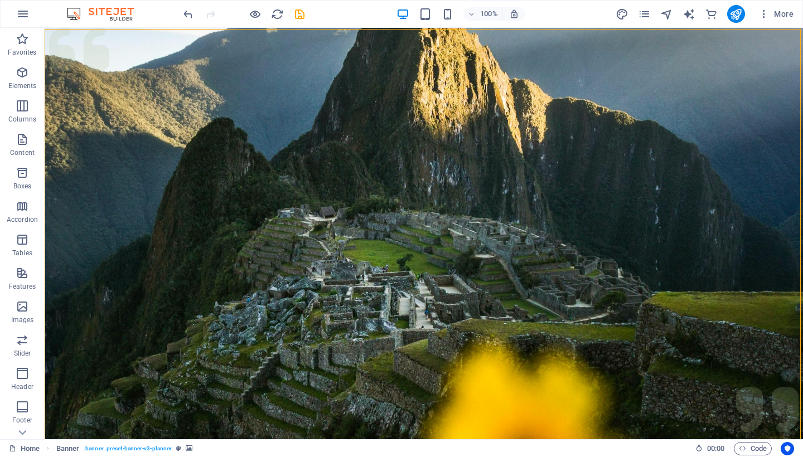
scroll to position [0, 0]
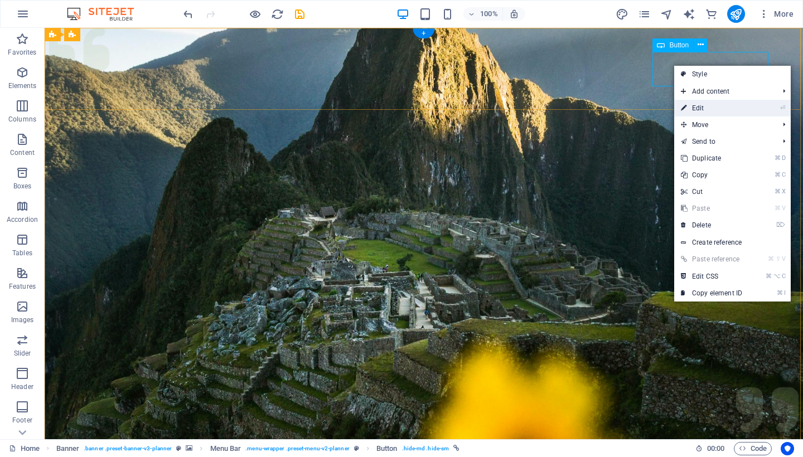
click at [690, 107] on link "⏎ Edit" at bounding box center [712, 108] width 75 height 17
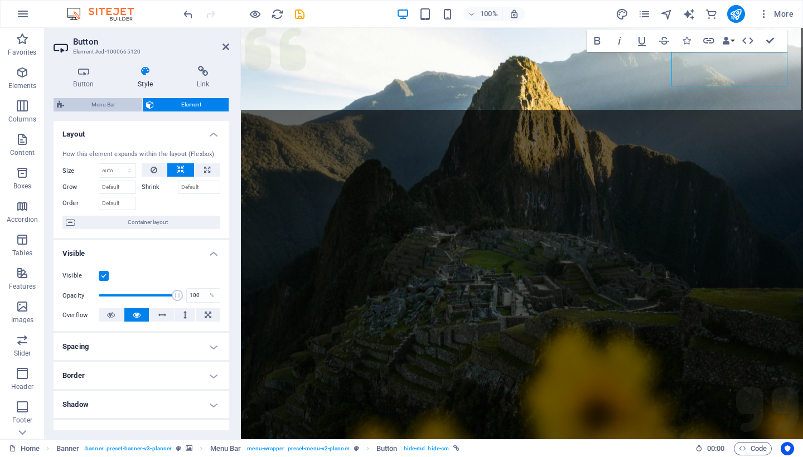
drag, startPoint x: 10, startPoint y: 76, endPoint x: 114, endPoint y: 105, distance: 108.1
click at [114, 105] on span "Menu Bar" at bounding box center [103, 104] width 71 height 13
select select "rem"
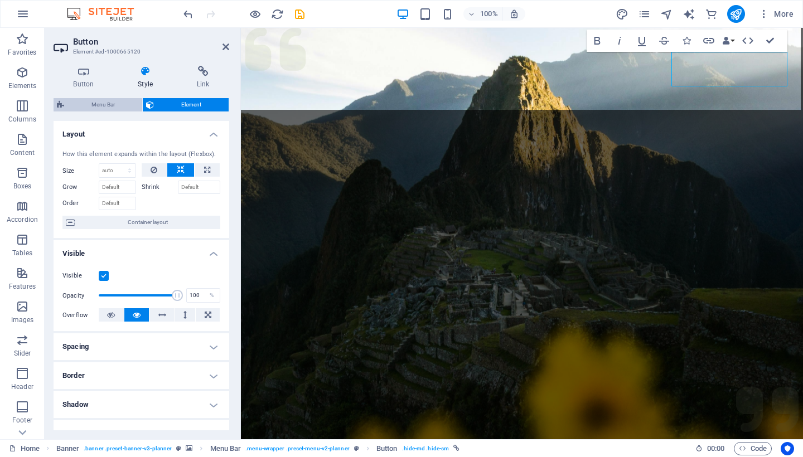
select select "rem"
select select "hover_text_color"
select select "rem"
select select "px"
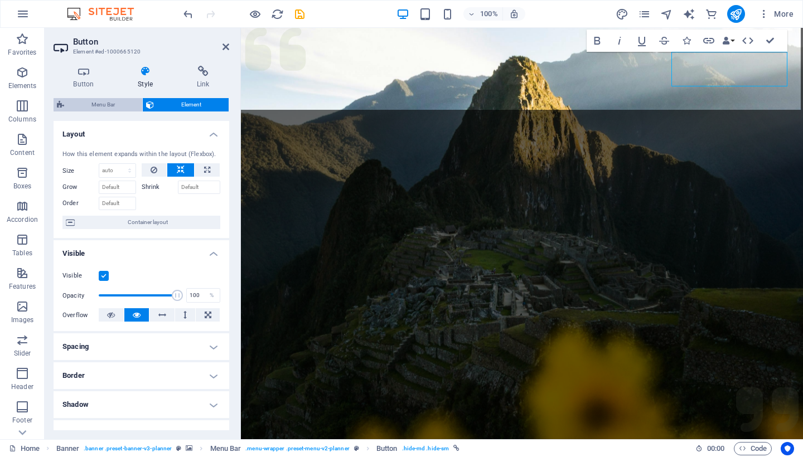
select select "400"
select select "px"
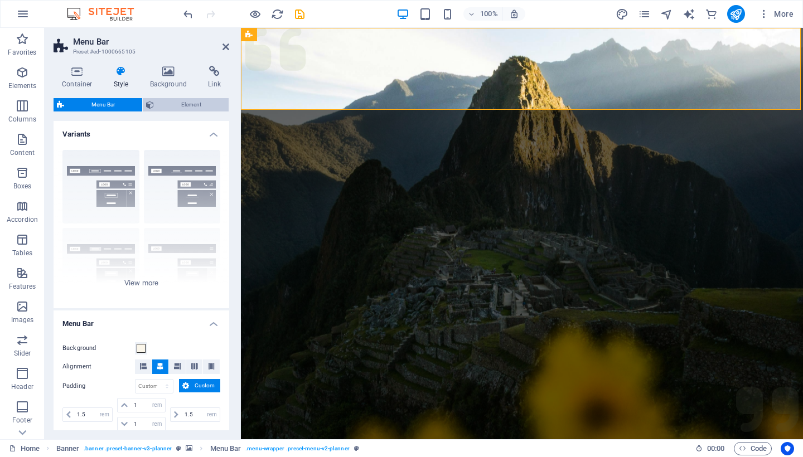
click at [179, 108] on span "Element" at bounding box center [191, 104] width 68 height 13
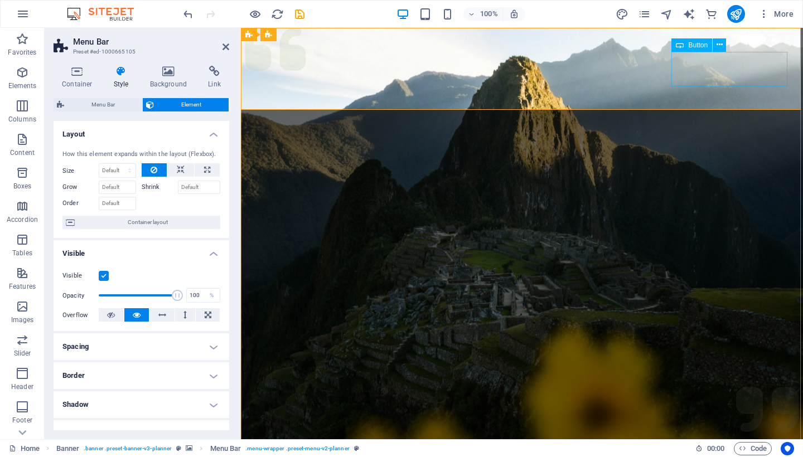
click at [719, 47] on icon at bounding box center [720, 45] width 6 height 12
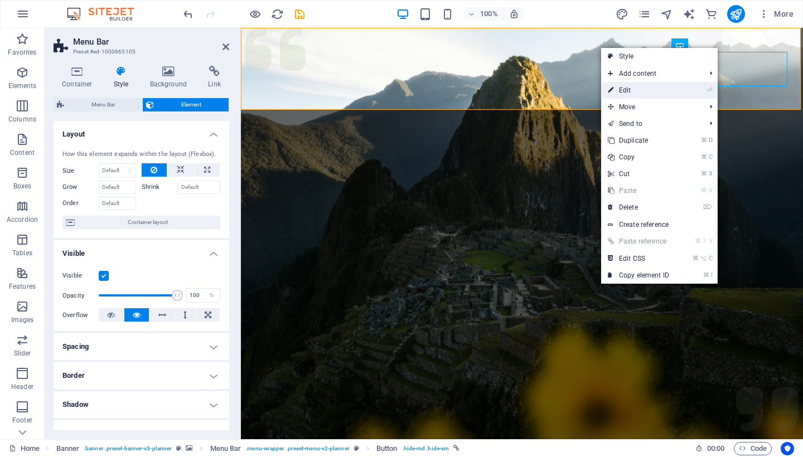
click at [638, 88] on link "⏎ Edit" at bounding box center [638, 90] width 75 height 17
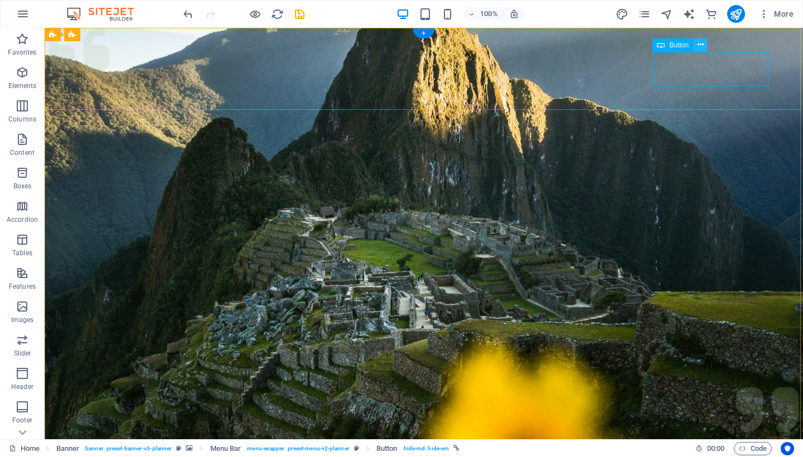
click at [697, 49] on button at bounding box center [700, 44] width 13 height 13
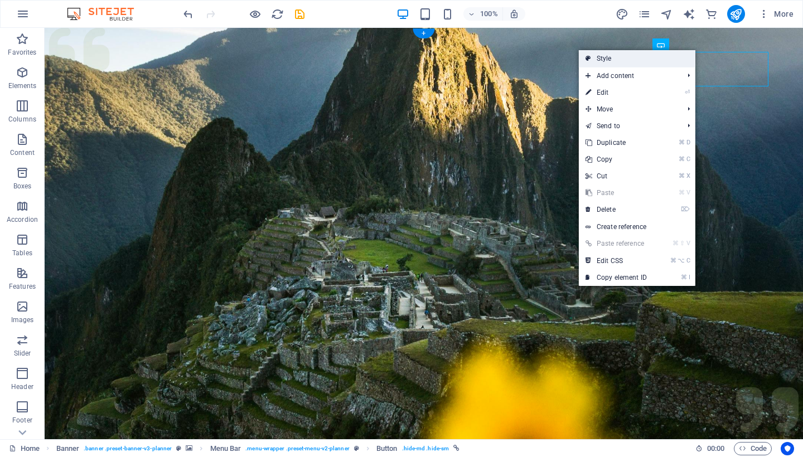
click at [663, 62] on link "Style" at bounding box center [637, 58] width 117 height 17
select select "rem"
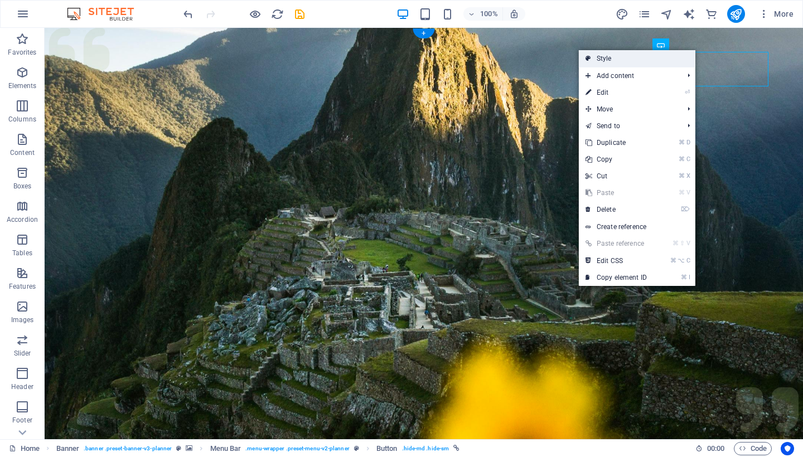
select select "hover_text_color"
select select "rem"
select select "px"
select select "400"
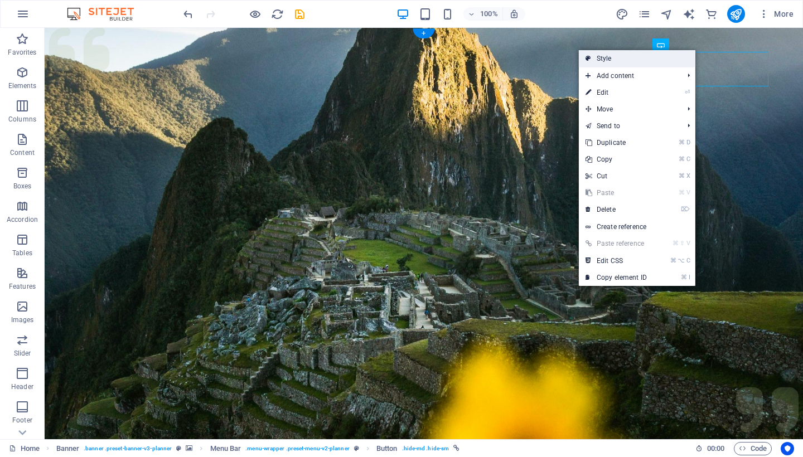
select select "px"
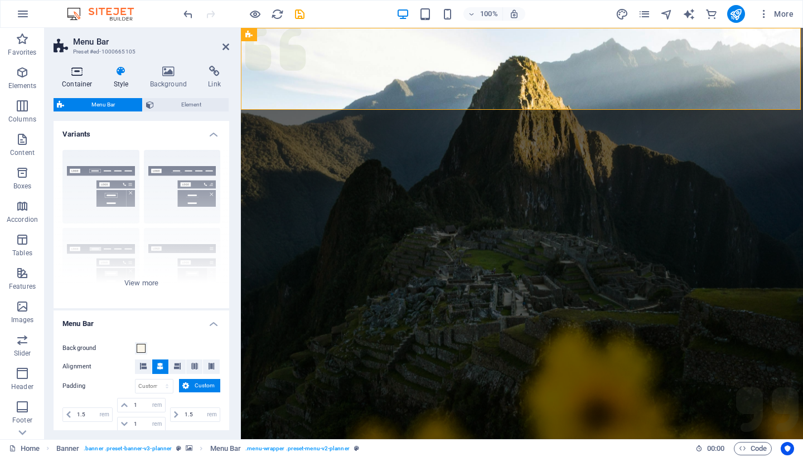
click at [75, 75] on icon at bounding box center [77, 71] width 47 height 11
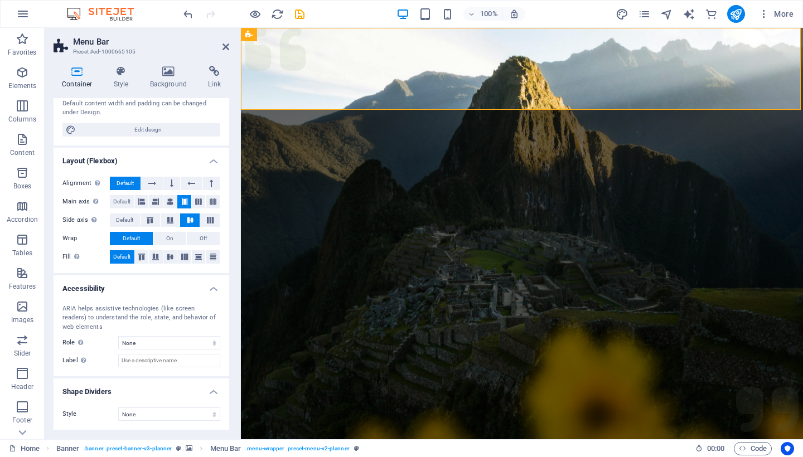
scroll to position [98, 0]
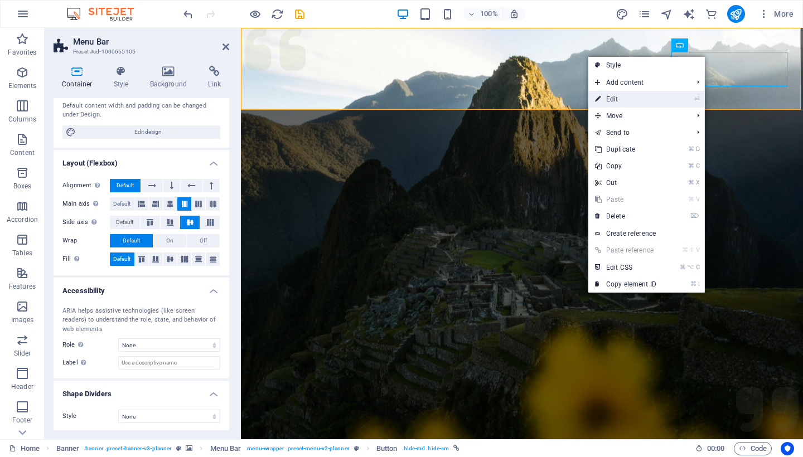
click at [654, 102] on link "⏎ Edit" at bounding box center [626, 99] width 75 height 17
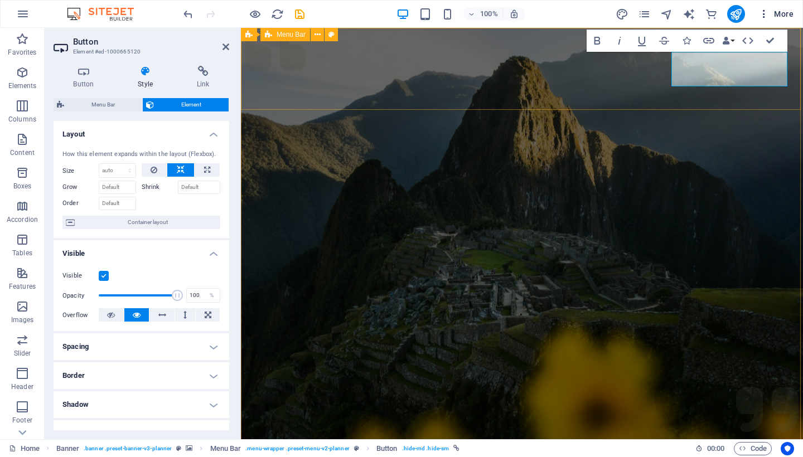
click at [767, 12] on icon "button" at bounding box center [764, 13] width 11 height 11
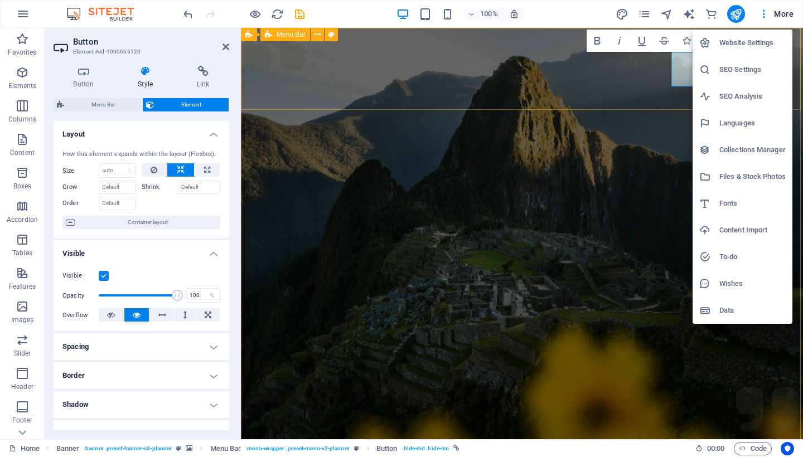
click at [767, 12] on div at bounding box center [401, 228] width 803 height 457
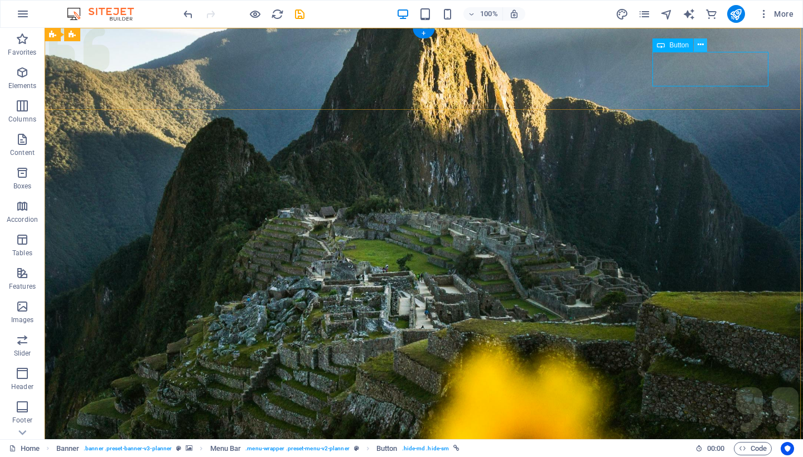
click at [698, 45] on icon at bounding box center [701, 45] width 6 height 12
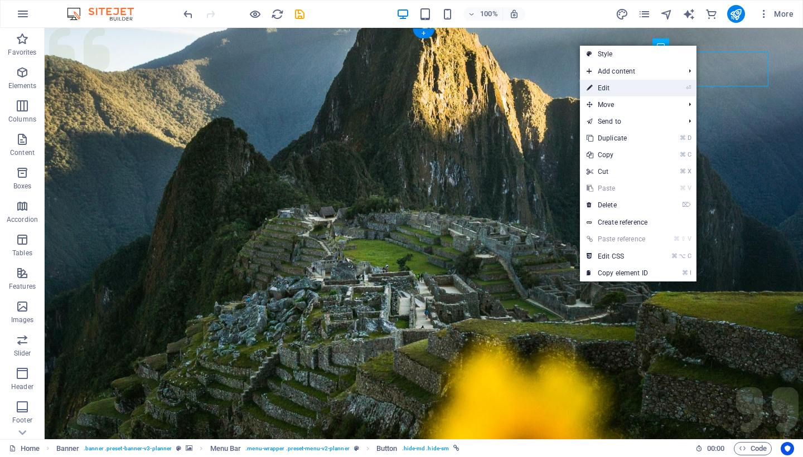
click at [631, 87] on link "⏎ Edit" at bounding box center [617, 88] width 75 height 17
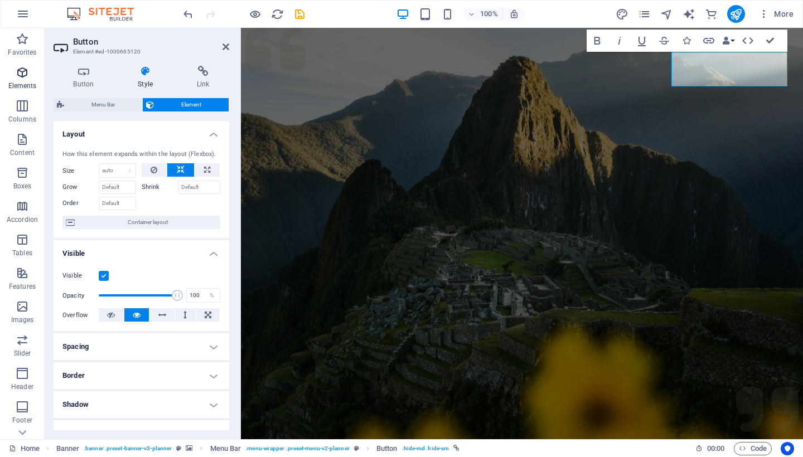
click at [24, 83] on p "Elements" at bounding box center [22, 85] width 28 height 9
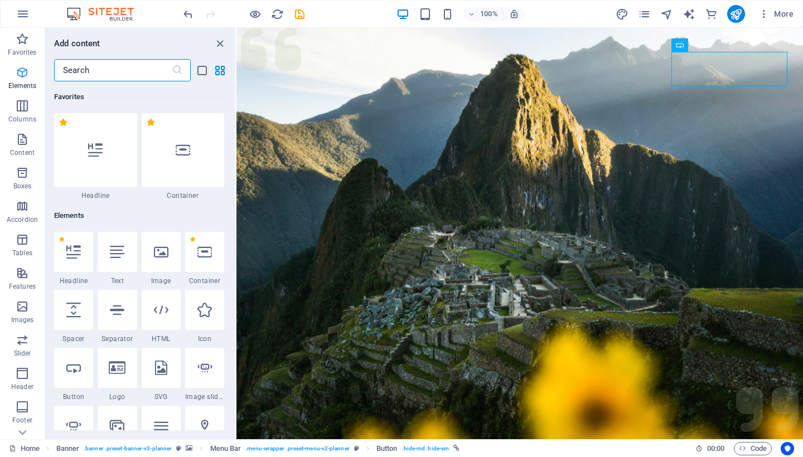
scroll to position [119, 0]
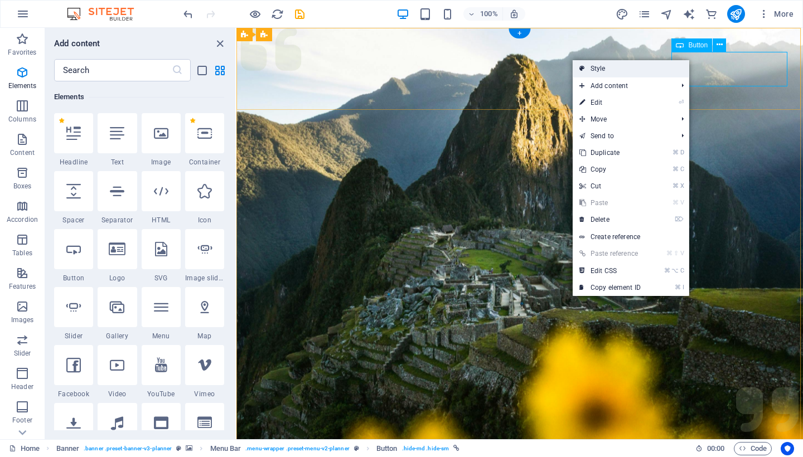
click at [576, 72] on link "Style" at bounding box center [631, 68] width 117 height 17
select select "rem"
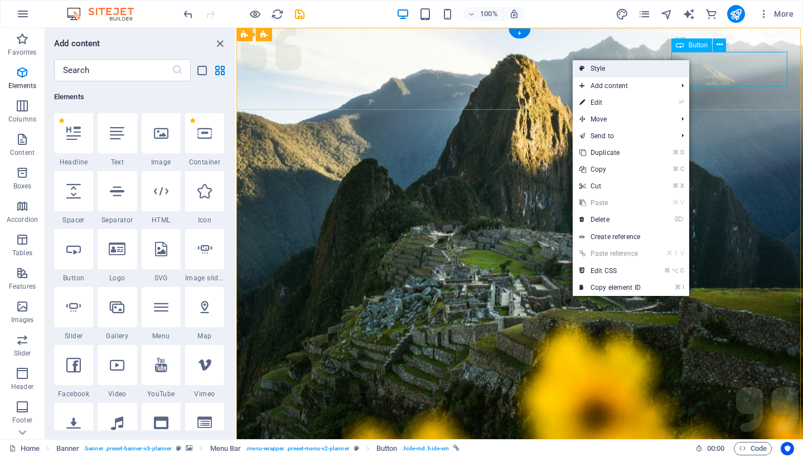
select select "hover_text_color"
select select "rem"
select select "px"
select select "400"
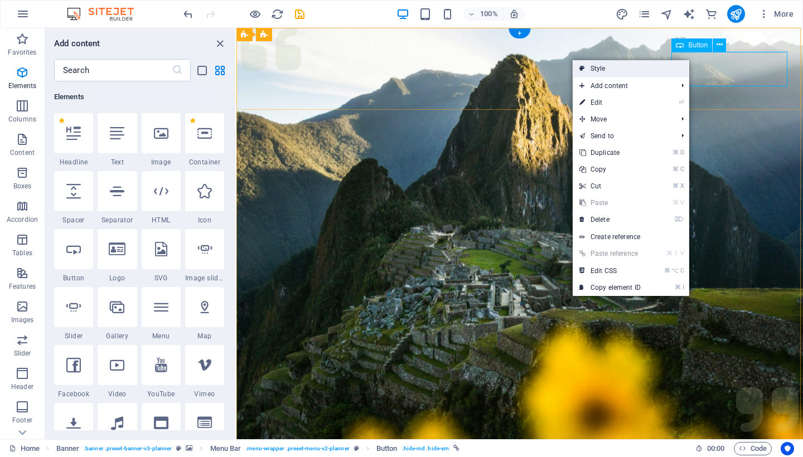
select select "px"
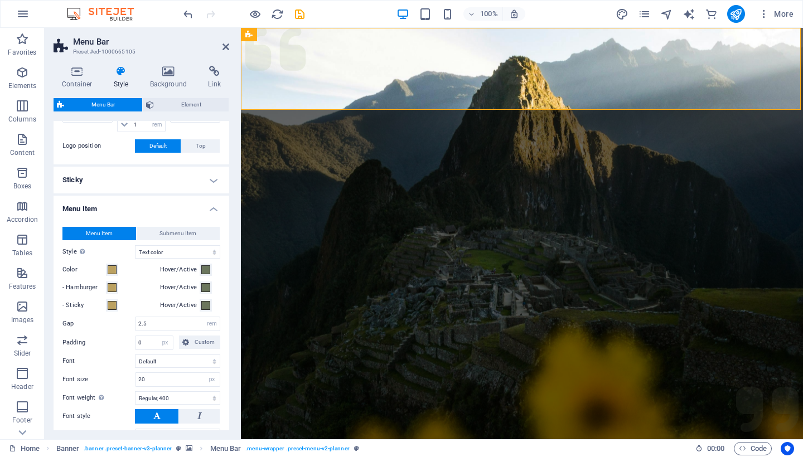
scroll to position [321, 0]
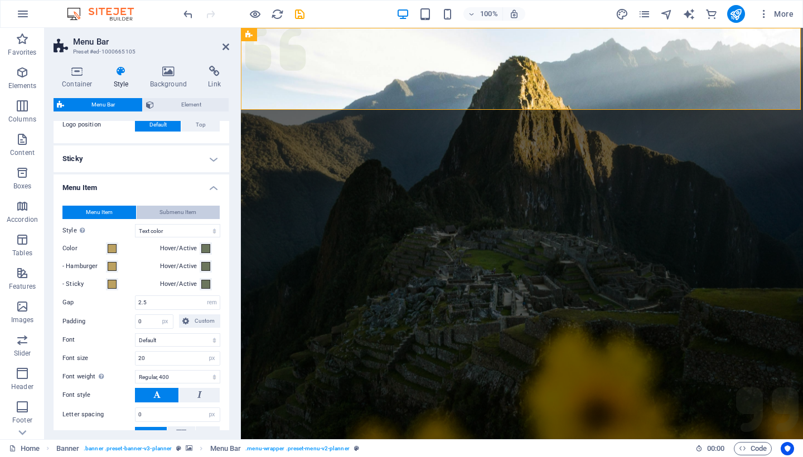
click at [187, 207] on span "Submenu Item" at bounding box center [178, 212] width 37 height 13
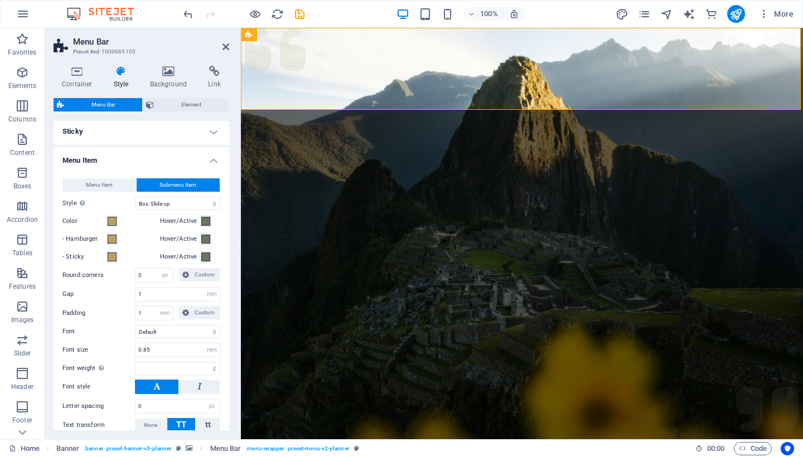
scroll to position [349, 0]
select select
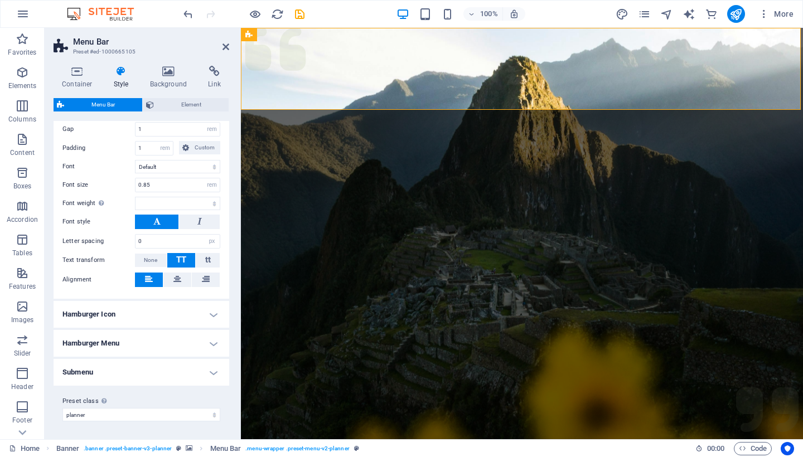
scroll to position [513, 0]
click at [135, 316] on h4 "Hamburger Icon" at bounding box center [142, 315] width 176 height 27
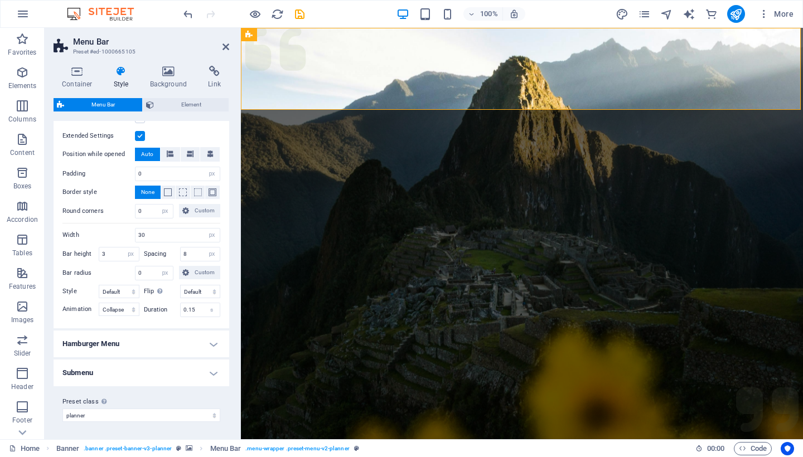
scroll to position [865, 0]
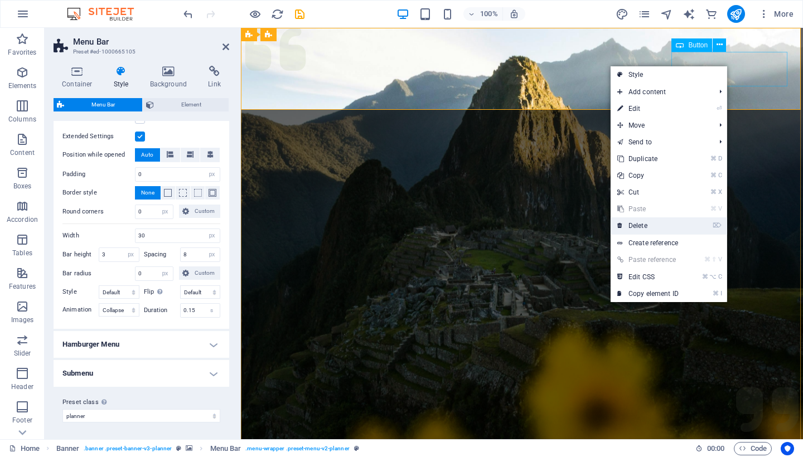
click at [633, 224] on link "⌦ Delete" at bounding box center [648, 226] width 75 height 17
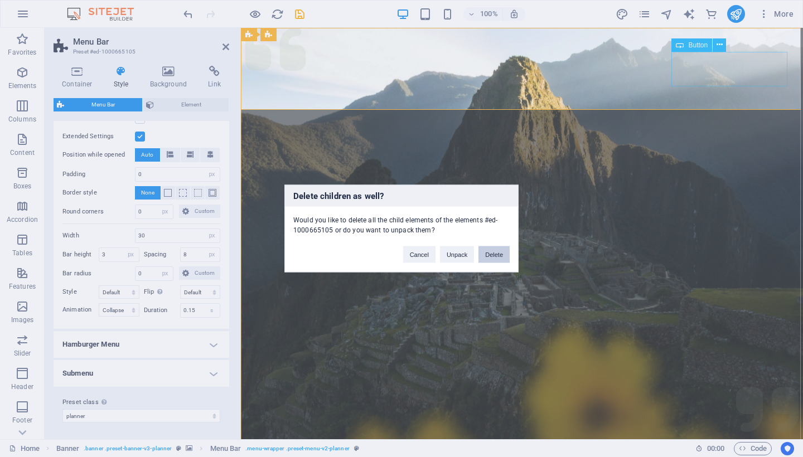
click at [492, 251] on button "Delete" at bounding box center [494, 255] width 31 height 17
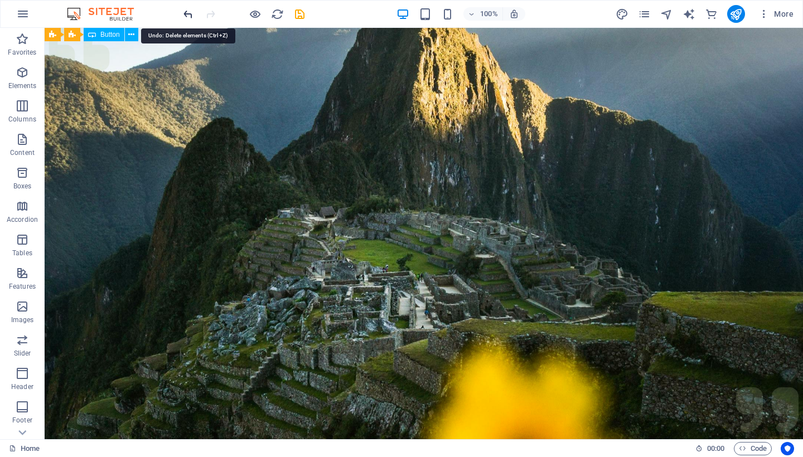
click at [189, 13] on icon "undo" at bounding box center [188, 14] width 13 height 13
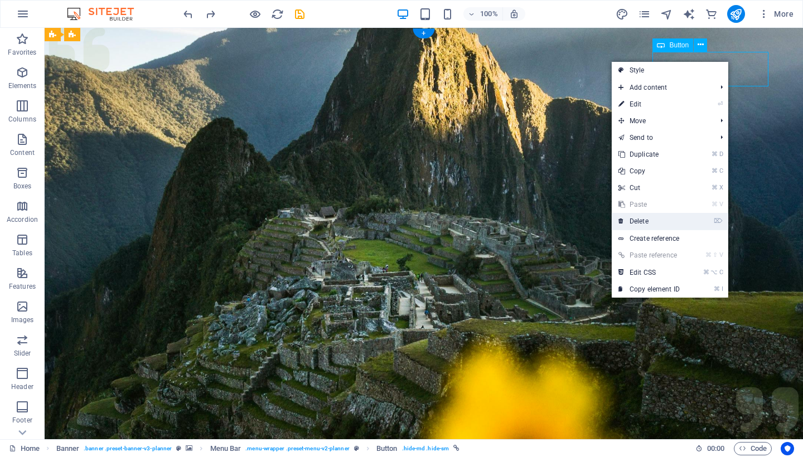
click at [665, 214] on link "⌦ Delete" at bounding box center [649, 221] width 75 height 17
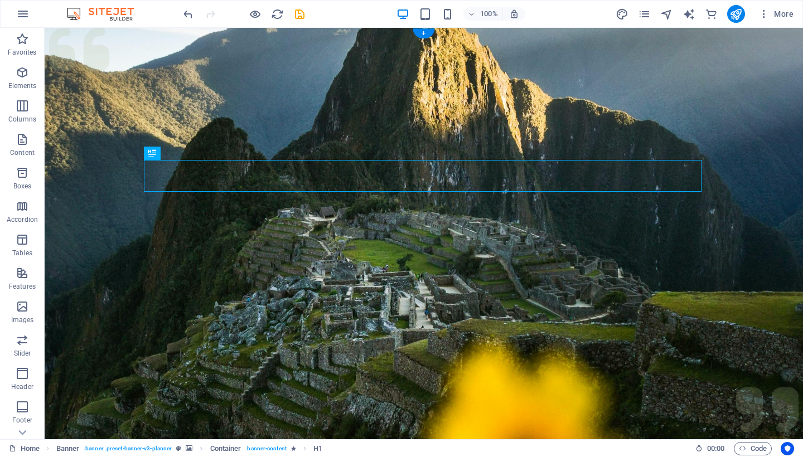
click at [151, 259] on figure at bounding box center [424, 279] width 759 height 502
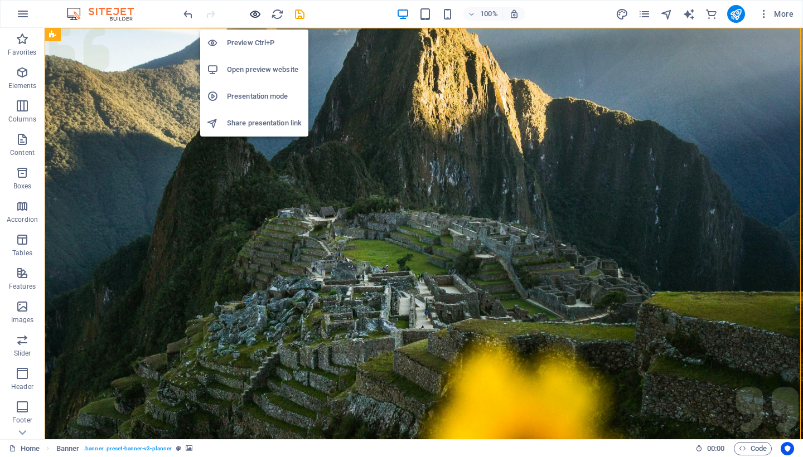
click at [257, 13] on icon "button" at bounding box center [255, 14] width 13 height 13
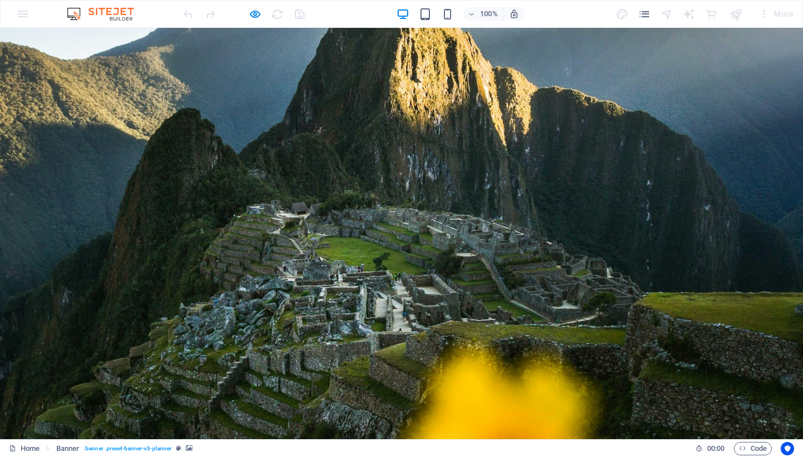
scroll to position [0, 0]
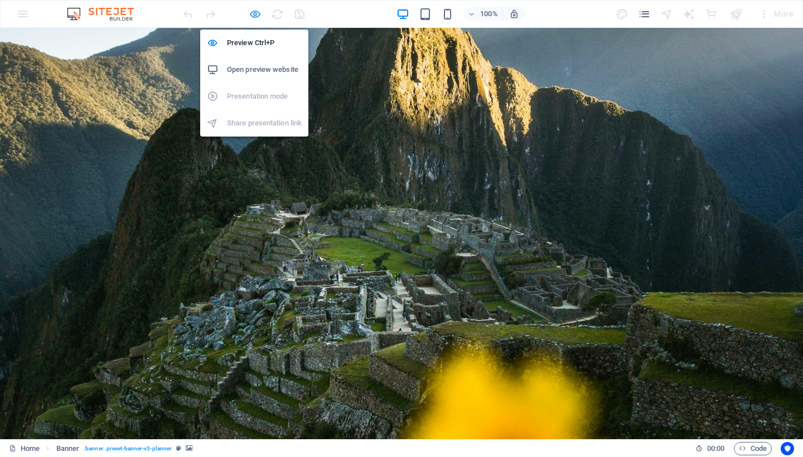
click at [257, 16] on icon "button" at bounding box center [255, 14] width 13 height 13
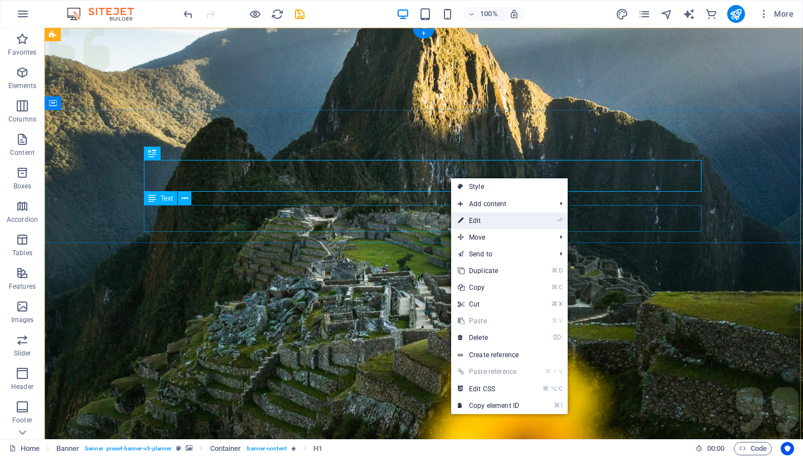
click at [473, 219] on link "⏎ Edit" at bounding box center [488, 221] width 75 height 17
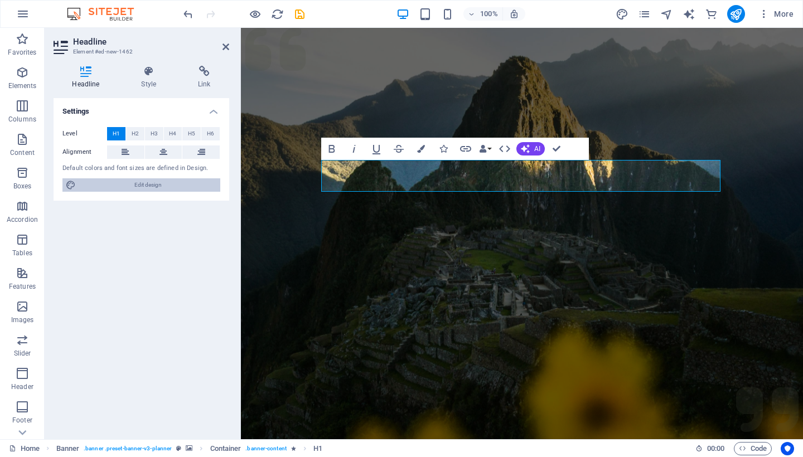
click at [128, 183] on span "Edit design" at bounding box center [148, 185] width 138 height 13
select select "px"
select select "600"
select select "px"
select select "rem"
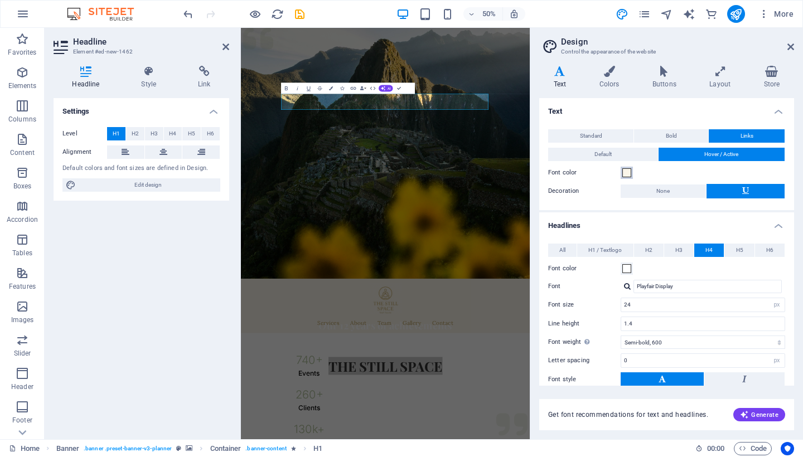
click at [628, 172] on span at bounding box center [627, 172] width 9 height 9
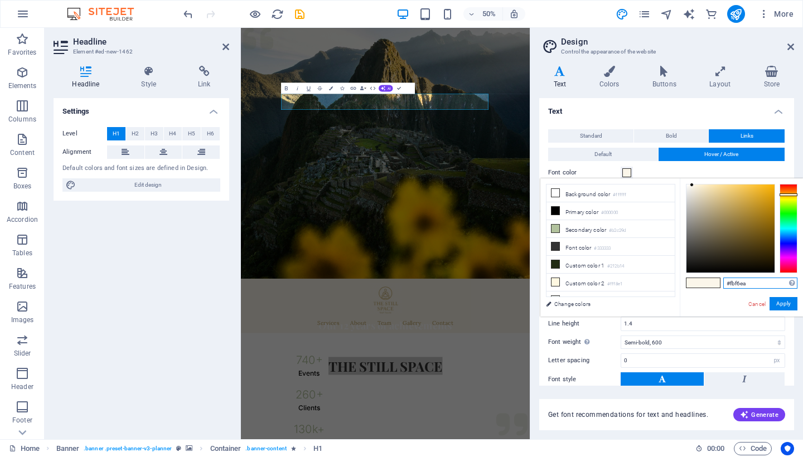
drag, startPoint x: 753, startPoint y: 285, endPoint x: 682, endPoint y: 284, distance: 71.4
click at [682, 284] on div "#fbf6ea Supported formats #0852ed rgb(8, 82, 237) rgba(8, 82, 237, 90%) hsv(221…" at bounding box center [741, 329] width 123 height 300
paste input "text"
type input "#fbf6ea"
click at [786, 305] on button "Apply" at bounding box center [784, 303] width 28 height 13
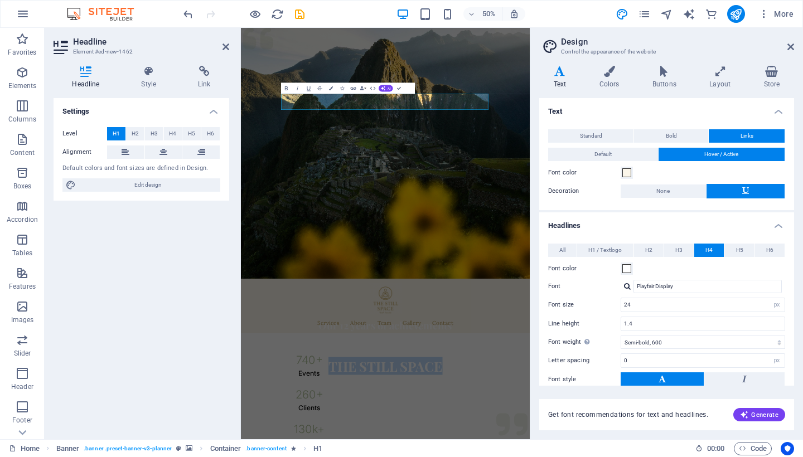
click at [620, 328] on figure at bounding box center [530, 279] width 578 height 502
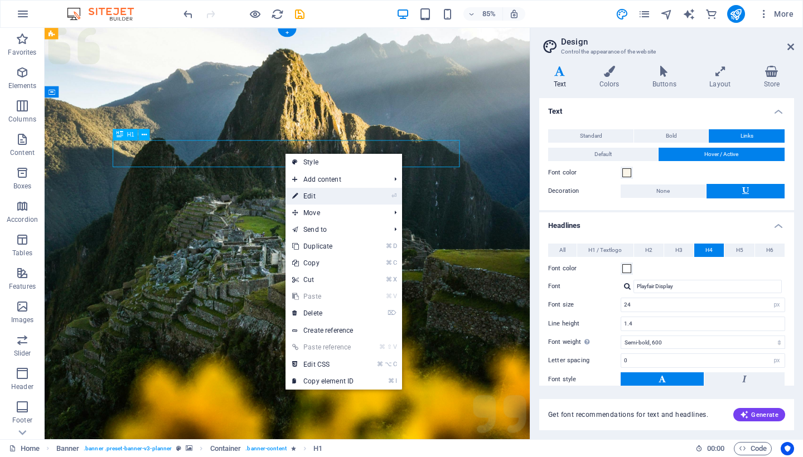
click at [298, 196] on icon at bounding box center [295, 196] width 6 height 17
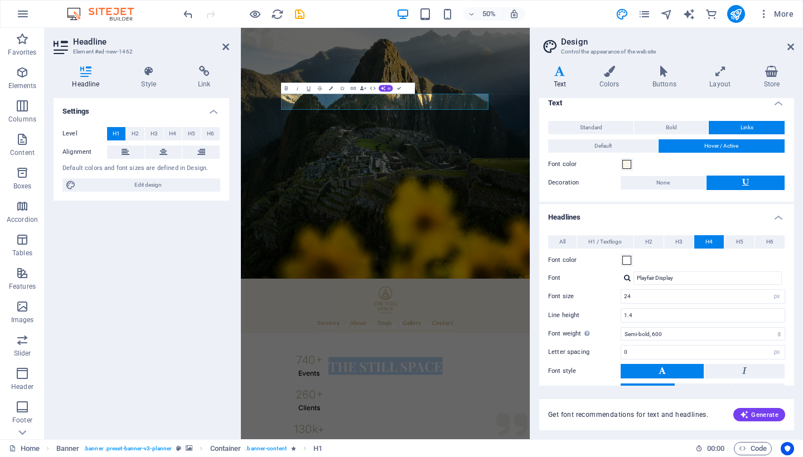
scroll to position [11, 0]
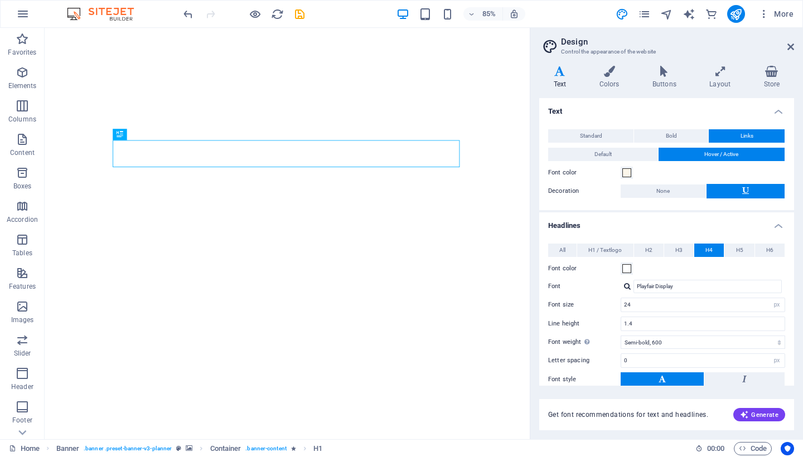
select select "px"
select select "700"
select select "px"
select select "rem"
select select "px"
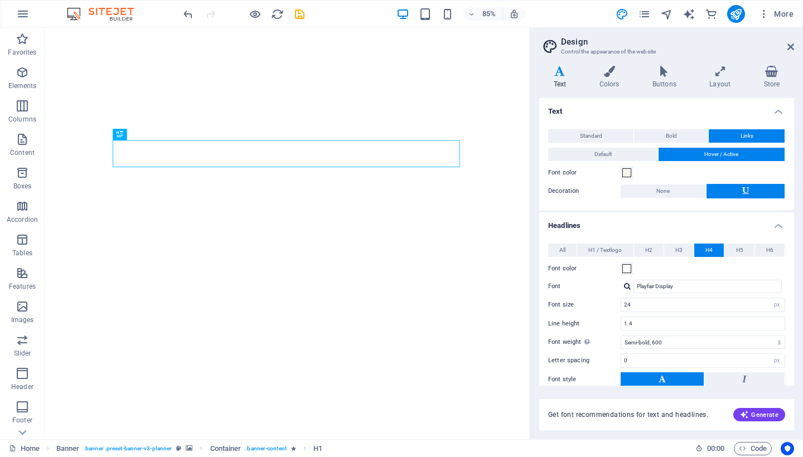
select select "600"
select select "px"
select select "rem"
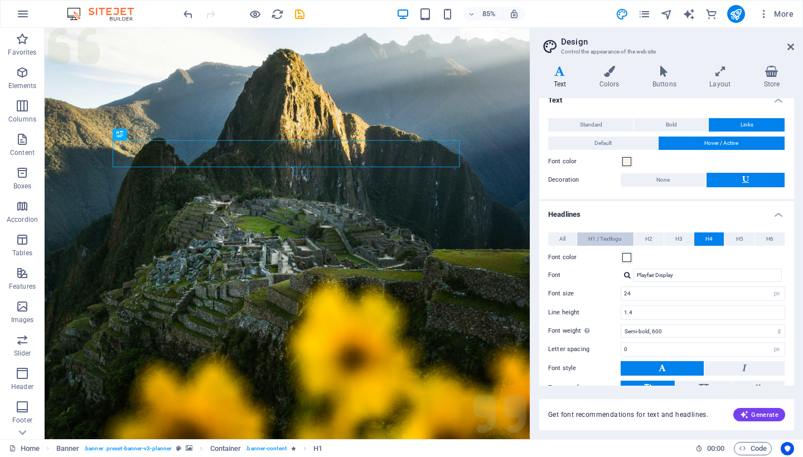
click at [598, 233] on span "H1 / Textlogo" at bounding box center [605, 239] width 33 height 13
click at [624, 258] on span at bounding box center [627, 257] width 9 height 9
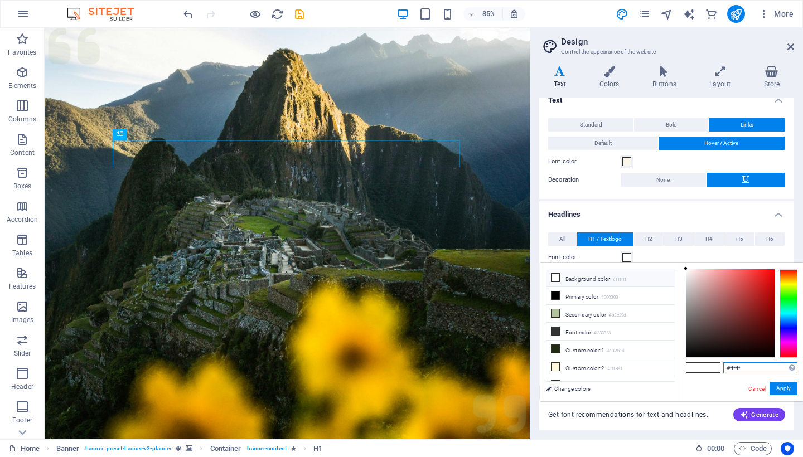
drag, startPoint x: 748, startPoint y: 368, endPoint x: 697, endPoint y: 368, distance: 50.8
click at [697, 368] on div "#ffffff Supported formats #0852ed rgb(8, 82, 237) rgba(8, 82, 237, 90%) hsv(221…" at bounding box center [741, 413] width 123 height 300
paste input "bf6ea"
type input "#fbf6ea"
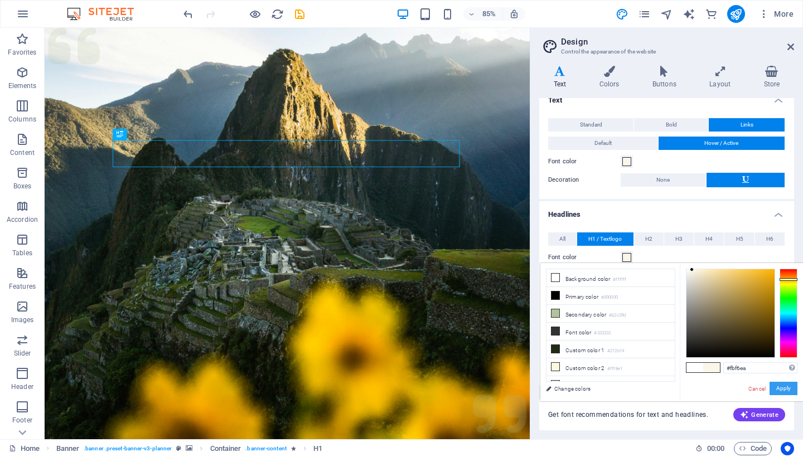
click at [787, 386] on button "Apply" at bounding box center [784, 388] width 28 height 13
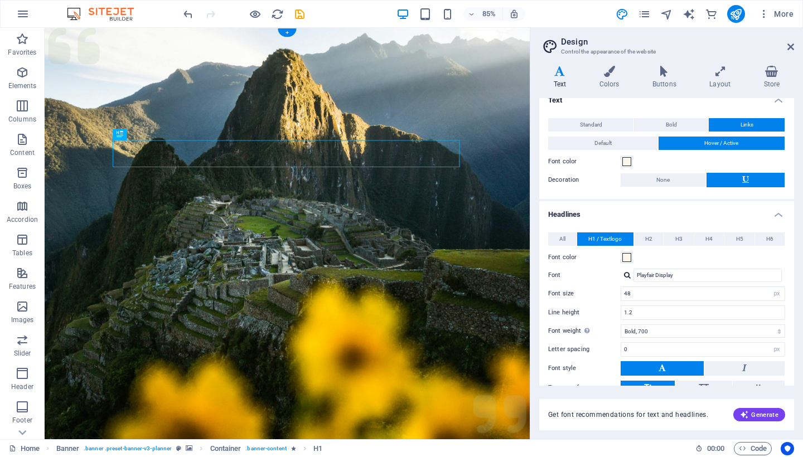
click at [488, 303] on figure at bounding box center [330, 279] width 571 height 502
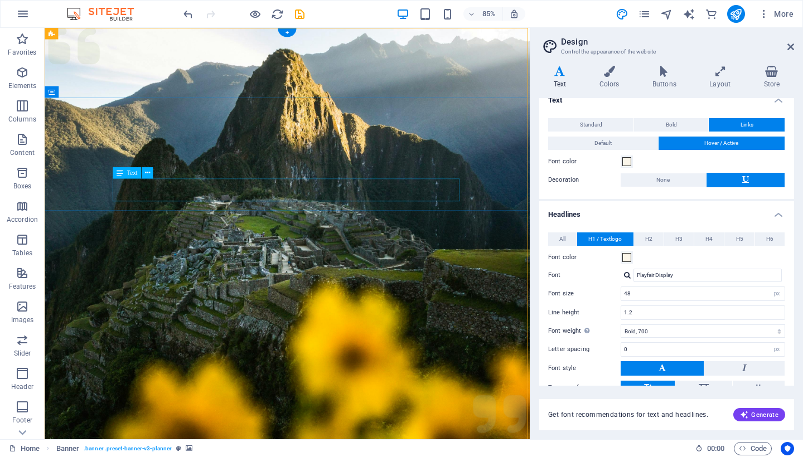
click at [148, 174] on icon at bounding box center [147, 173] width 5 height 10
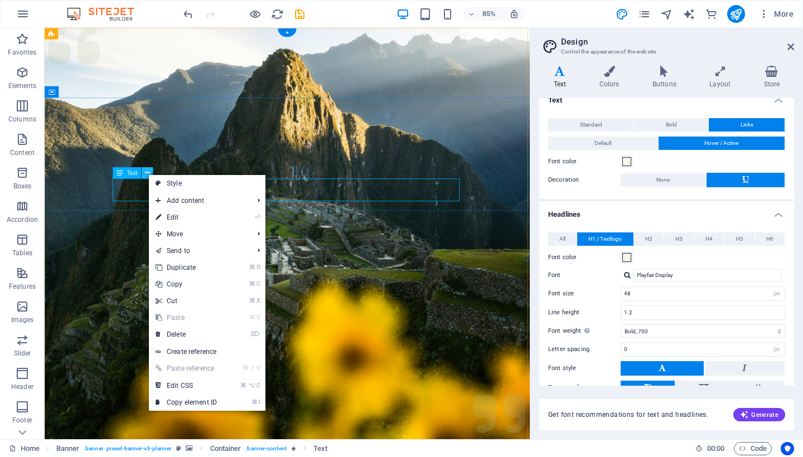
click at [147, 174] on icon at bounding box center [147, 173] width 5 height 10
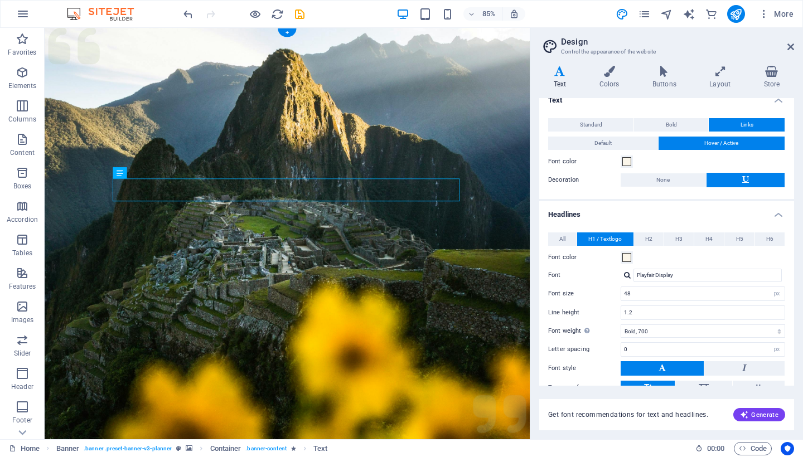
click at [526, 278] on figure at bounding box center [330, 279] width 571 height 502
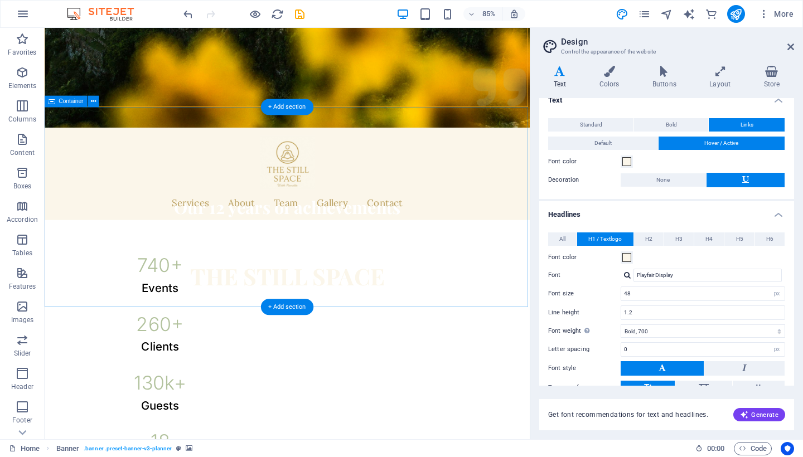
scroll to position [409, 0]
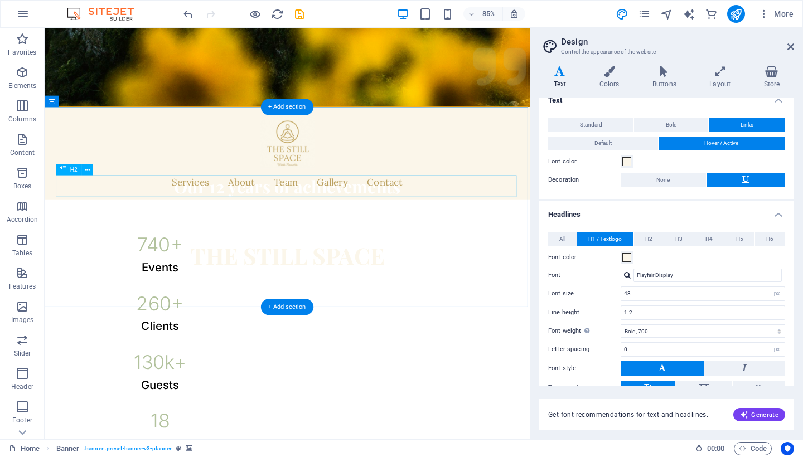
click at [306, 209] on div "Our 12 years of achievements" at bounding box center [330, 214] width 545 height 26
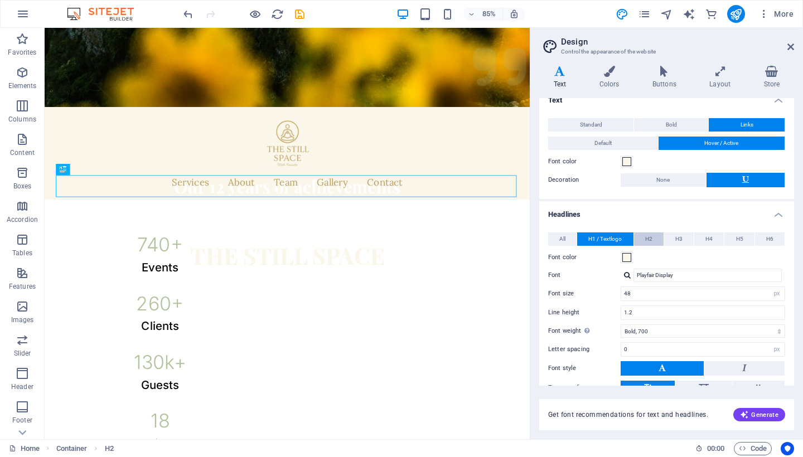
click at [643, 238] on button "H2" at bounding box center [649, 239] width 30 height 13
click at [628, 259] on span at bounding box center [627, 257] width 9 height 9
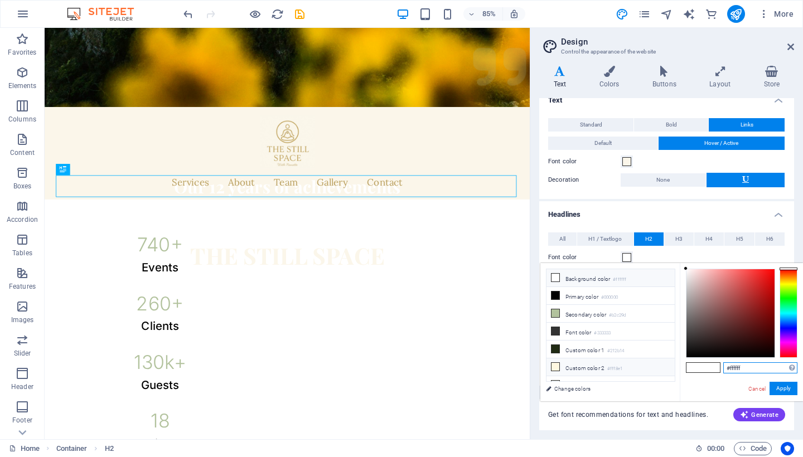
drag, startPoint x: 750, startPoint y: 368, endPoint x: 671, endPoint y: 368, distance: 79.2
click at [671, 368] on div "less Background color #ffffff Primary color #000000 Secondary color #b2c29d Fon…" at bounding box center [672, 332] width 263 height 138
paste input "bf6ea"
type input "#fbf6ea"
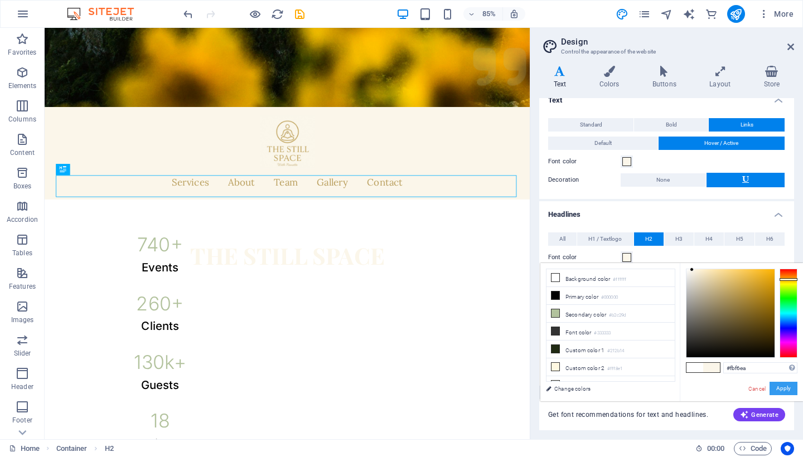
click at [788, 387] on button "Apply" at bounding box center [784, 388] width 28 height 13
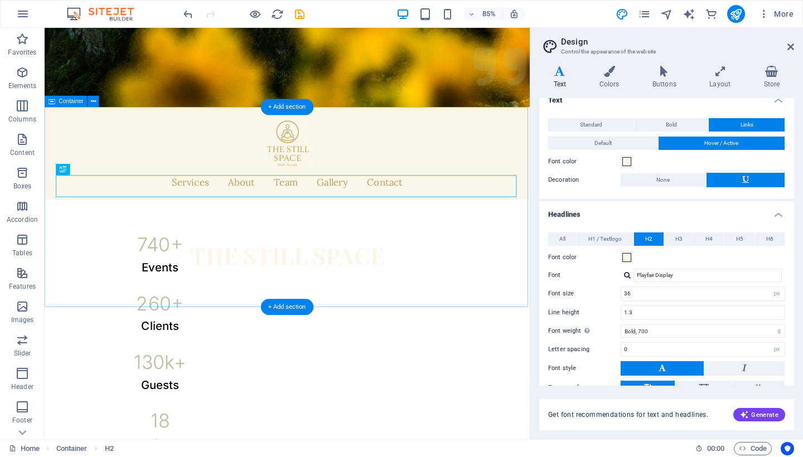
click at [452, 161] on div "Our 12 years of achievements 740 + Events 260 + Clients 130 k+ Guests 18 Prizes" at bounding box center [330, 343] width 571 height 444
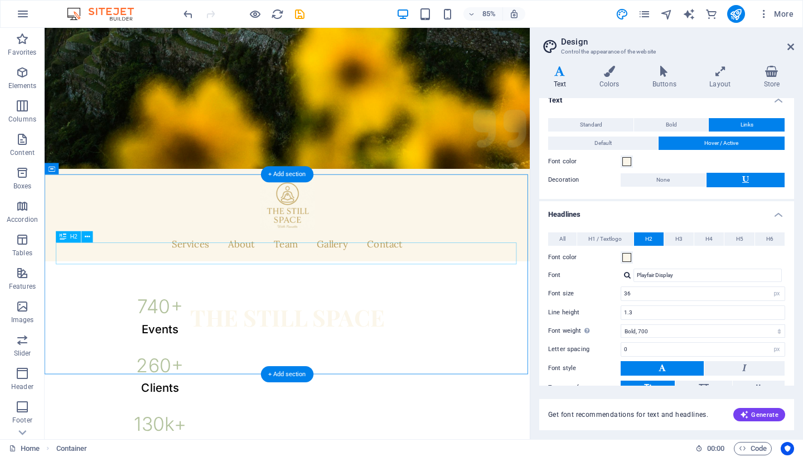
scroll to position [359, 0]
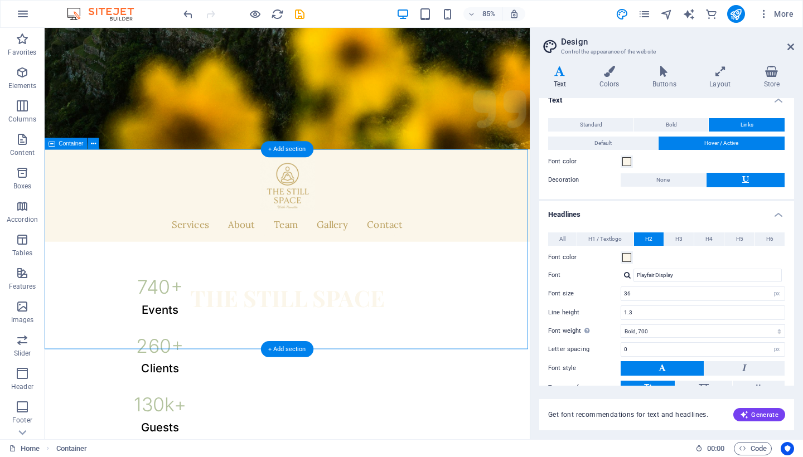
click at [465, 200] on div "Our 12 years of achievements 740 + Events 260 + Clients 130 k+ Guests 18 Prizes" at bounding box center [330, 393] width 571 height 444
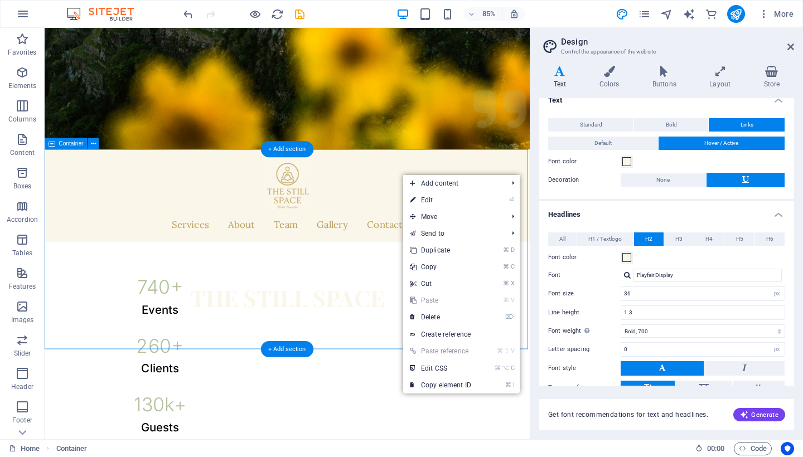
click at [419, 228] on div "Our 12 years of achievements 740 + Events 260 + Clients 130 k+ Guests 18 Prizes" at bounding box center [330, 393] width 571 height 444
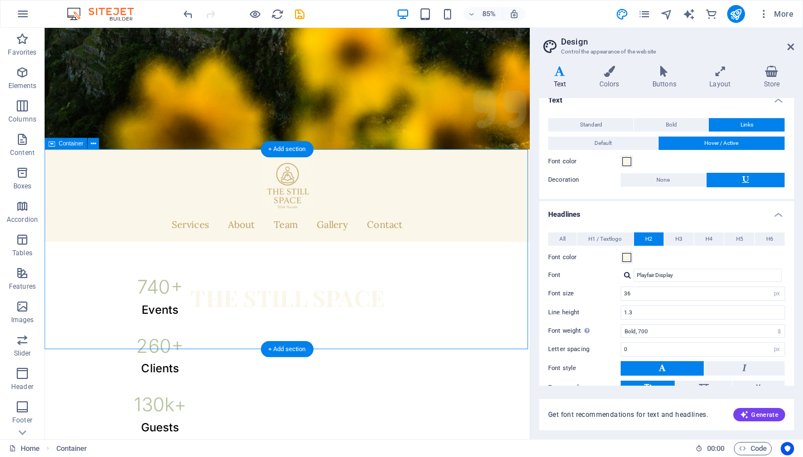
click at [536, 211] on div "Our 12 years of achievements 740 + Events 260 + Clients 130 k+ Guests 18 Prizes" at bounding box center [330, 393] width 571 height 444
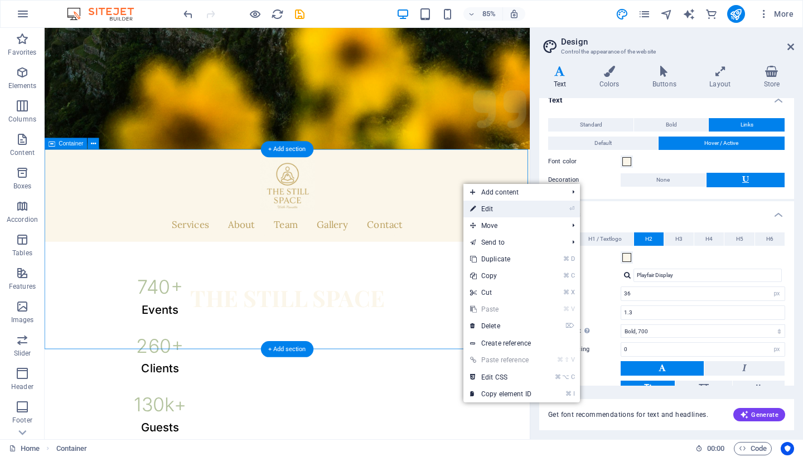
click at [483, 208] on link "⏎ Edit" at bounding box center [501, 209] width 75 height 17
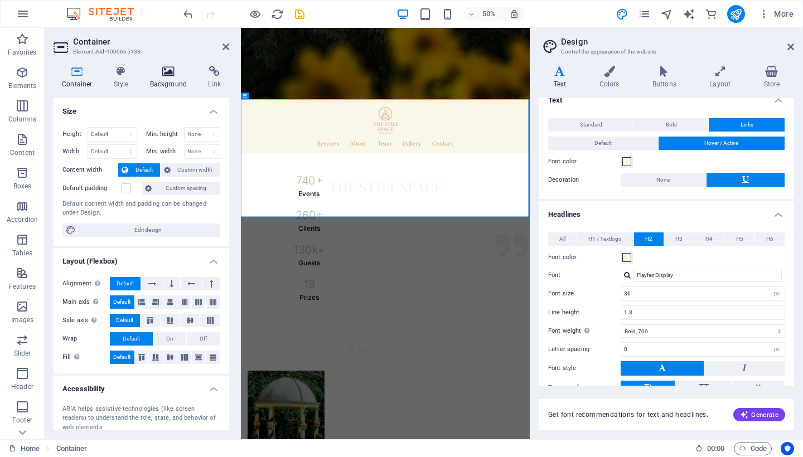
click at [176, 74] on icon at bounding box center [169, 71] width 54 height 11
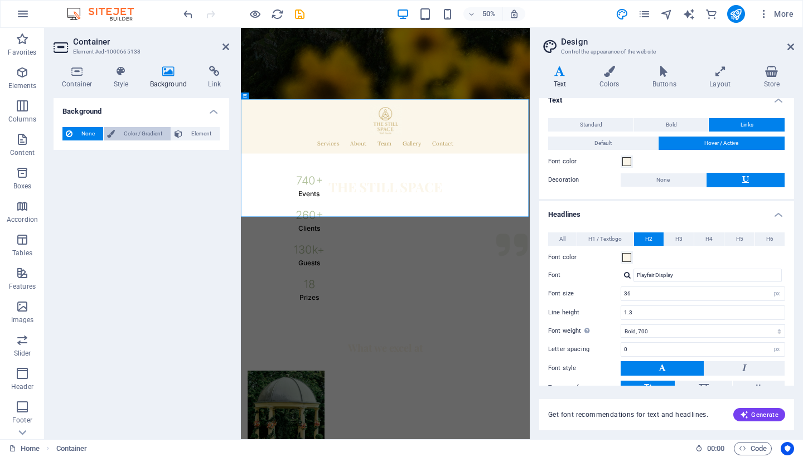
click at [130, 130] on span "Color / Gradient" at bounding box center [142, 133] width 49 height 13
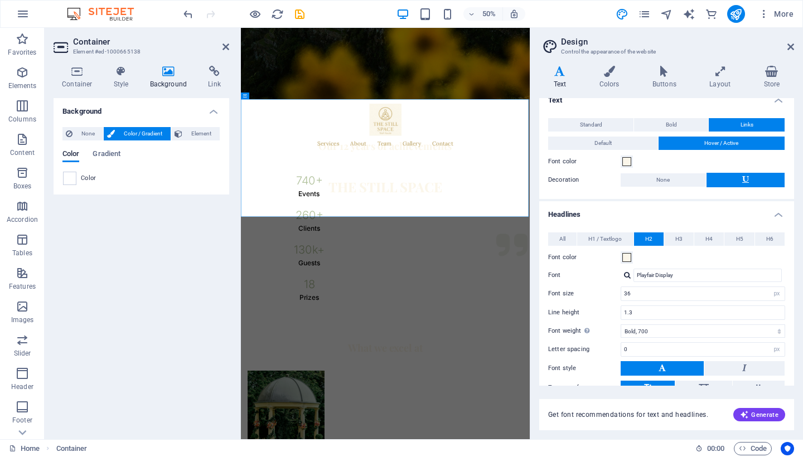
click at [85, 182] on div "Color" at bounding box center [141, 178] width 157 height 13
click at [71, 179] on span at bounding box center [70, 178] width 12 height 12
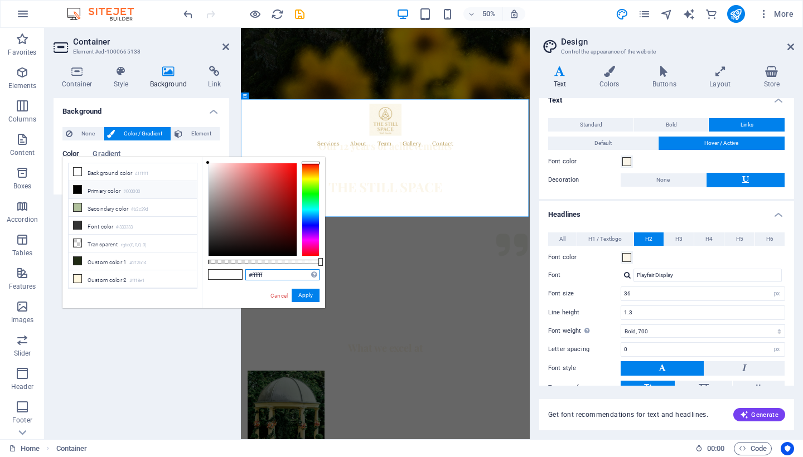
drag, startPoint x: 277, startPoint y: 274, endPoint x: 199, endPoint y: 270, distance: 78.2
click at [201, 271] on div "less Background color #ffffff Primary color #000000 Secondary color #b2c29d Fon…" at bounding box center [193, 232] width 263 height 151
paste input "bf6ea"
type input "#fbf6ea"
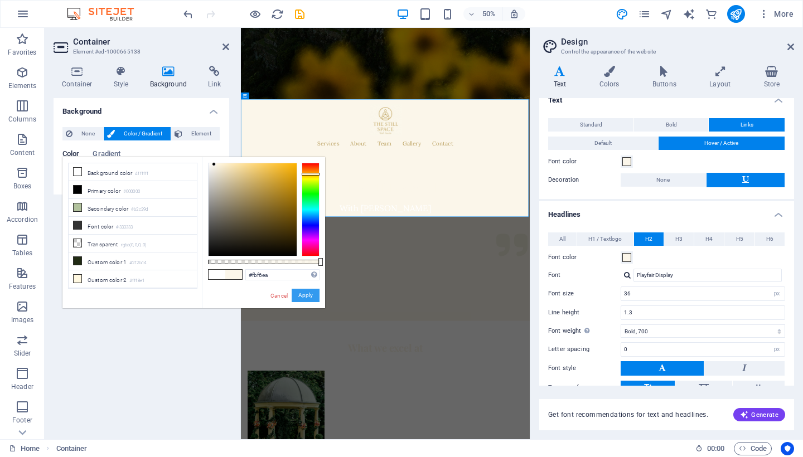
click at [301, 294] on button "Apply" at bounding box center [306, 295] width 28 height 13
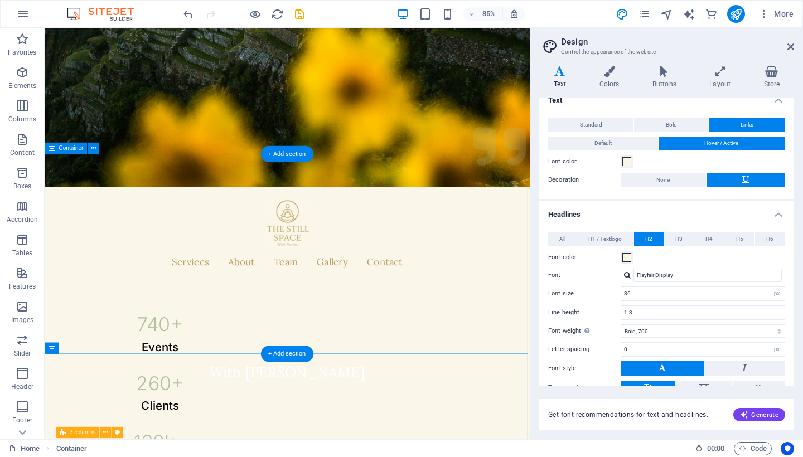
scroll to position [367, 0]
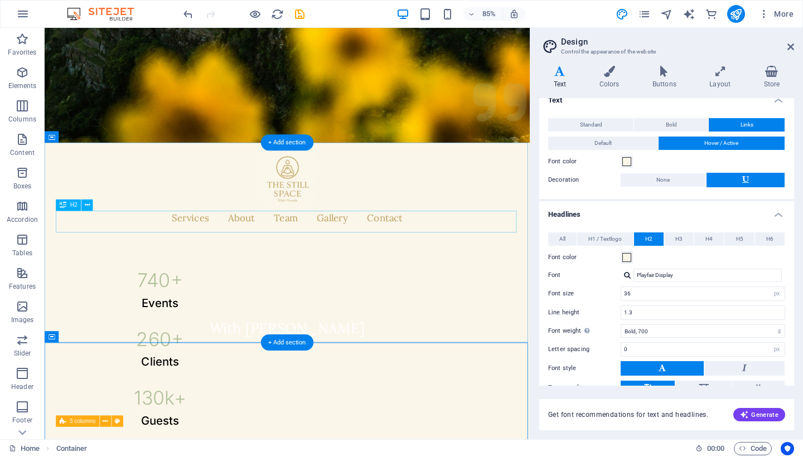
click at [272, 250] on div "Our 12 years of achievements" at bounding box center [330, 256] width 545 height 26
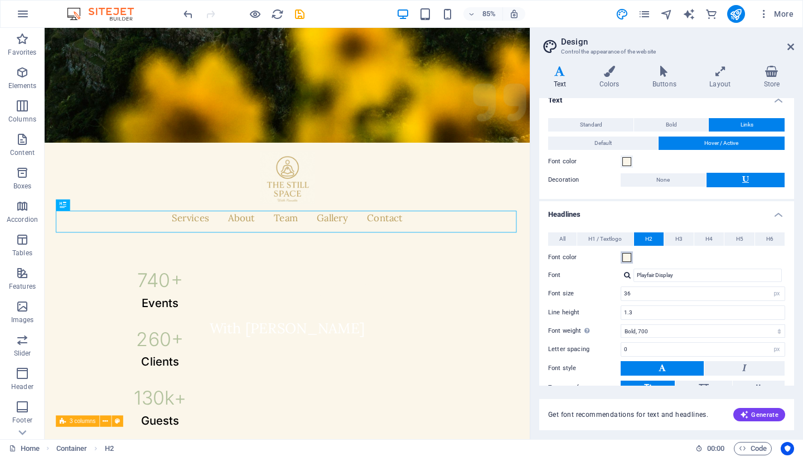
click at [628, 254] on span at bounding box center [627, 257] width 9 height 9
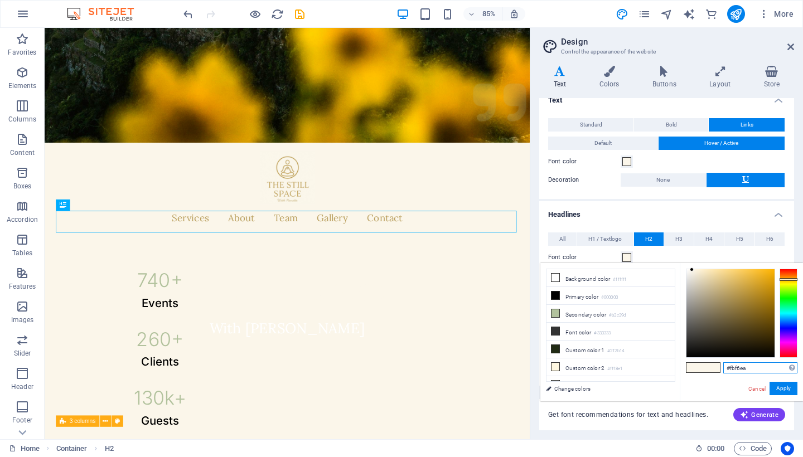
drag, startPoint x: 752, startPoint y: 369, endPoint x: 703, endPoint y: 369, distance: 48.5
click at [703, 369] on div "#fbf6ea Supported formats #0852ed rgb(8, 82, 237) rgba(8, 82, 237, 90%) hsv(221…" at bounding box center [741, 413] width 123 height 300
paste input "bba161"
type input "#bba161"
click at [784, 388] on button "Apply" at bounding box center [784, 388] width 28 height 13
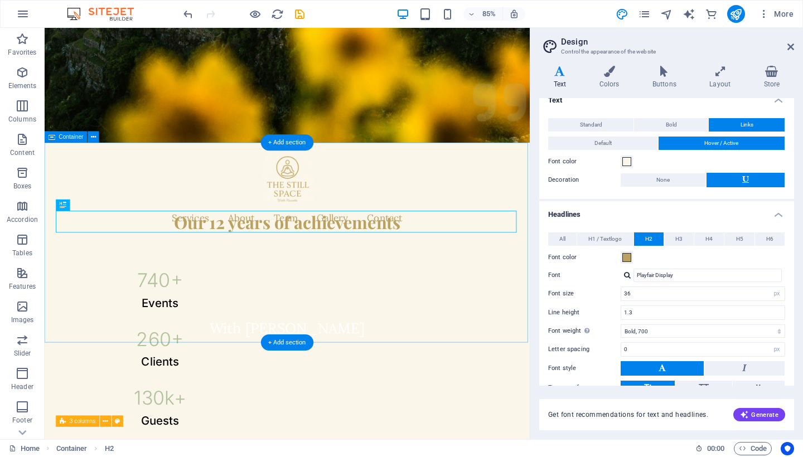
click at [329, 202] on div "Our 12 years of achievements 740 + Events 260 + Clients 130 k+ Guests 18 Prizes" at bounding box center [330, 385] width 571 height 444
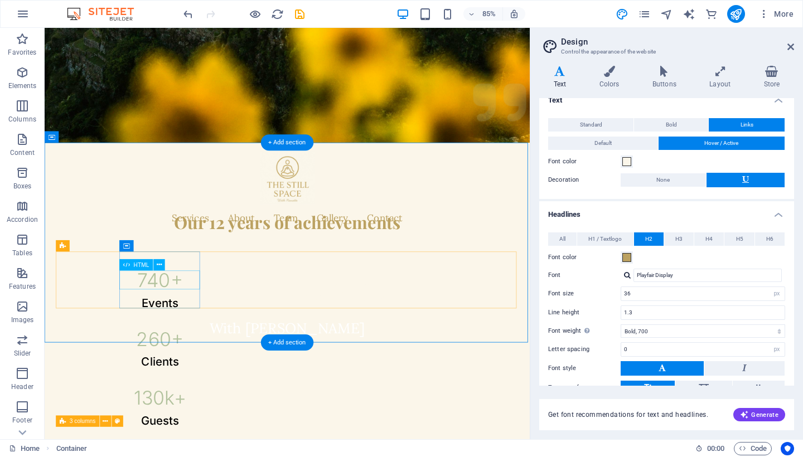
click at [196, 336] on div "740 +" at bounding box center [180, 325] width 95 height 22
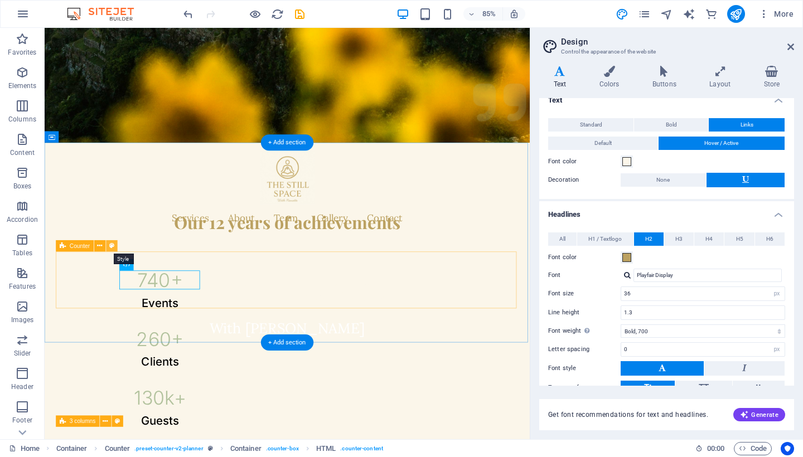
click at [110, 248] on icon at bounding box center [111, 246] width 5 height 10
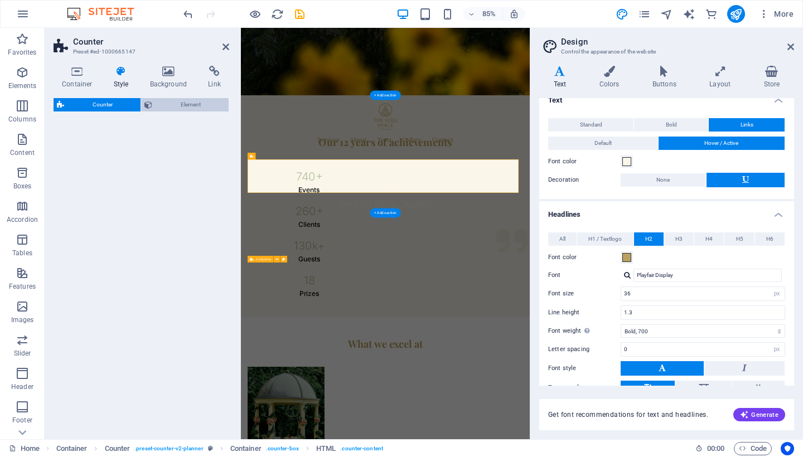
select select "rem"
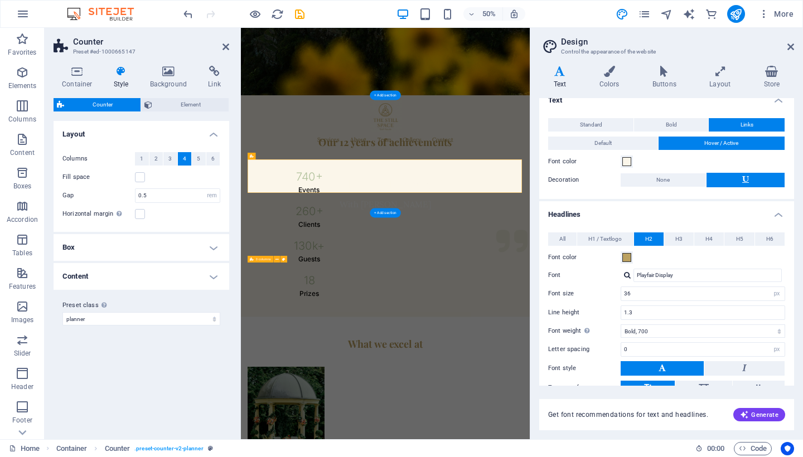
click at [144, 271] on h4 "Content" at bounding box center [142, 276] width 176 height 27
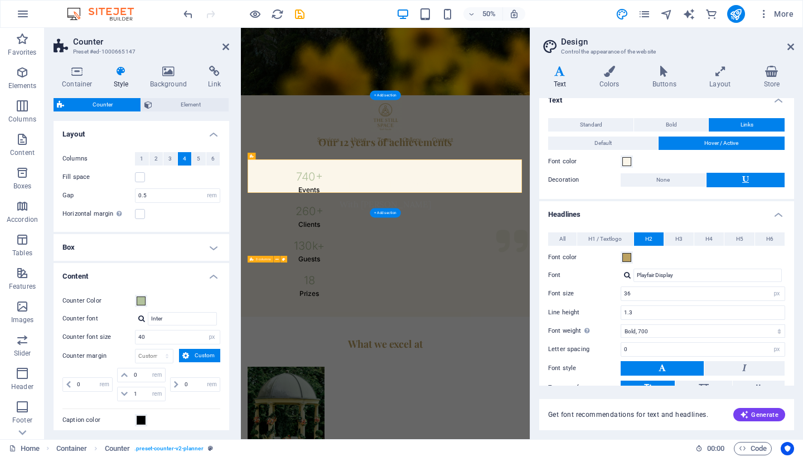
scroll to position [34, 0]
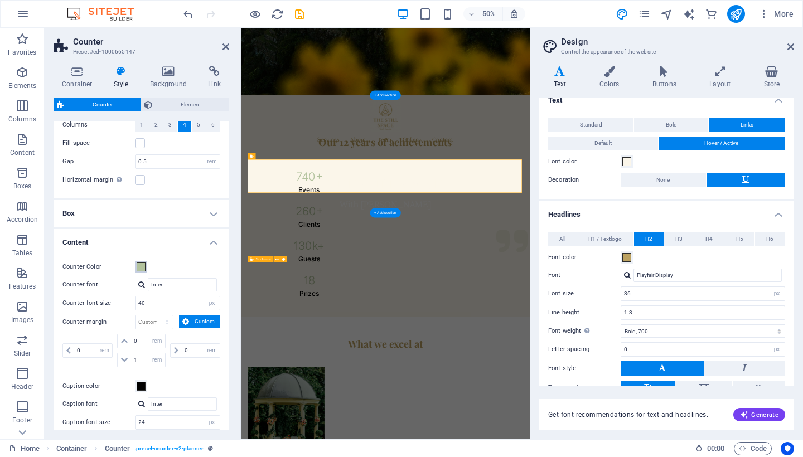
click at [140, 267] on span at bounding box center [141, 267] width 9 height 9
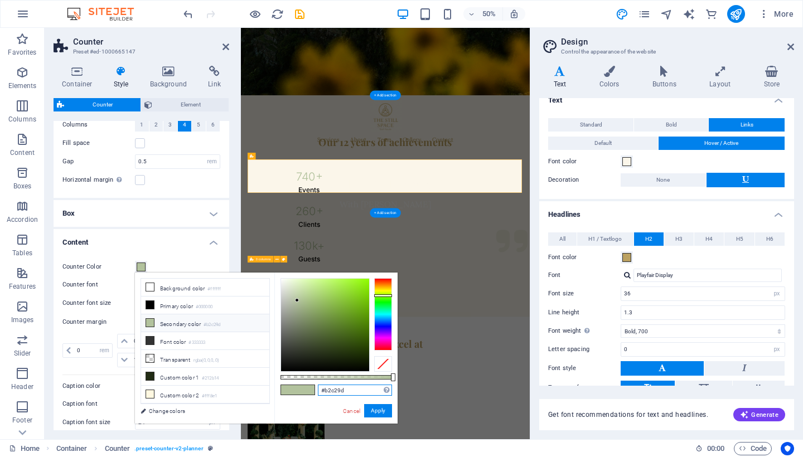
drag, startPoint x: 353, startPoint y: 388, endPoint x: 283, endPoint y: 387, distance: 69.2
click at [284, 388] on div "#b2c29d Supported formats #0852ed rgb(8, 82, 237) rgba(8, 82, 237, 90%) hsv(221…" at bounding box center [335, 429] width 123 height 313
paste input "ba161"
type input "#bba161"
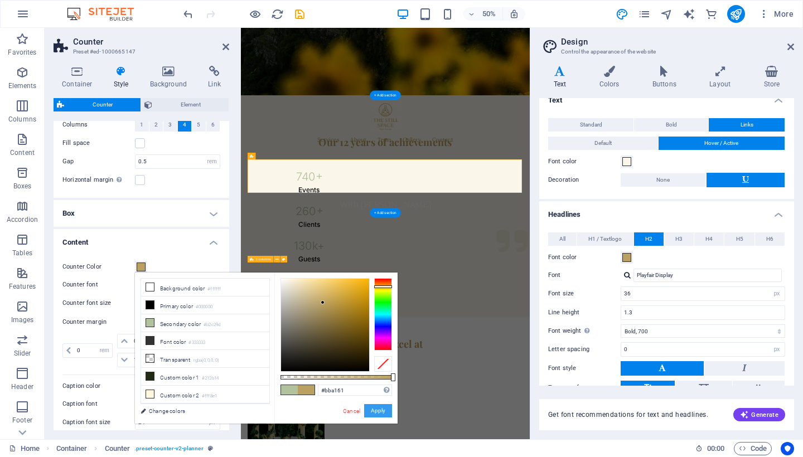
click at [381, 410] on button "Apply" at bounding box center [378, 410] width 28 height 13
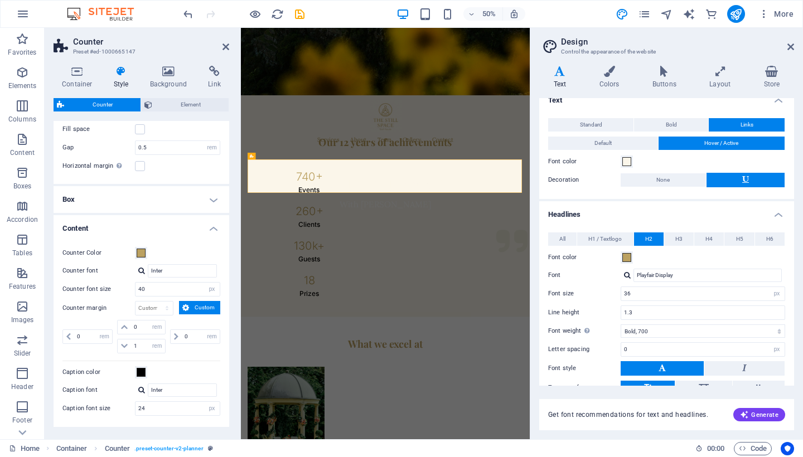
scroll to position [49, 0]
click at [141, 372] on span at bounding box center [141, 372] width 9 height 9
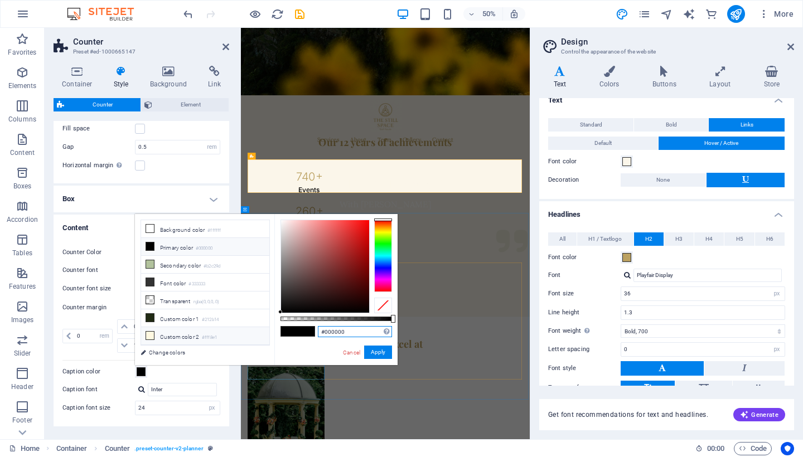
drag, startPoint x: 354, startPoint y: 330, endPoint x: 257, endPoint y: 330, distance: 97.6
click at [258, 330] on div "less Background color #ffffff Primary color #000000 Secondary color #b2c29d Fon…" at bounding box center [266, 289] width 263 height 151
paste input "bba161"
type input "#bba161"
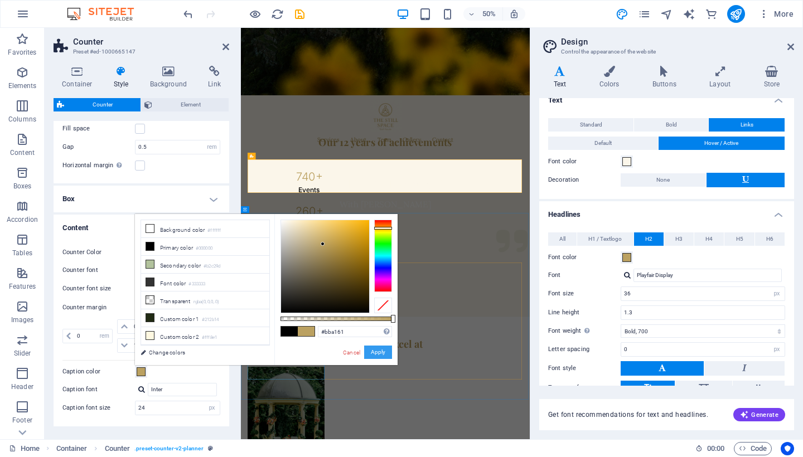
click at [382, 353] on button "Apply" at bounding box center [378, 352] width 28 height 13
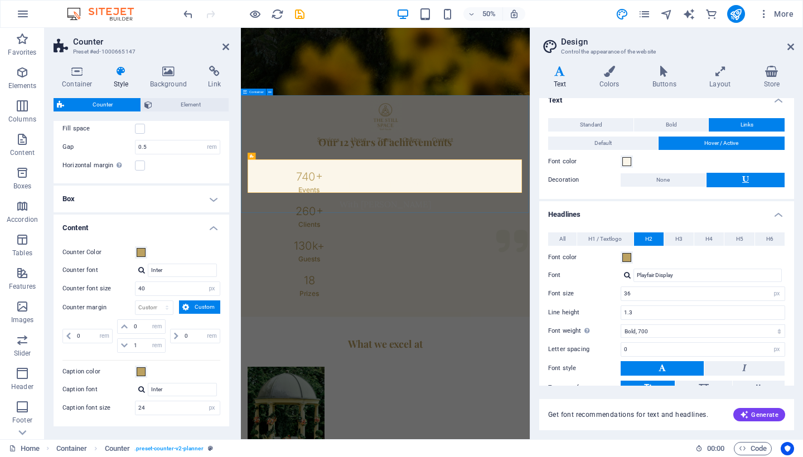
click at [416, 363] on div "Our 12 years of achievements 740 + Events 260 + Clients 130 k+ Guests 18 Prizes" at bounding box center [530, 385] width 578 height 444
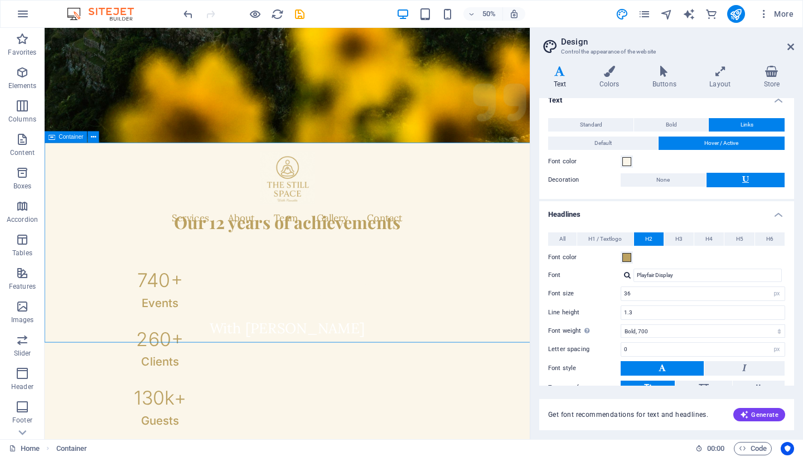
click at [228, 452] on div "130 k+" at bounding box center [180, 463] width 95 height 22
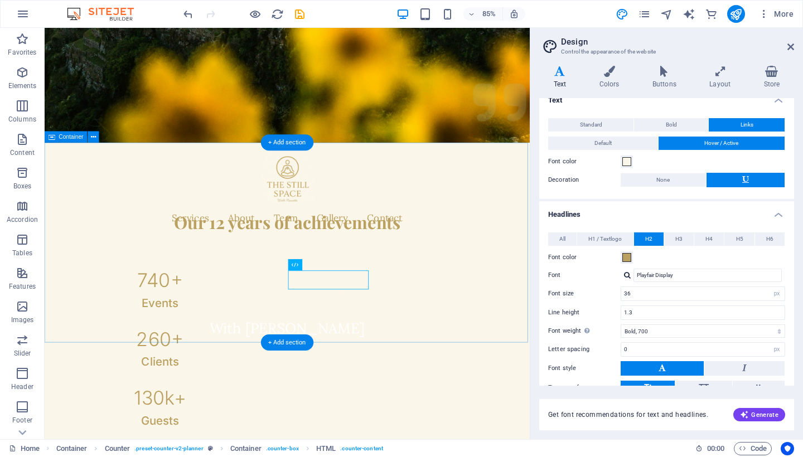
click at [201, 180] on div "Our 12 years of achievements 740 + Events 260 + Clients 130 k+ Guests 18 Prizes" at bounding box center [330, 385] width 571 height 444
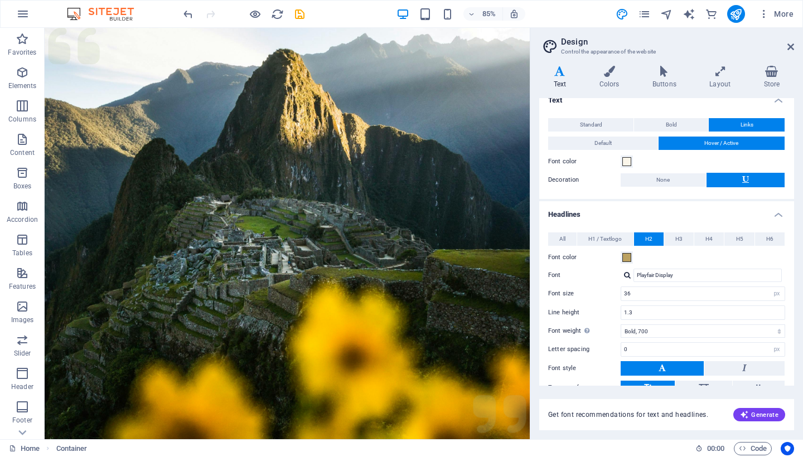
scroll to position [0, 0]
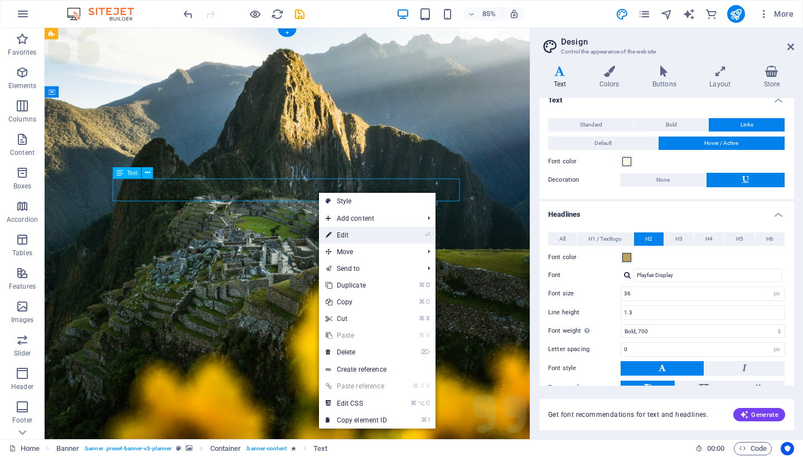
click at [338, 238] on link "⏎ Edit" at bounding box center [356, 235] width 75 height 17
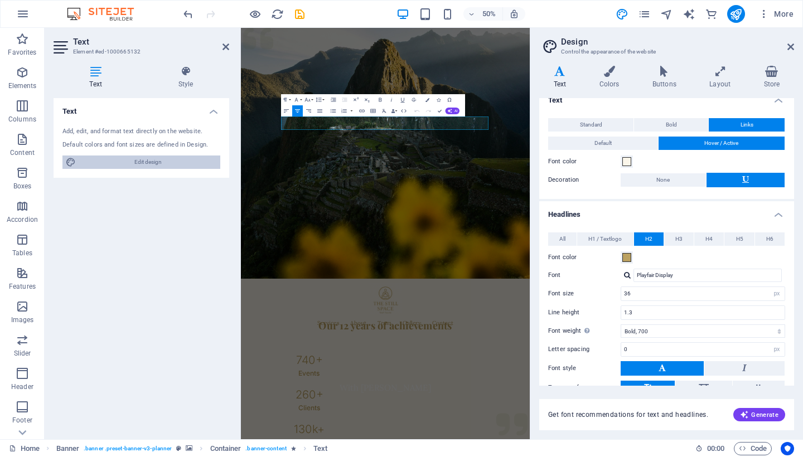
click at [153, 156] on span "Edit design" at bounding box center [148, 162] width 138 height 13
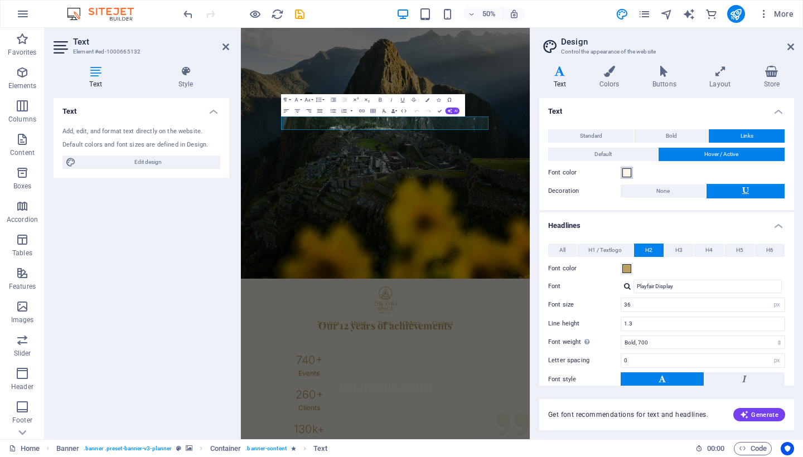
click at [626, 171] on span at bounding box center [627, 172] width 9 height 9
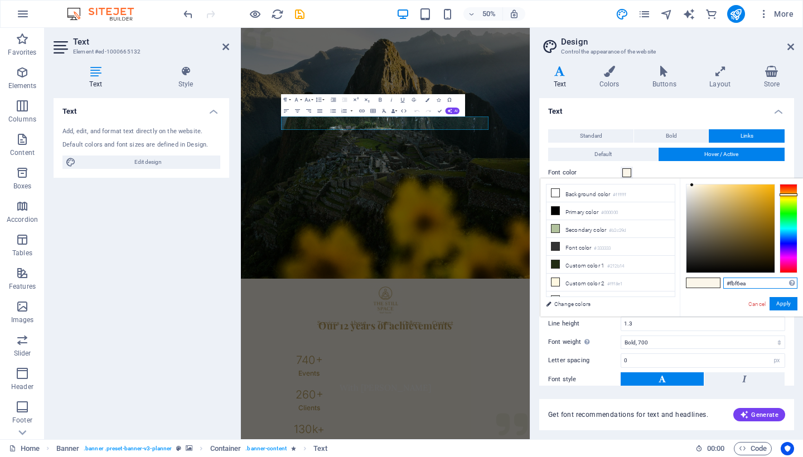
drag, startPoint x: 755, startPoint y: 283, endPoint x: 702, endPoint y: 283, distance: 53.6
click at [702, 283] on div "#fbf6ea Supported formats #0852ed rgb(8, 82, 237) rgba(8, 82, 237, 90%) hsv(221…" at bounding box center [741, 329] width 123 height 300
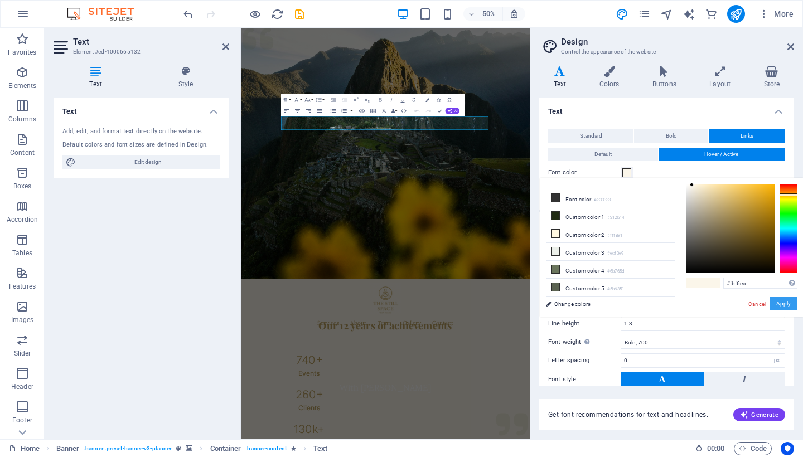
click at [783, 300] on button "Apply" at bounding box center [784, 303] width 28 height 13
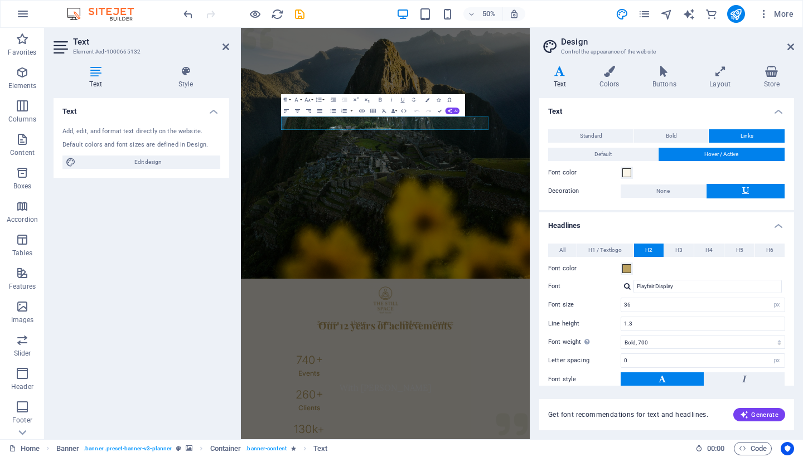
click at [547, 350] on figure at bounding box center [530, 279] width 578 height 502
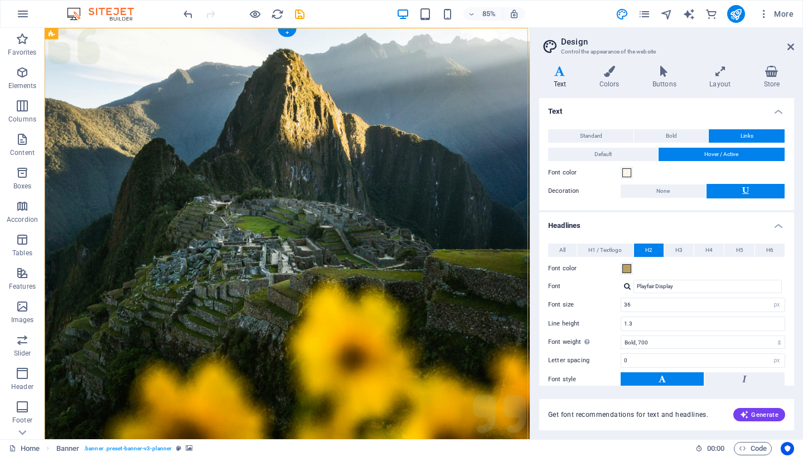
scroll to position [0, 0]
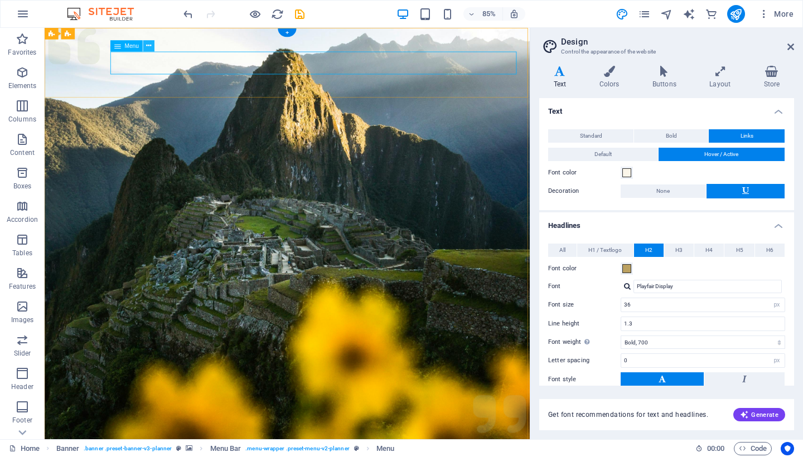
click at [151, 49] on icon at bounding box center [148, 46] width 5 height 10
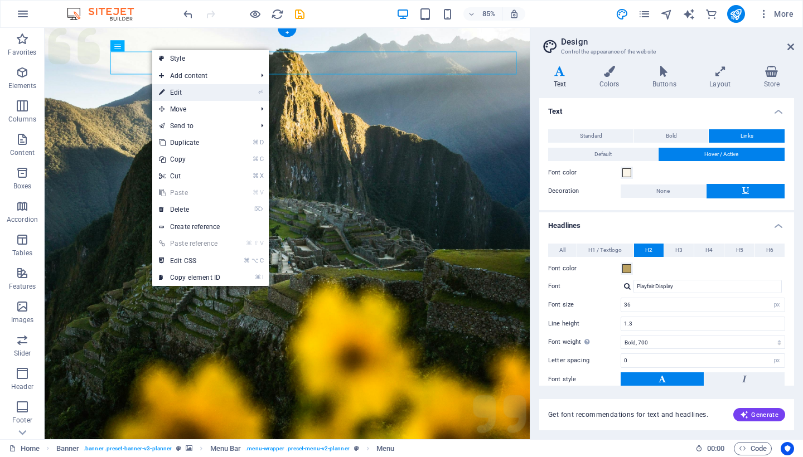
click at [171, 87] on link "⏎ Edit" at bounding box center [189, 92] width 75 height 17
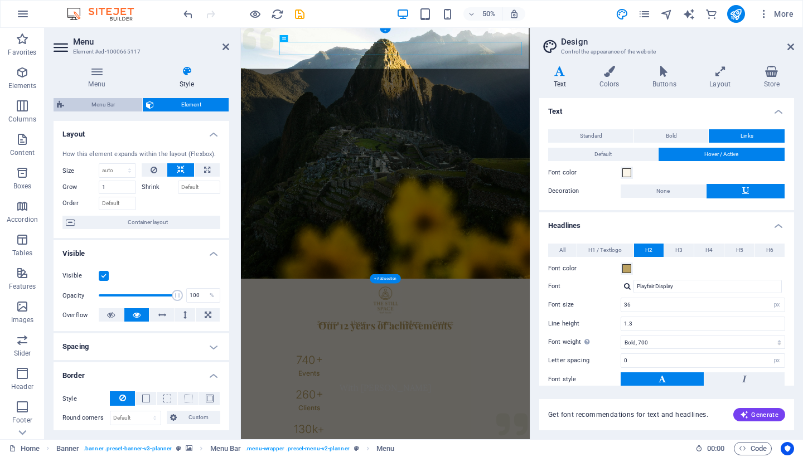
click at [113, 102] on span "Menu Bar" at bounding box center [103, 104] width 71 height 13
select select "rem"
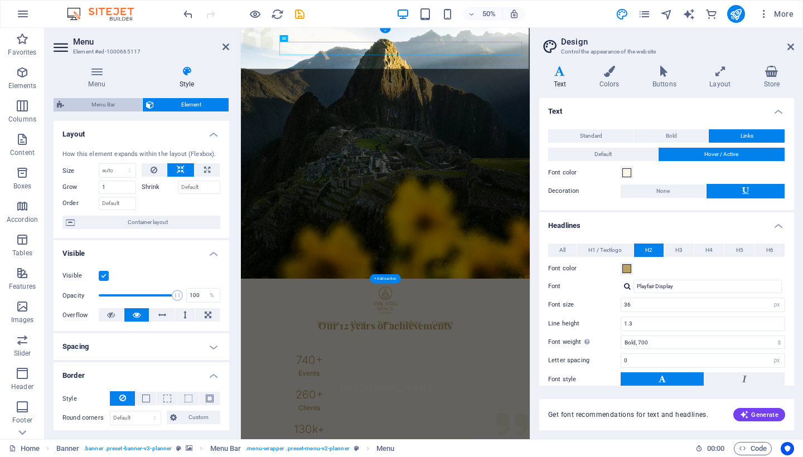
select select "hover_box_bottom"
select select "px"
select select "rem"
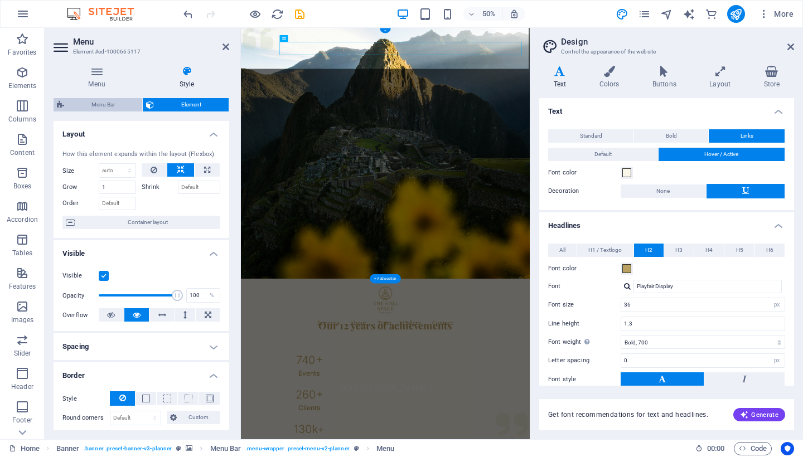
select select
select select "px"
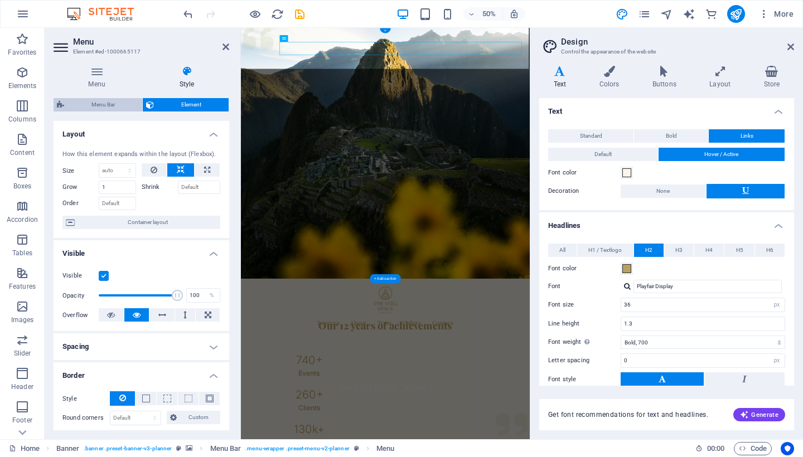
select select "px"
select select "collapse-down"
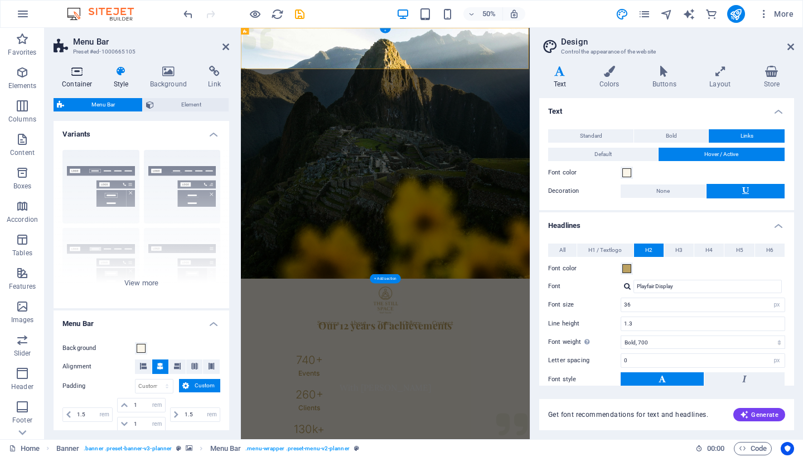
click at [89, 85] on h4 "Container" at bounding box center [80, 77] width 52 height 23
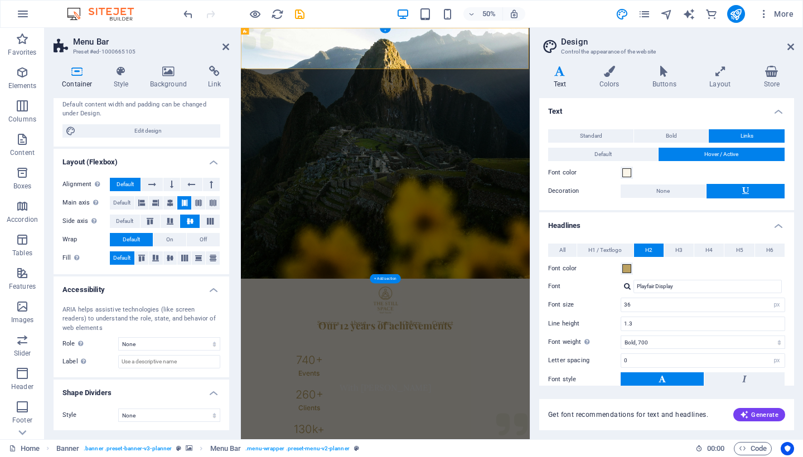
scroll to position [98, 0]
click at [217, 80] on h4 "Link" at bounding box center [215, 77] width 30 height 23
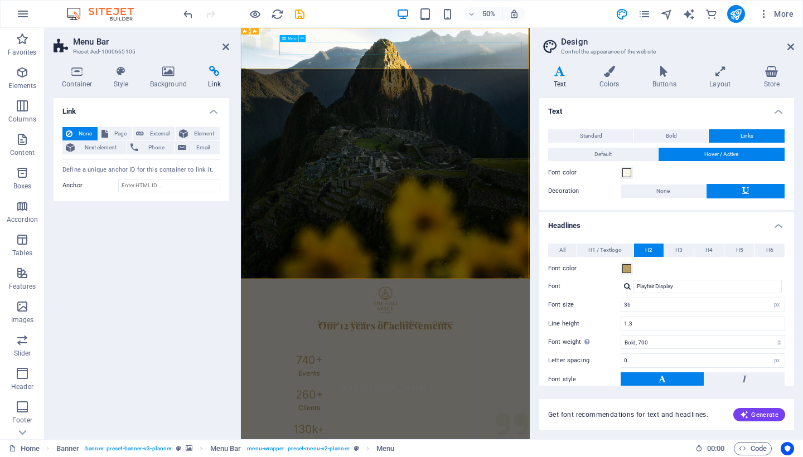
click at [288, 38] on div "Menu" at bounding box center [289, 38] width 19 height 7
click at [83, 82] on h4 "Container" at bounding box center [80, 77] width 52 height 23
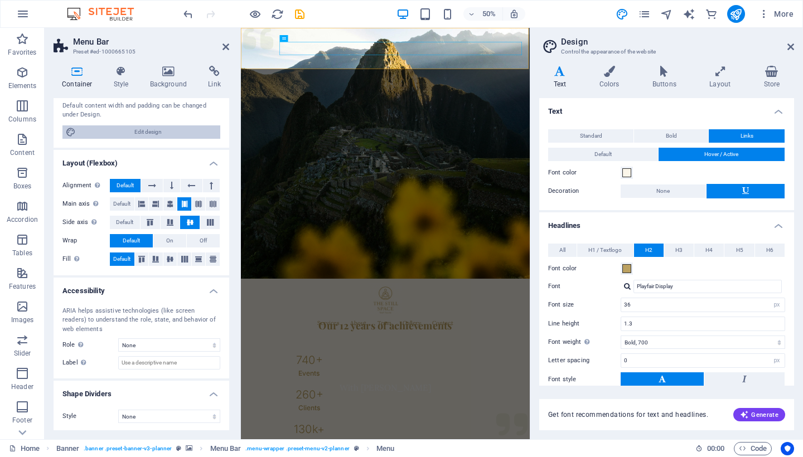
click at [126, 129] on span "Edit design" at bounding box center [148, 132] width 138 height 13
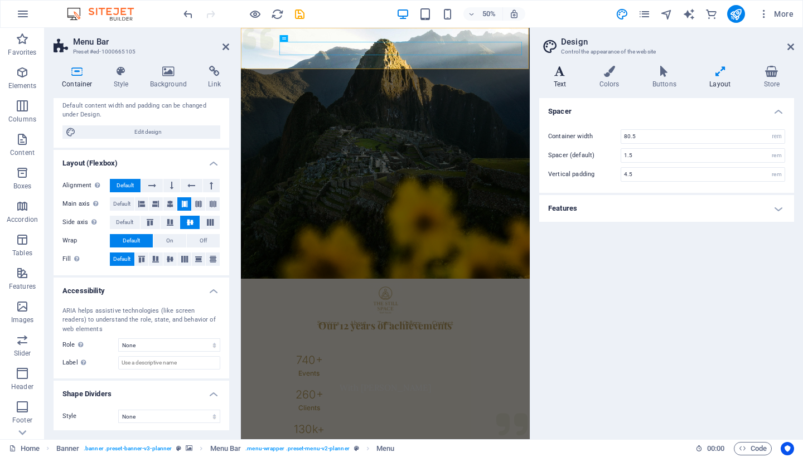
click at [561, 78] on h4 "Text" at bounding box center [562, 77] width 46 height 23
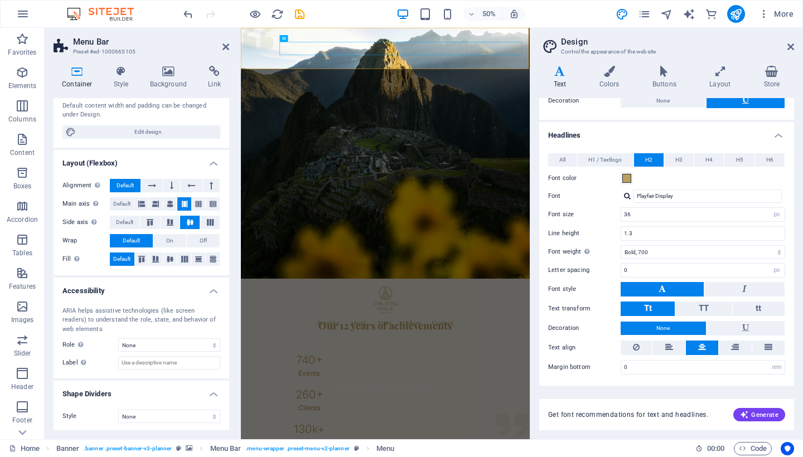
scroll to position [90, 0]
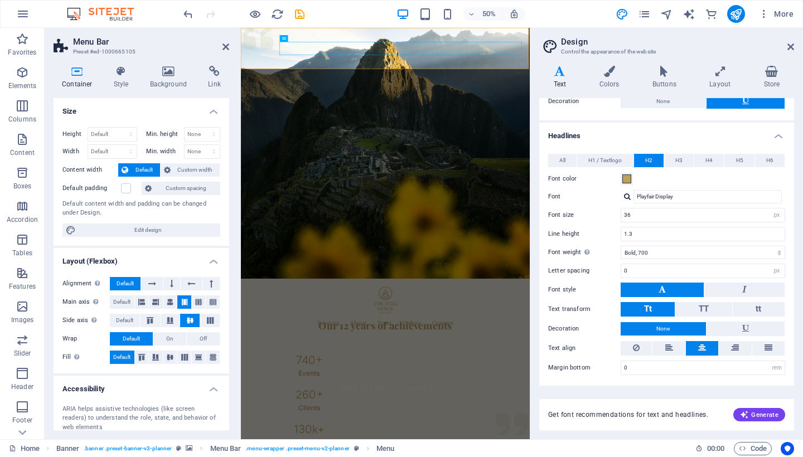
scroll to position [0, 0]
click at [123, 79] on h4 "Style" at bounding box center [123, 77] width 36 height 23
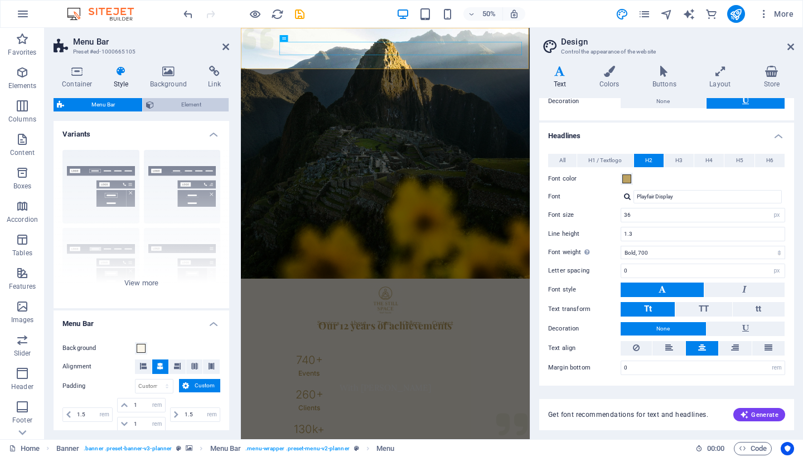
click at [162, 105] on span "Element" at bounding box center [191, 104] width 68 height 13
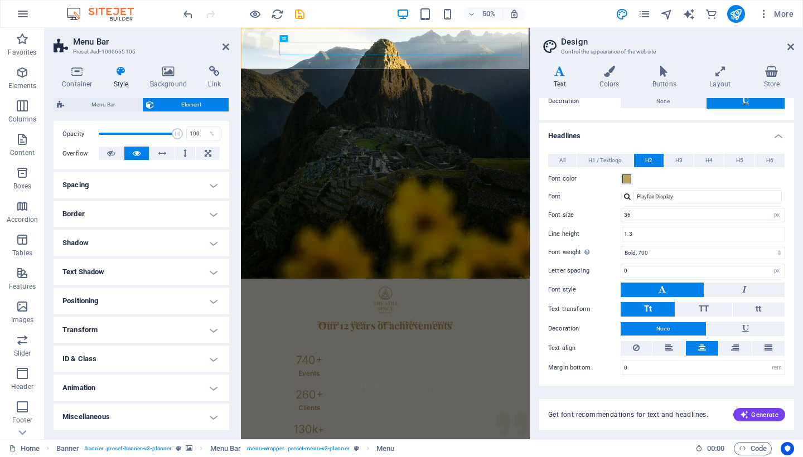
scroll to position [161, 0]
click at [225, 49] on icon at bounding box center [226, 46] width 7 height 9
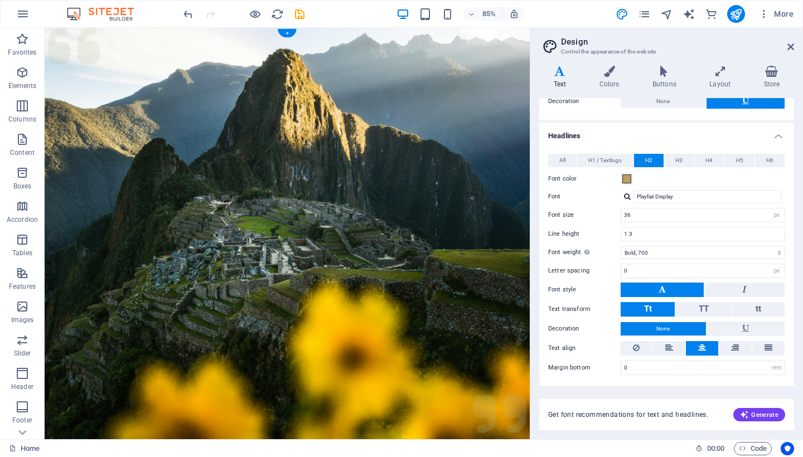
scroll to position [0, 0]
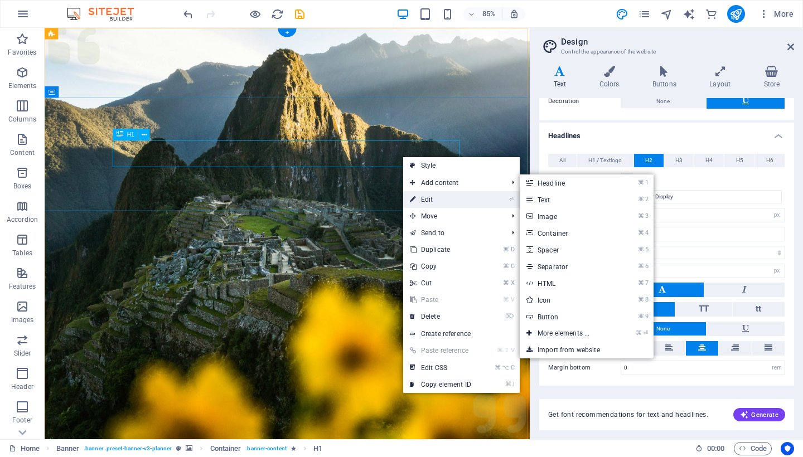
click at [420, 195] on link "⏎ Edit" at bounding box center [440, 199] width 75 height 17
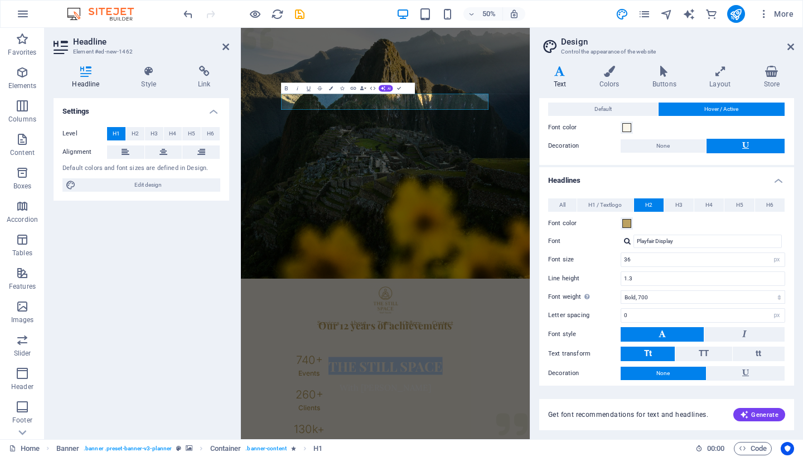
scroll to position [36, 0]
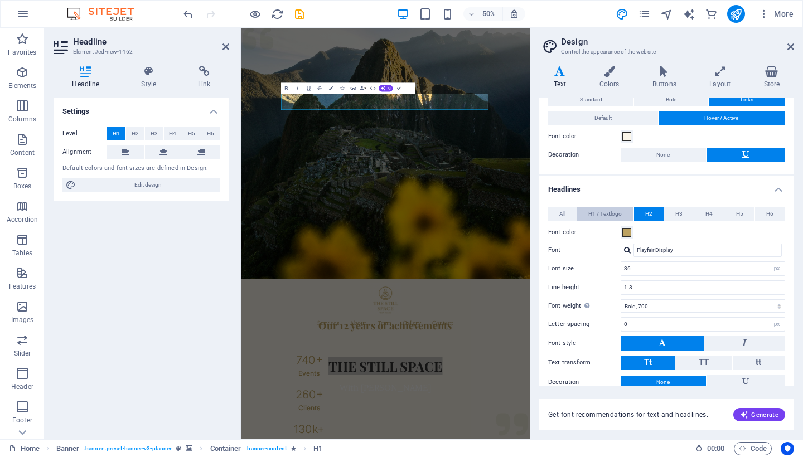
click at [596, 214] on span "H1 / Textlogo" at bounding box center [605, 214] width 33 height 13
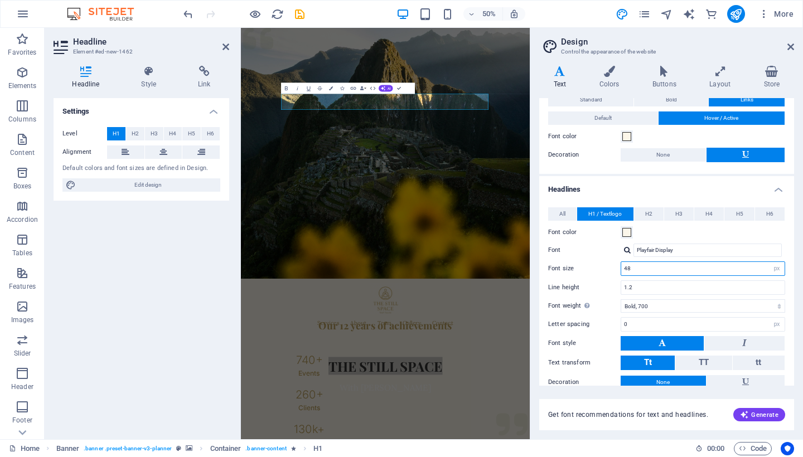
drag, startPoint x: 640, startPoint y: 266, endPoint x: 602, endPoint y: 266, distance: 37.9
click at [603, 266] on div "Font size 48 rem px em %" at bounding box center [666, 269] width 237 height 15
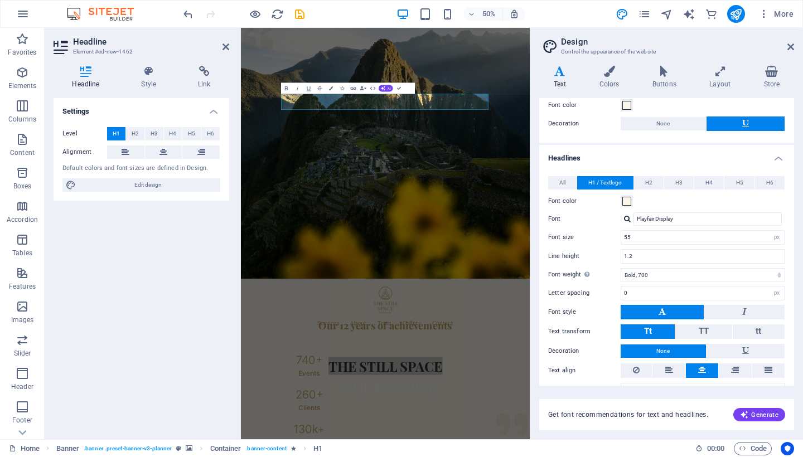
click at [540, 214] on div "All H1 / Textlogo H2 H3 H4 H5 H6 Font color Font Playfair Display Line height 1…" at bounding box center [666, 287] width 259 height 244
click at [523, 340] on figure at bounding box center [530, 279] width 578 height 502
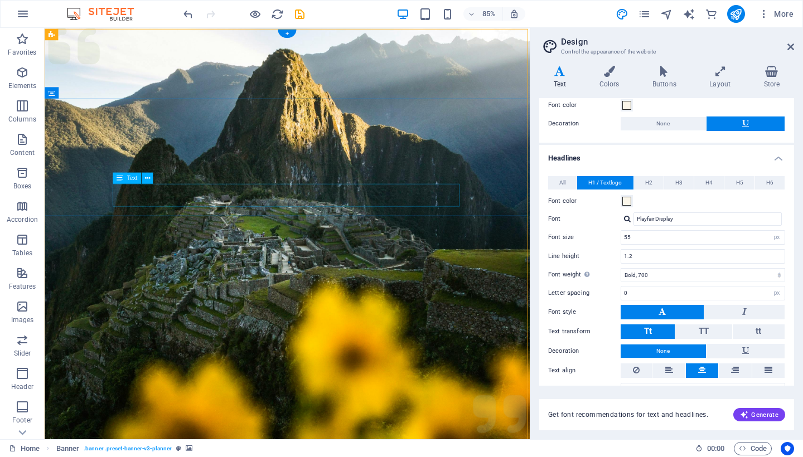
scroll to position [0, 0]
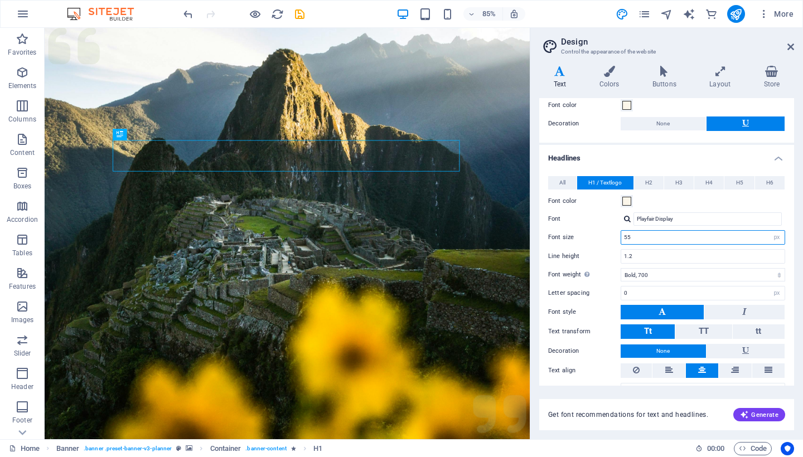
drag, startPoint x: 639, startPoint y: 237, endPoint x: 586, endPoint y: 237, distance: 53.6
click at [587, 237] on div "Font size 55 rem px em %" at bounding box center [666, 237] width 237 height 15
type input "70"
click at [588, 225] on div "All H1 / Textlogo H2 H3 H4 H5 H6 Font color Font Playfair Display Line height 1…" at bounding box center [666, 287] width 259 height 244
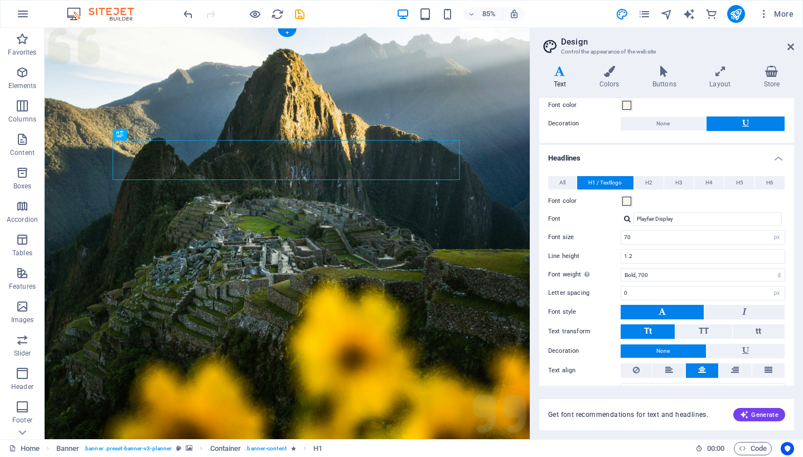
click at [446, 267] on figure at bounding box center [330, 279] width 571 height 502
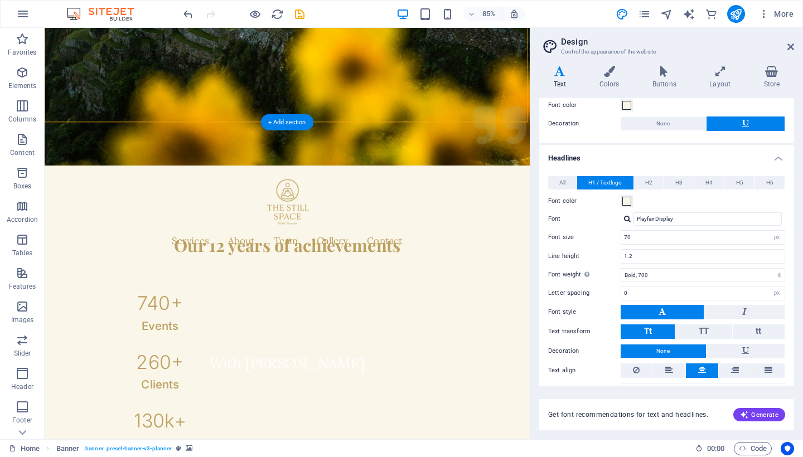
scroll to position [391, 0]
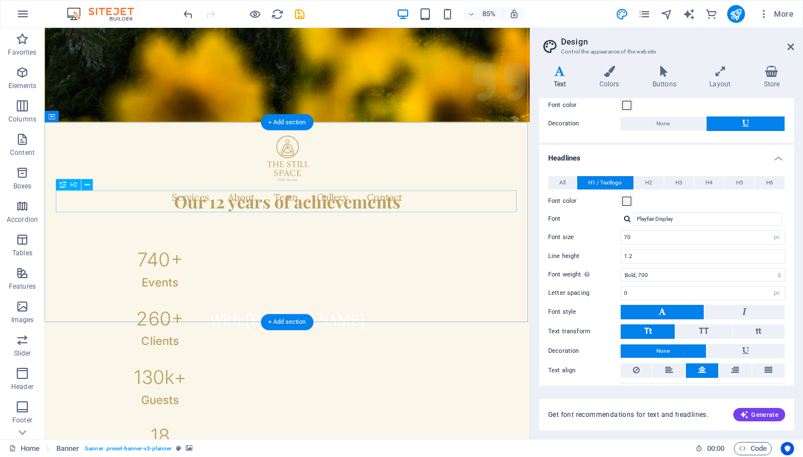
click at [366, 233] on div "Our 12 years of achievements" at bounding box center [330, 232] width 545 height 26
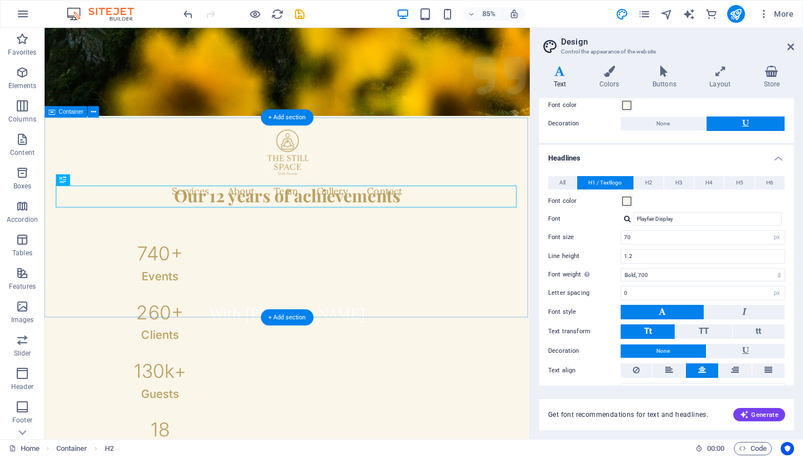
scroll to position [393, 0]
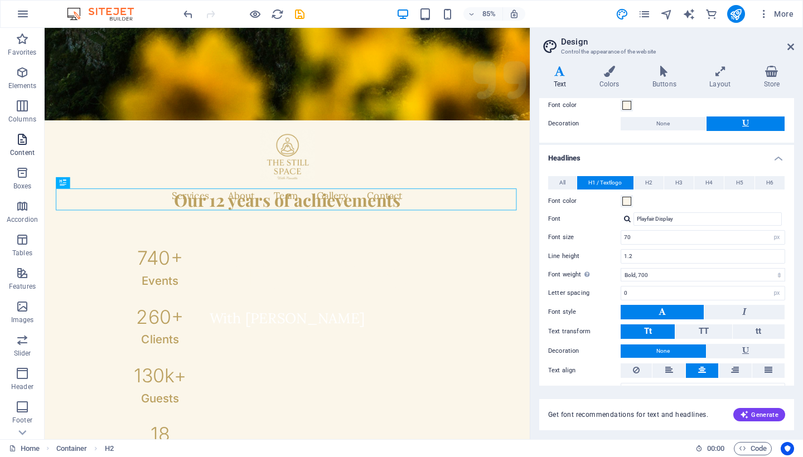
click at [20, 141] on icon "button" at bounding box center [22, 139] width 13 height 13
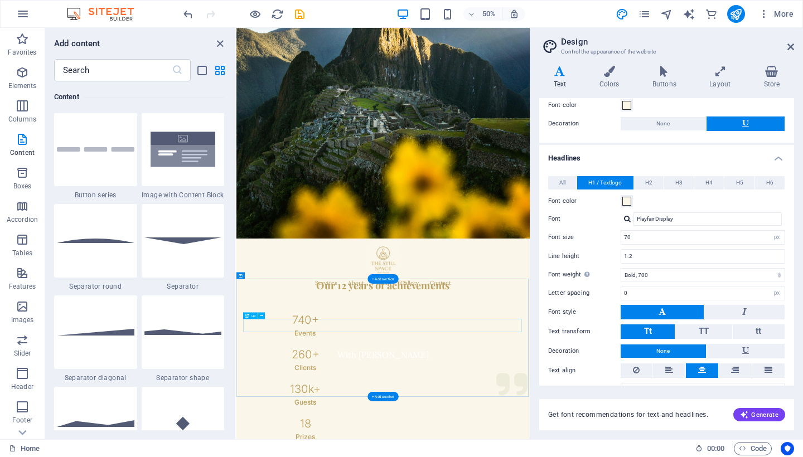
scroll to position [0, 0]
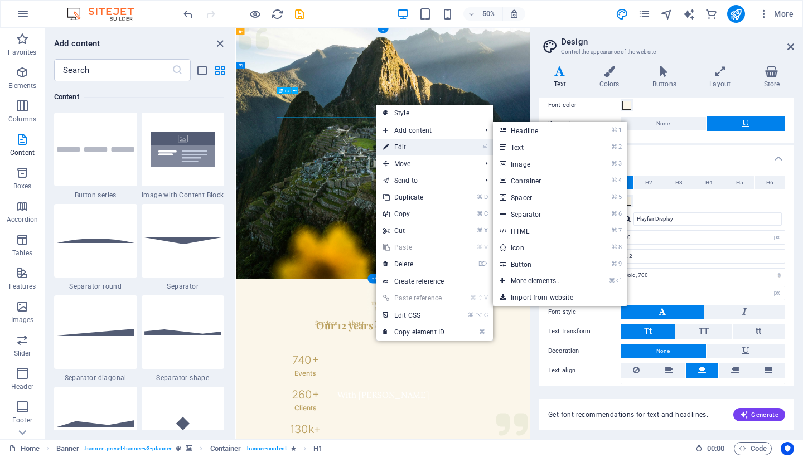
click at [398, 151] on link "⏎ Edit" at bounding box center [414, 147] width 75 height 17
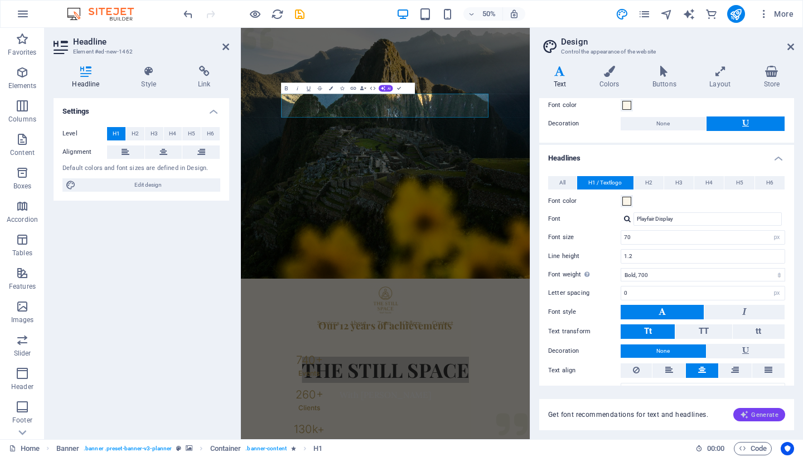
click at [764, 412] on span "Generate" at bounding box center [759, 415] width 38 height 9
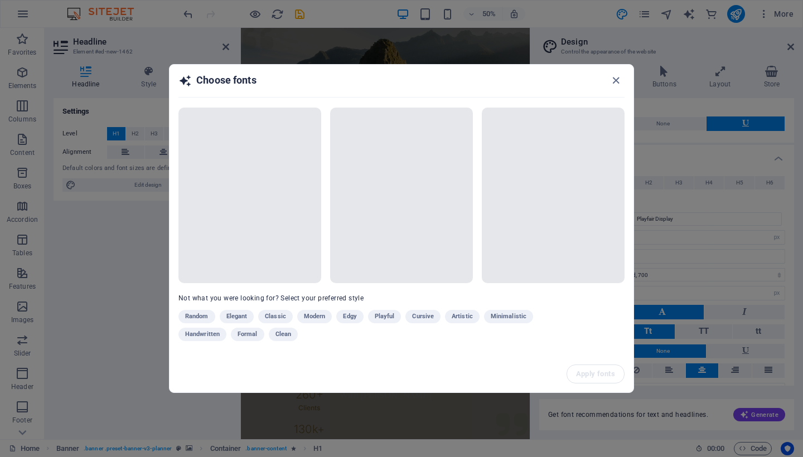
click at [314, 318] on div "Random Elegant Classic Modern Edgy Playful Cursive Artistic Minimalistic Handwr…" at bounding box center [374, 328] width 391 height 36
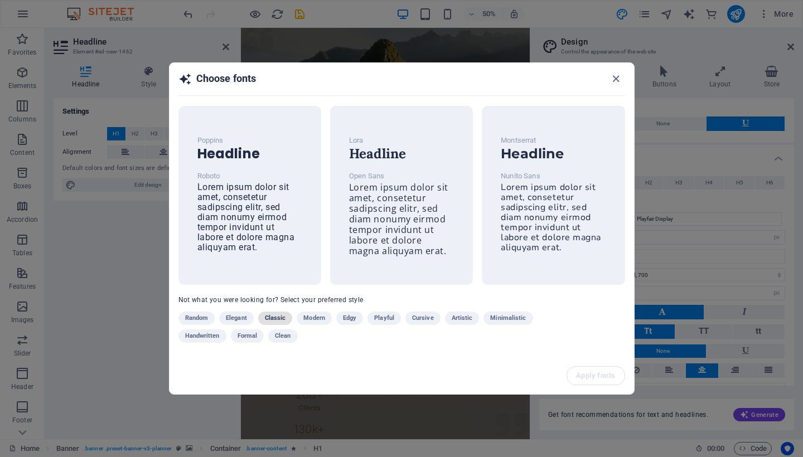
click at [274, 317] on span "Classic" at bounding box center [275, 318] width 21 height 13
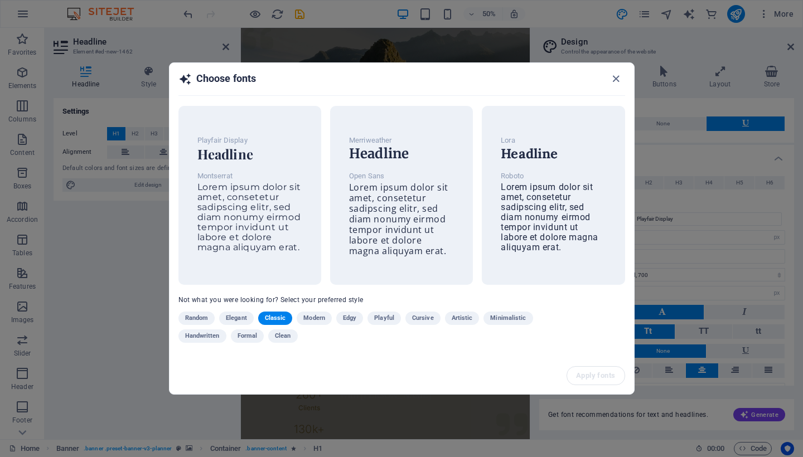
click at [282, 334] on span "Clean" at bounding box center [283, 336] width 16 height 13
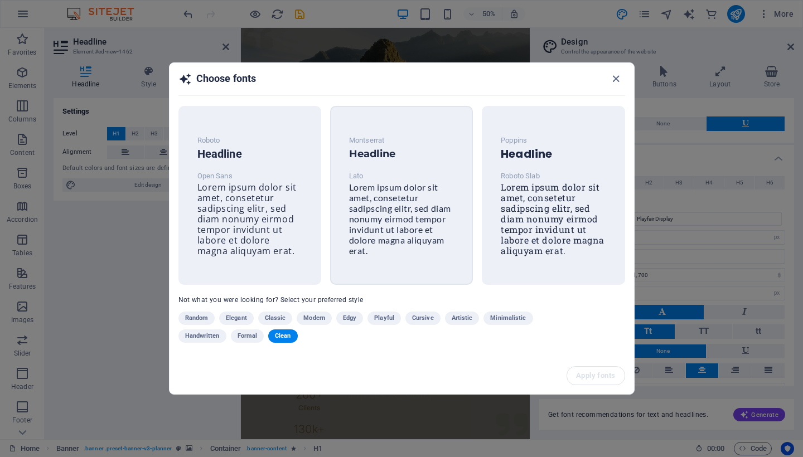
click at [416, 214] on span "Lorem ipsum dolor sit amet, consetetur sadipscing elitr, sed diam nonumy eirmod…" at bounding box center [400, 219] width 102 height 74
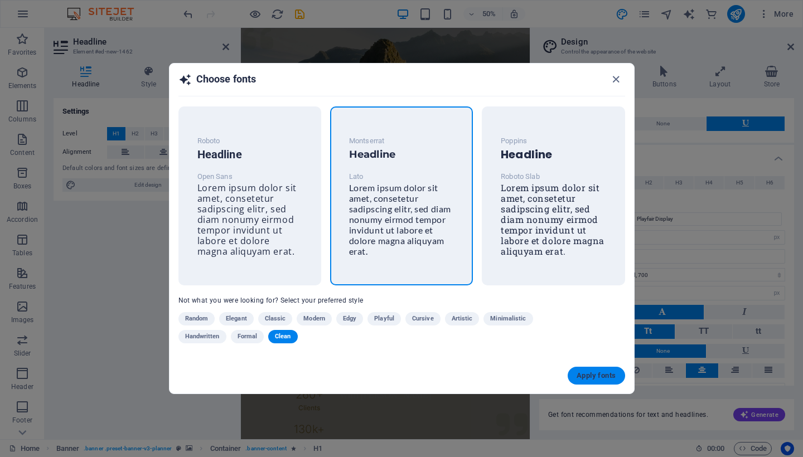
click at [584, 374] on span "Apply fonts" at bounding box center [596, 376] width 39 height 9
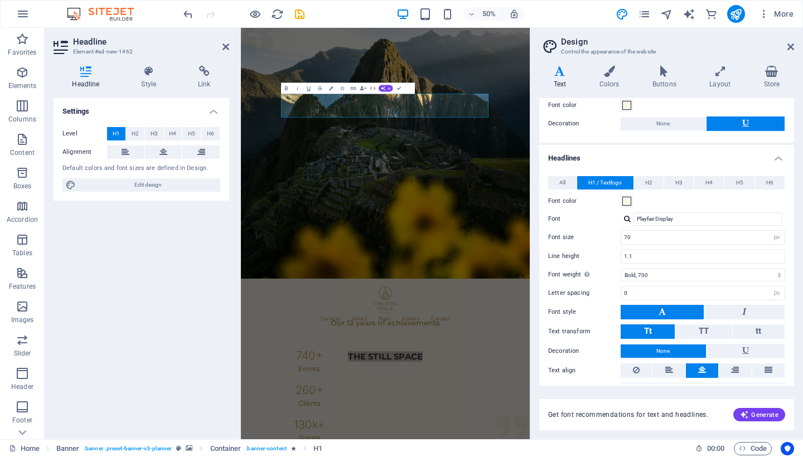
type input "Montserrat"
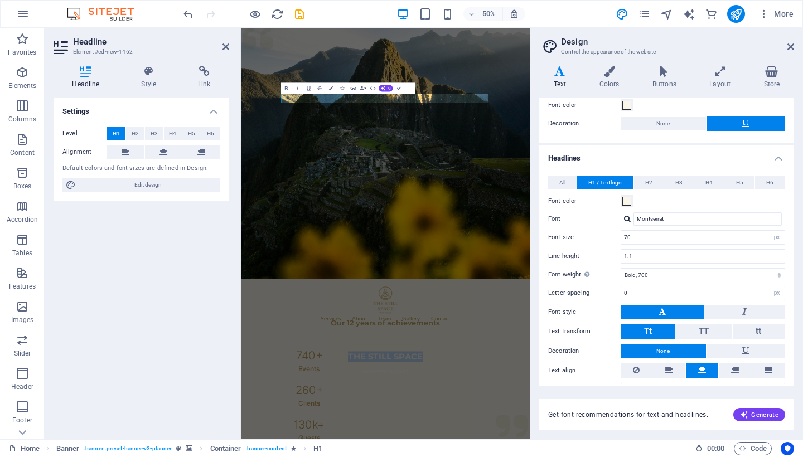
click at [610, 366] on figure at bounding box center [530, 279] width 578 height 502
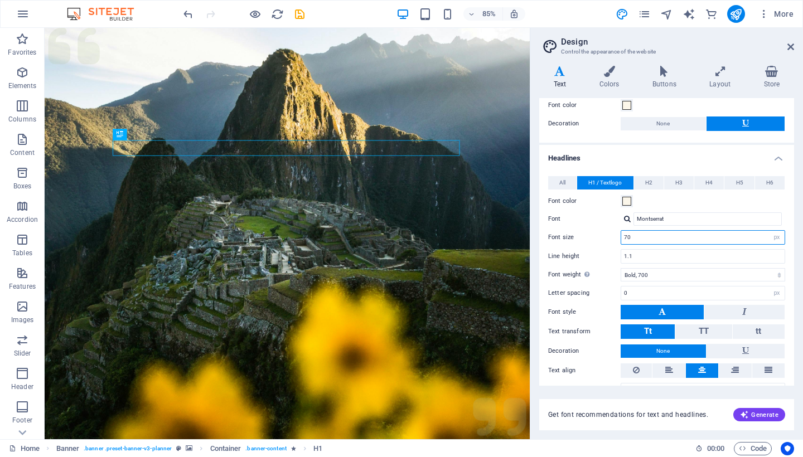
drag, startPoint x: 654, startPoint y: 234, endPoint x: 537, endPoint y: 234, distance: 117.7
click at [537, 234] on div "Variants Text Colors Buttons Layout Store Text Standard Bold Links Font color F…" at bounding box center [667, 248] width 273 height 383
type input "80"
click at [413, 338] on figure at bounding box center [330, 279] width 571 height 502
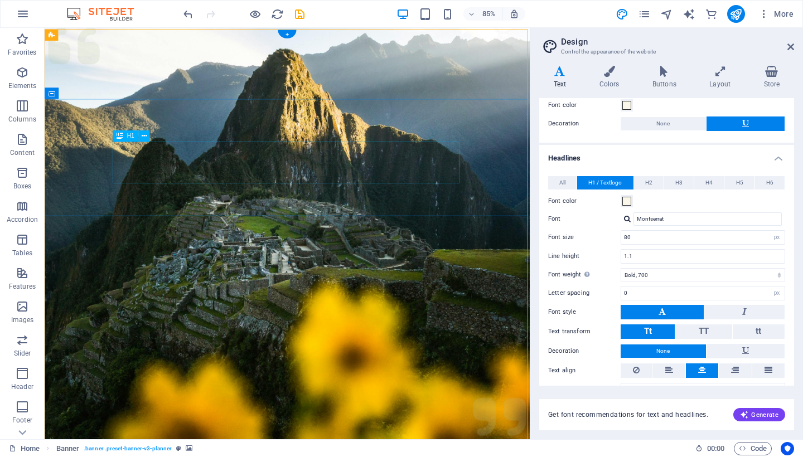
scroll to position [-1, 0]
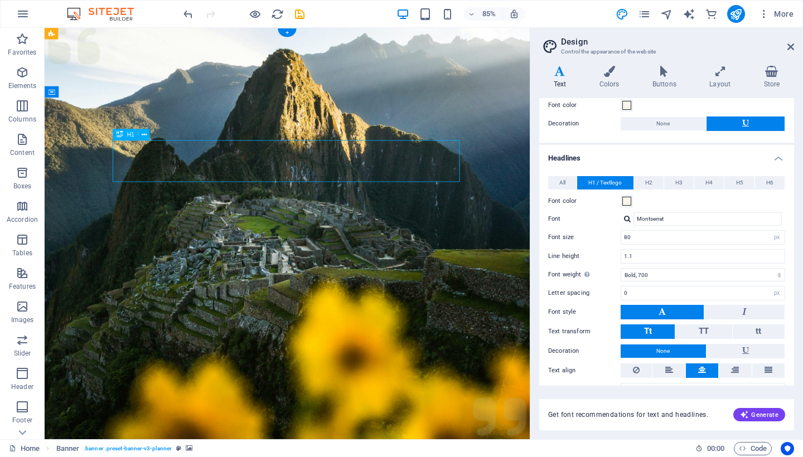
scroll to position [0, 0]
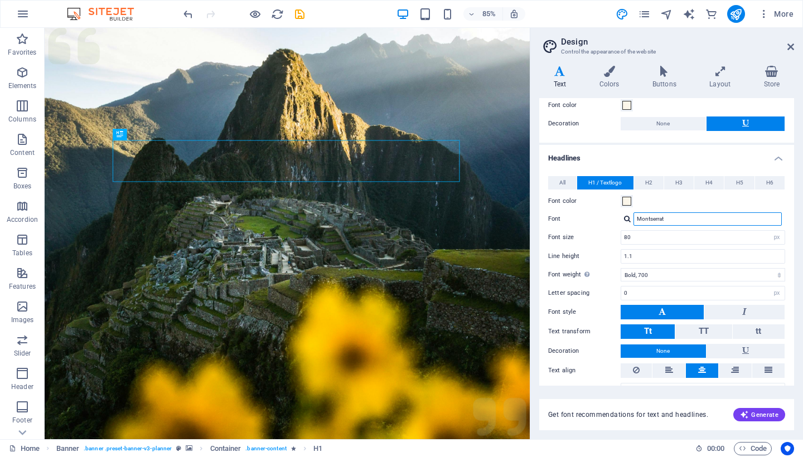
click at [673, 218] on input "Montserrat" at bounding box center [708, 219] width 148 height 13
click at [760, 415] on span "Generate" at bounding box center [759, 415] width 38 height 9
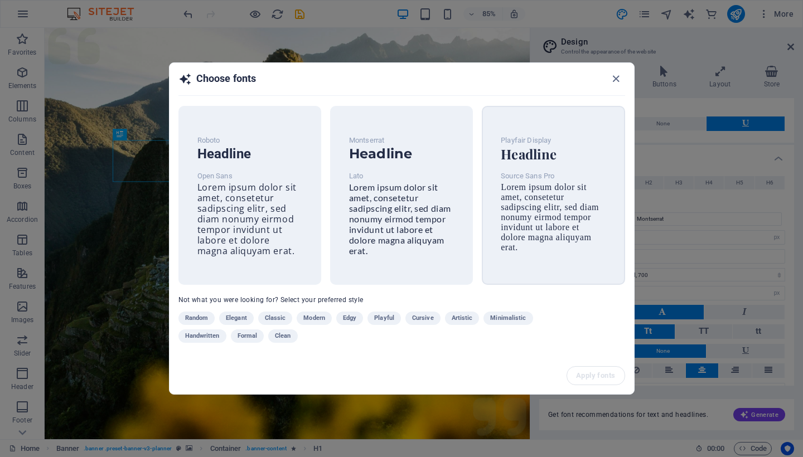
click at [567, 263] on div "Playfair Display Headline Source Sans Pro Lorem ipsum dolor sit amet, consetetu…" at bounding box center [553, 195] width 143 height 179
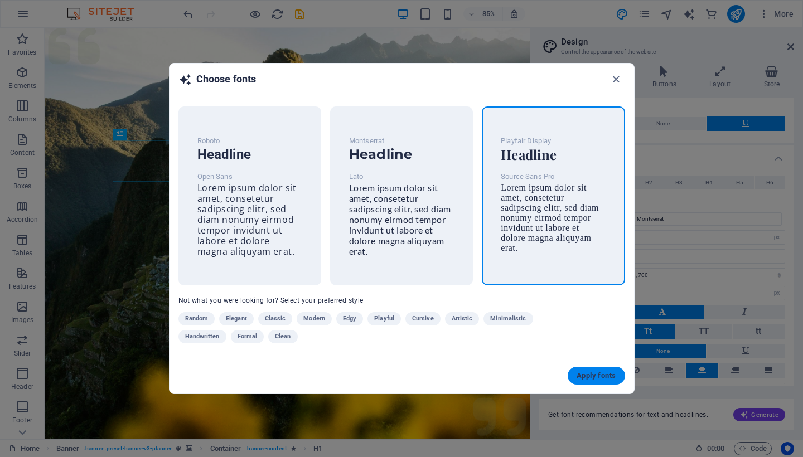
click at [584, 375] on span "Apply fonts" at bounding box center [596, 376] width 39 height 9
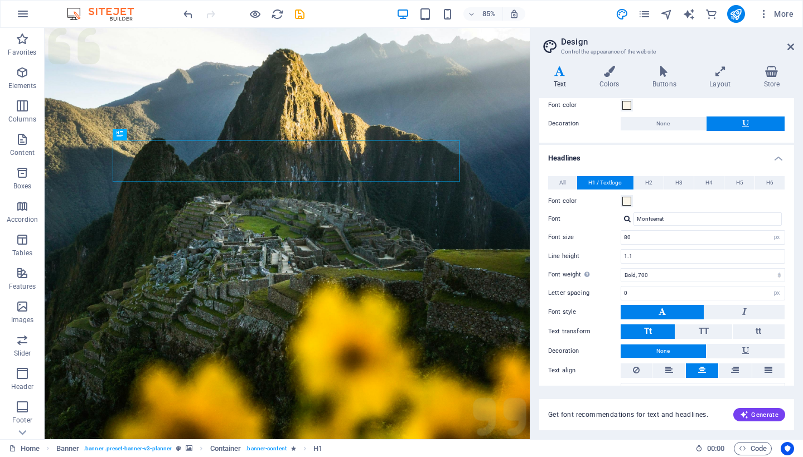
type input "Playfair Display"
drag, startPoint x: 666, startPoint y: 239, endPoint x: 572, endPoint y: 239, distance: 94.3
click at [572, 239] on div "Font size 80 rem px em %" at bounding box center [666, 237] width 237 height 15
click at [536, 320] on figure at bounding box center [330, 279] width 571 height 502
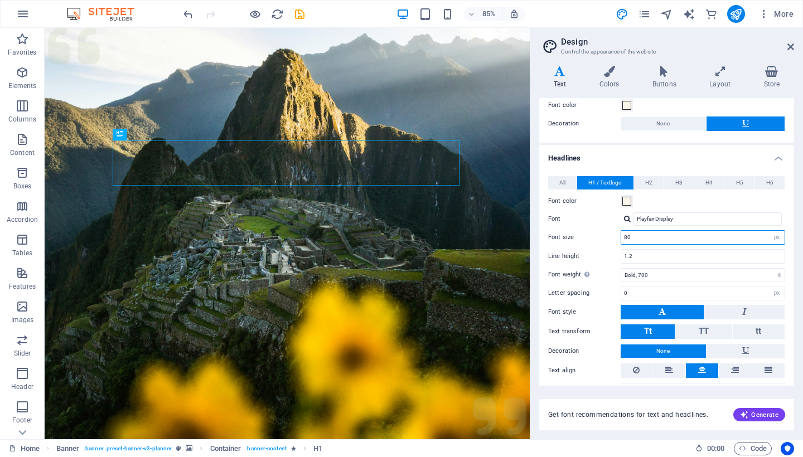
drag, startPoint x: 634, startPoint y: 235, endPoint x: 600, endPoint y: 235, distance: 33.5
click at [601, 235] on div "Font size 80 rem px em %" at bounding box center [666, 237] width 237 height 15
type input "70"
click at [546, 311] on figure at bounding box center [330, 279] width 571 height 502
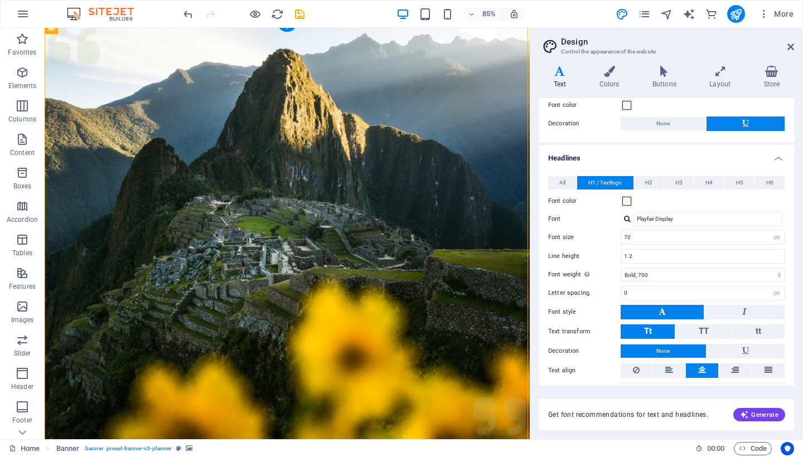
scroll to position [21, 0]
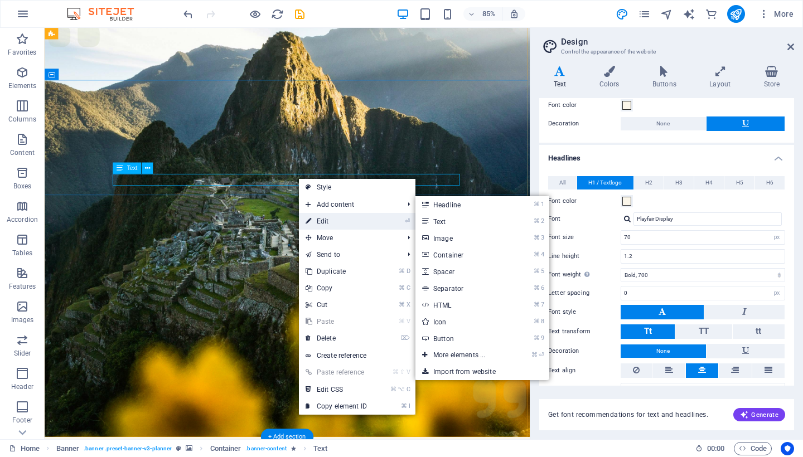
click at [326, 221] on link "⏎ Edit" at bounding box center [336, 221] width 75 height 17
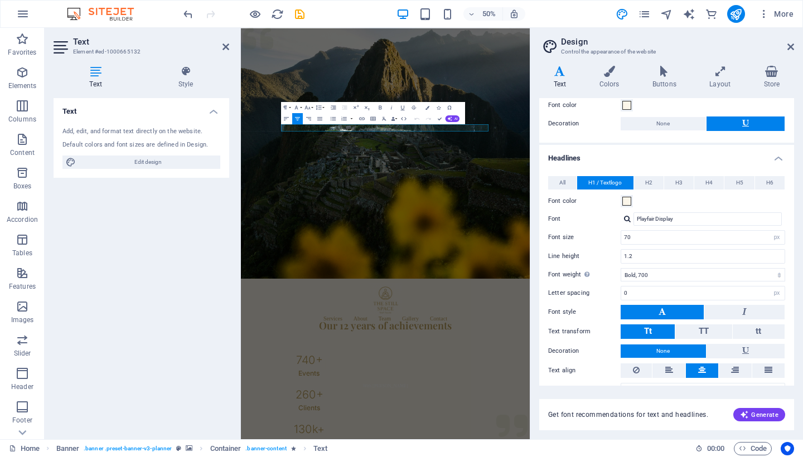
scroll to position [0, 0]
click at [614, 151] on h4 "Headlines" at bounding box center [666, 155] width 255 height 20
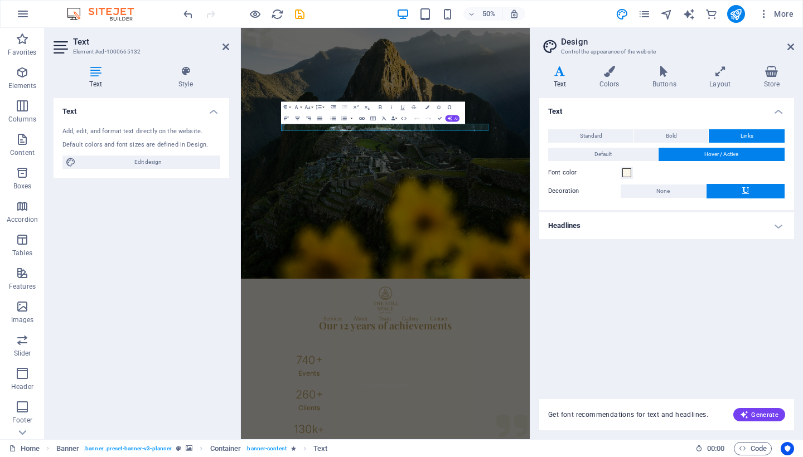
click at [619, 286] on figure at bounding box center [530, 279] width 578 height 502
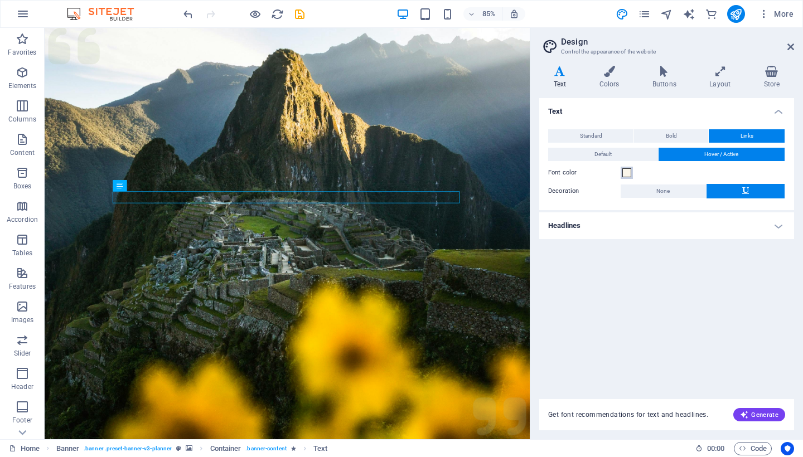
click at [627, 171] on span at bounding box center [627, 172] width 9 height 9
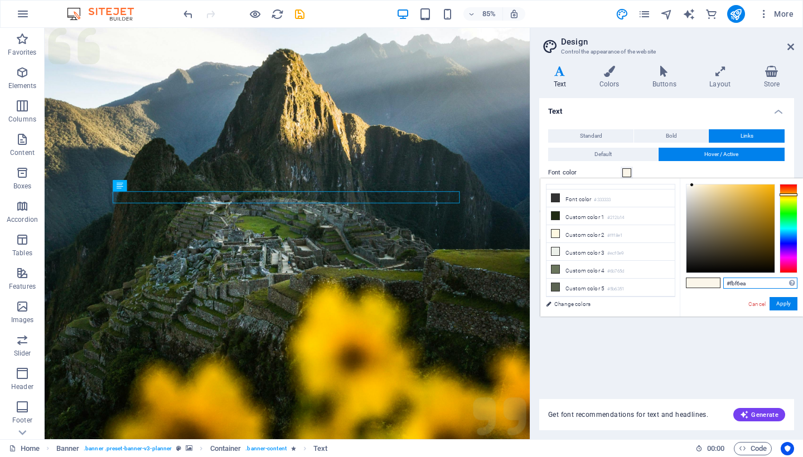
drag, startPoint x: 761, startPoint y: 284, endPoint x: 687, endPoint y: 284, distance: 73.6
click at [687, 284] on div "#fbf6ea Supported formats #0852ed rgb(8, 82, 237) rgba(8, 82, 237, 90%) hsv(221…" at bounding box center [741, 329] width 123 height 300
paste input "text"
type input "#fbf6ea"
click at [781, 302] on button "Apply" at bounding box center [784, 303] width 28 height 13
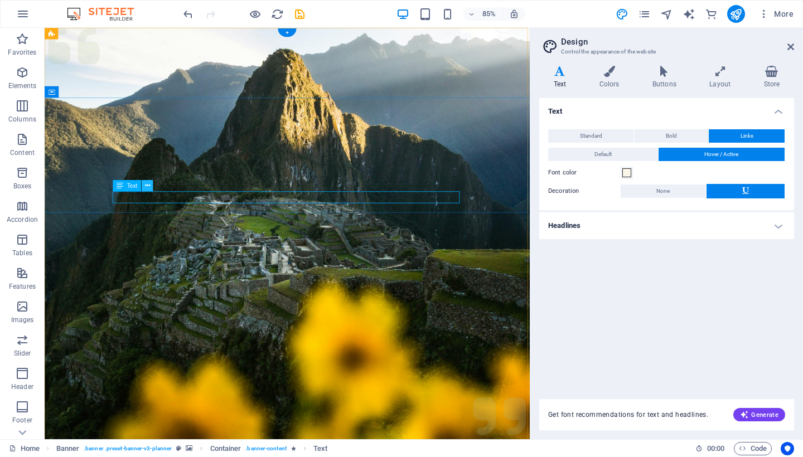
click at [146, 189] on icon at bounding box center [147, 186] width 5 height 10
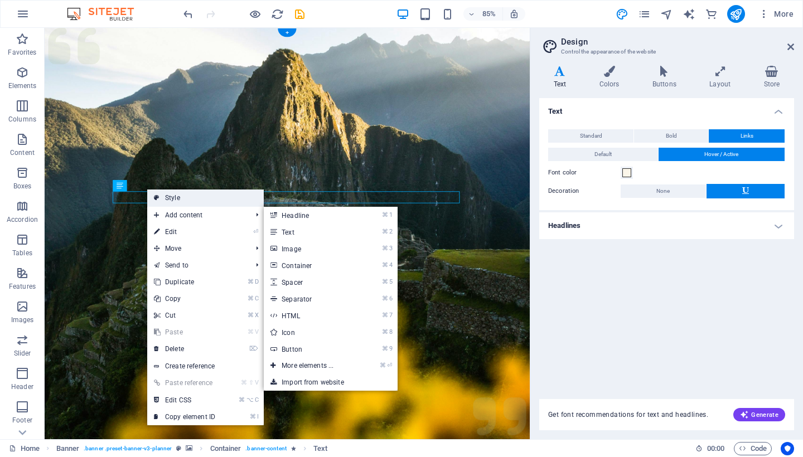
click at [176, 197] on link "Style" at bounding box center [205, 198] width 117 height 17
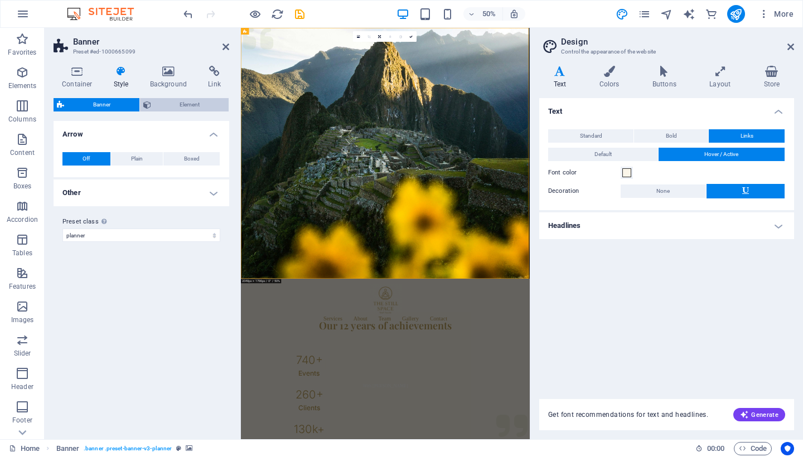
click at [170, 104] on span "Element" at bounding box center [190, 104] width 71 height 13
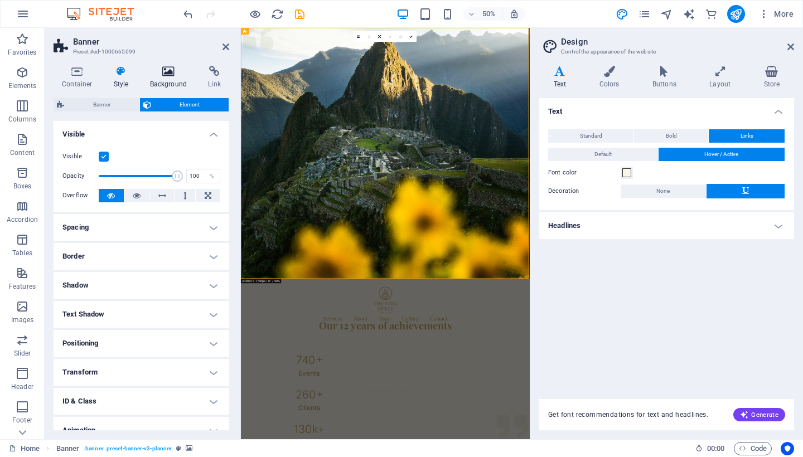
click at [173, 84] on h4 "Background" at bounding box center [171, 77] width 59 height 23
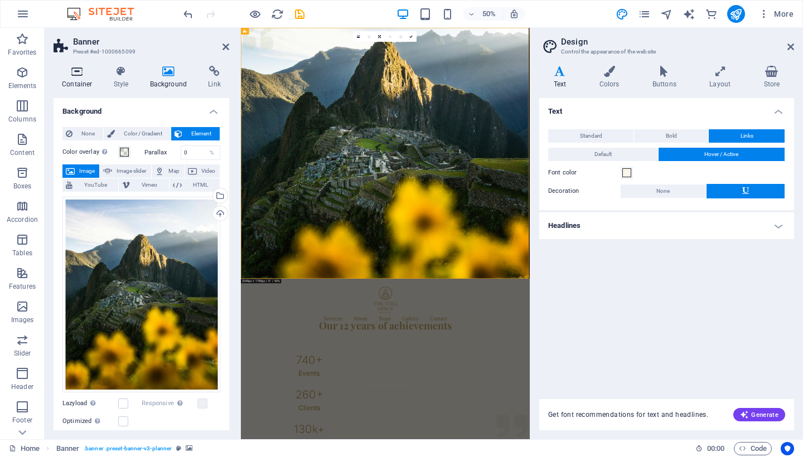
click at [82, 74] on icon at bounding box center [77, 71] width 47 height 11
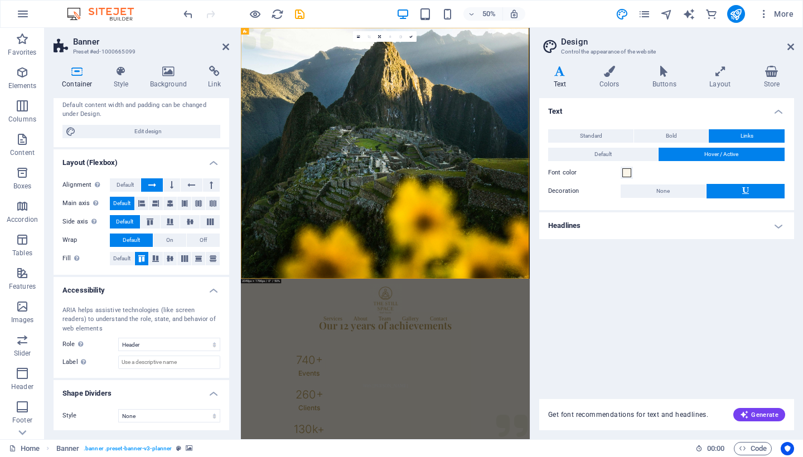
scroll to position [117, 0]
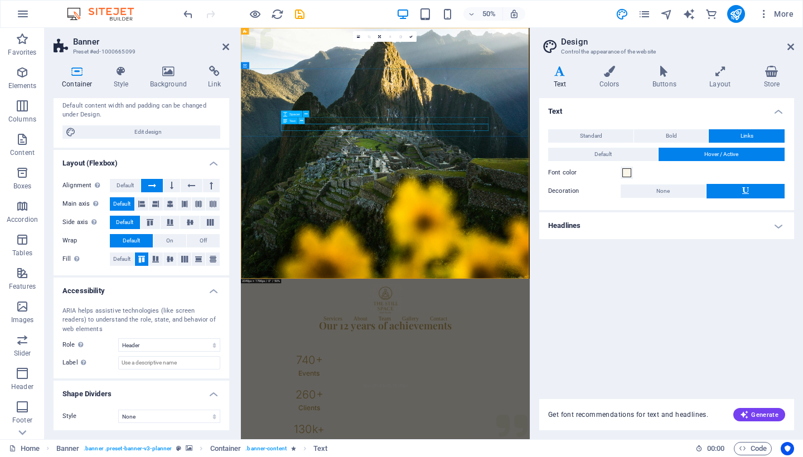
click at [302, 122] on icon at bounding box center [301, 121] width 3 height 6
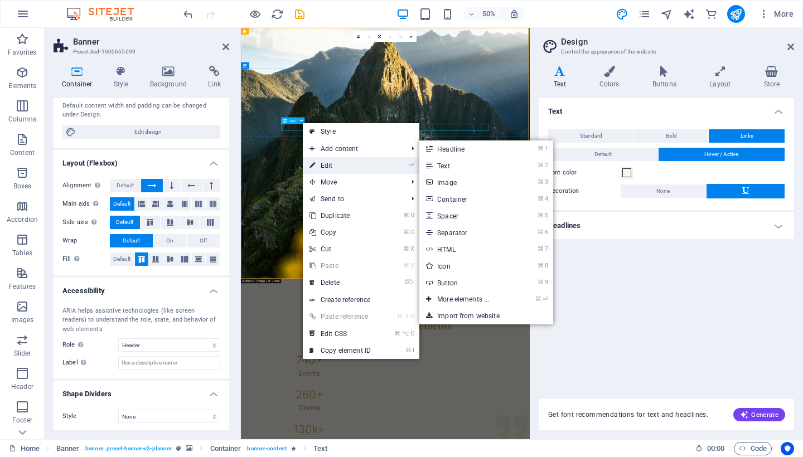
click at [335, 166] on link "⏎ Edit" at bounding box center [340, 165] width 75 height 17
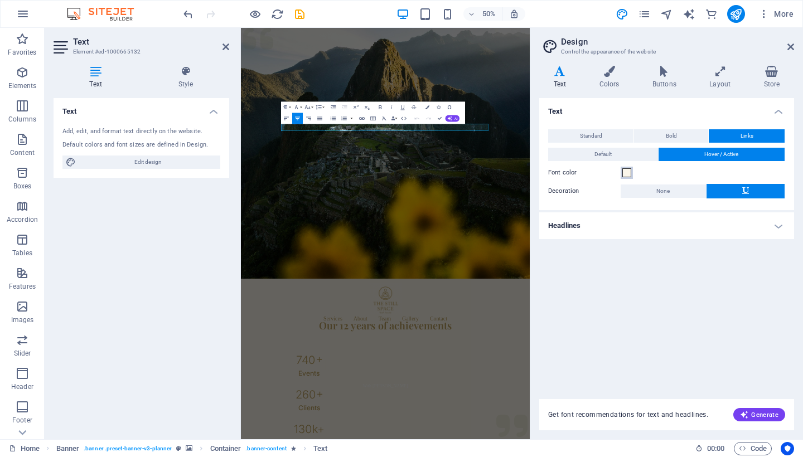
click at [628, 174] on span at bounding box center [627, 172] width 9 height 9
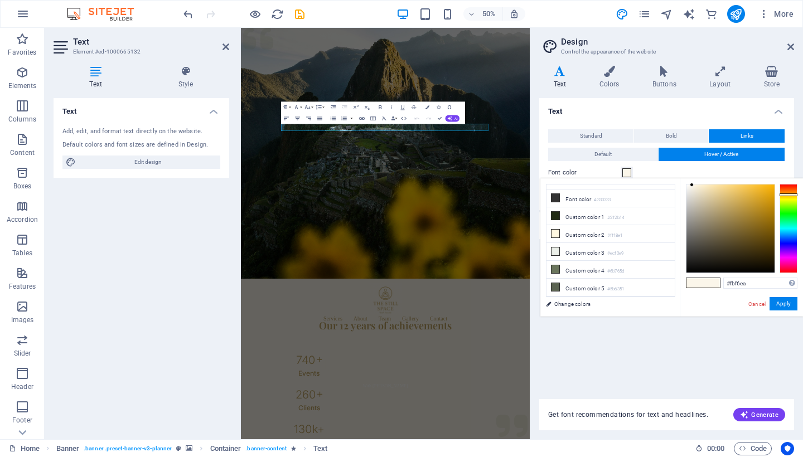
click at [654, 167] on div "Font color" at bounding box center [666, 172] width 237 height 13
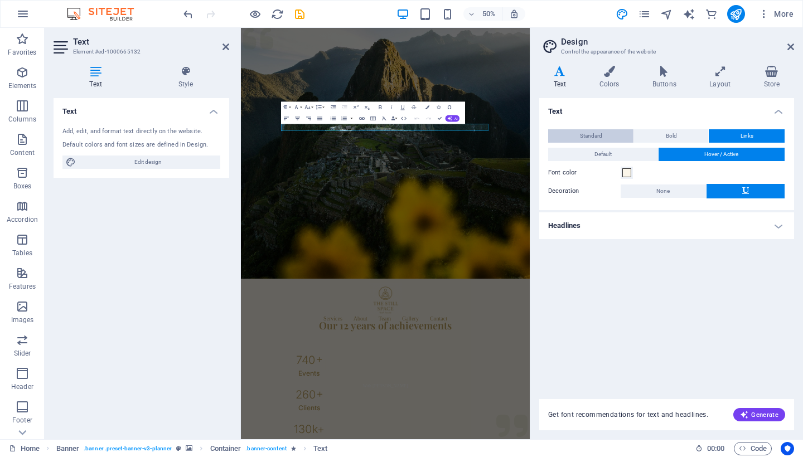
click at [600, 136] on span "Standard" at bounding box center [591, 135] width 22 height 13
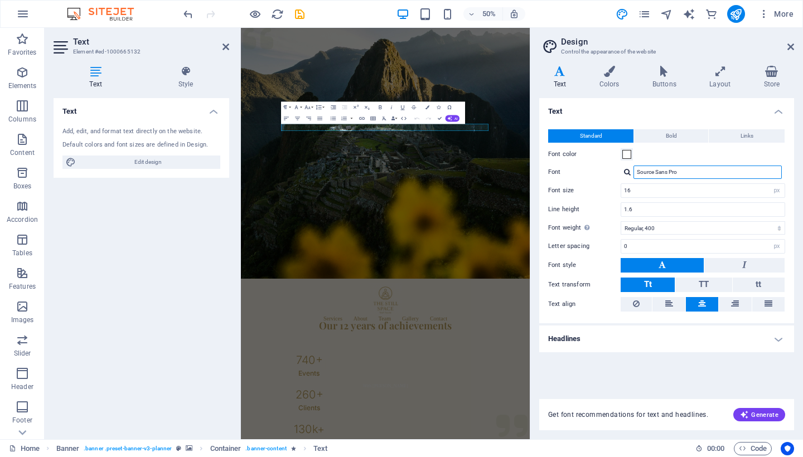
drag, startPoint x: 682, startPoint y: 172, endPoint x: 688, endPoint y: 176, distance: 6.8
click at [687, 175] on input "Source Sans Pro" at bounding box center [708, 172] width 148 height 13
drag, startPoint x: 648, startPoint y: 190, endPoint x: 595, endPoint y: 190, distance: 53.0
click at [595, 190] on div "Font size 30 rem px" at bounding box center [666, 191] width 237 height 15
type input "40"
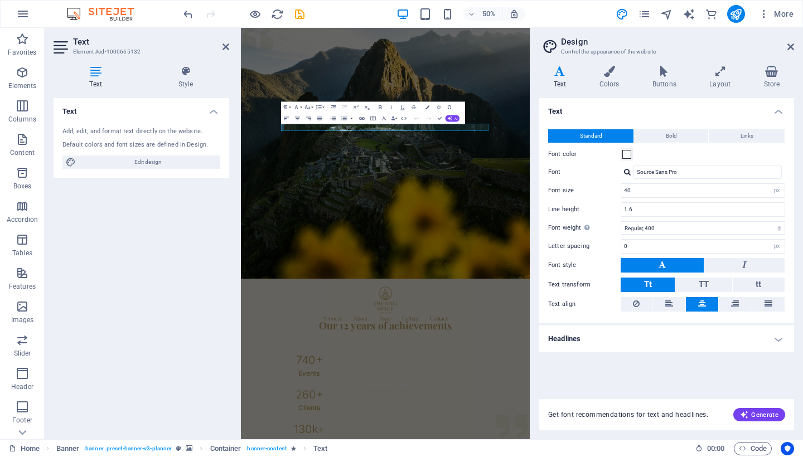
click at [586, 367] on div "Text Standard Bold Links Font color Font Source Sans Pro Manage fonts → Font si…" at bounding box center [666, 242] width 255 height 288
click at [759, 411] on span "Generate" at bounding box center [759, 415] width 38 height 9
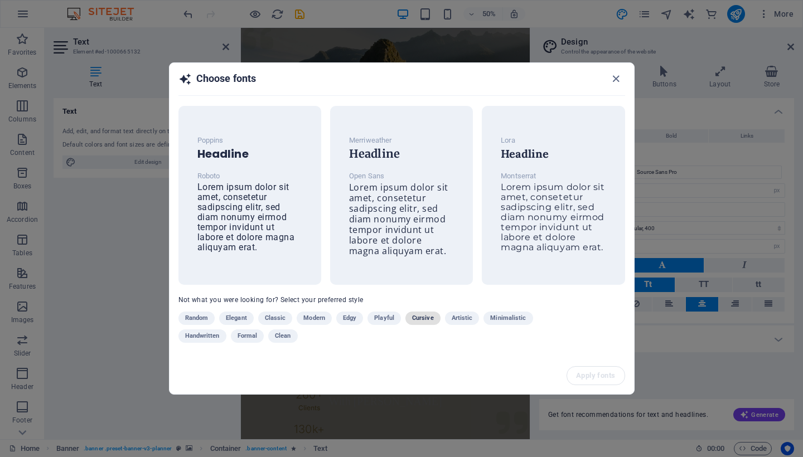
click at [425, 316] on span "Cursive" at bounding box center [423, 318] width 22 height 13
click at [214, 338] on span "Handwritten" at bounding box center [202, 336] width 35 height 13
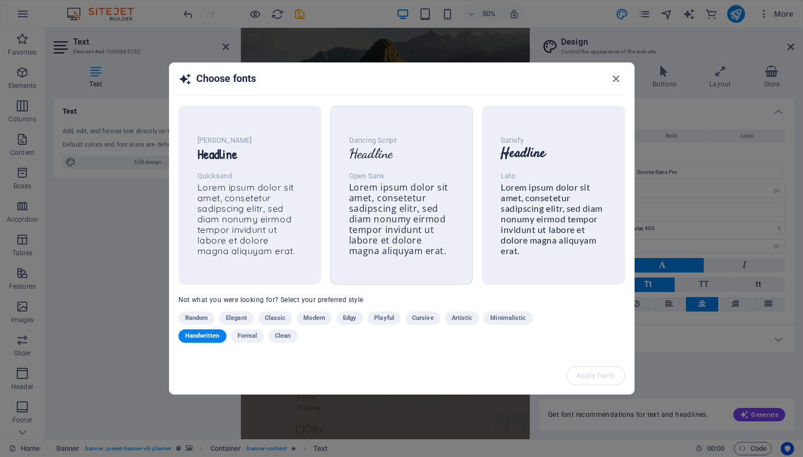
click at [393, 232] on span "Lorem ipsum dolor sit amet, consetetur sadipscing elitr, sed diam nonumy eirmod…" at bounding box center [398, 219] width 99 height 76
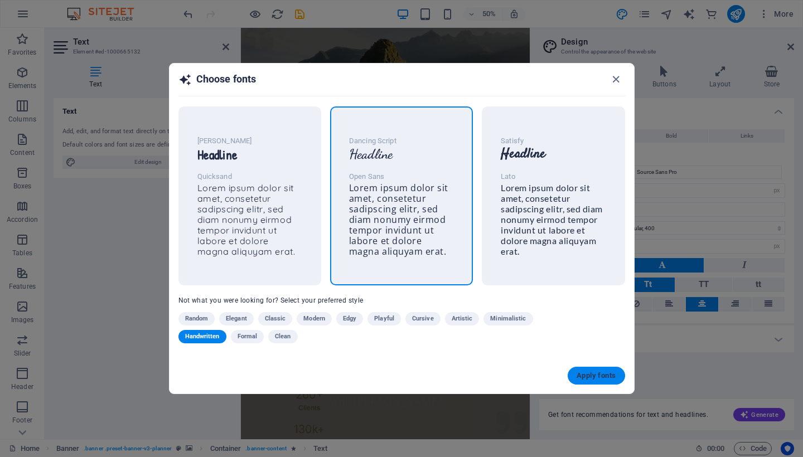
click at [596, 378] on span "Apply fonts" at bounding box center [596, 376] width 39 height 9
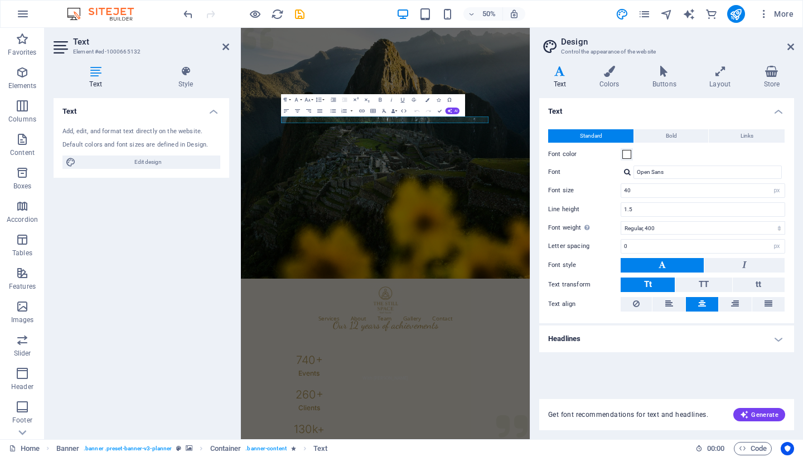
click at [568, 386] on figure at bounding box center [530, 279] width 578 height 502
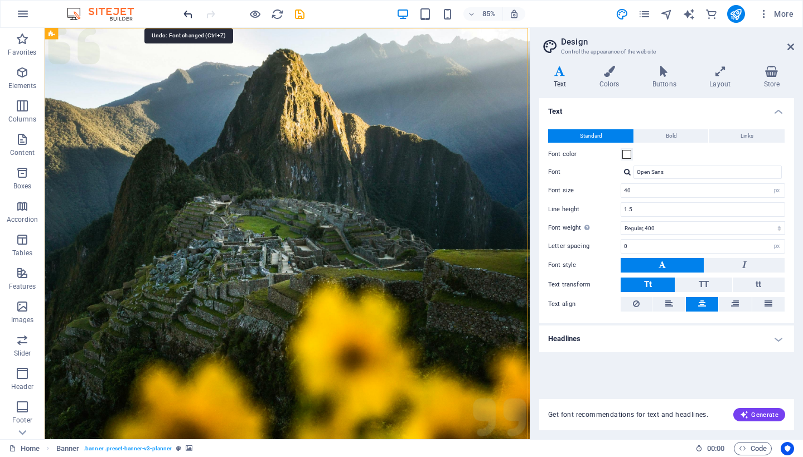
click at [187, 10] on icon "undo" at bounding box center [188, 14] width 13 height 13
click at [187, 13] on icon "undo" at bounding box center [188, 14] width 13 height 13
type input "Source Sans Pro"
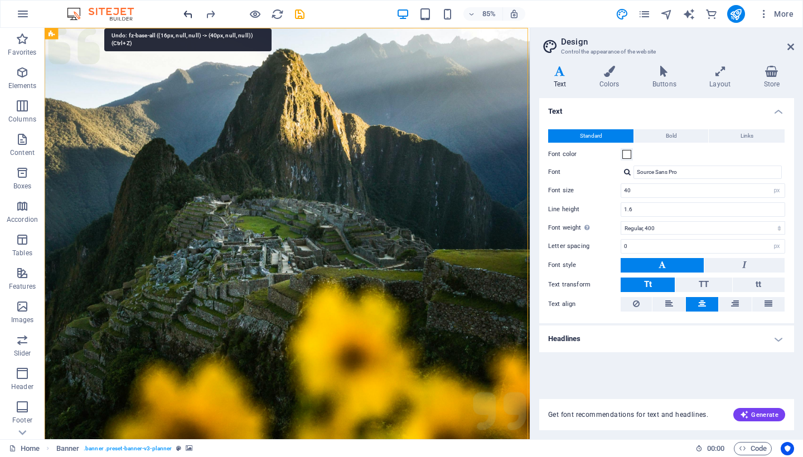
click at [189, 13] on icon "undo" at bounding box center [188, 14] width 13 height 13
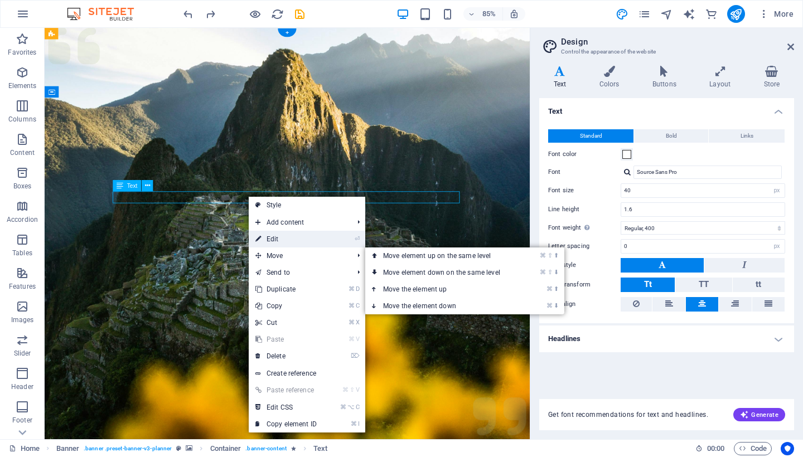
click at [282, 237] on link "⏎ Edit" at bounding box center [286, 239] width 75 height 17
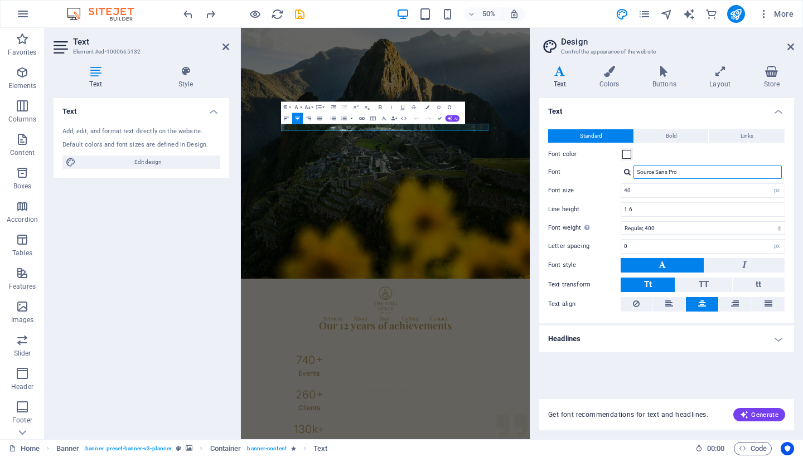
click at [696, 173] on input "Source Sans Pro" at bounding box center [708, 172] width 148 height 13
drag, startPoint x: 700, startPoint y: 172, endPoint x: 618, endPoint y: 174, distance: 82.6
click at [618, 174] on div "Font Source Sans Pro Manage fonts →" at bounding box center [666, 172] width 237 height 13
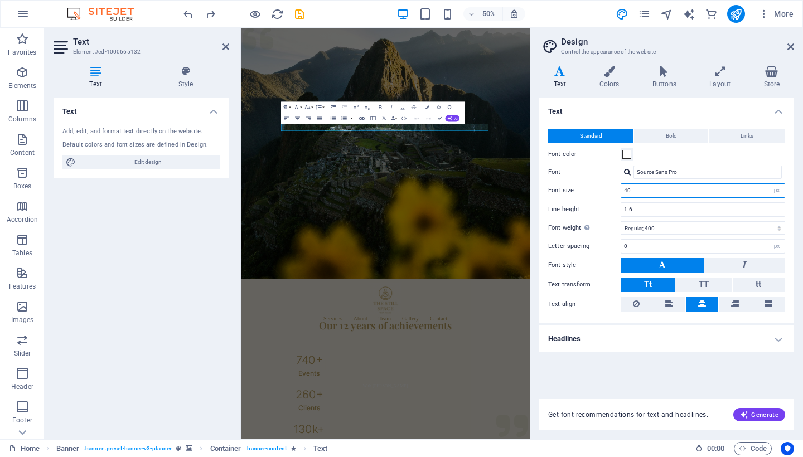
drag, startPoint x: 645, startPoint y: 191, endPoint x: 592, endPoint y: 191, distance: 53.6
click at [592, 191] on div "Font size 40 rem px" at bounding box center [666, 191] width 237 height 15
type input "40"
click at [591, 189] on label "Font size" at bounding box center [584, 190] width 73 height 6
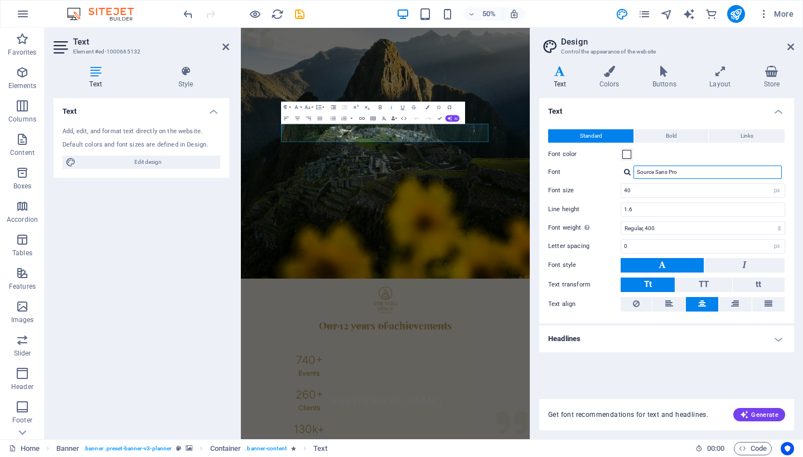
click at [688, 171] on input "Source Sans Pro" at bounding box center [708, 172] width 148 height 13
click at [764, 414] on span "Generate" at bounding box center [759, 415] width 38 height 9
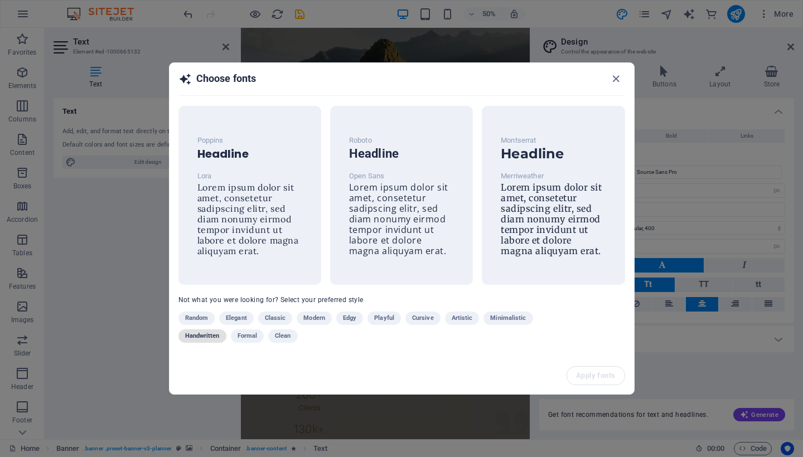
click at [205, 331] on span "Handwritten" at bounding box center [202, 336] width 35 height 13
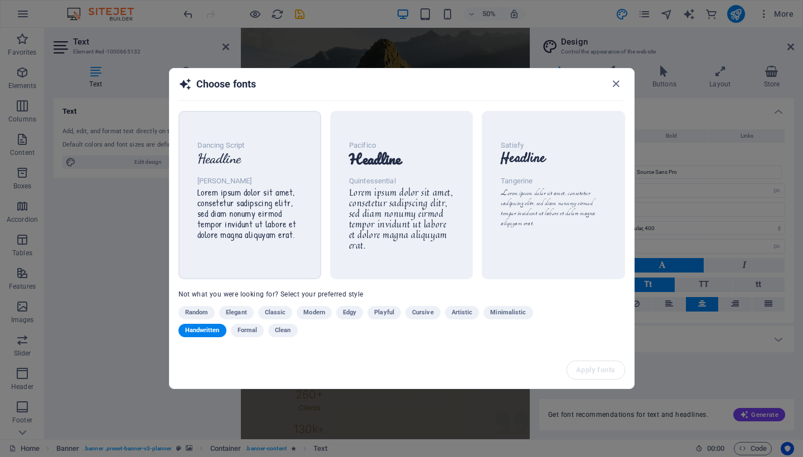
click at [245, 197] on span "Lorem ipsum dolor sit amet, consetetur sadipscing elitr, sed diam nonumy eirmod…" at bounding box center [246, 213] width 99 height 55
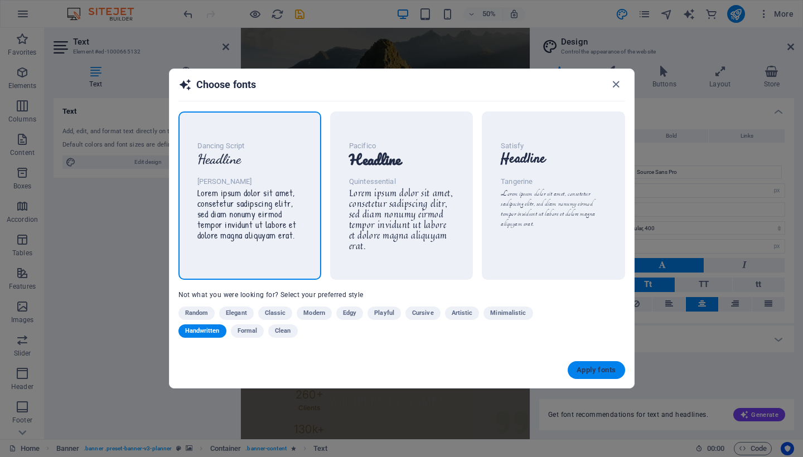
click at [598, 366] on span "Apply fonts" at bounding box center [596, 370] width 39 height 9
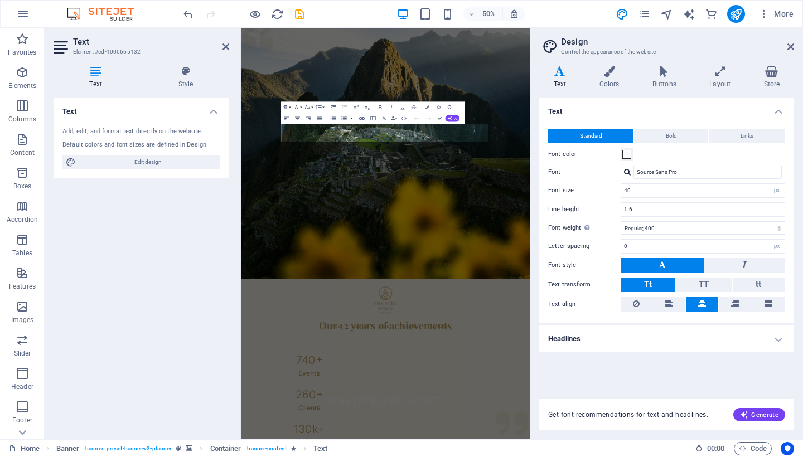
click at [676, 347] on figure at bounding box center [530, 279] width 578 height 502
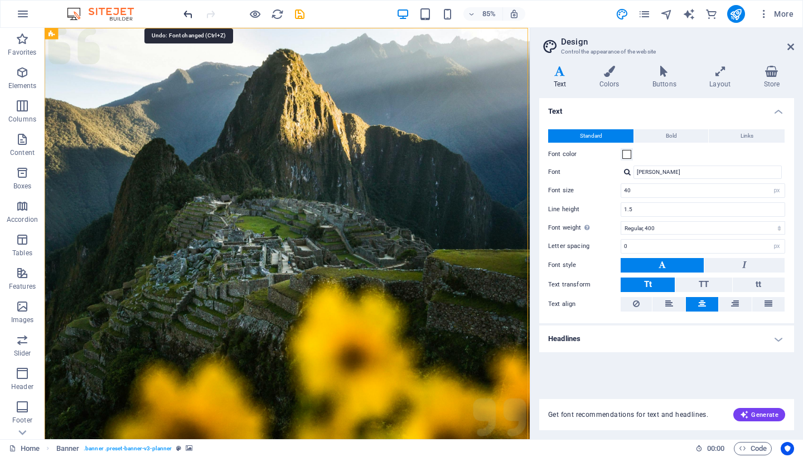
click at [189, 13] on icon "undo" at bounding box center [188, 14] width 13 height 13
click at [189, 12] on icon "undo" at bounding box center [188, 14] width 13 height 13
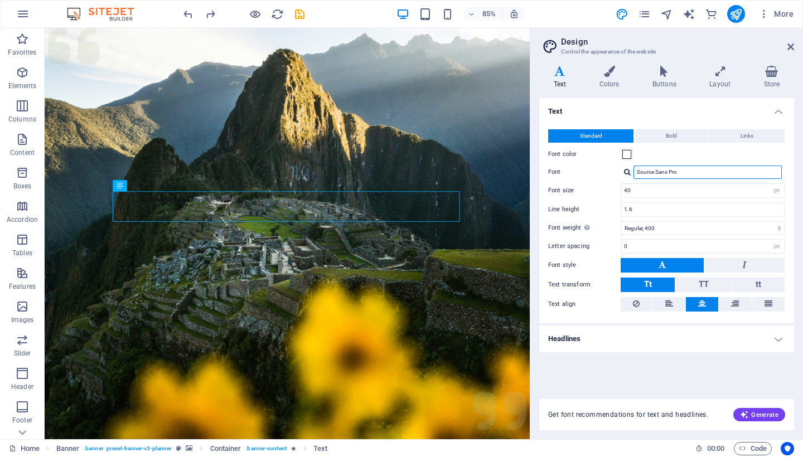
drag, startPoint x: 687, startPoint y: 174, endPoint x: 609, endPoint y: 174, distance: 78.7
click at [609, 174] on div "Font Source Sans Pro Manage fonts →" at bounding box center [666, 172] width 237 height 13
click at [652, 187] on div "Dancing Script" at bounding box center [710, 187] width 147 height 12
type input "Dancing Script"
click at [558, 285] on figure at bounding box center [330, 279] width 571 height 502
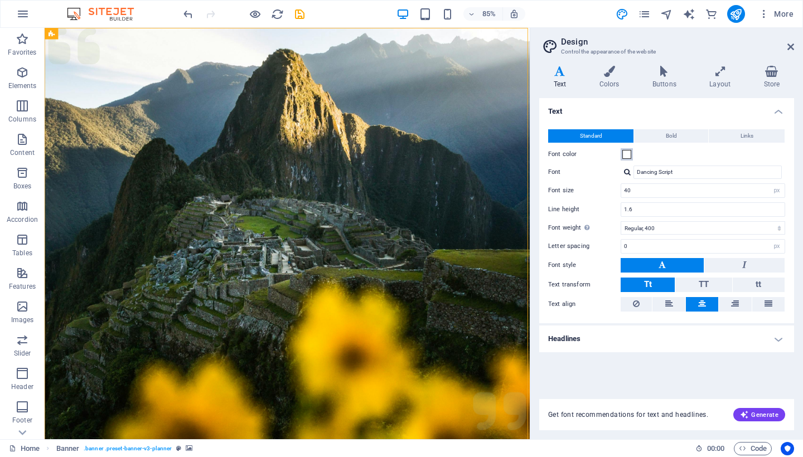
click at [629, 155] on span at bounding box center [627, 154] width 9 height 9
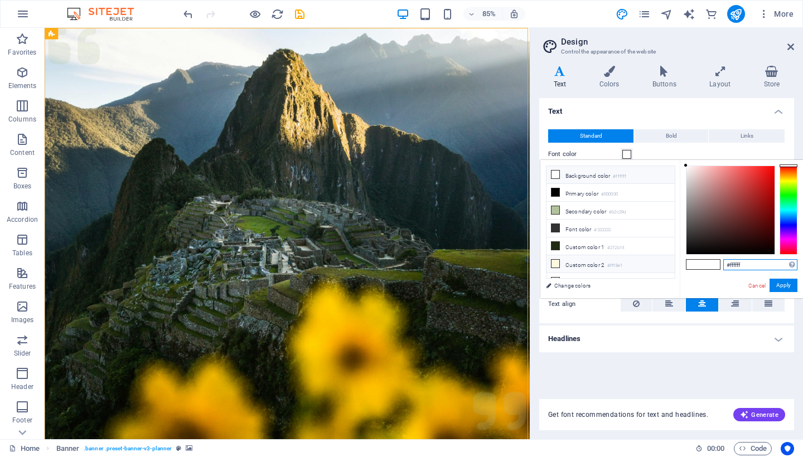
drag, startPoint x: 748, startPoint y: 264, endPoint x: 640, endPoint y: 264, distance: 108.2
click at [644, 264] on div "less Background color #ffffff Primary color #000000 Secondary color #b2c29d Fon…" at bounding box center [672, 229] width 263 height 138
paste input "bf6ea"
type input "#fbf6ea"
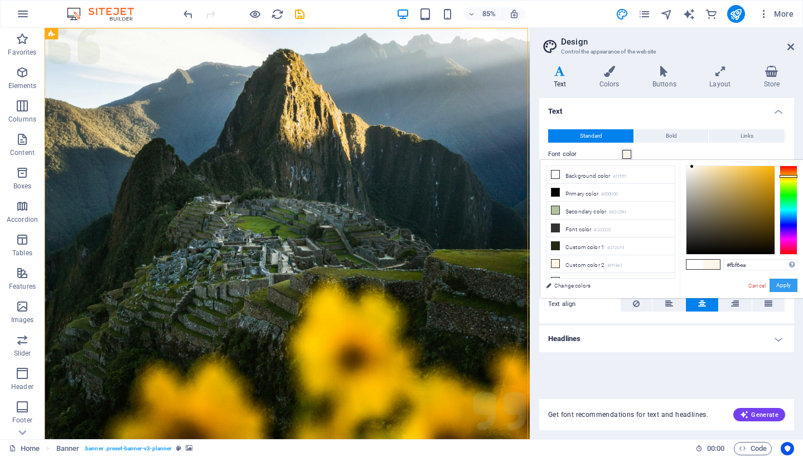
click at [792, 283] on button "Apply" at bounding box center [784, 285] width 28 height 13
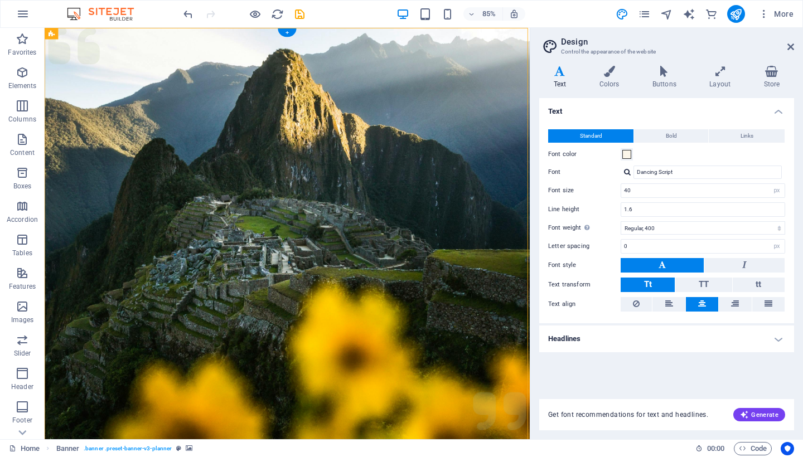
click at [340, 306] on figure at bounding box center [330, 279] width 571 height 502
click at [486, 338] on figure at bounding box center [330, 279] width 571 height 502
click at [792, 46] on icon at bounding box center [791, 46] width 7 height 9
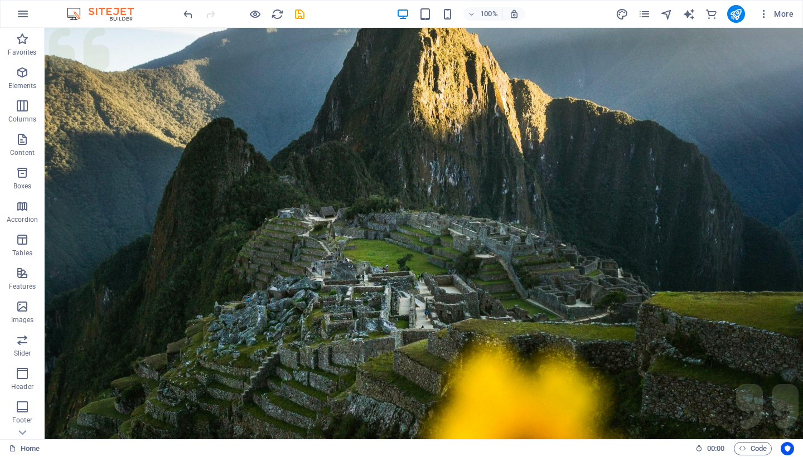
scroll to position [0, 0]
